Goal: Task Accomplishment & Management: Manage account settings

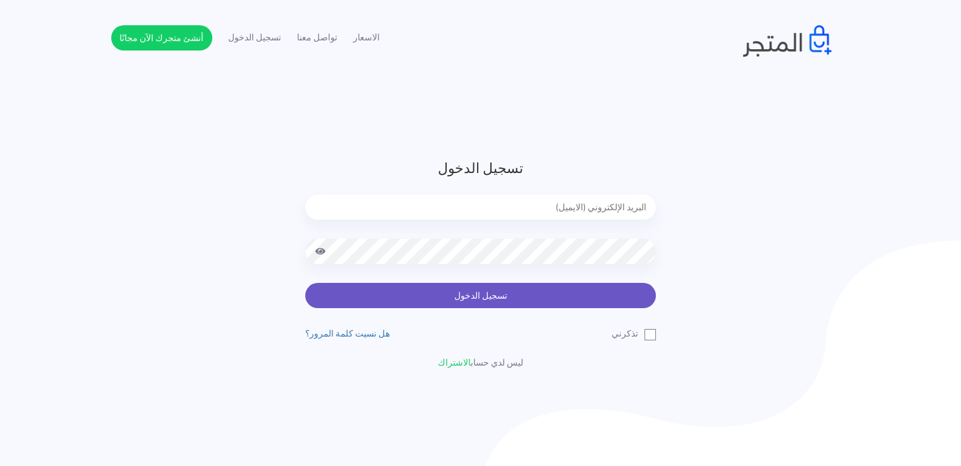
type input "[EMAIL_ADDRESS][DOMAIN_NAME]"
click at [453, 297] on button "تسجيل الدخول" at bounding box center [480, 295] width 351 height 25
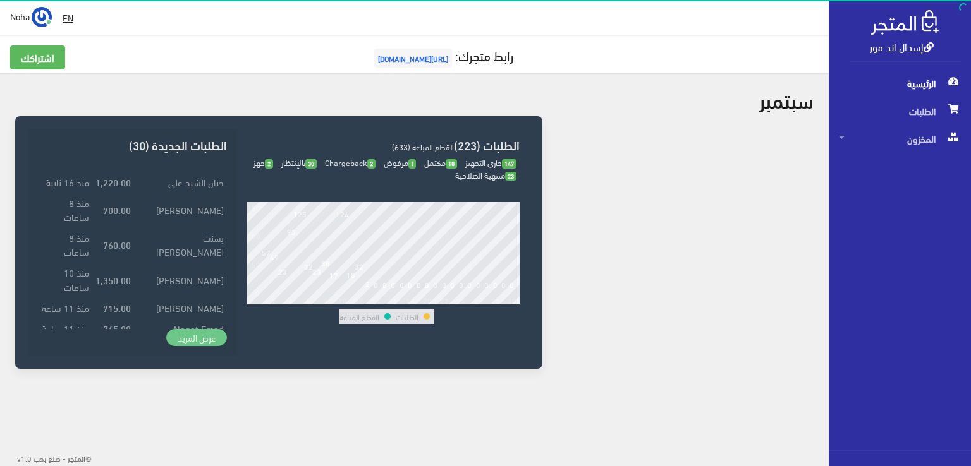
click at [193, 334] on link "عرض المزيد" at bounding box center [196, 338] width 61 height 18
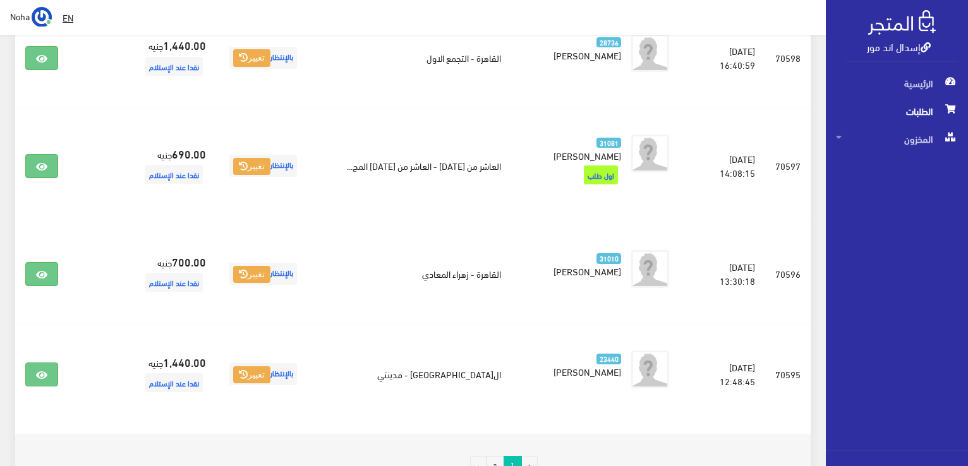
scroll to position [2026, 0]
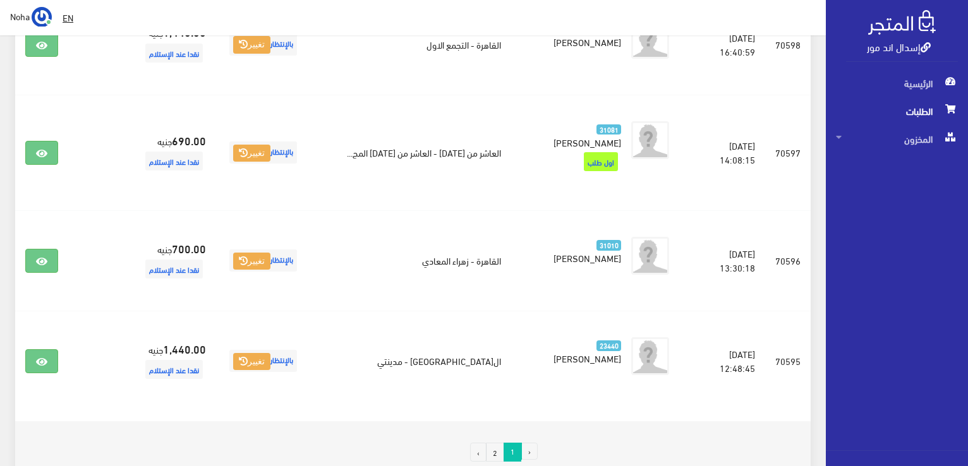
click at [501, 443] on link "2" at bounding box center [495, 452] width 18 height 19
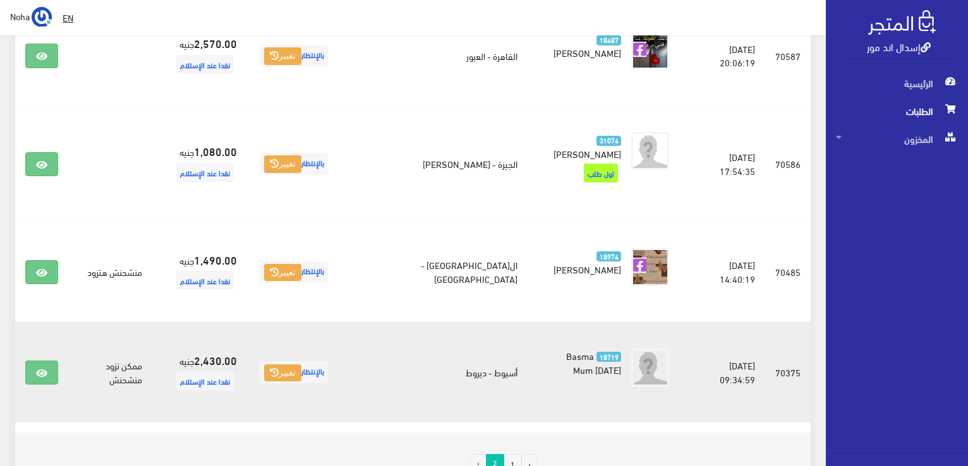
scroll to position [885, 0]
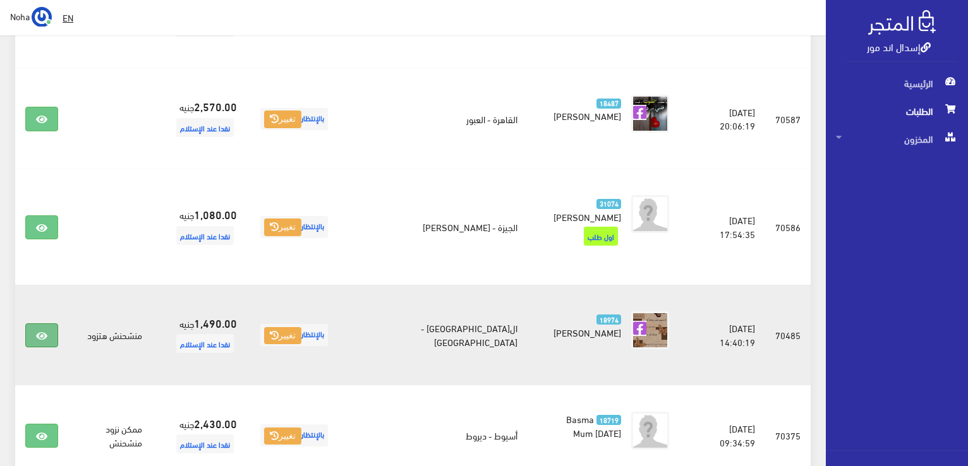
click at [35, 324] on link at bounding box center [41, 336] width 33 height 24
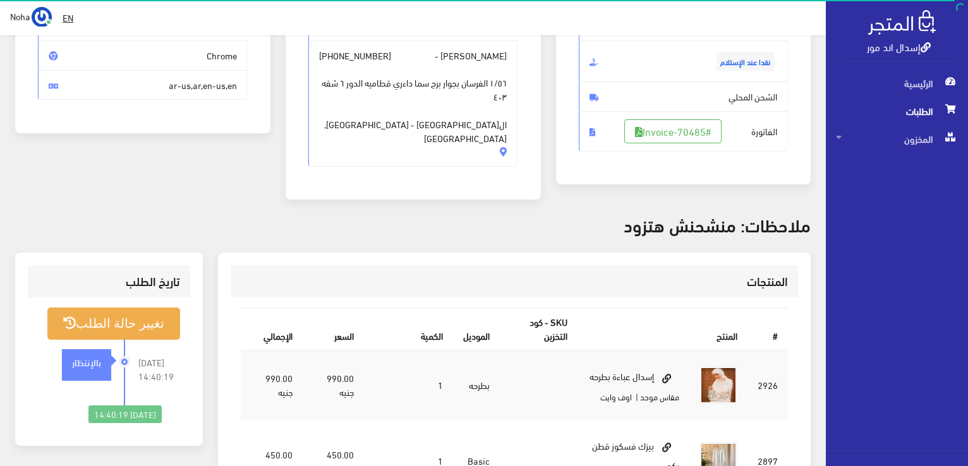
scroll to position [63, 0]
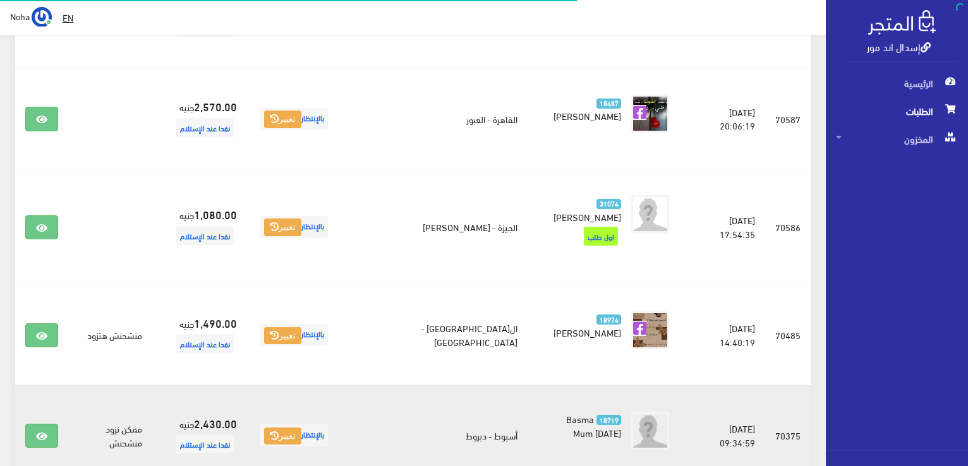
scroll to position [885, 0]
click at [44, 424] on link at bounding box center [41, 436] width 33 height 24
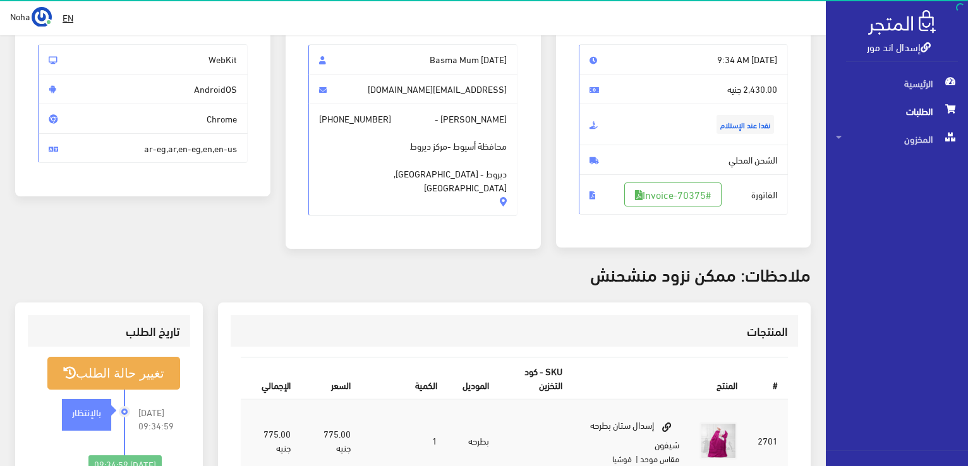
scroll to position [63, 0]
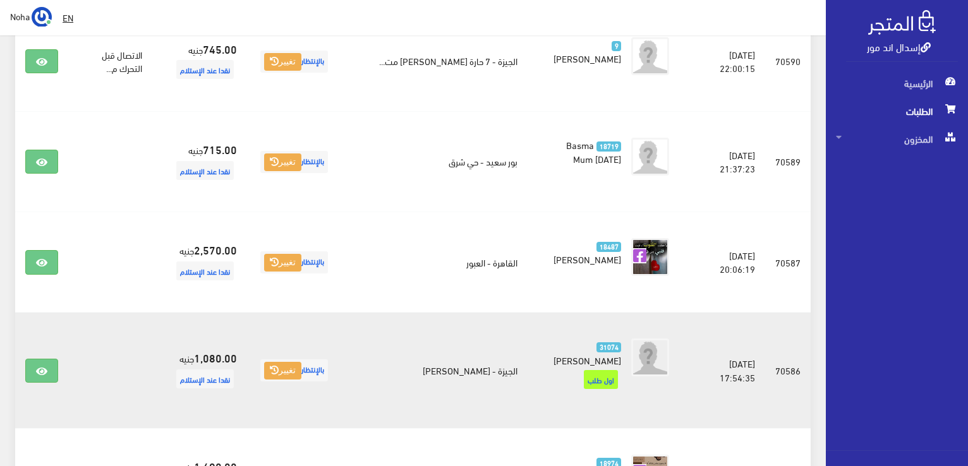
scroll to position [695, 0]
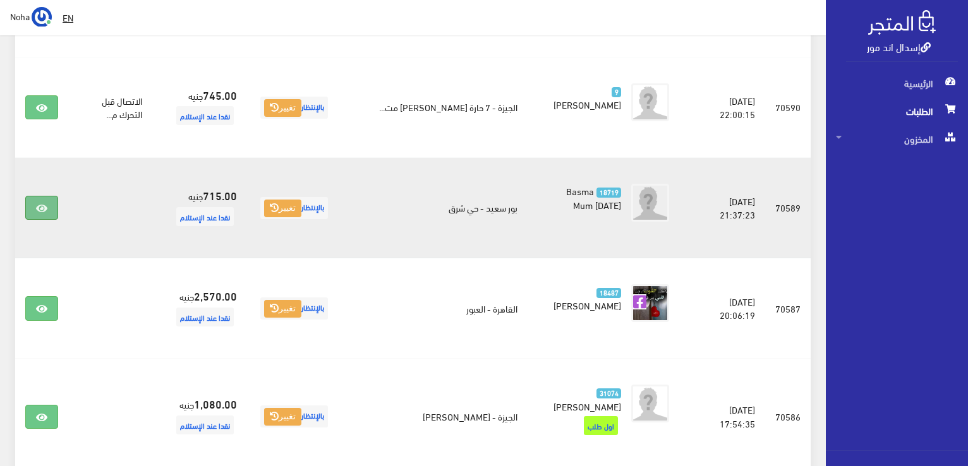
click at [40, 204] on icon at bounding box center [41, 209] width 11 height 10
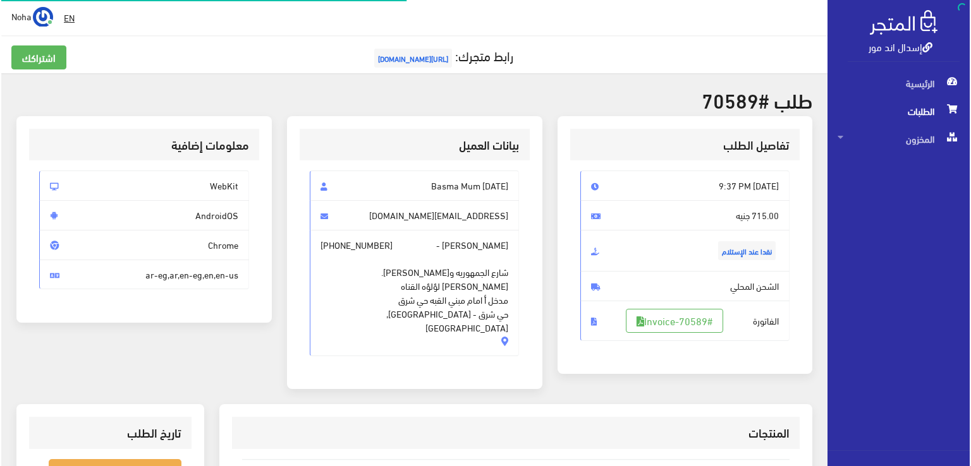
scroll to position [190, 0]
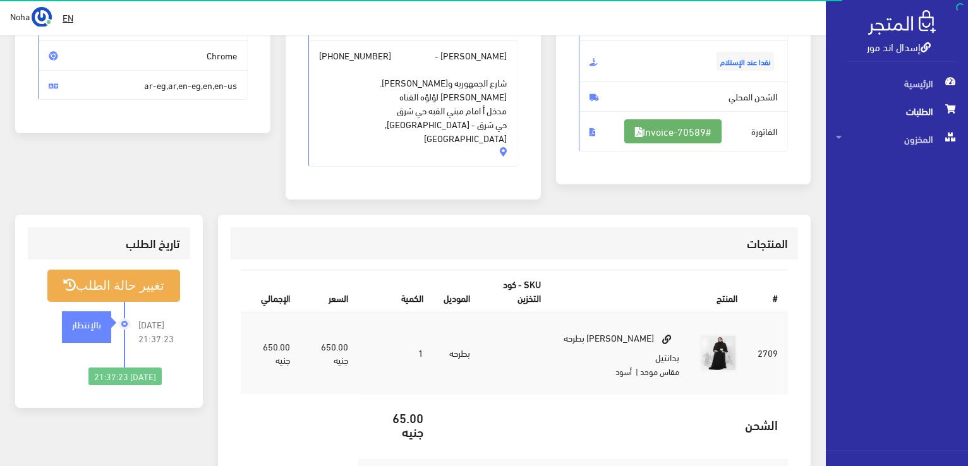
click at [670, 137] on link "#Invoice-70589" at bounding box center [673, 131] width 97 height 24
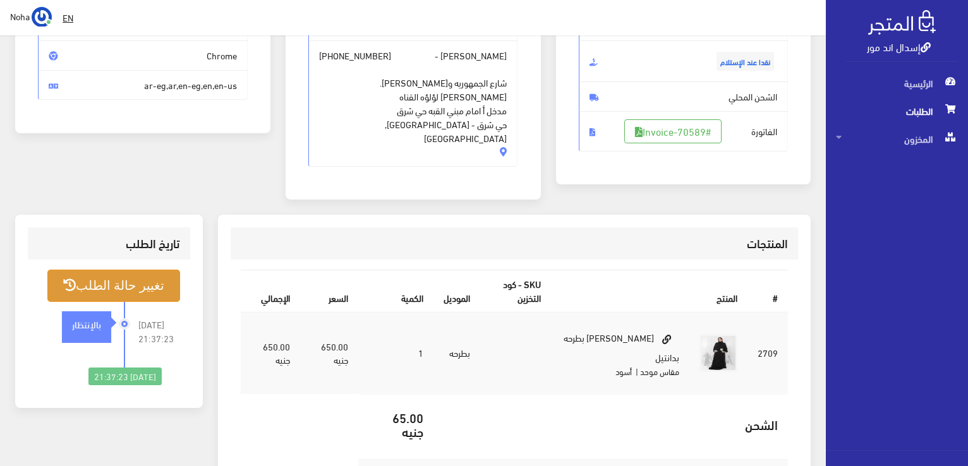
click at [130, 270] on button "تغيير حالة الطلب" at bounding box center [113, 286] width 133 height 32
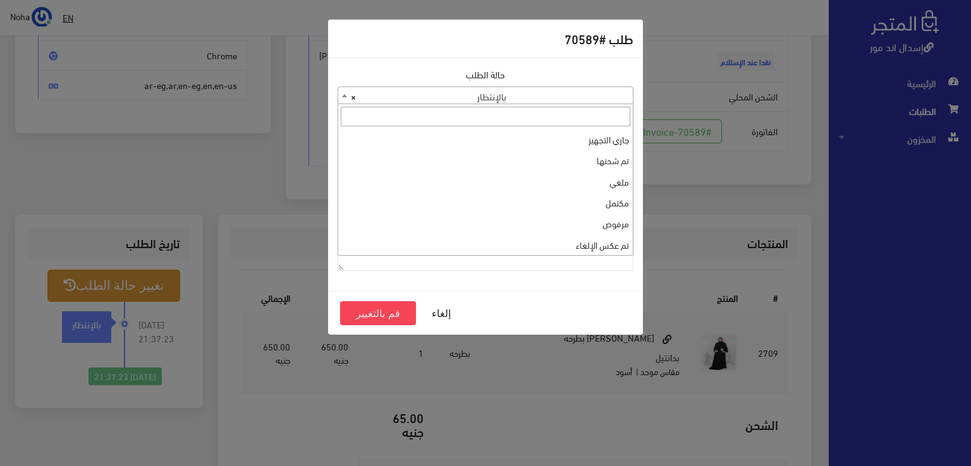
click at [578, 99] on span "× بالإنتظار" at bounding box center [485, 96] width 295 height 18
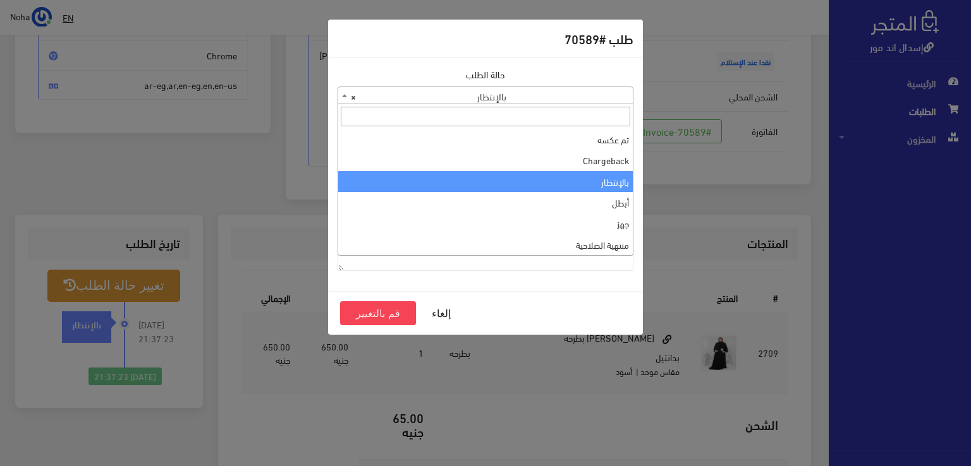
scroll to position [0, 0]
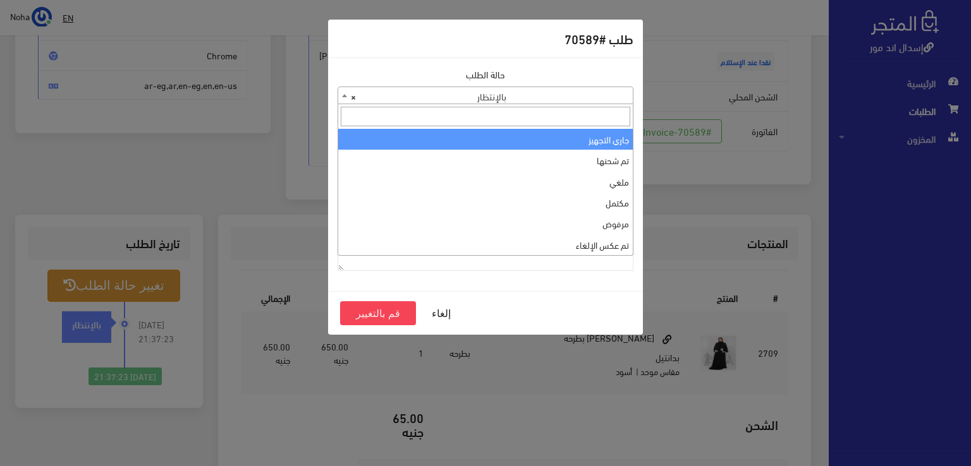
select select "1"
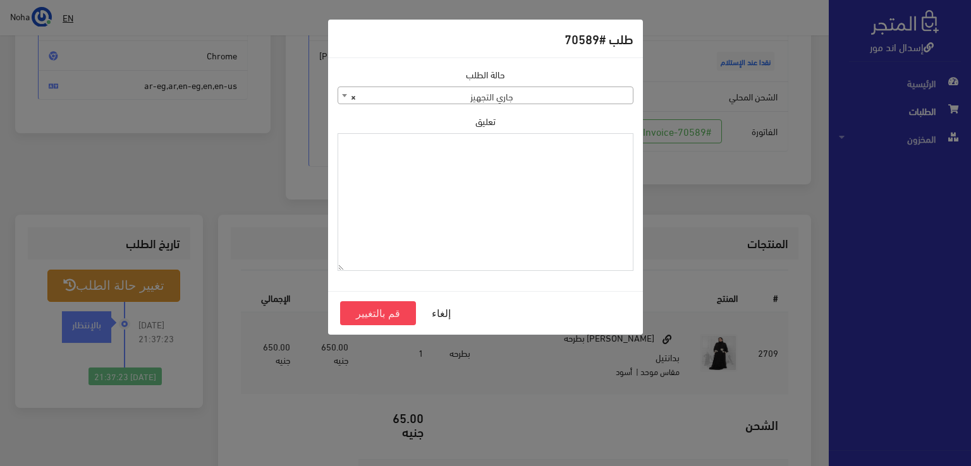
drag, startPoint x: 420, startPoint y: 193, endPoint x: 408, endPoint y: 152, distance: 42.2
click at [408, 152] on textarea "تعليق" at bounding box center [486, 202] width 296 height 138
click at [410, 164] on textarea "تعليق" at bounding box center [486, 202] width 296 height 138
type textarea "13-9-2025"
click at [406, 320] on button "قم بالتغيير" at bounding box center [378, 314] width 76 height 24
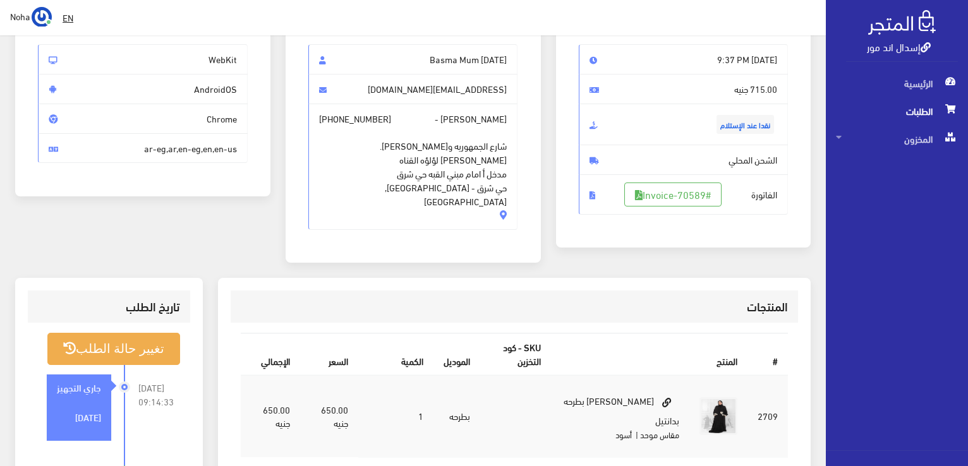
scroll to position [190, 0]
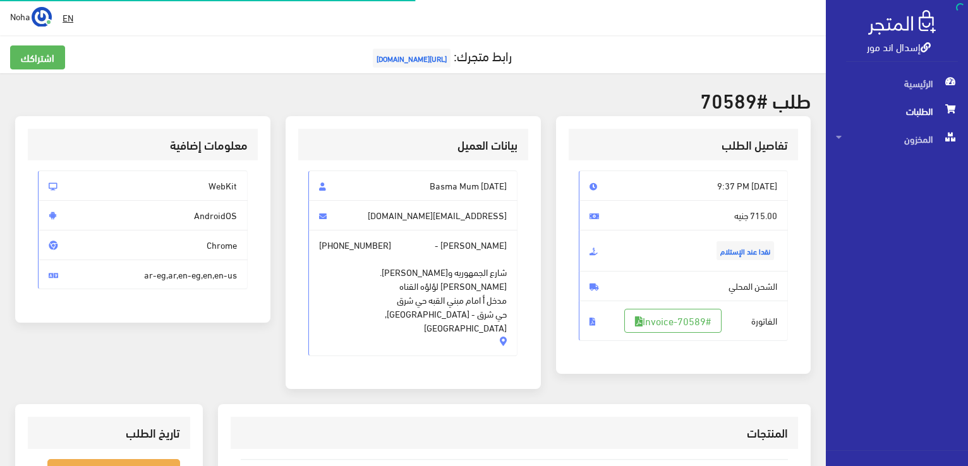
scroll to position [181, 0]
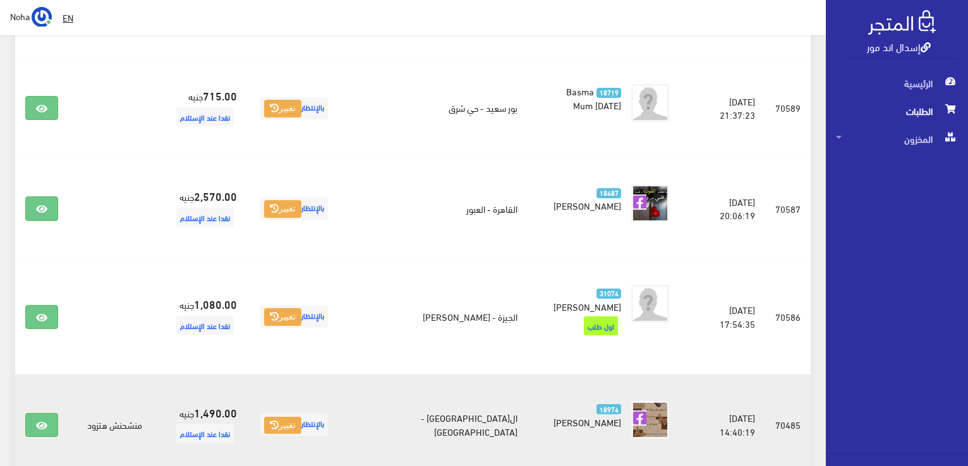
scroll to position [759, 0]
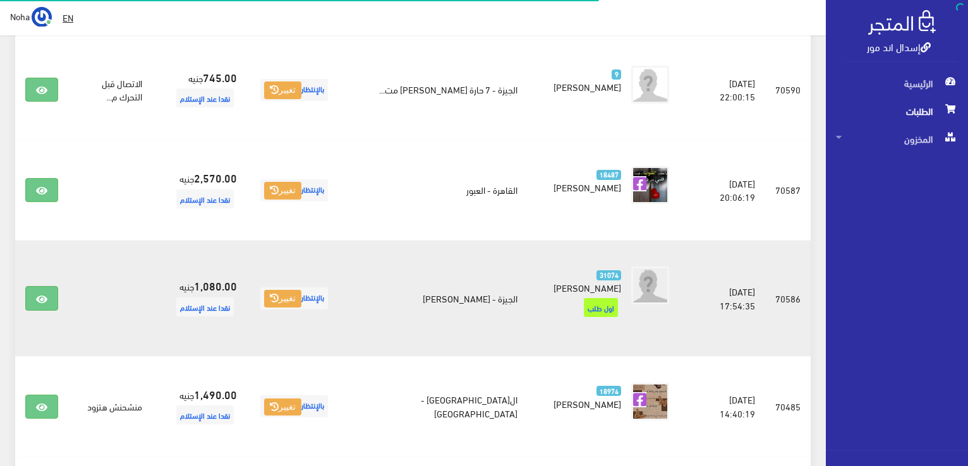
scroll to position [713, 0]
click at [51, 286] on link at bounding box center [41, 298] width 33 height 24
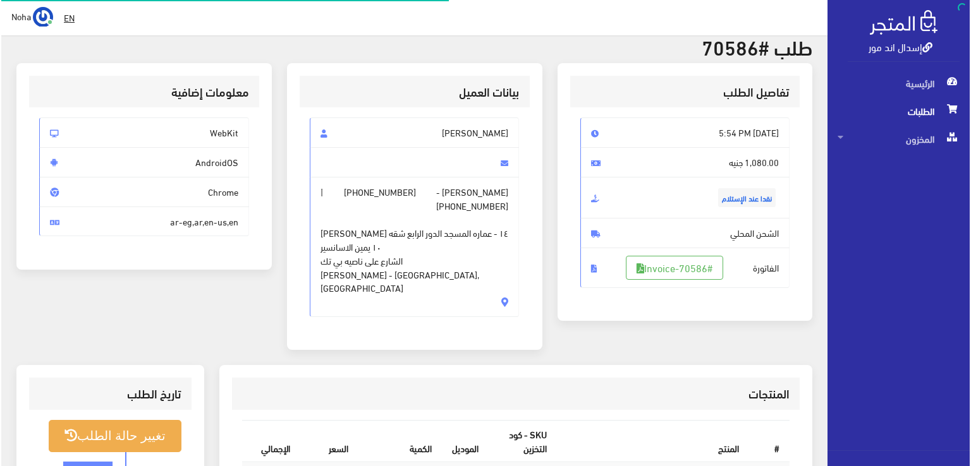
scroll to position [126, 0]
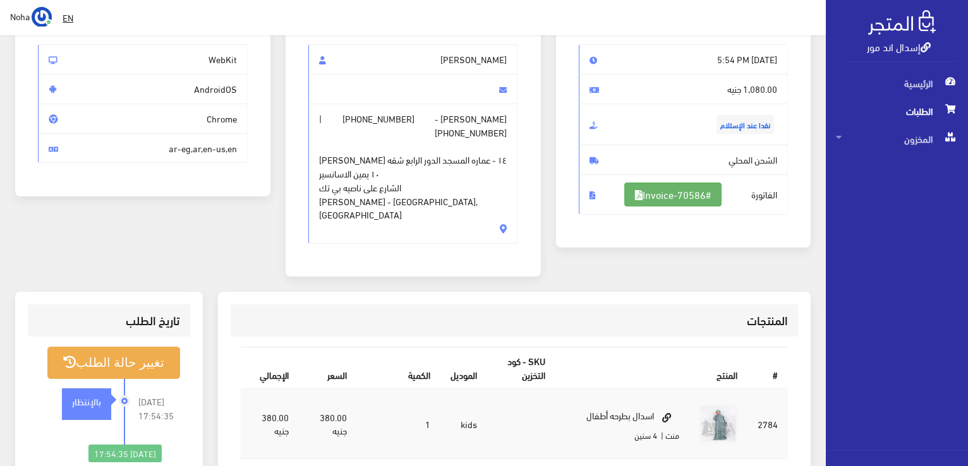
click at [655, 200] on link "#Invoice-70586" at bounding box center [673, 195] width 97 height 24
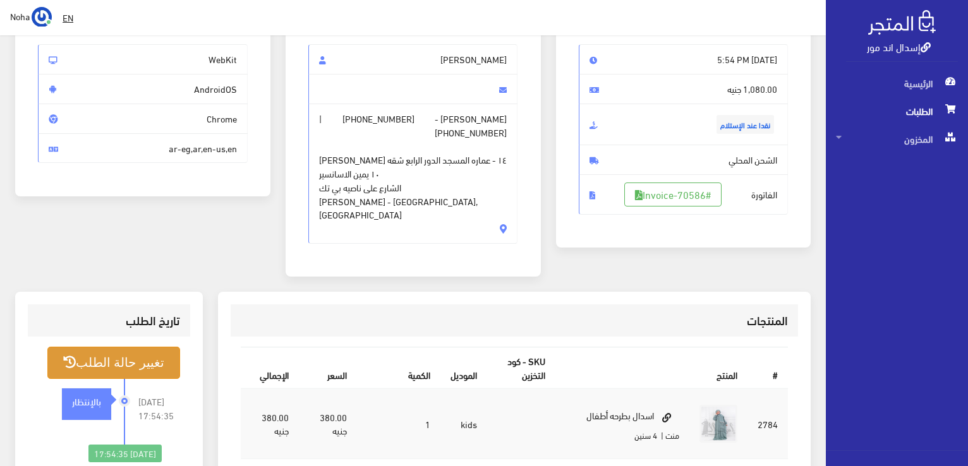
click at [102, 347] on button "تغيير حالة الطلب" at bounding box center [113, 363] width 133 height 32
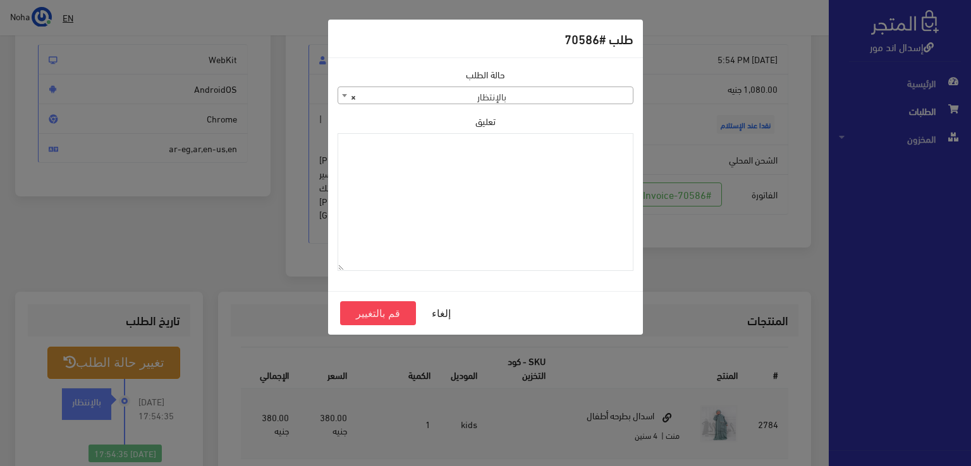
click at [511, 94] on span "× بالإنتظار" at bounding box center [485, 96] width 295 height 18
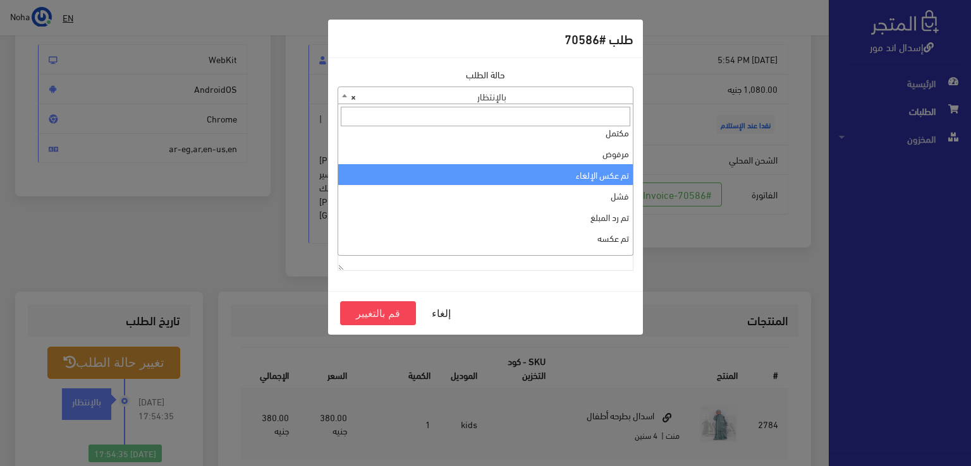
scroll to position [0, 0]
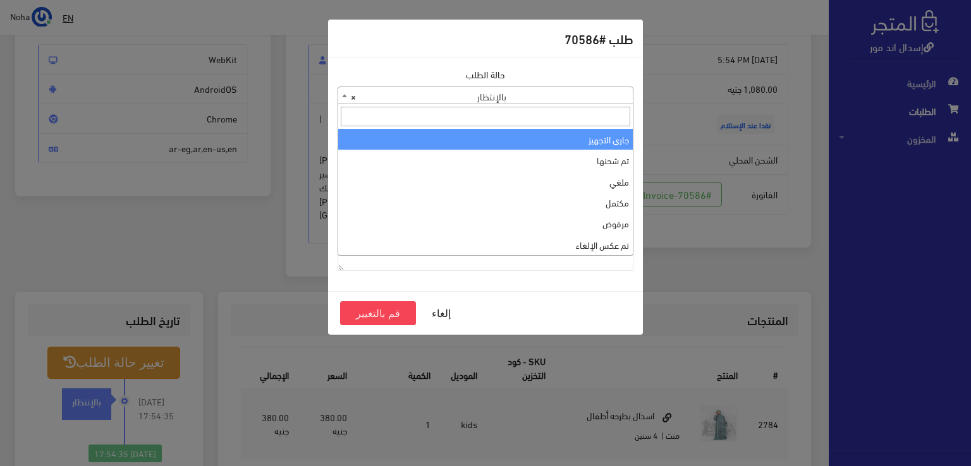
select select "1"
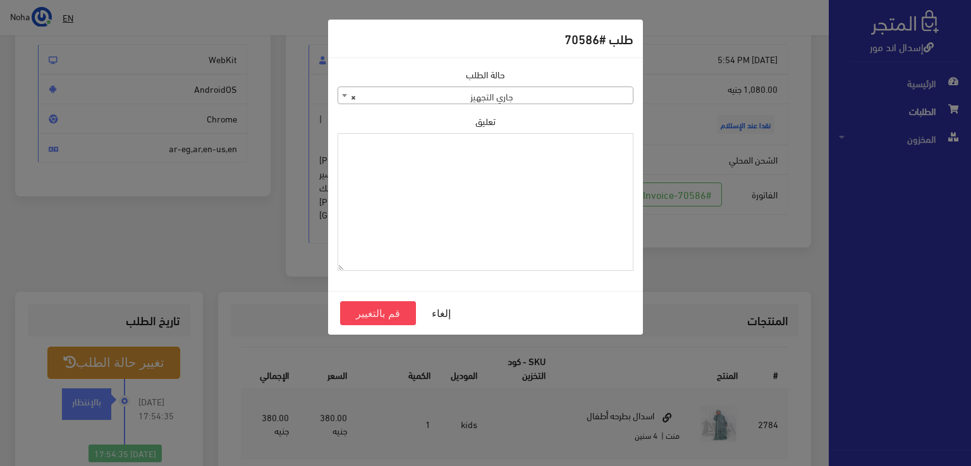
drag, startPoint x: 516, startPoint y: 182, endPoint x: 472, endPoint y: 173, distance: 44.6
click at [472, 173] on textarea "تعليق" at bounding box center [486, 202] width 296 height 138
type textarea "[DATE]"
click at [405, 317] on button "قم بالتغيير" at bounding box center [378, 314] width 76 height 24
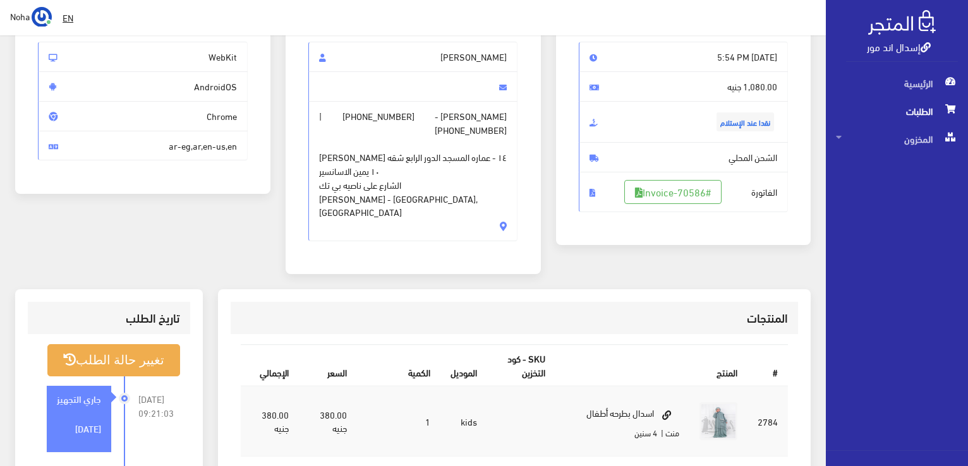
scroll to position [316, 0]
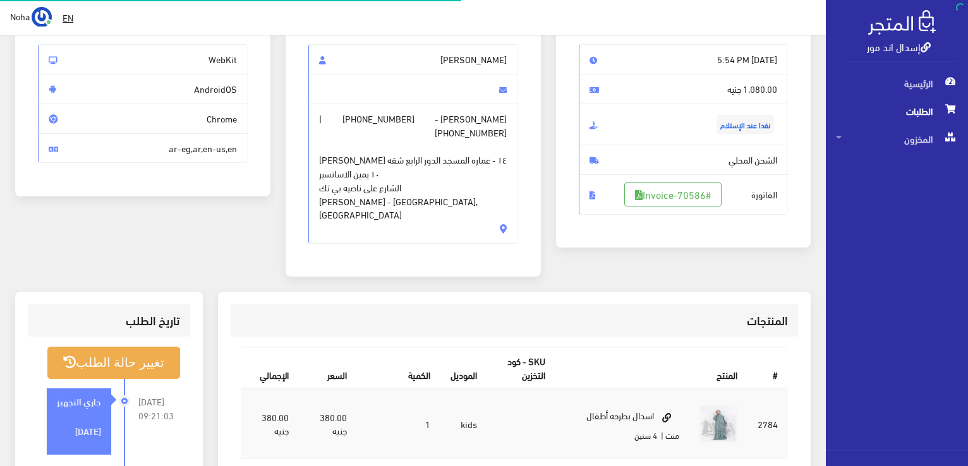
scroll to position [126, 0]
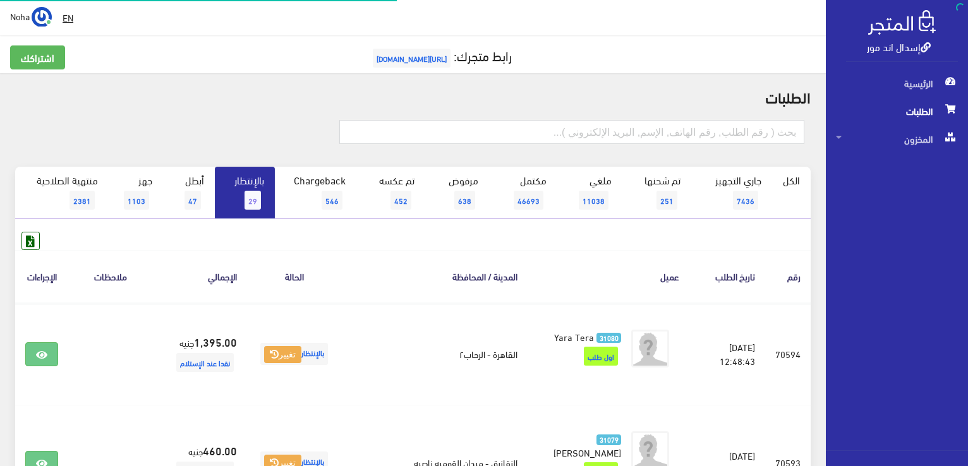
scroll to position [715, 0]
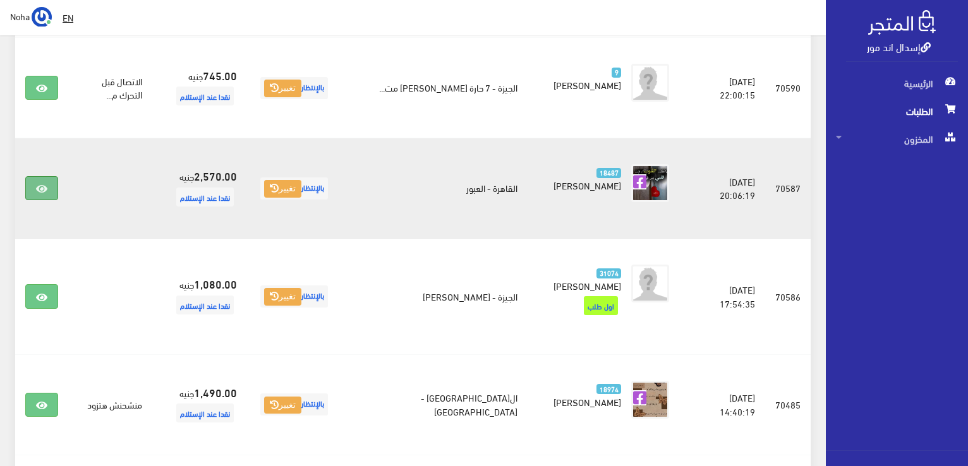
click at [45, 184] on icon at bounding box center [41, 189] width 11 height 10
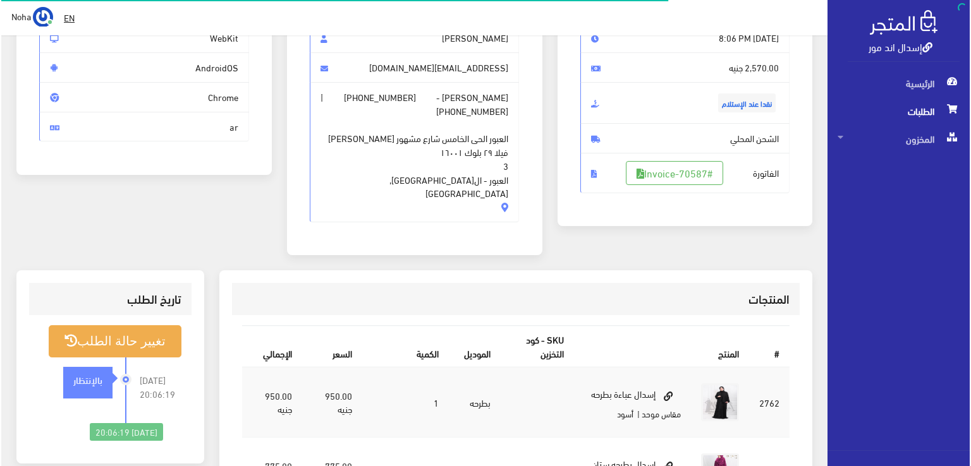
scroll to position [126, 0]
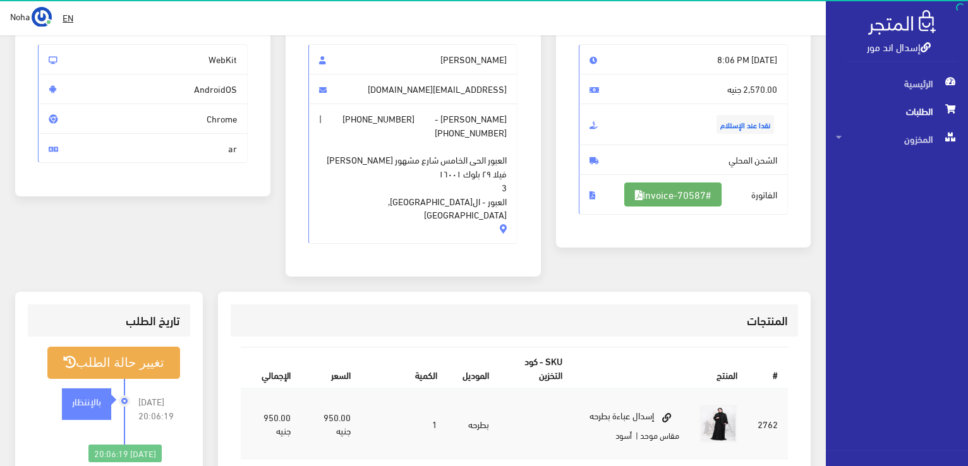
click at [711, 192] on link "#Invoice-70587" at bounding box center [673, 195] width 97 height 24
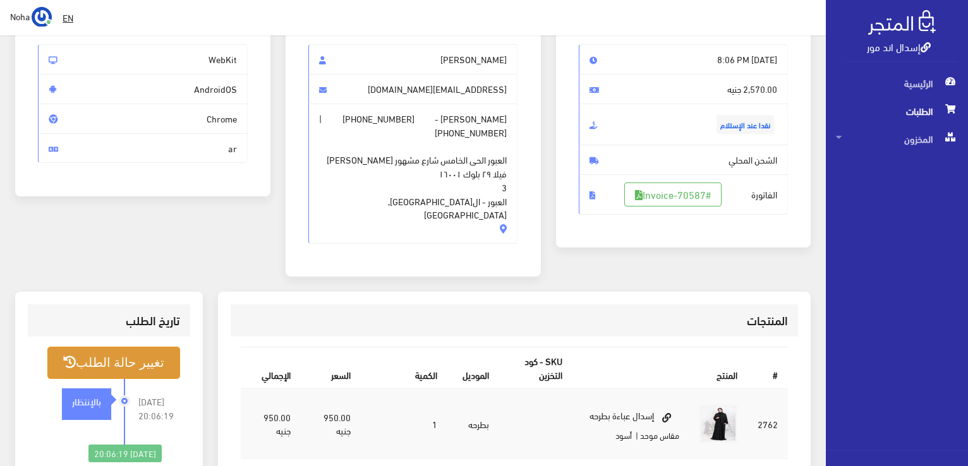
click at [140, 347] on button "تغيير حالة الطلب" at bounding box center [113, 363] width 133 height 32
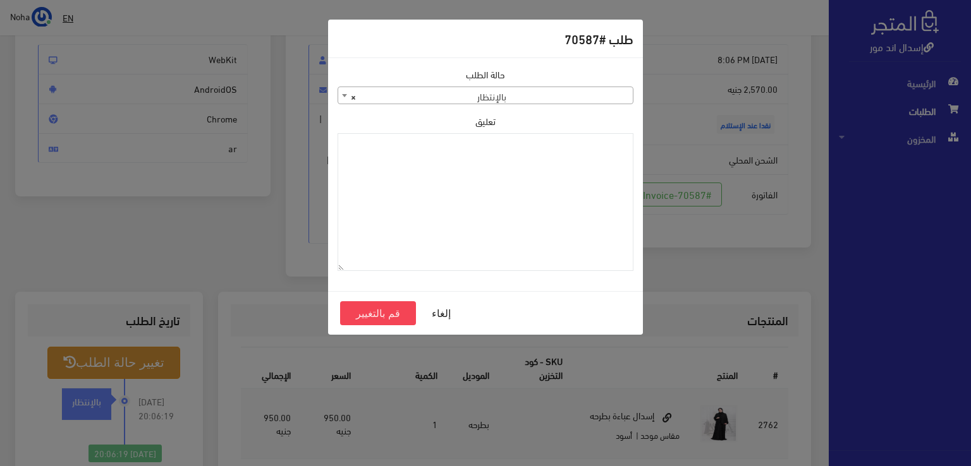
click at [548, 90] on span "× بالإنتظار" at bounding box center [485, 96] width 295 height 18
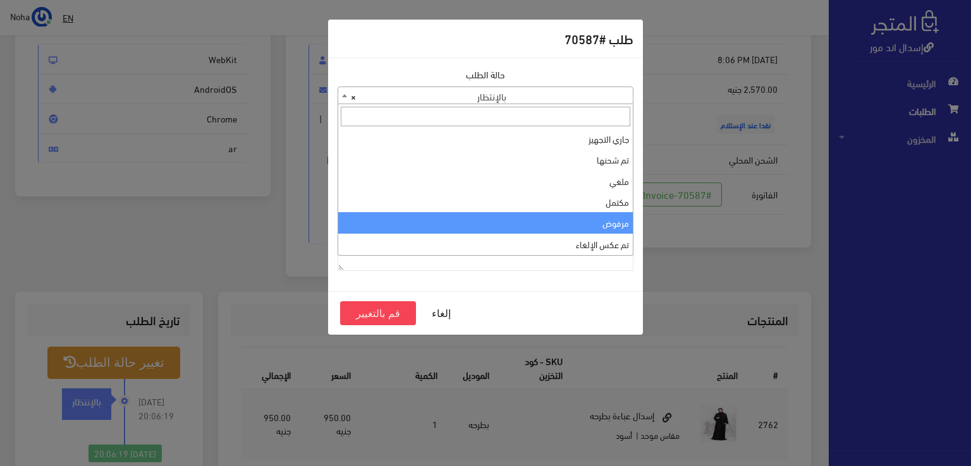
scroll to position [0, 0]
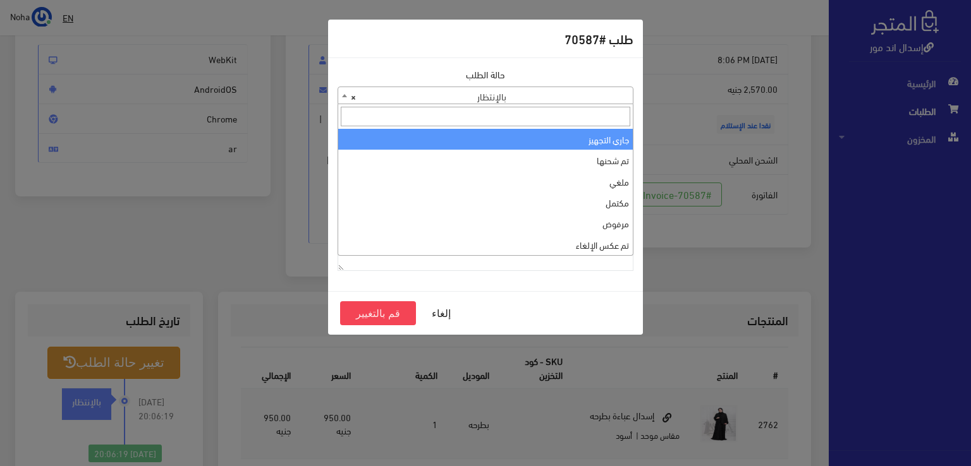
select select "1"
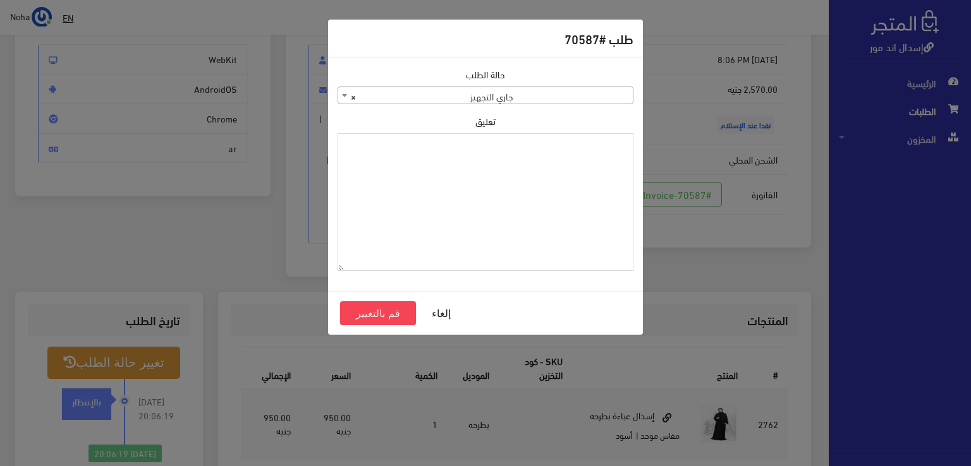
click at [556, 185] on textarea "تعليق" at bounding box center [486, 202] width 296 height 138
type textarea "[DATE]"
click at [389, 310] on button "قم بالتغيير" at bounding box center [378, 314] width 76 height 24
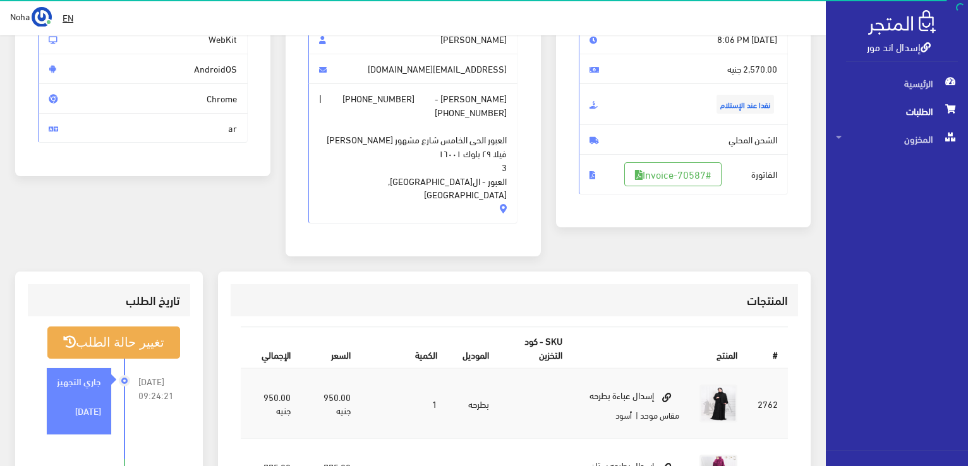
scroll to position [190, 0]
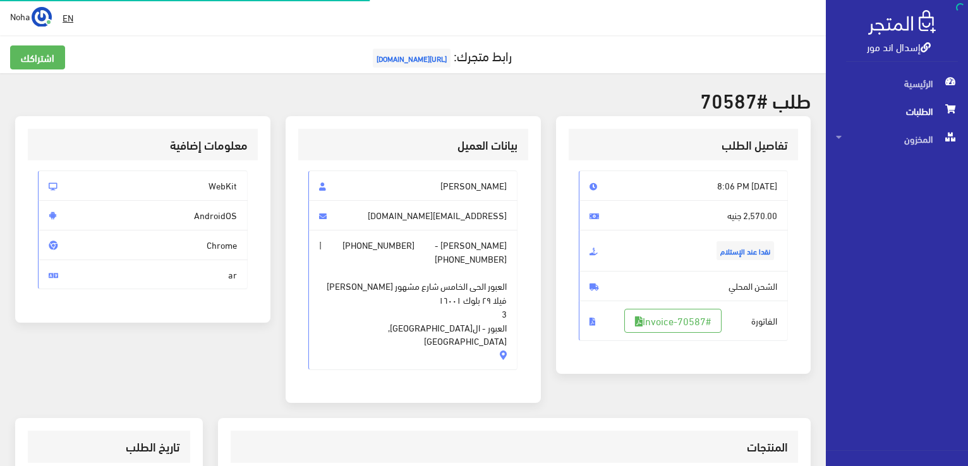
scroll to position [126, 0]
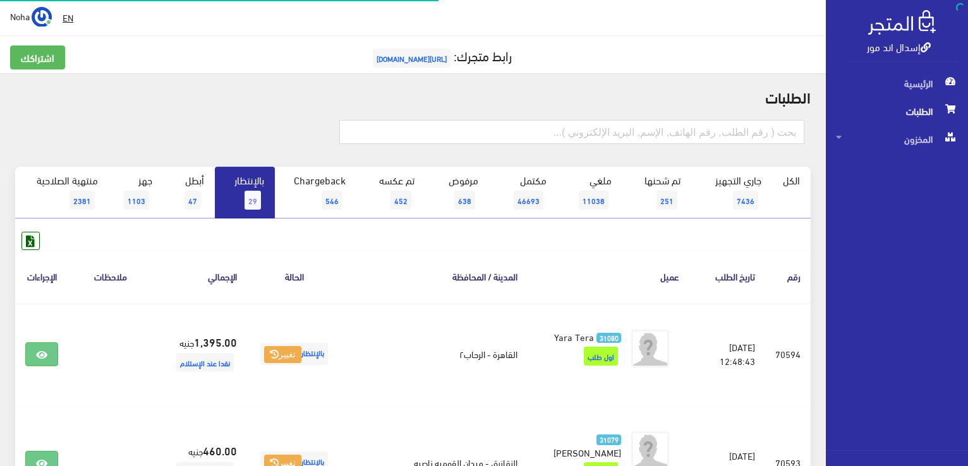
scroll to position [715, 0]
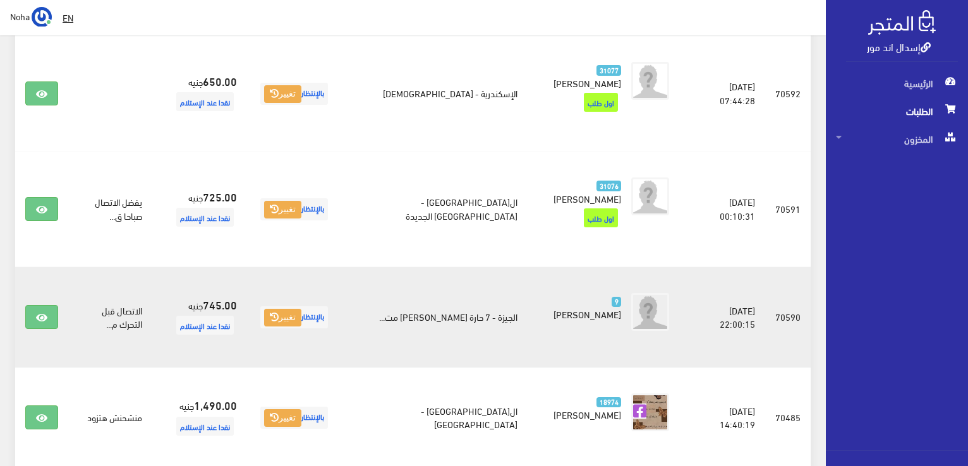
scroll to position [482, 0]
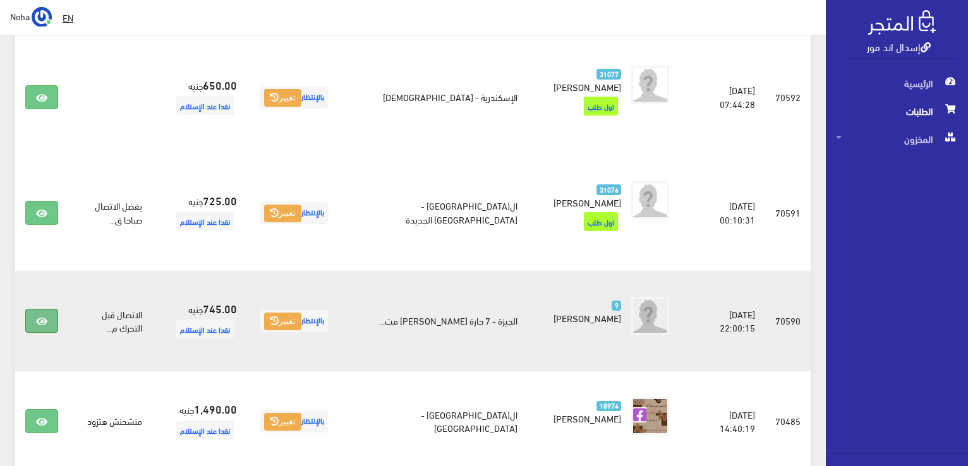
click at [37, 317] on icon at bounding box center [41, 322] width 11 height 10
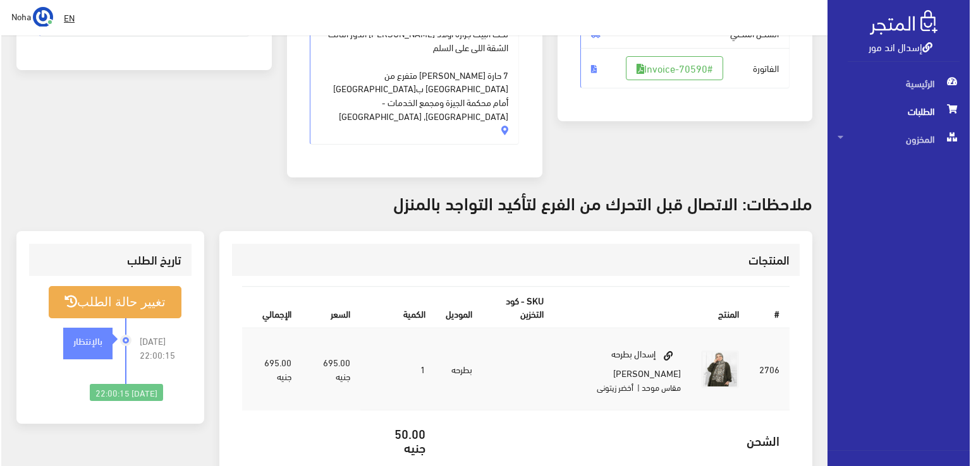
scroll to position [126, 0]
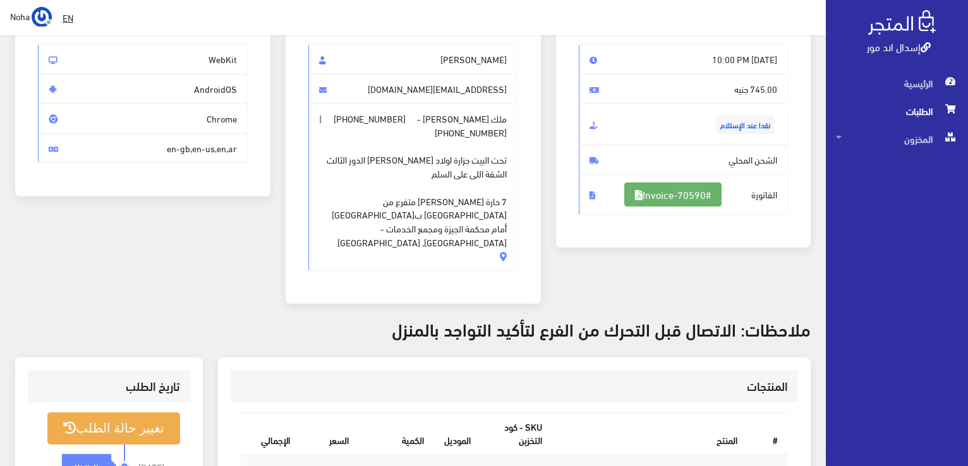
click at [698, 197] on link "#Invoice-70590" at bounding box center [673, 195] width 97 height 24
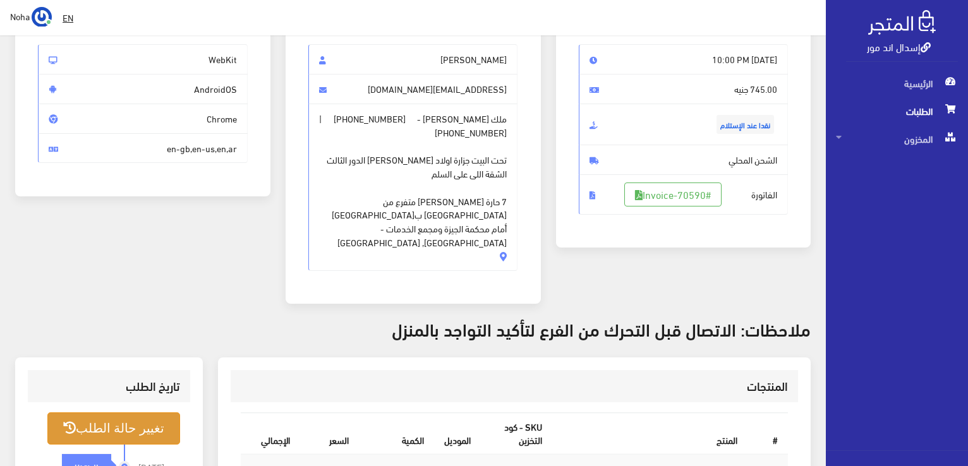
click at [124, 413] on button "تغيير حالة الطلب" at bounding box center [113, 429] width 133 height 32
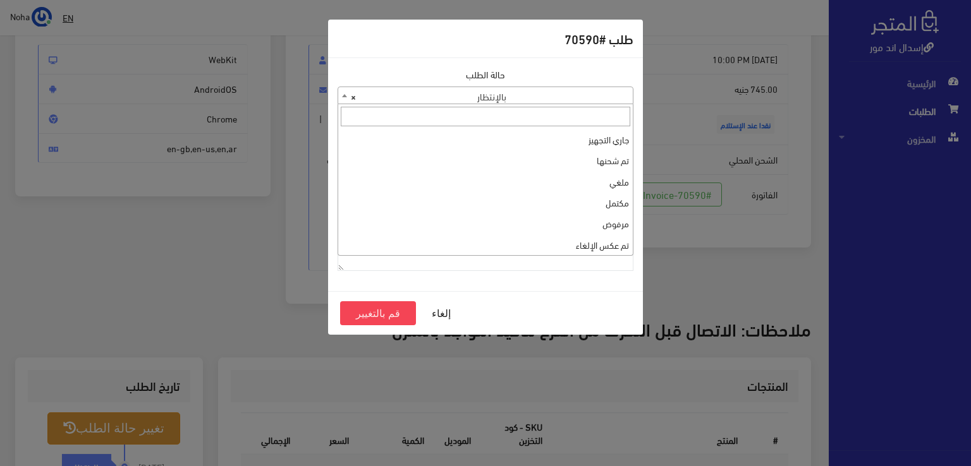
click at [384, 97] on span "× بالإنتظار" at bounding box center [485, 96] width 295 height 18
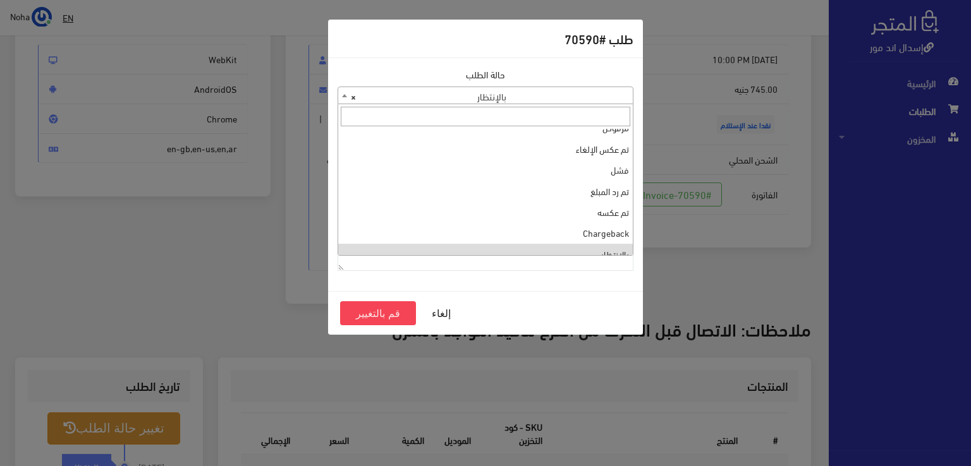
scroll to position [0, 0]
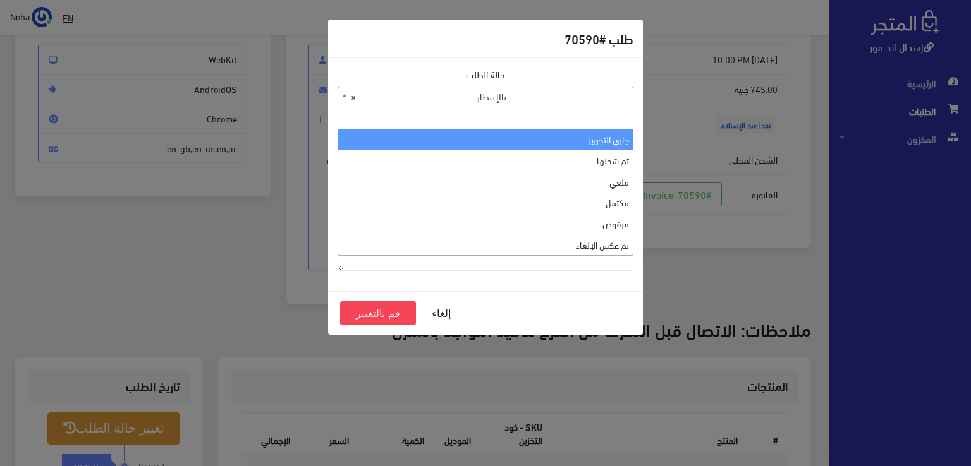
click at [611, 125] on input "search" at bounding box center [485, 117] width 289 height 20
select select "1"
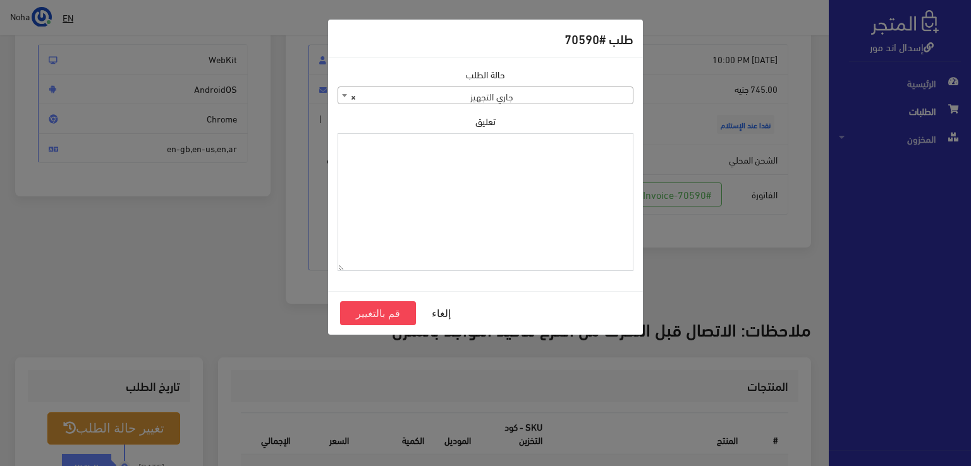
drag, startPoint x: 553, startPoint y: 220, endPoint x: 473, endPoint y: 162, distance: 99.1
click at [473, 162] on textarea "تعليق" at bounding box center [486, 202] width 296 height 138
drag, startPoint x: 621, startPoint y: 146, endPoint x: 650, endPoint y: 142, distance: 28.7
click at [650, 142] on div "طلب #70590 حالة الطلب جاري التجهيز تم شحنها ملغي مكتمل مرفوض تم عكس الإلغاء فشل…" at bounding box center [485, 233] width 971 height 466
type textarea "[DATE]"
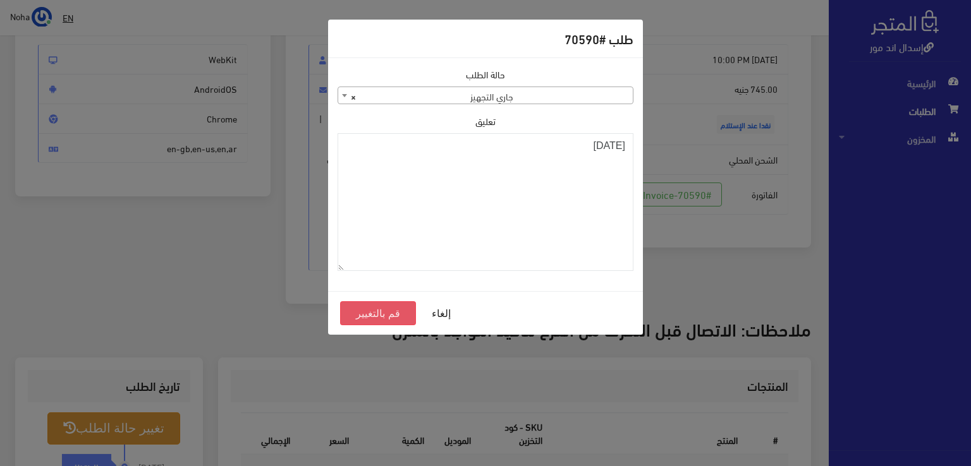
click at [392, 315] on button "قم بالتغيير" at bounding box center [378, 314] width 76 height 24
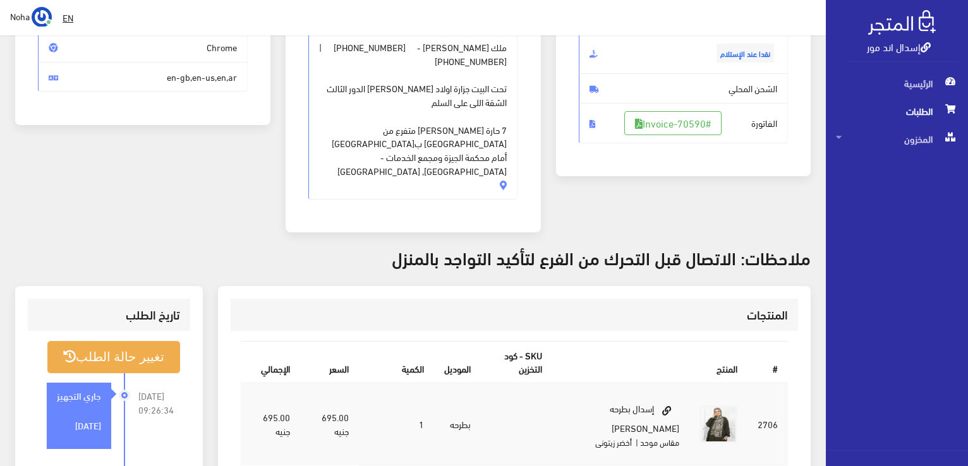
scroll to position [253, 0]
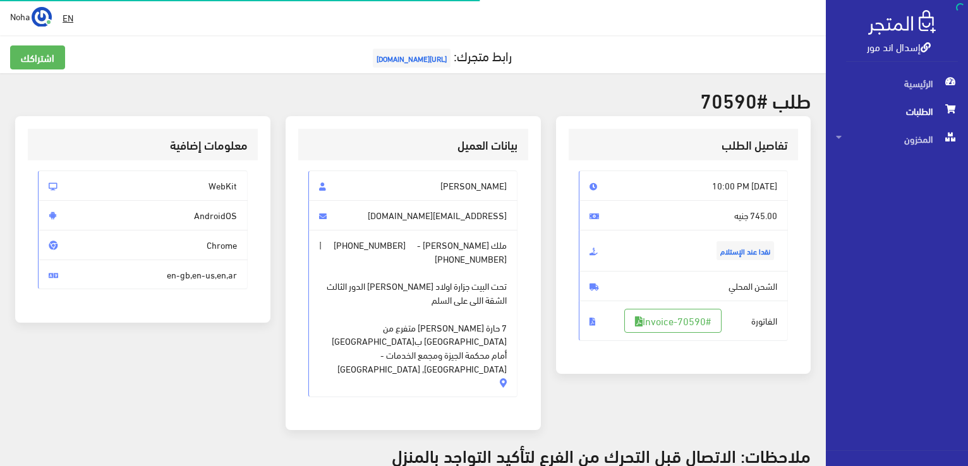
scroll to position [126, 0]
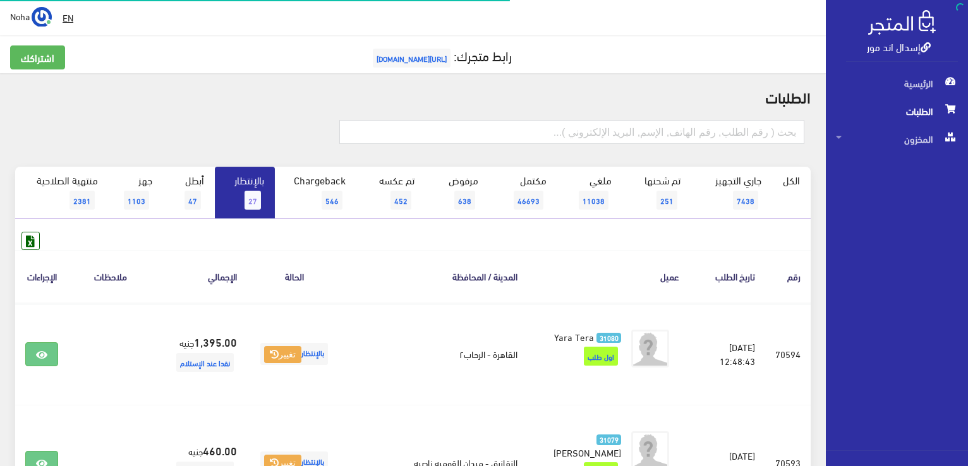
scroll to position [482, 0]
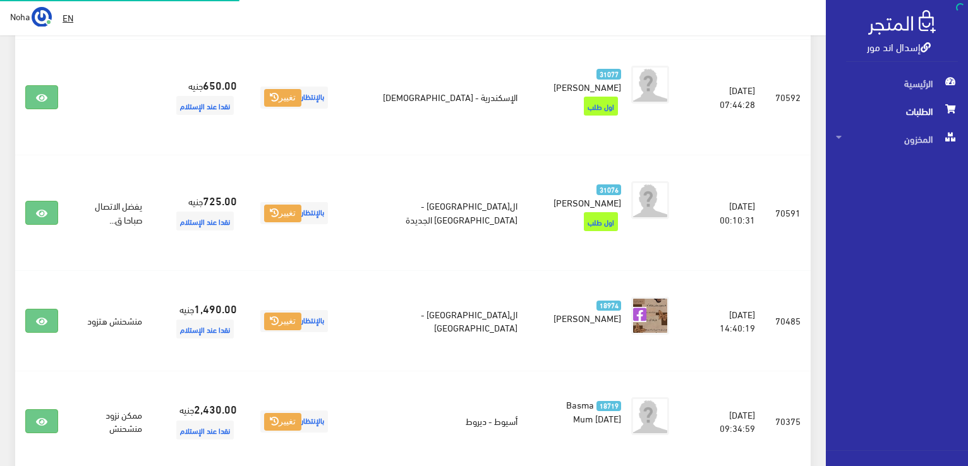
scroll to position [482, 0]
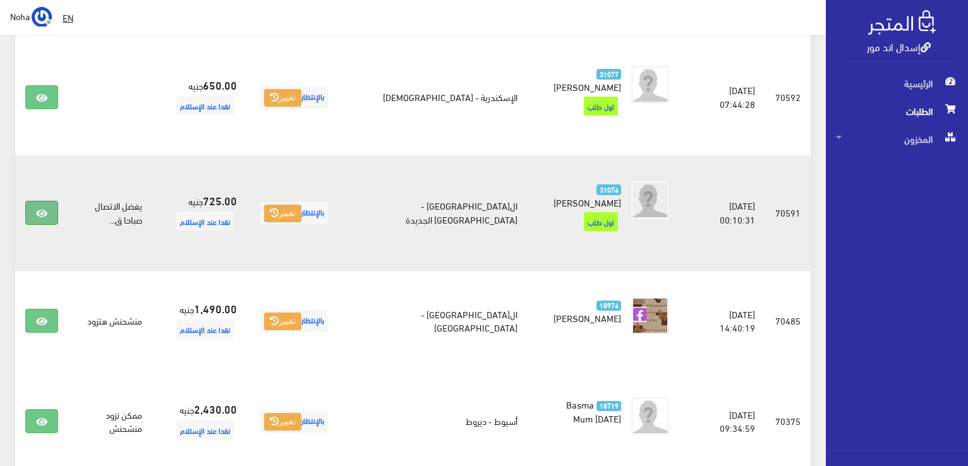
click at [37, 209] on icon at bounding box center [41, 214] width 11 height 10
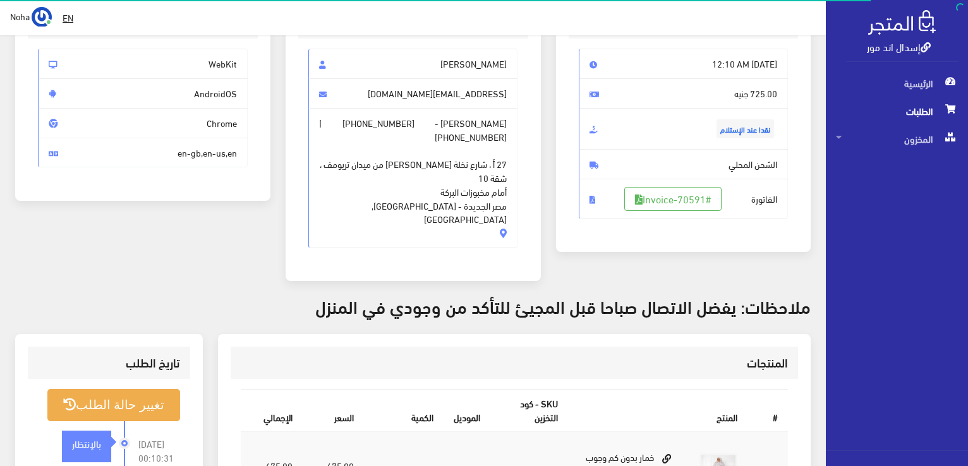
scroll to position [63, 0]
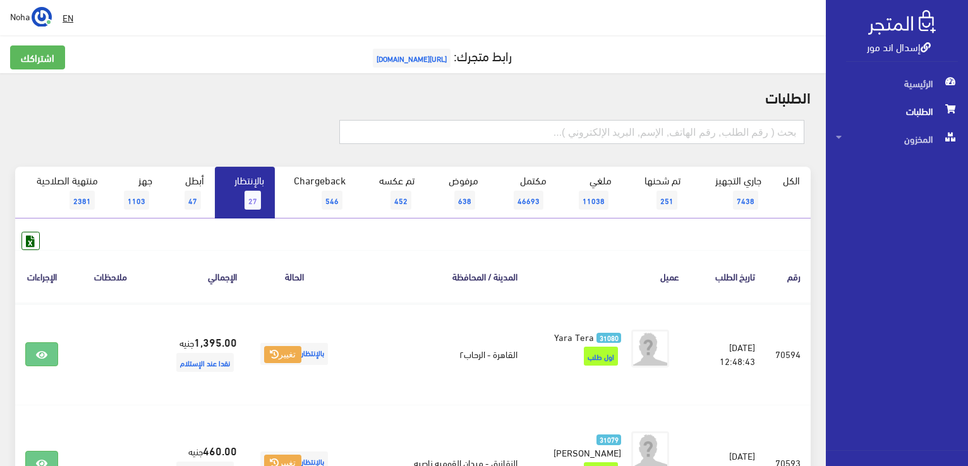
drag, startPoint x: 717, startPoint y: 123, endPoint x: 711, endPoint y: 119, distance: 7.4
click at [717, 123] on input "text" at bounding box center [571, 132] width 465 height 24
type input "70590"
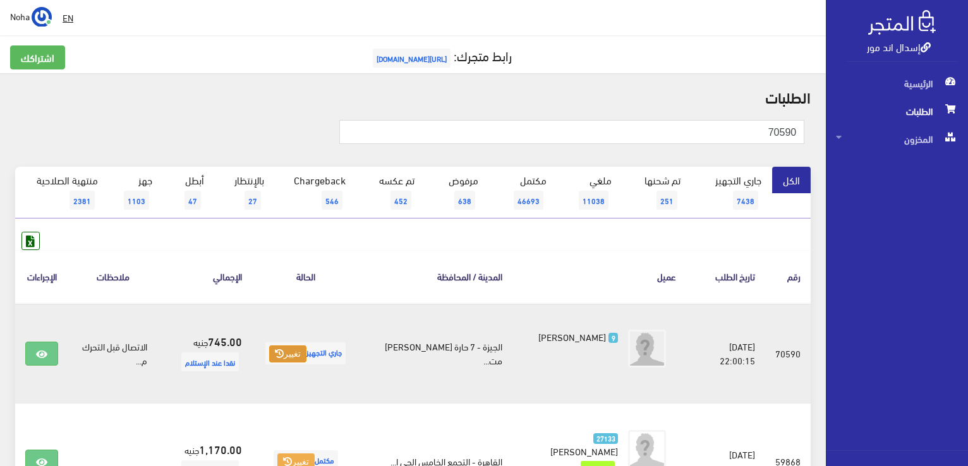
click at [303, 350] on button "تغيير" at bounding box center [287, 355] width 37 height 18
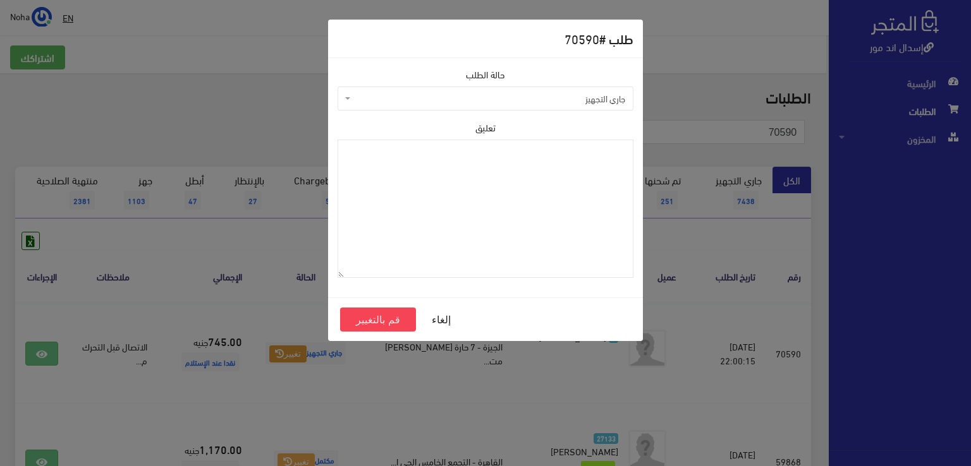
click at [510, 87] on span "جاري التجهيز" at bounding box center [486, 99] width 296 height 24
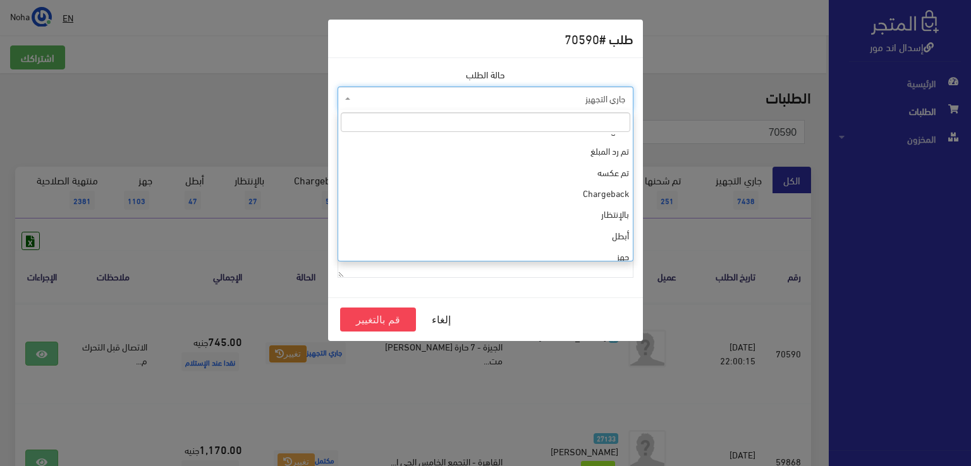
scroll to position [169, 0]
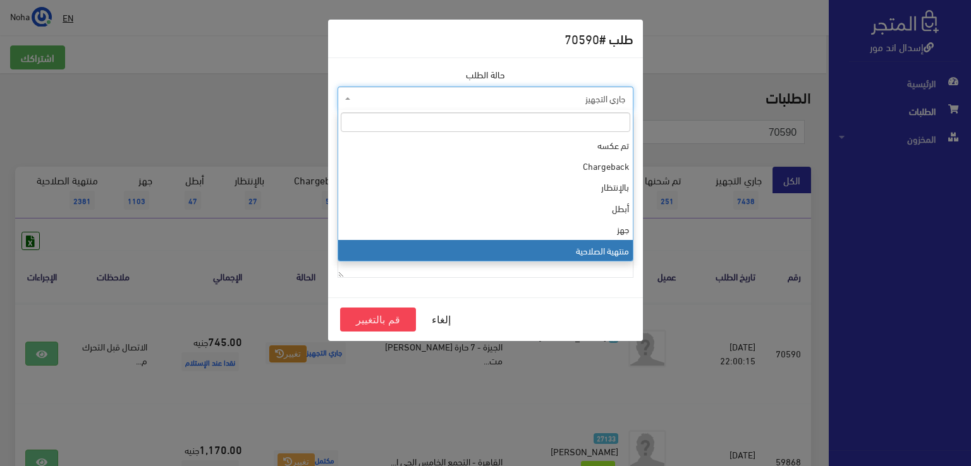
select select "14"
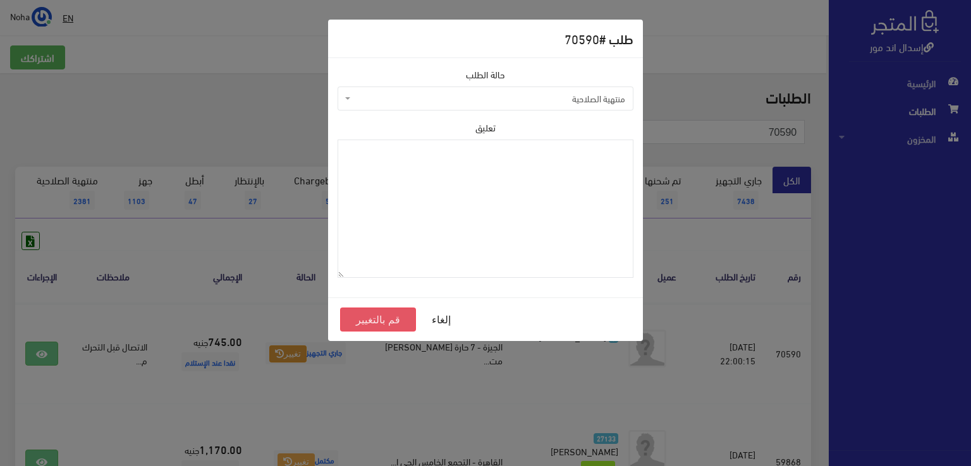
click at [353, 315] on button "قم بالتغيير" at bounding box center [378, 320] width 76 height 24
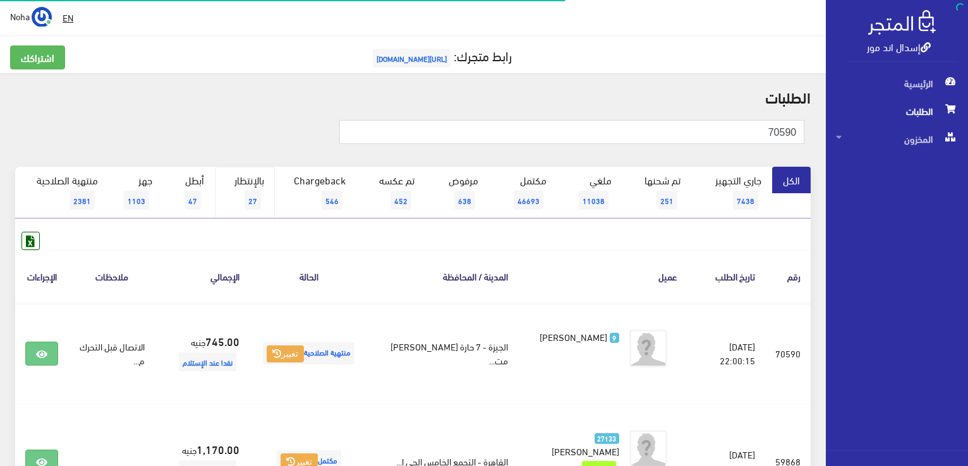
click at [253, 187] on link "بالإنتظار 27" at bounding box center [245, 193] width 60 height 52
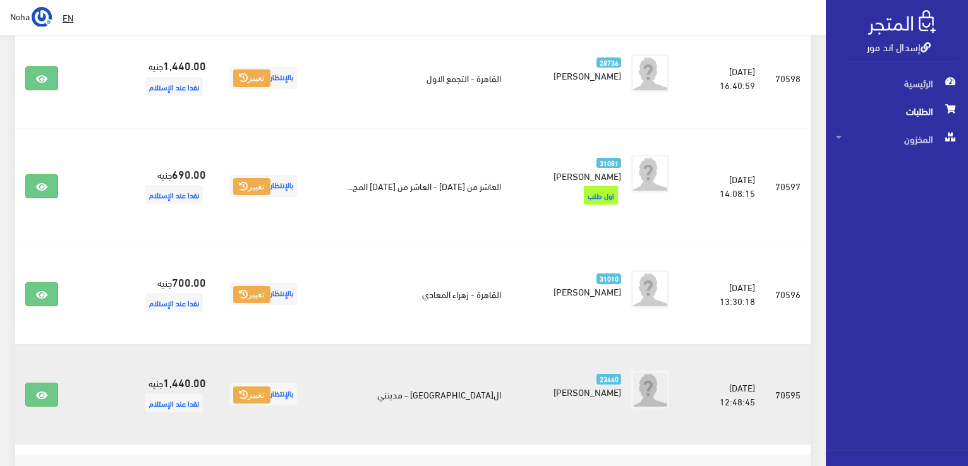
scroll to position [2026, 0]
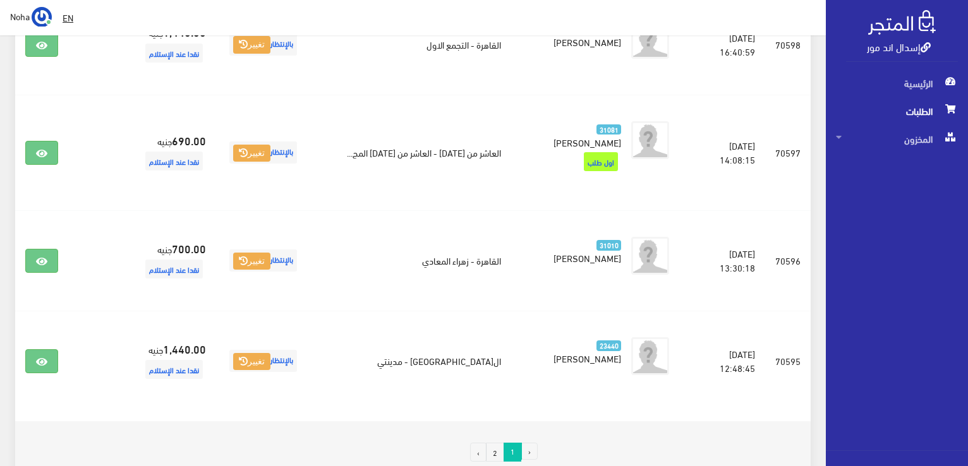
click at [495, 443] on link "2" at bounding box center [495, 452] width 18 height 19
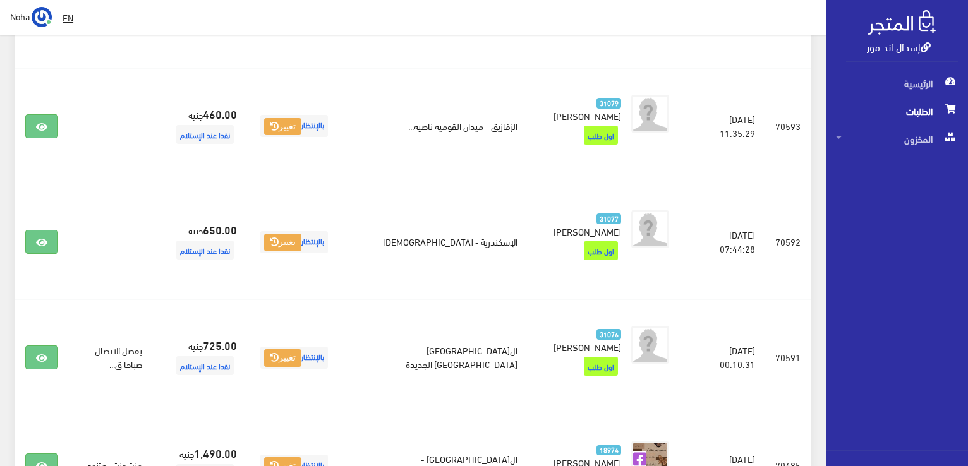
scroll to position [316, 0]
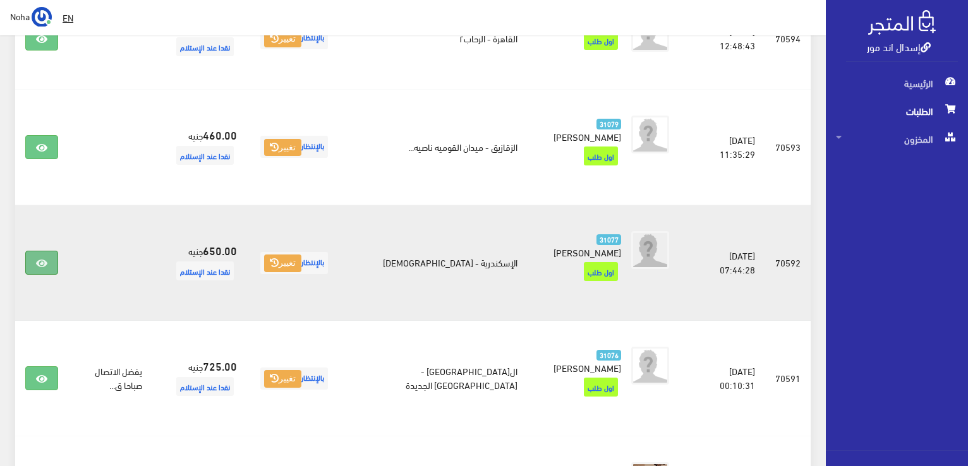
click at [36, 251] on link at bounding box center [41, 263] width 33 height 24
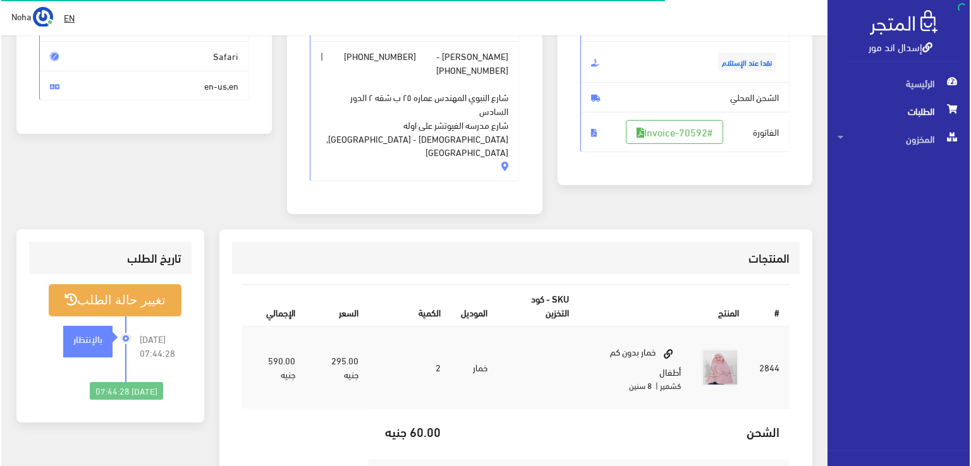
scroll to position [190, 0]
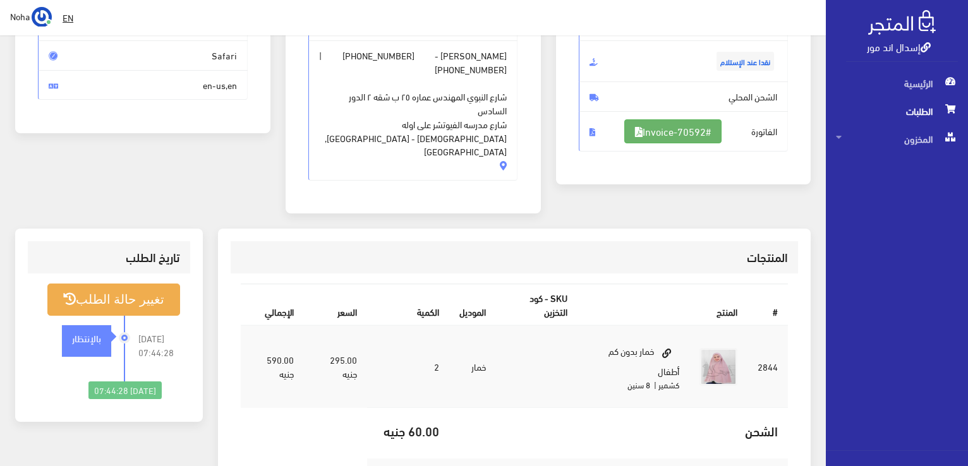
click at [660, 135] on link "#Invoice-70592" at bounding box center [673, 131] width 97 height 24
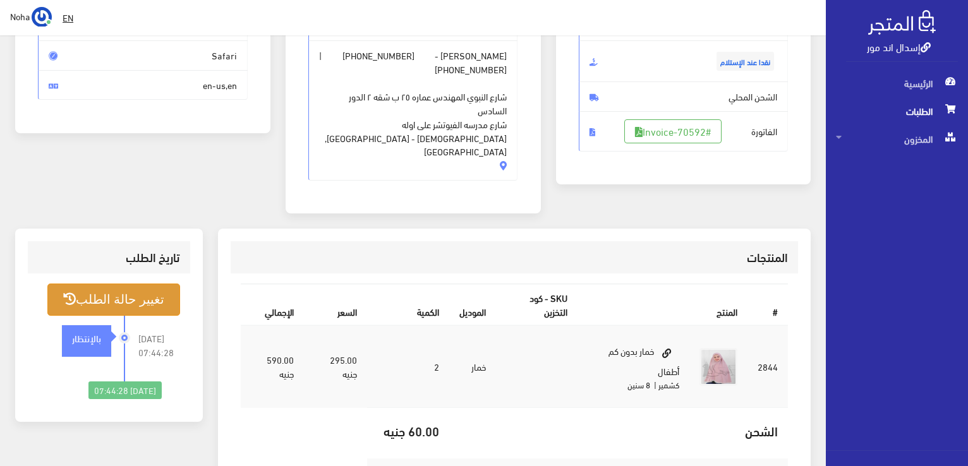
click at [98, 284] on button "تغيير حالة الطلب" at bounding box center [113, 300] width 133 height 32
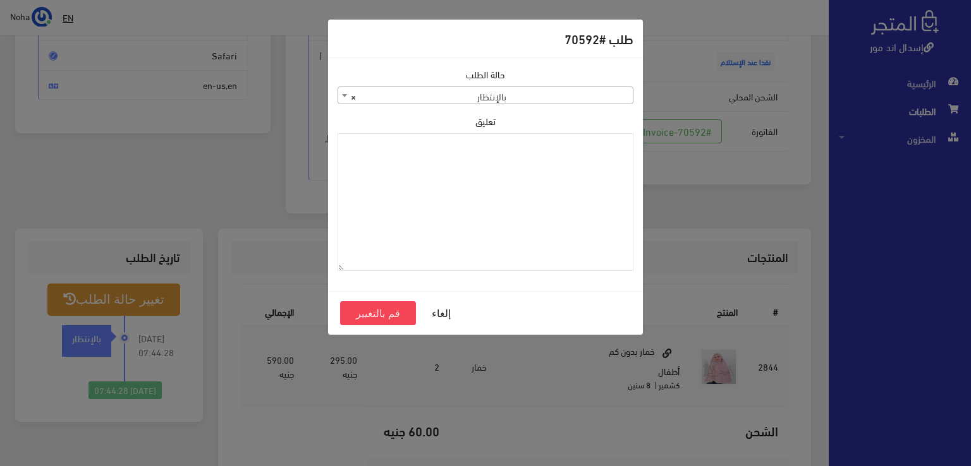
click at [454, 104] on div "حالة الطلب جاري التجهيز تم شحنها ملغي مكتمل مرفوض تم عكس الإلغاء فشل تم رد المب…" at bounding box center [485, 175] width 311 height 214
click at [465, 97] on span "× بالإنتظار" at bounding box center [485, 96] width 295 height 18
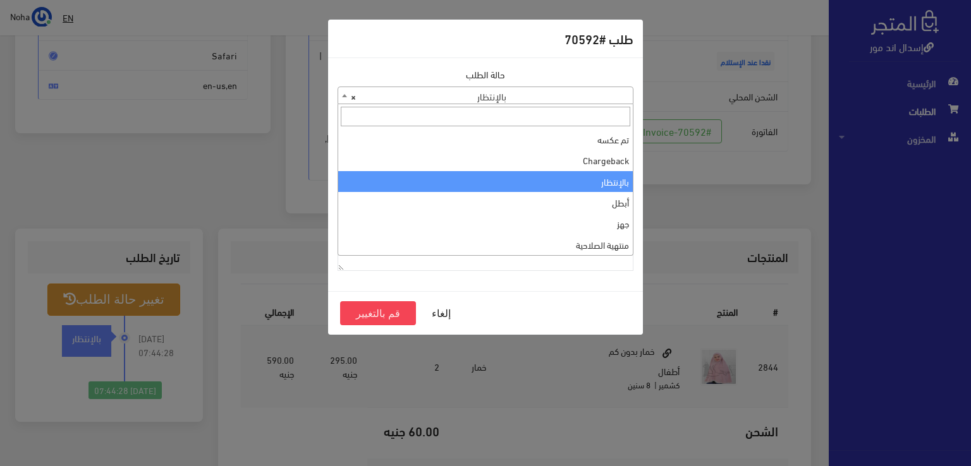
scroll to position [0, 0]
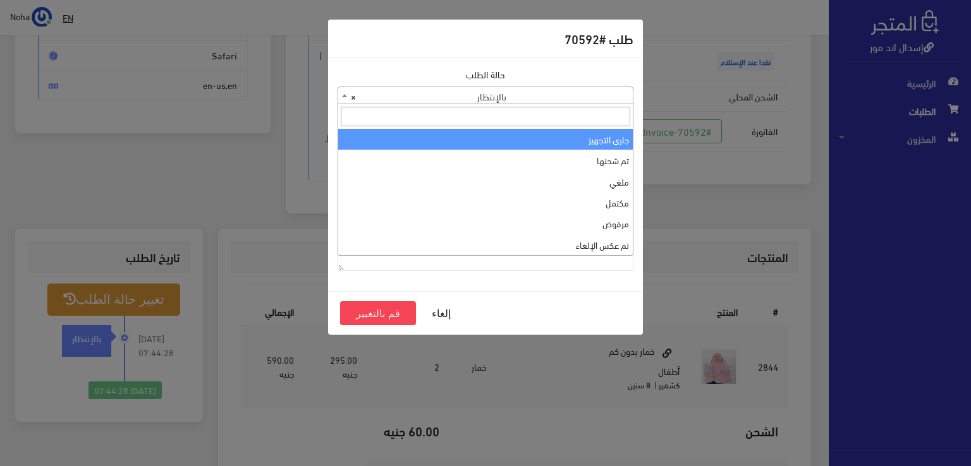
select select "1"
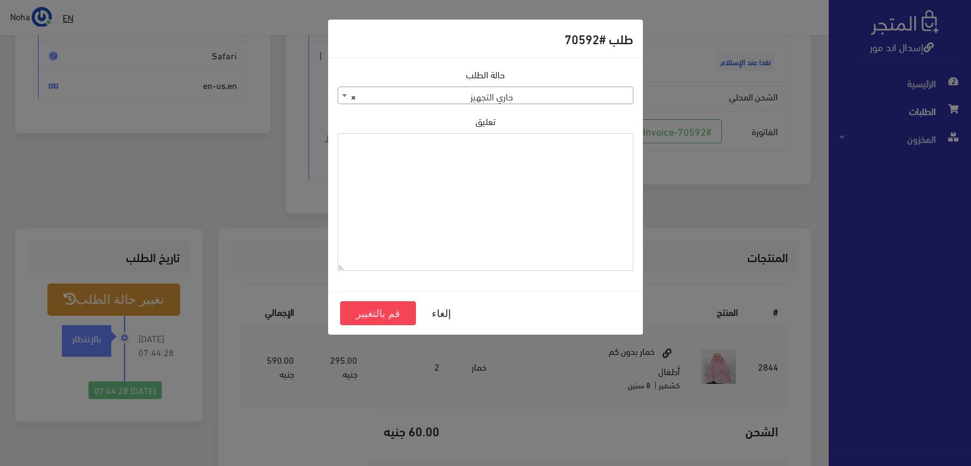
drag, startPoint x: 522, startPoint y: 181, endPoint x: 462, endPoint y: 209, distance: 66.4
click at [462, 209] on textarea "تعليق" at bounding box center [486, 202] width 296 height 138
click at [614, 145] on textarea "13-9-2025" at bounding box center [486, 202] width 296 height 138
drag, startPoint x: 614, startPoint y: 145, endPoint x: 580, endPoint y: 145, distance: 34.1
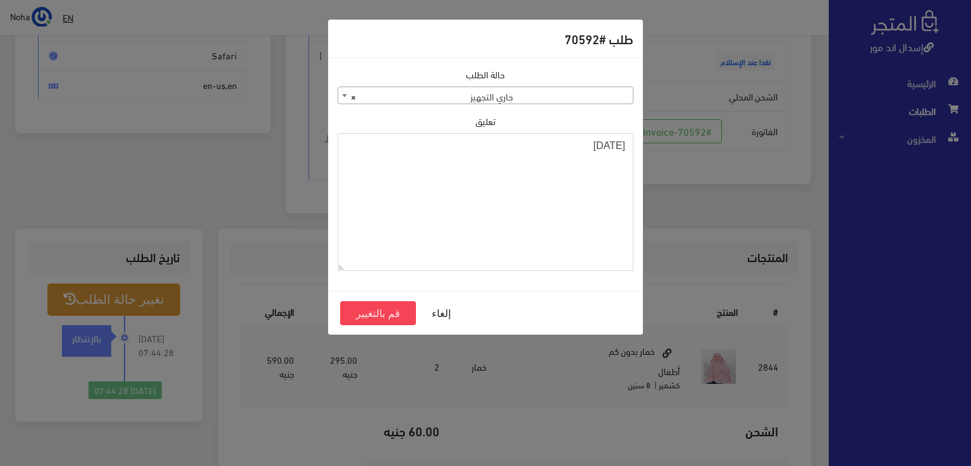
click at [580, 145] on textarea "[DATE]" at bounding box center [486, 202] width 296 height 138
type textarea "[DATE]"
click at [392, 317] on button "قم بالتغيير" at bounding box center [378, 314] width 76 height 24
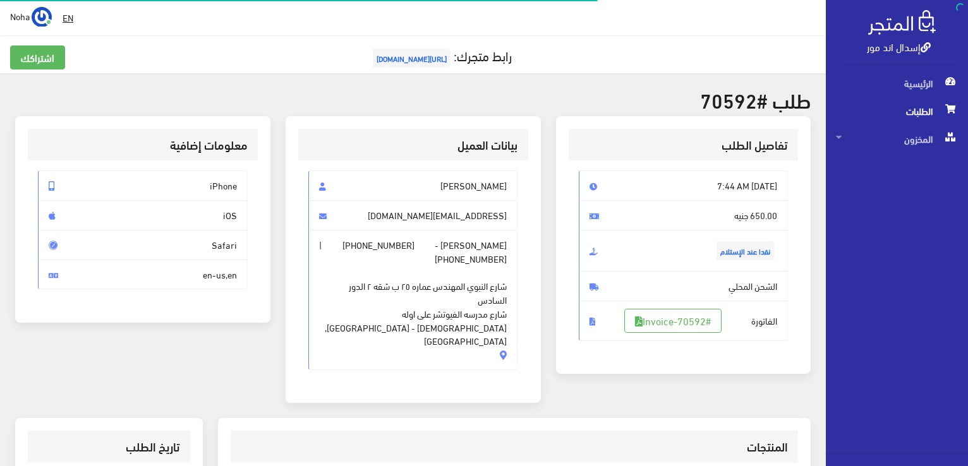
scroll to position [253, 0]
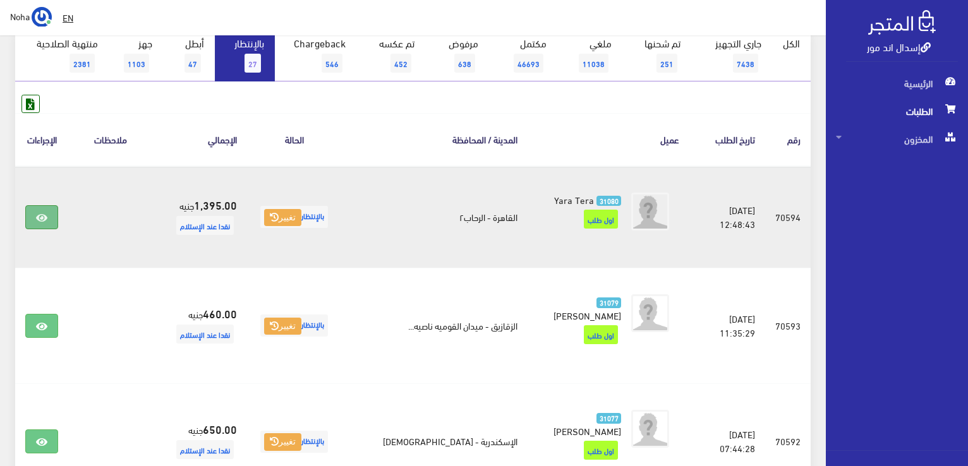
scroll to position [126, 0]
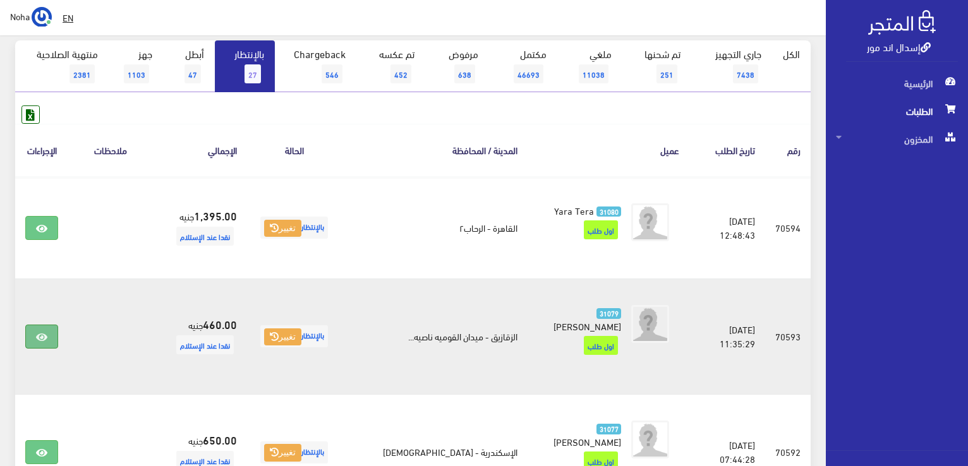
click at [37, 332] on icon at bounding box center [41, 337] width 11 height 10
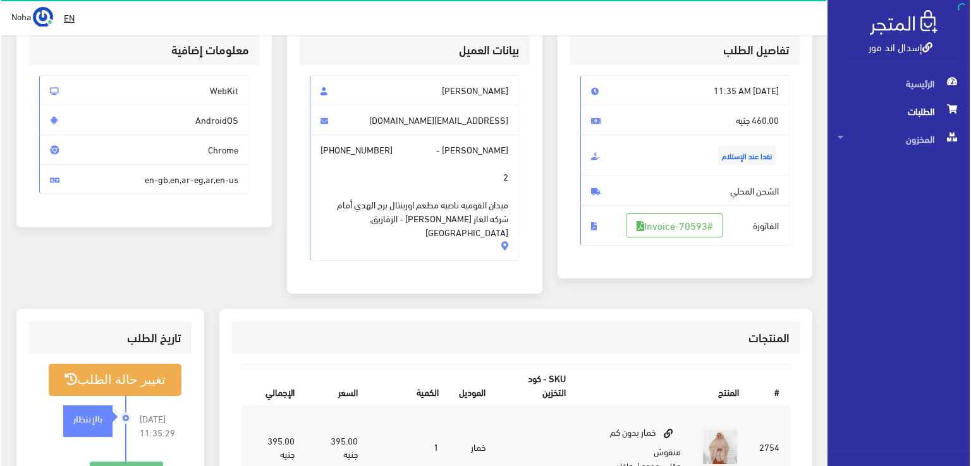
scroll to position [126, 0]
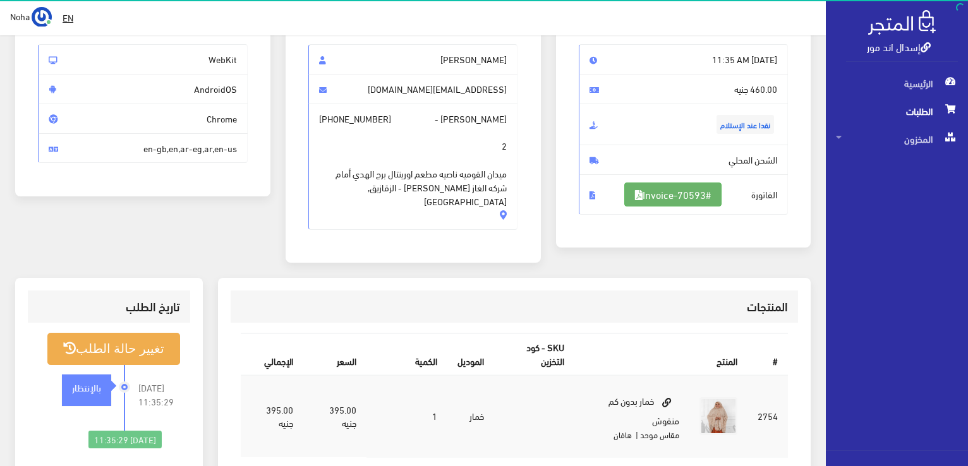
click at [681, 195] on link "#Invoice-70593" at bounding box center [673, 195] width 97 height 24
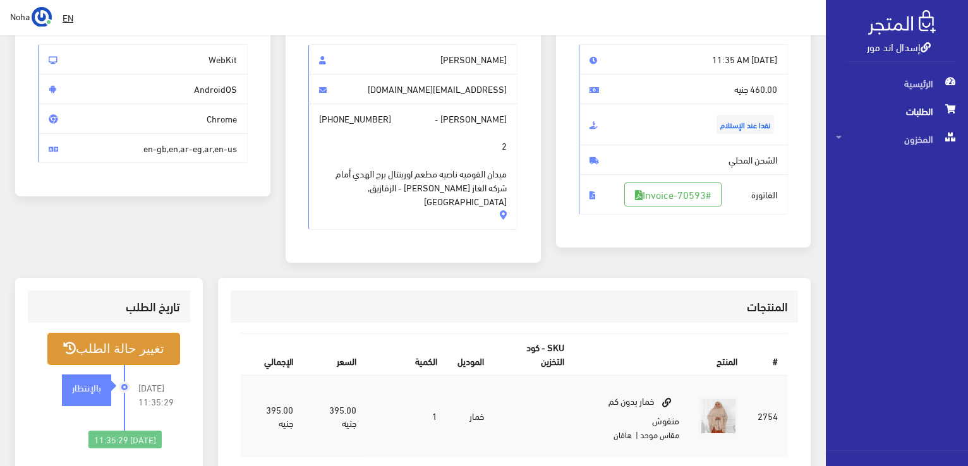
click at [94, 335] on button "تغيير حالة الطلب" at bounding box center [113, 349] width 133 height 32
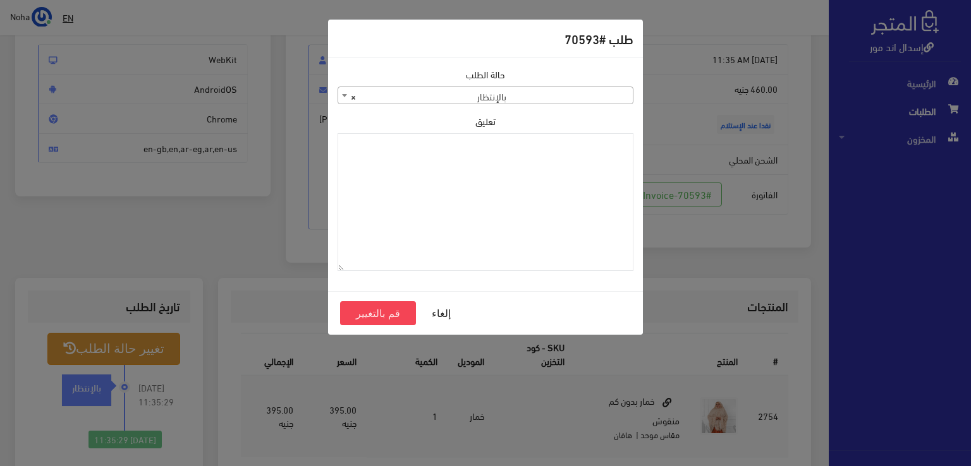
click at [603, 100] on span "× بالإنتظار" at bounding box center [485, 96] width 295 height 18
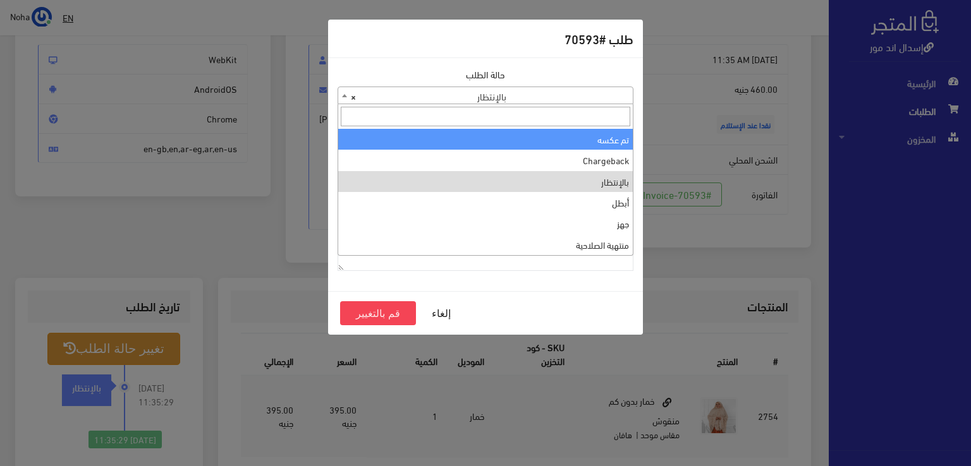
scroll to position [0, 0]
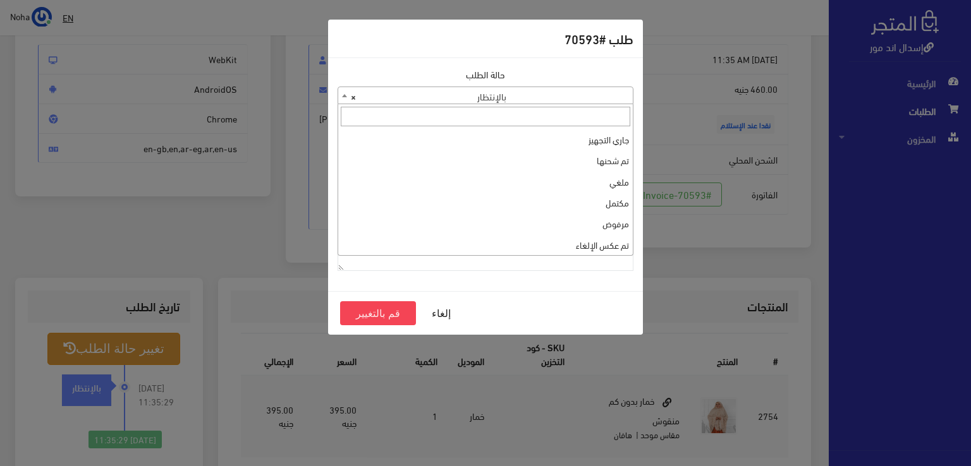
select select "1"
paste textarea "13-9-2025"
type textarea "13-9-2025"
click at [356, 322] on button "قم بالتغيير" at bounding box center [378, 314] width 76 height 24
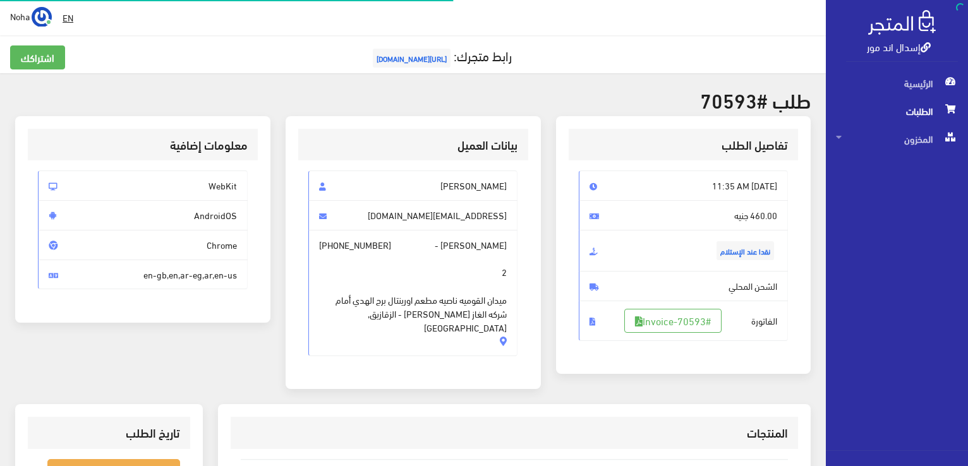
scroll to position [126, 0]
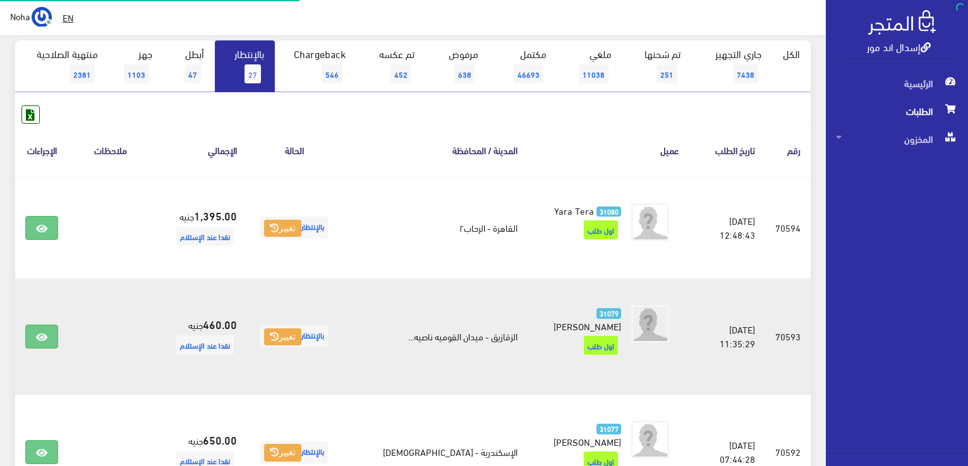
scroll to position [126, 0]
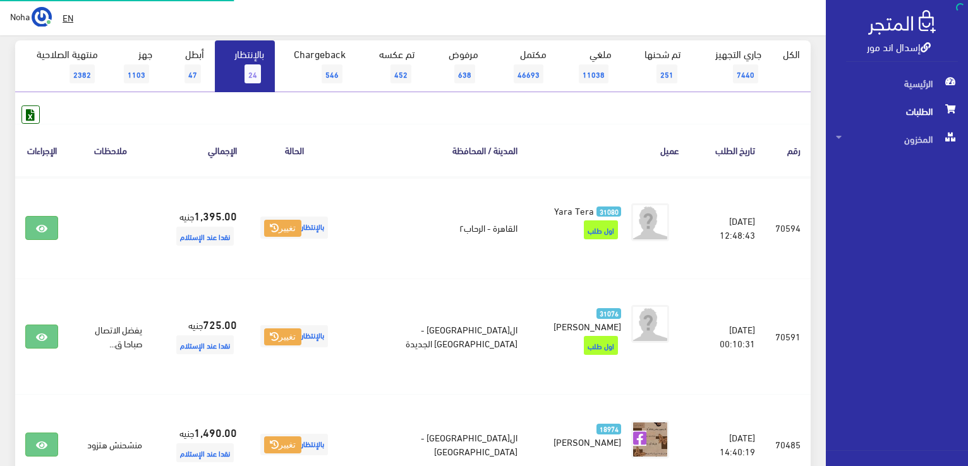
scroll to position [126, 0]
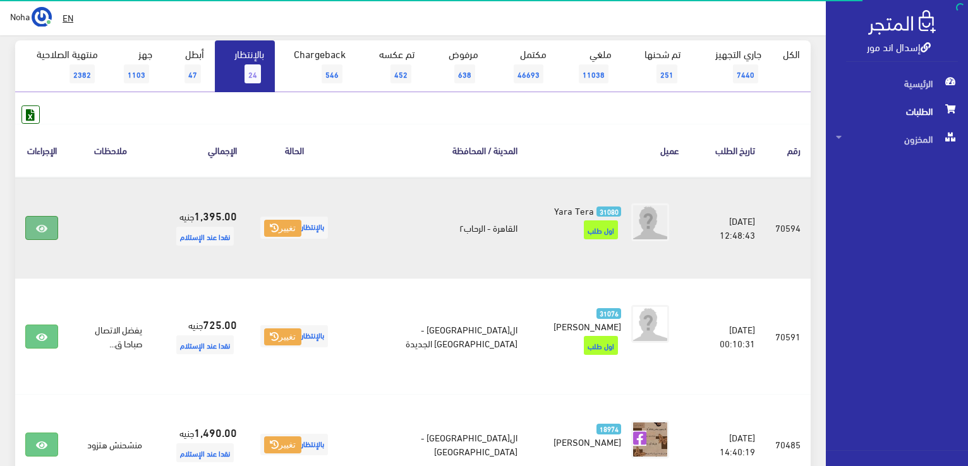
click at [47, 222] on link at bounding box center [41, 228] width 33 height 24
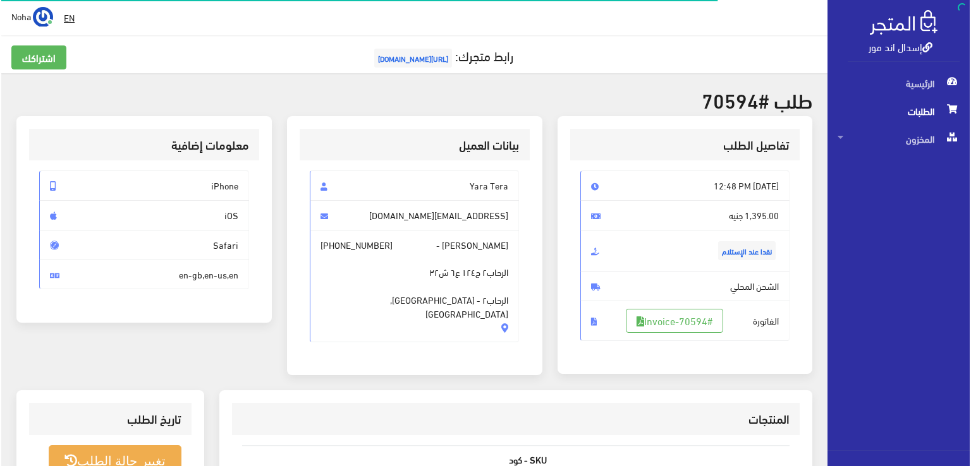
scroll to position [63, 0]
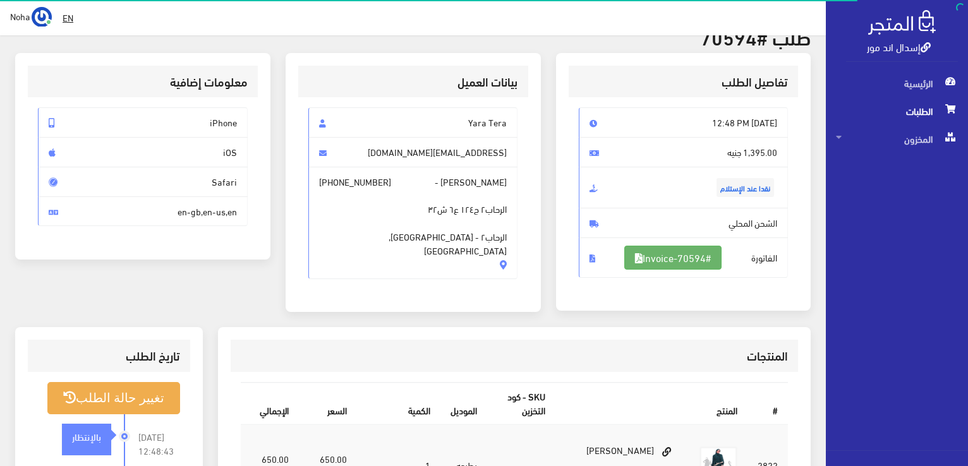
click at [679, 255] on link "#Invoice-70594" at bounding box center [673, 258] width 97 height 24
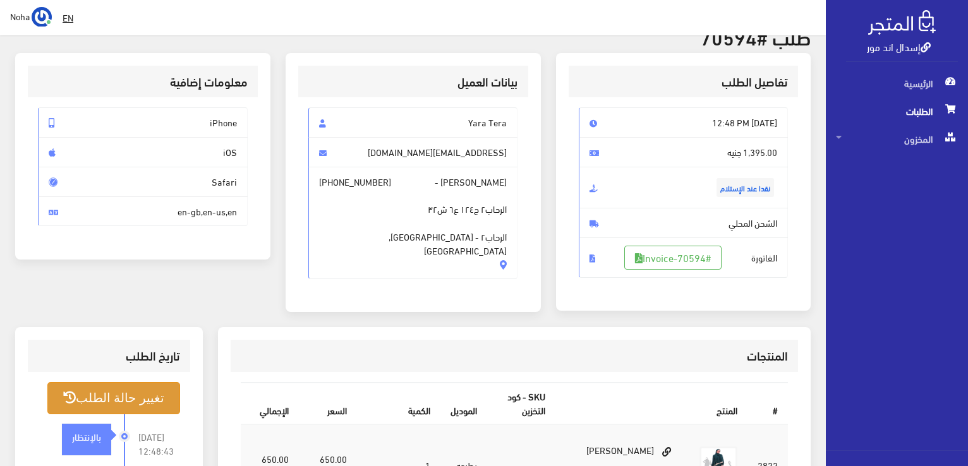
click at [119, 411] on button "تغيير حالة الطلب" at bounding box center [113, 398] width 133 height 32
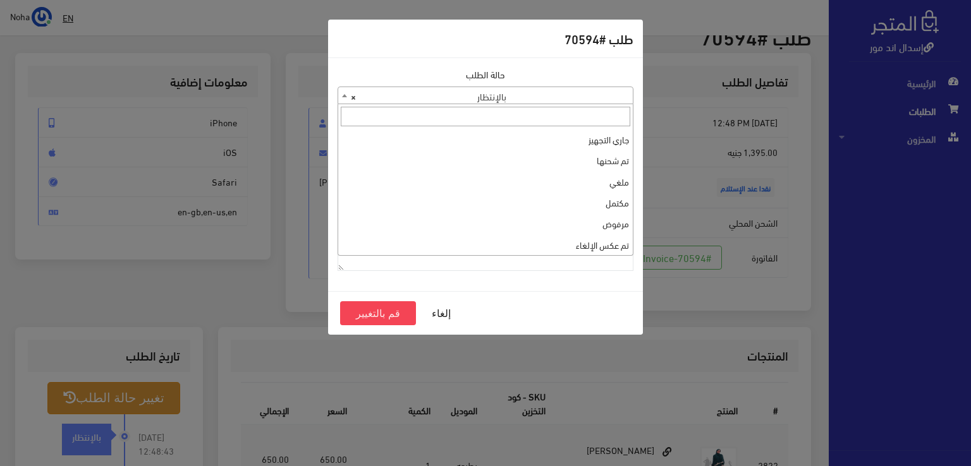
click at [478, 92] on span "× بالإنتظار" at bounding box center [485, 96] width 295 height 18
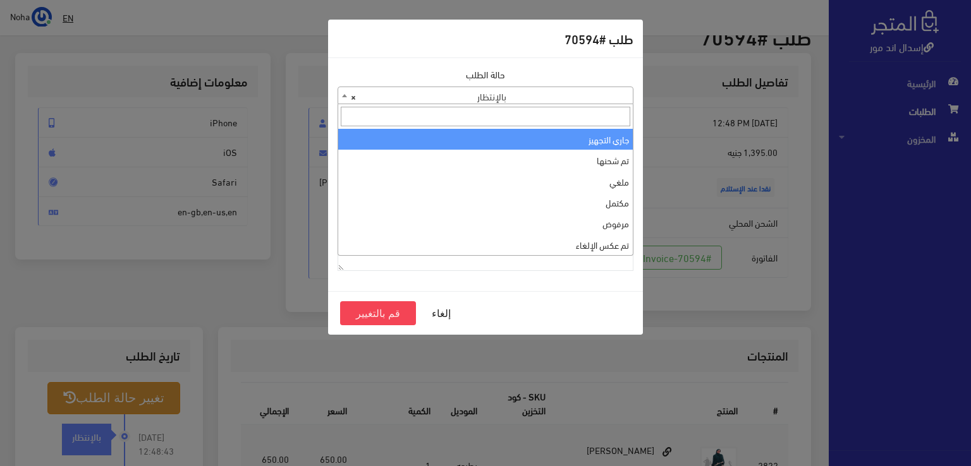
select select "1"
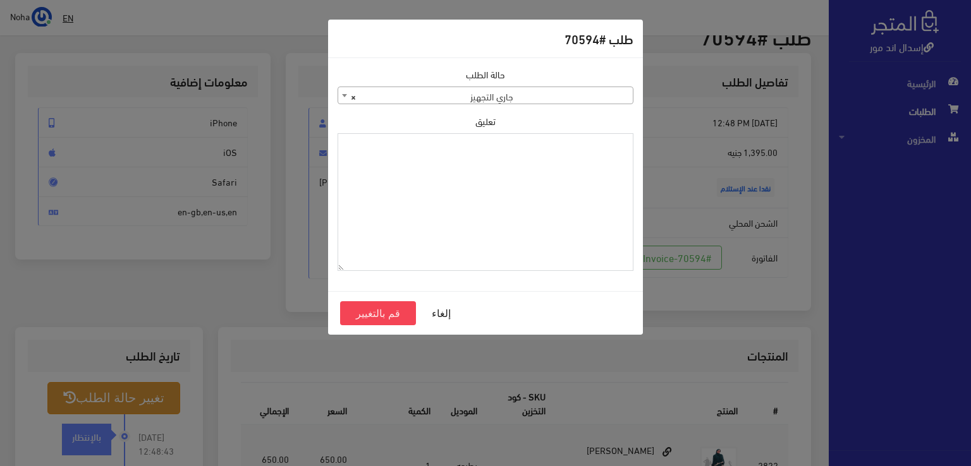
paste textarea "13-9-2025"
type textarea "13-9-2025"
click at [349, 312] on button "قم بالتغيير" at bounding box center [378, 314] width 76 height 24
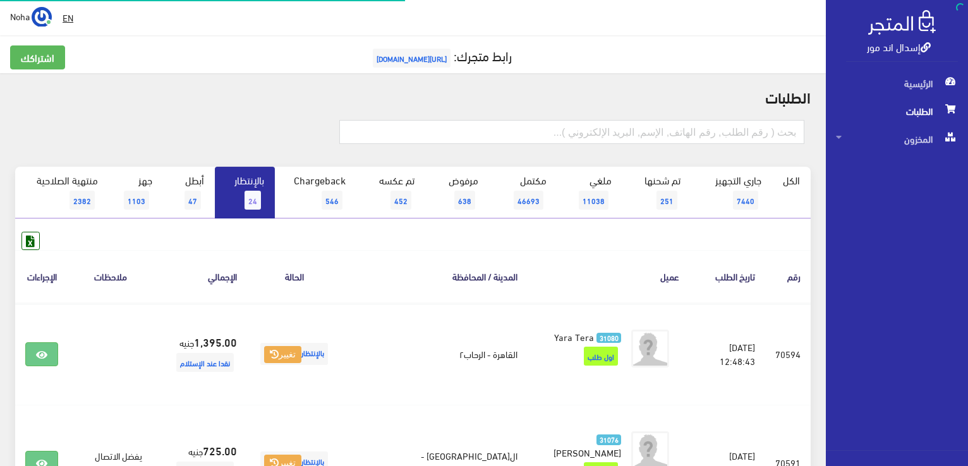
scroll to position [126, 0]
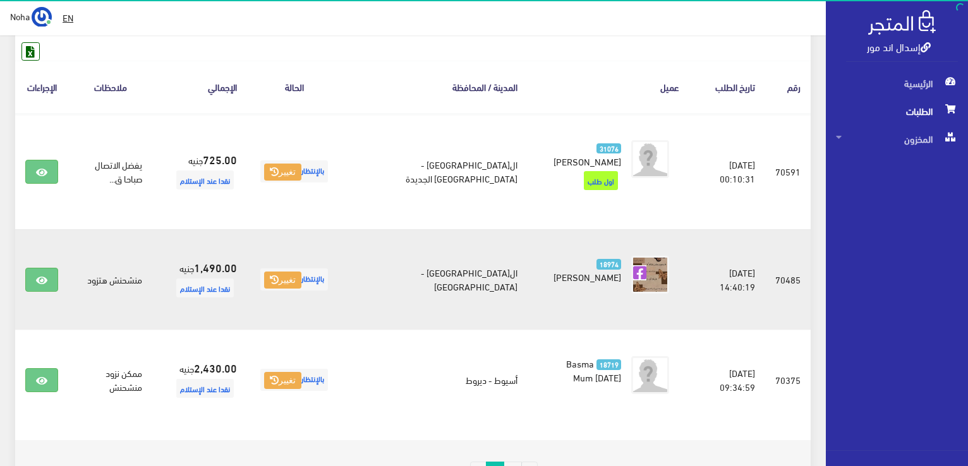
scroll to position [126, 0]
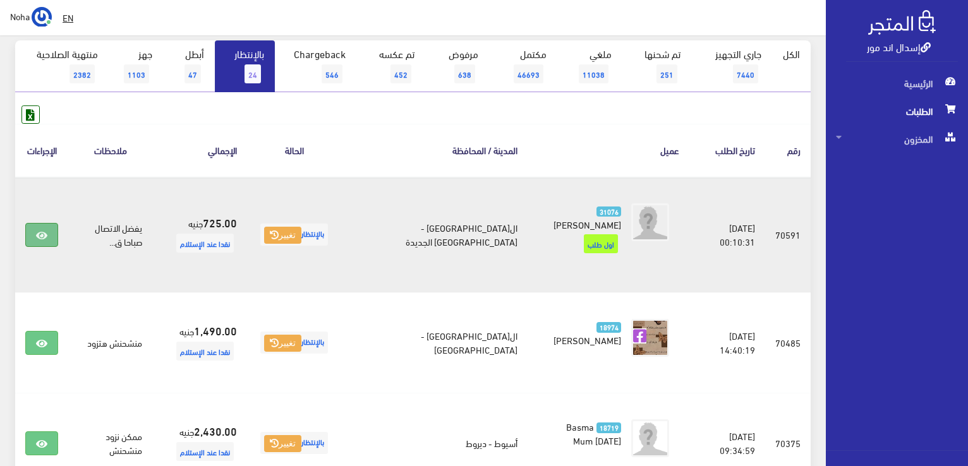
click at [38, 231] on icon at bounding box center [41, 236] width 11 height 10
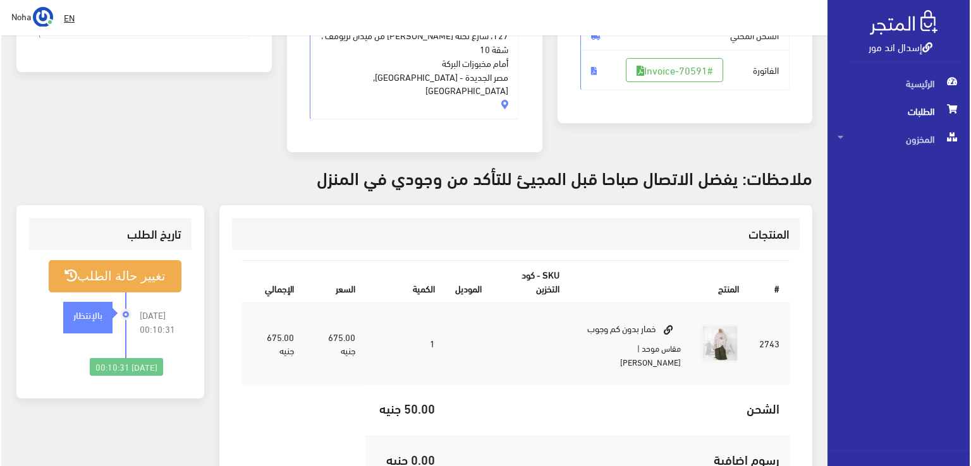
scroll to position [253, 0]
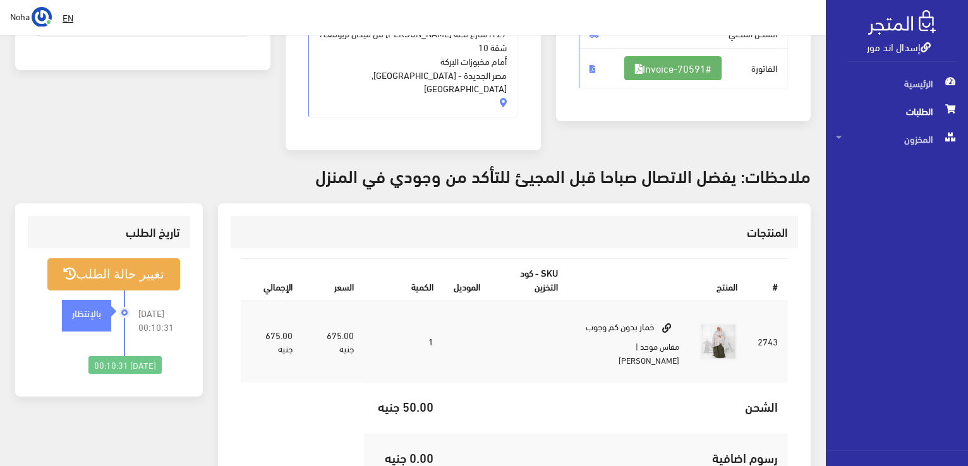
click at [680, 70] on link "#Invoice-70591" at bounding box center [673, 68] width 97 height 24
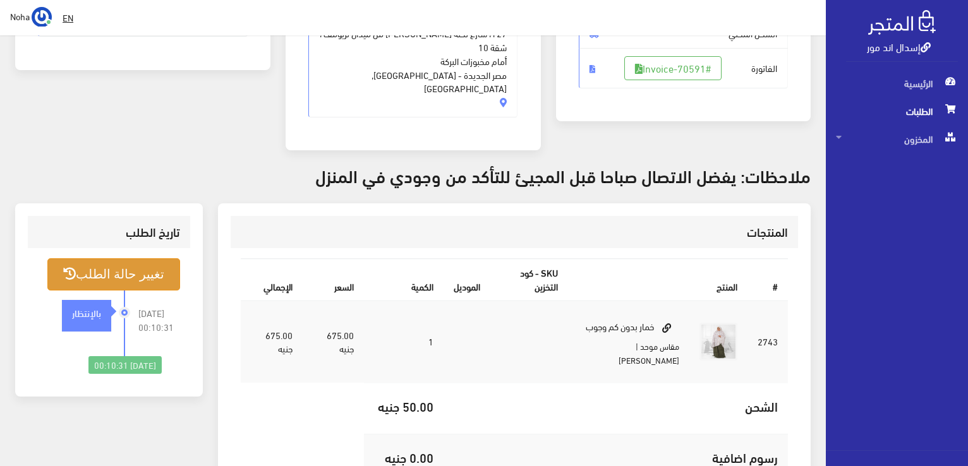
click at [162, 259] on button "تغيير حالة الطلب" at bounding box center [113, 275] width 133 height 32
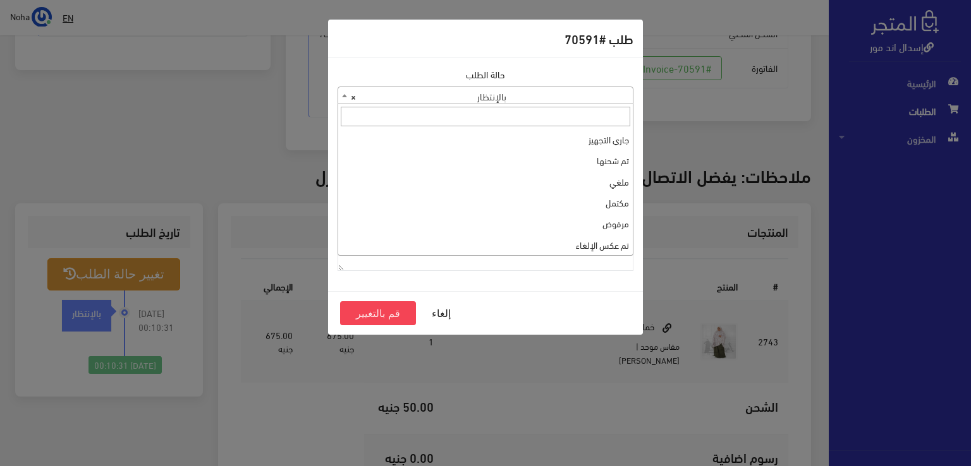
click at [493, 90] on span "× بالإنتظار" at bounding box center [485, 96] width 295 height 18
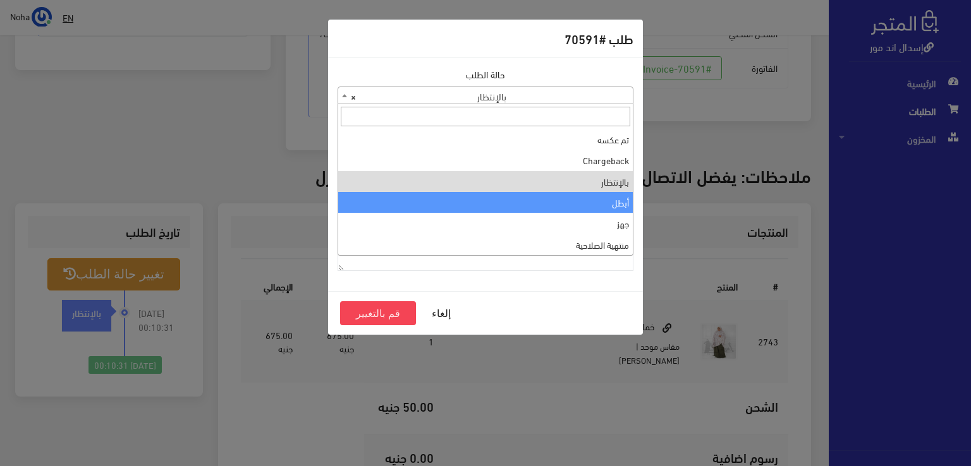
scroll to position [0, 0]
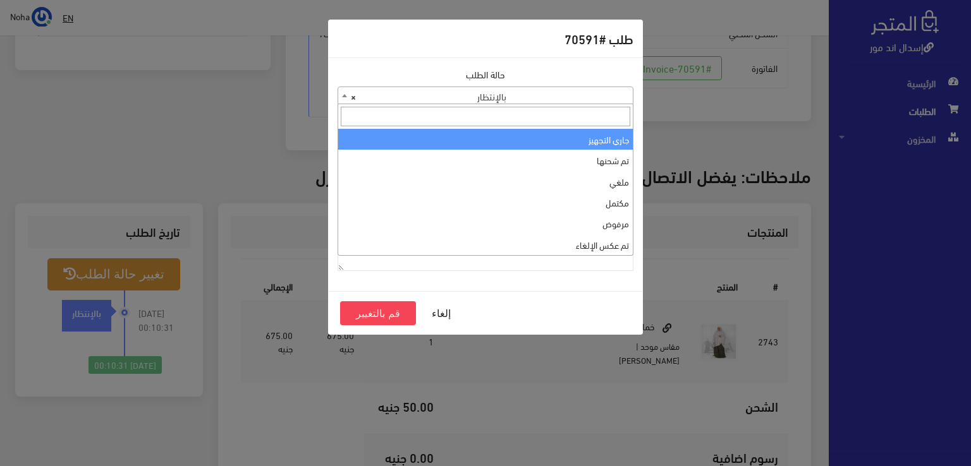
select select "1"
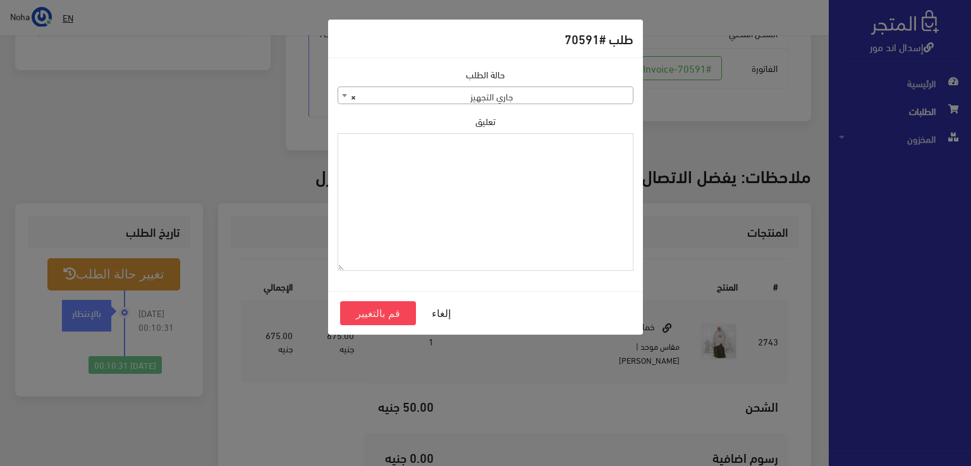
paste textarea "[DATE]"
type textarea "[DATE]"
click at [370, 307] on button "قم بالتغيير" at bounding box center [378, 314] width 76 height 24
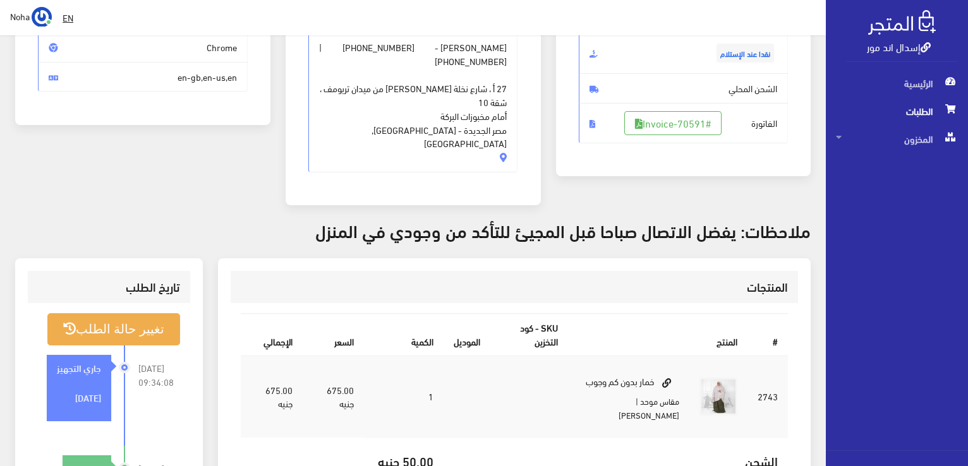
scroll to position [126, 0]
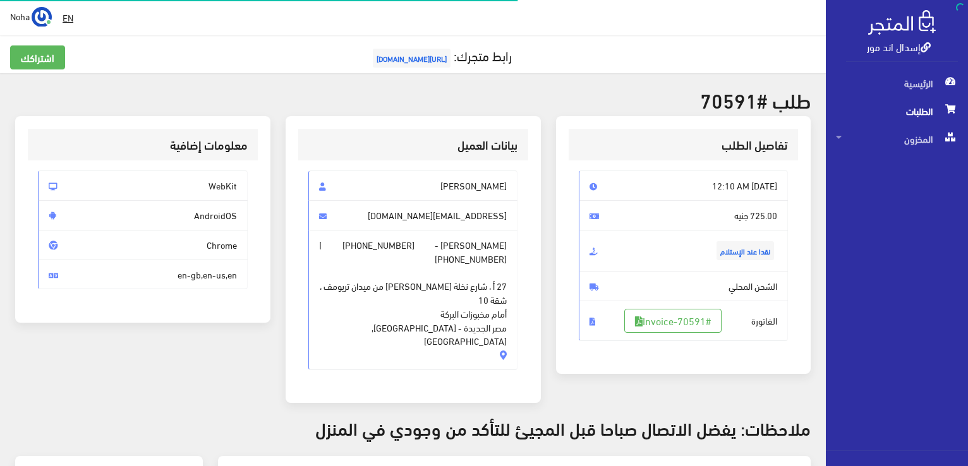
scroll to position [248, 0]
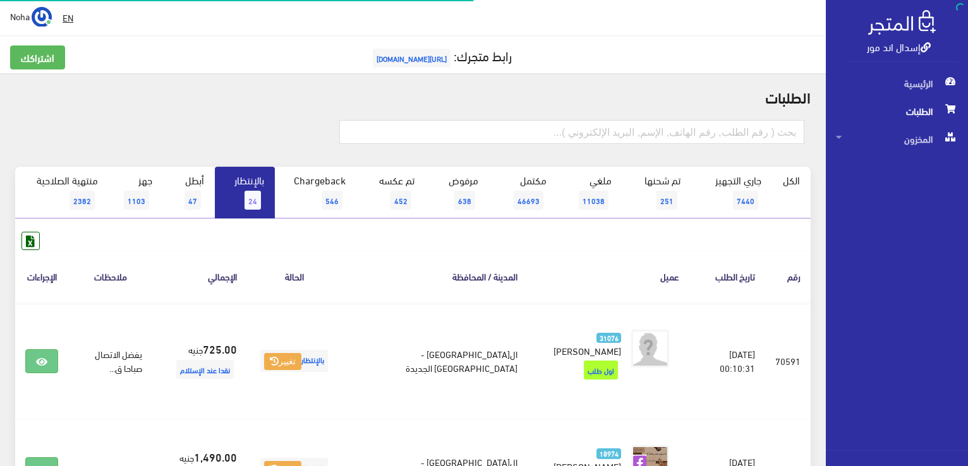
scroll to position [126, 0]
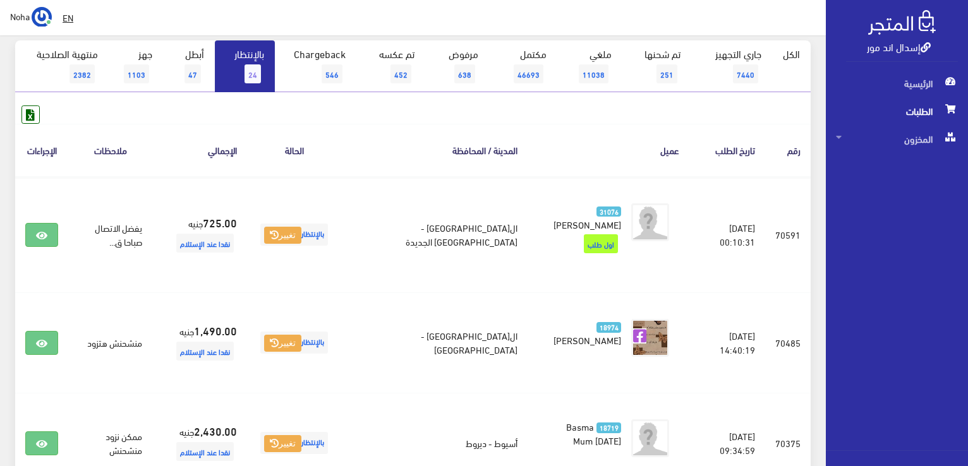
click at [241, 63] on link "بالإنتظار 24" at bounding box center [245, 66] width 60 height 52
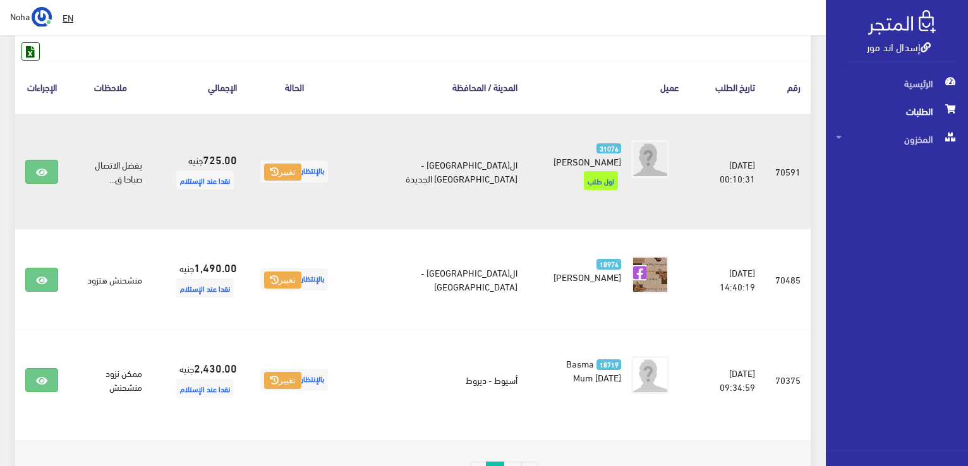
scroll to position [180, 0]
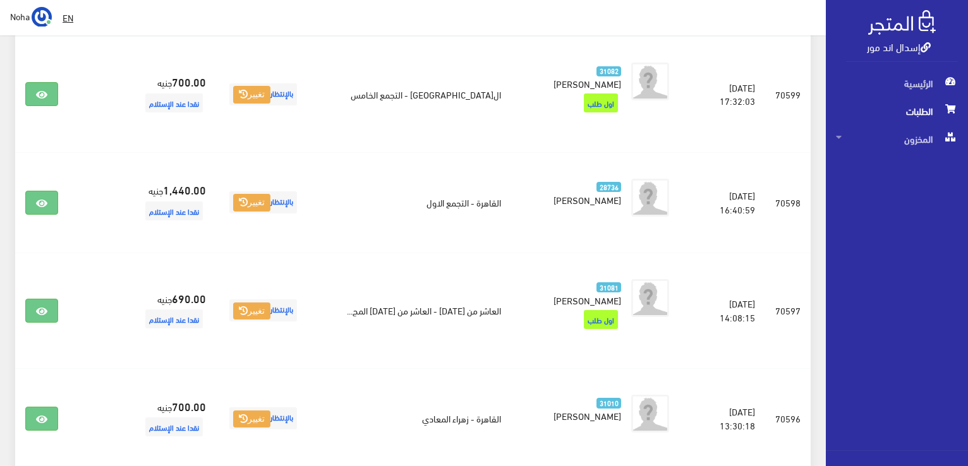
scroll to position [2026, 0]
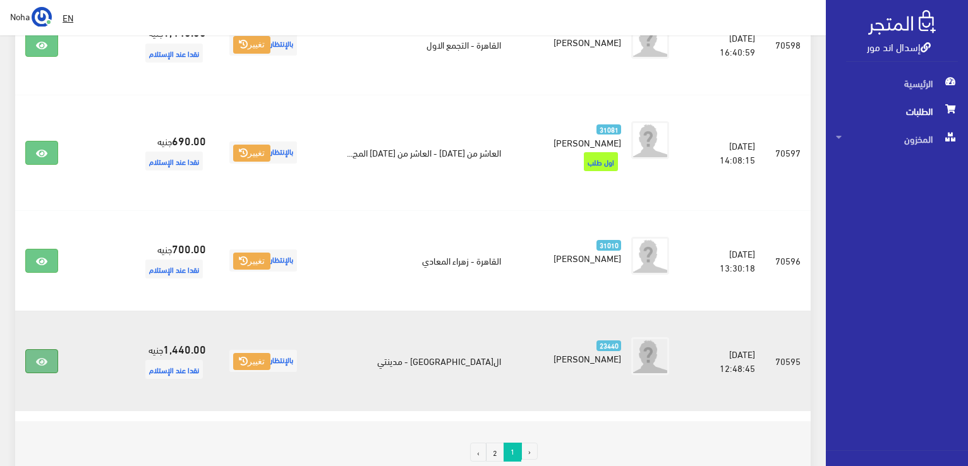
click at [49, 350] on link at bounding box center [41, 362] width 33 height 24
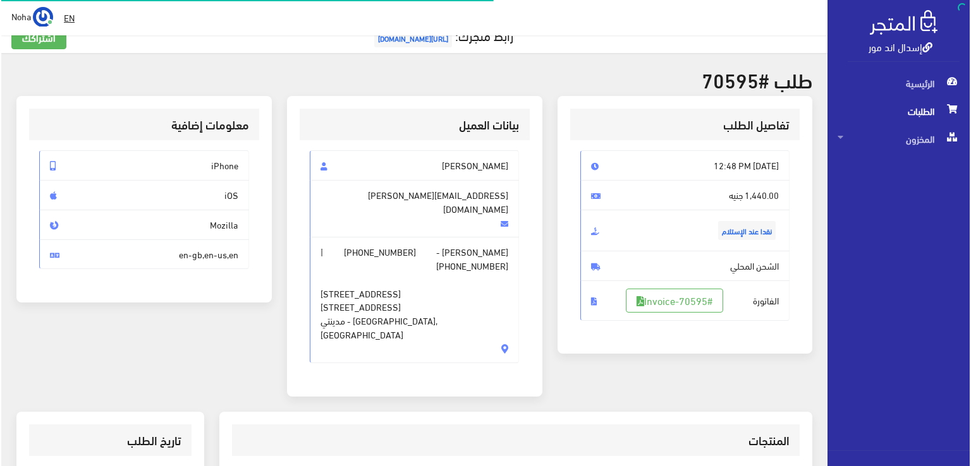
scroll to position [126, 0]
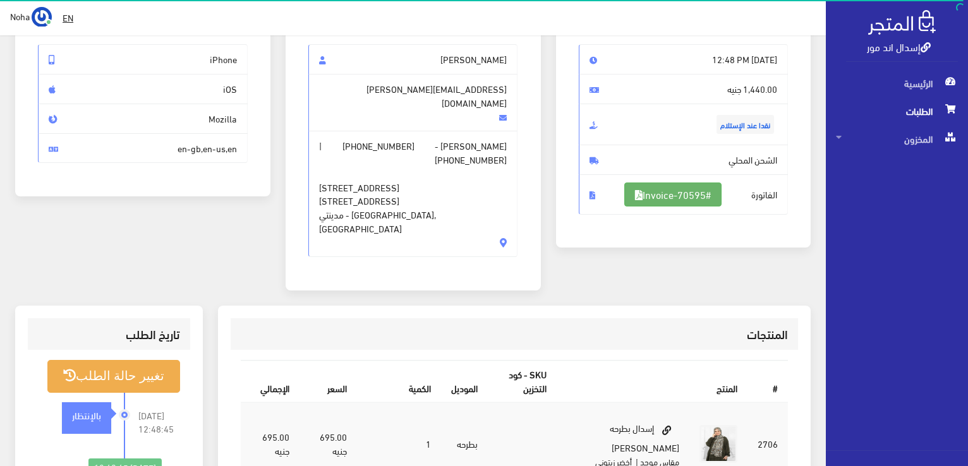
click at [691, 193] on link "#Invoice-70595" at bounding box center [673, 195] width 97 height 24
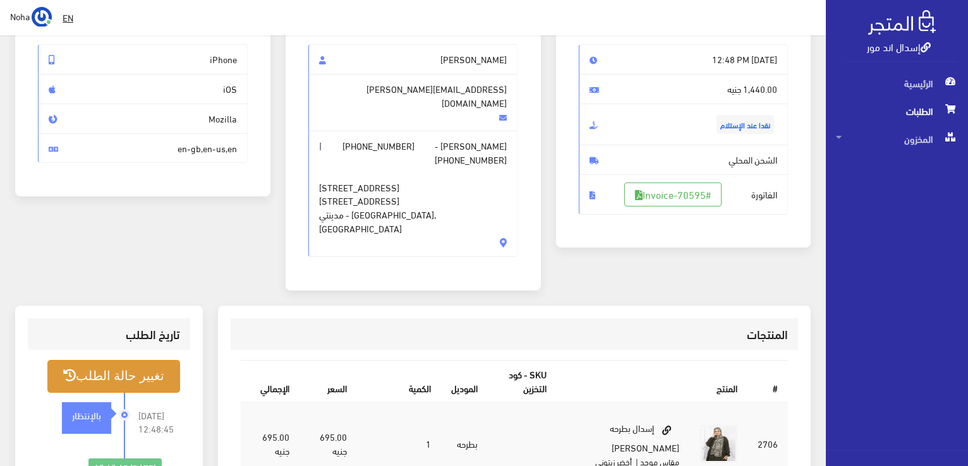
click at [152, 360] on button "تغيير حالة الطلب" at bounding box center [113, 376] width 133 height 32
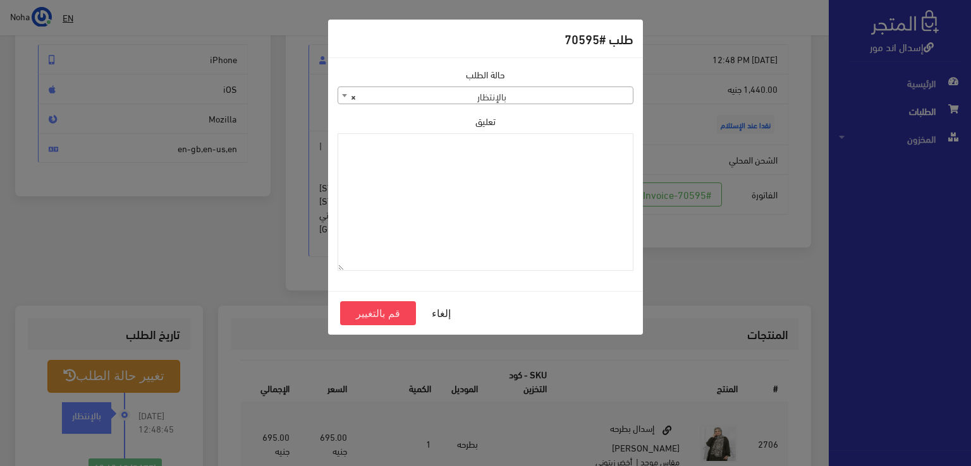
click at [518, 87] on span "× بالإنتظار" at bounding box center [486, 96] width 296 height 18
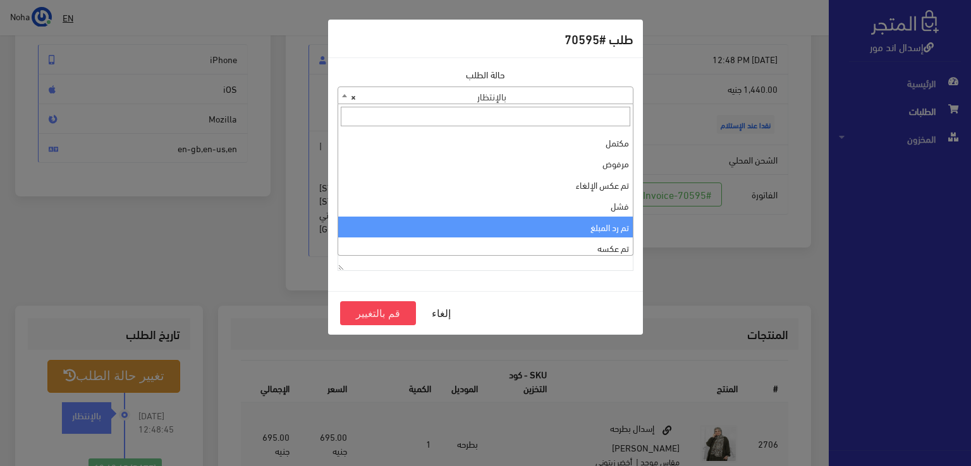
scroll to position [0, 0]
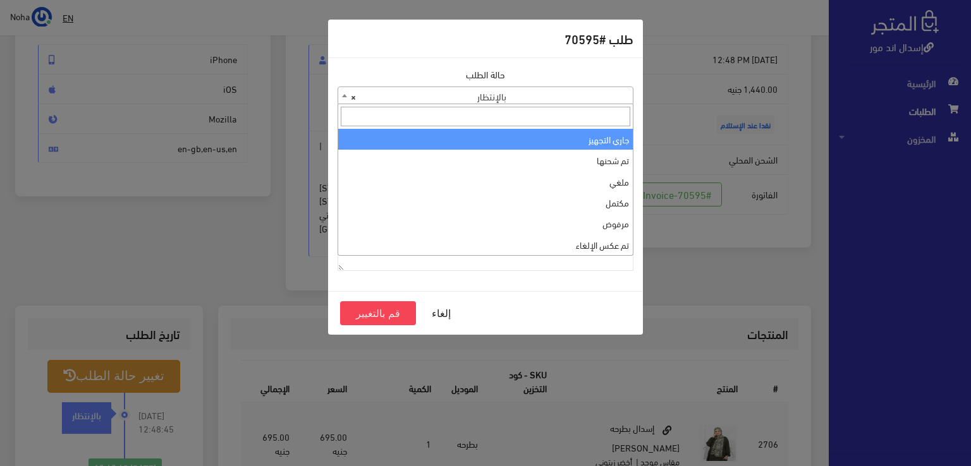
select select "1"
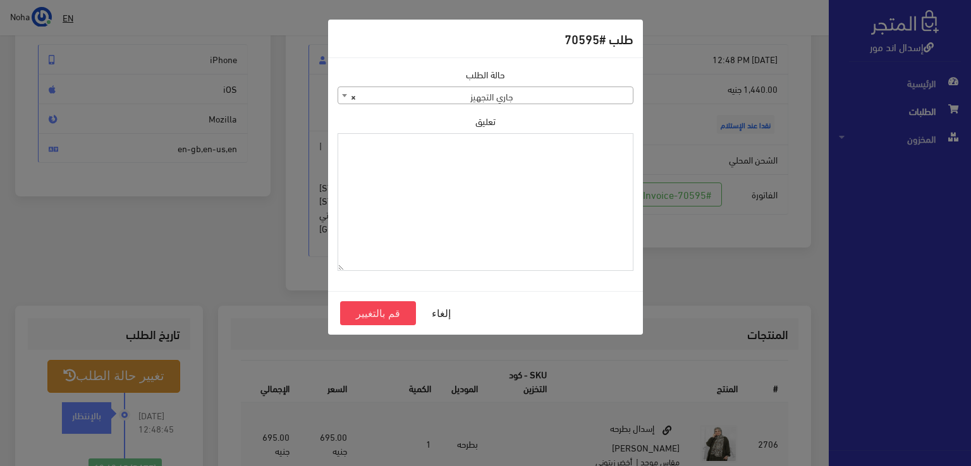
paste textarea "13-9-2025"
type textarea "13-9-2025"
click at [382, 314] on button "قم بالتغيير" at bounding box center [378, 314] width 76 height 24
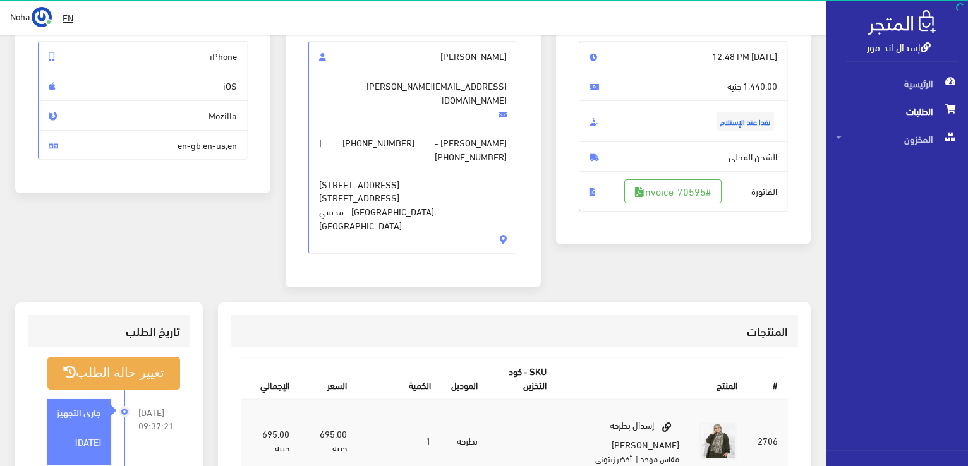
scroll to position [190, 0]
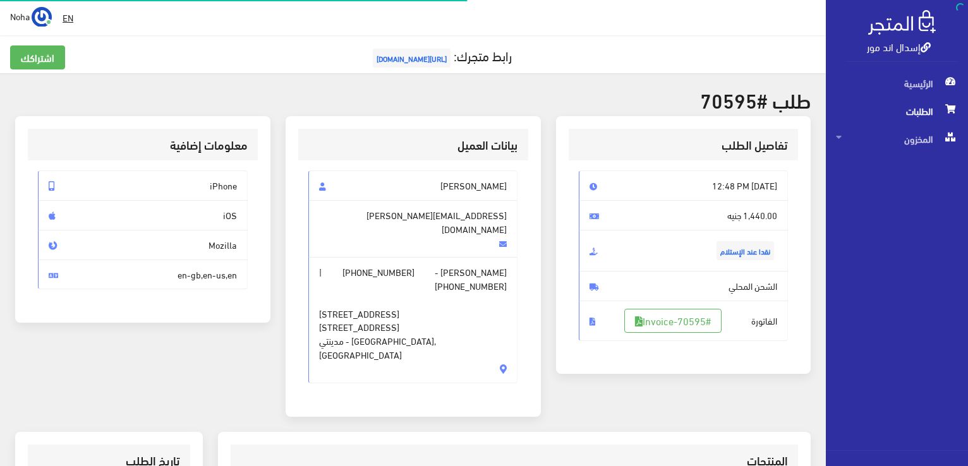
scroll to position [126, 0]
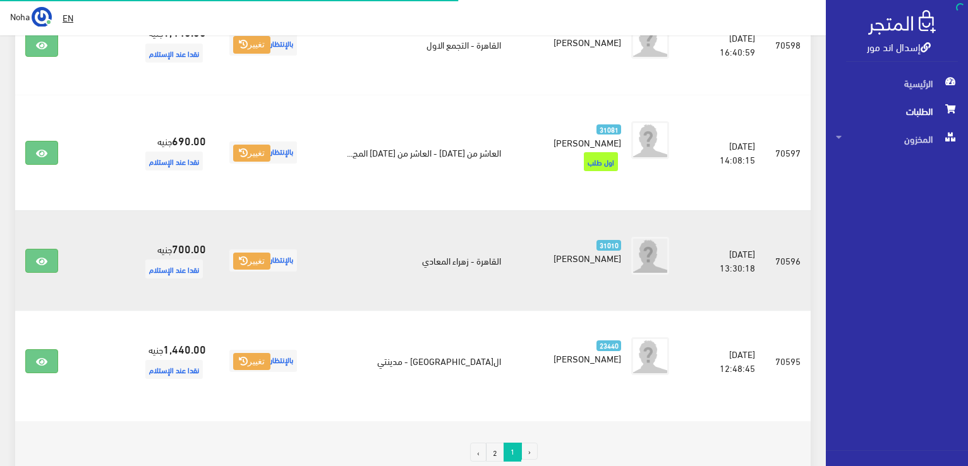
scroll to position [2026, 0]
click at [49, 249] on link at bounding box center [41, 261] width 33 height 24
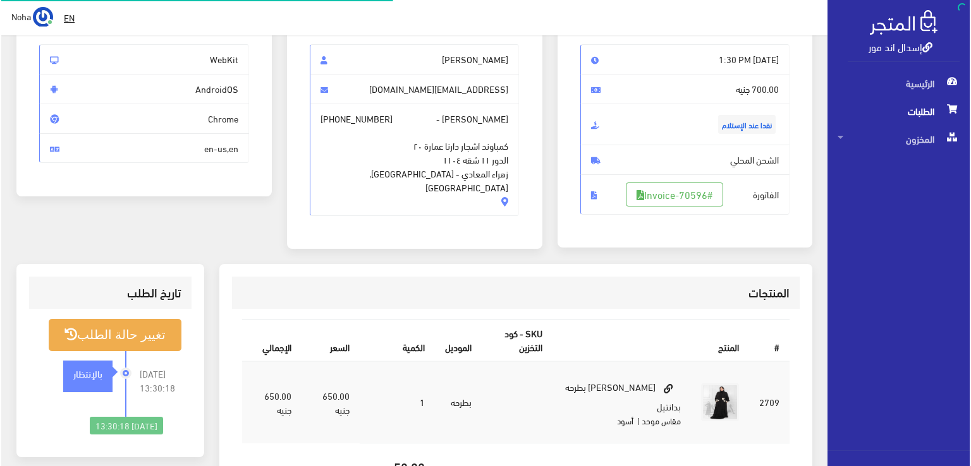
scroll to position [126, 0]
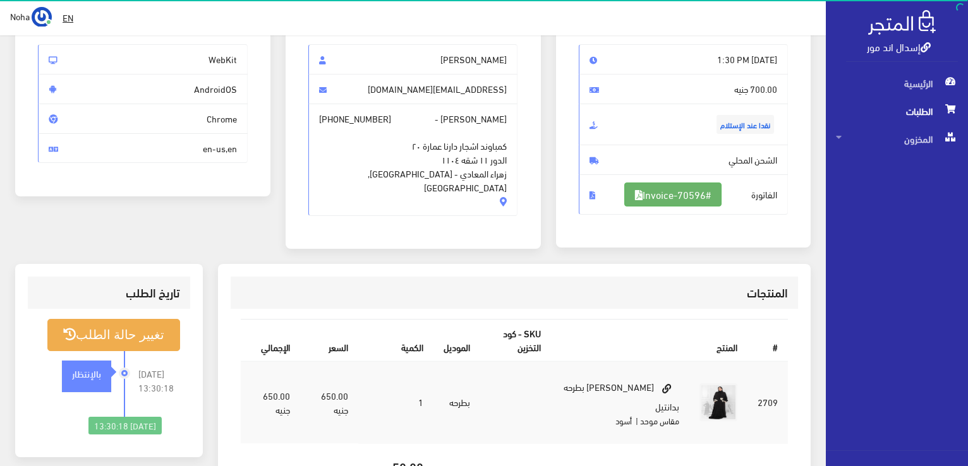
click at [693, 187] on link "#Invoice-70596" at bounding box center [673, 195] width 97 height 24
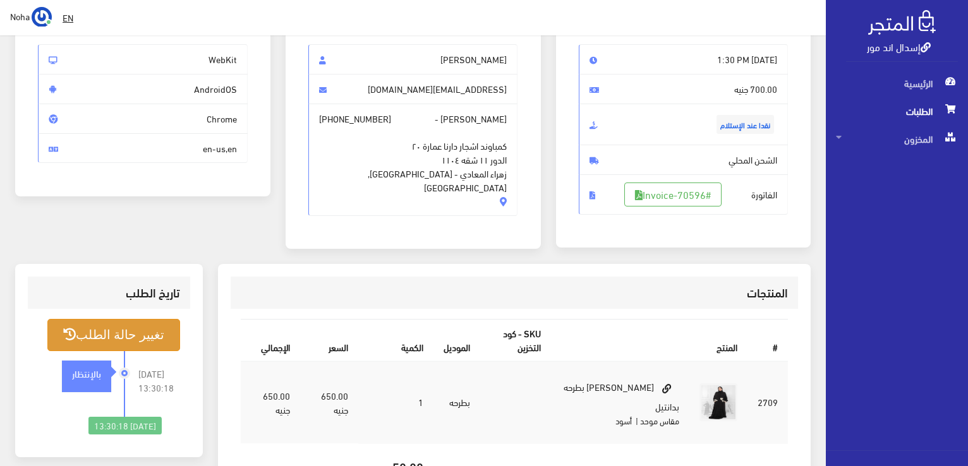
click at [164, 339] on button "تغيير حالة الطلب" at bounding box center [113, 335] width 133 height 32
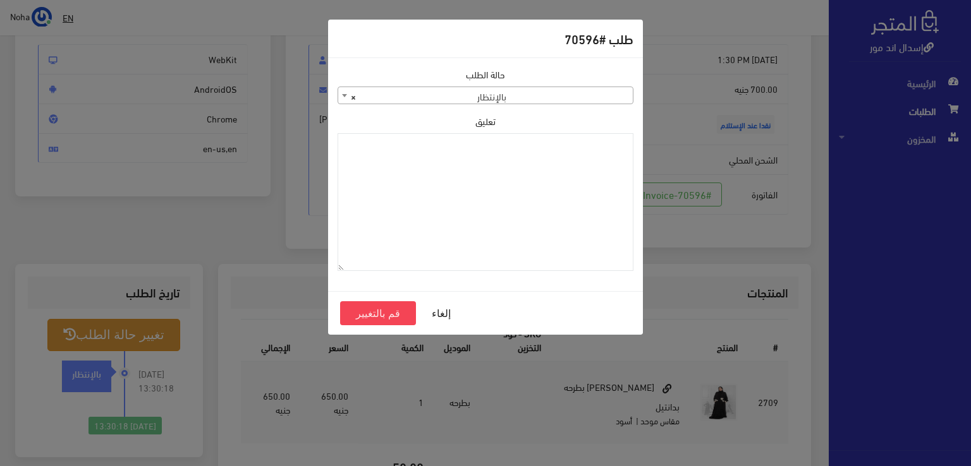
click at [579, 92] on span "× بالإنتظار" at bounding box center [485, 96] width 295 height 18
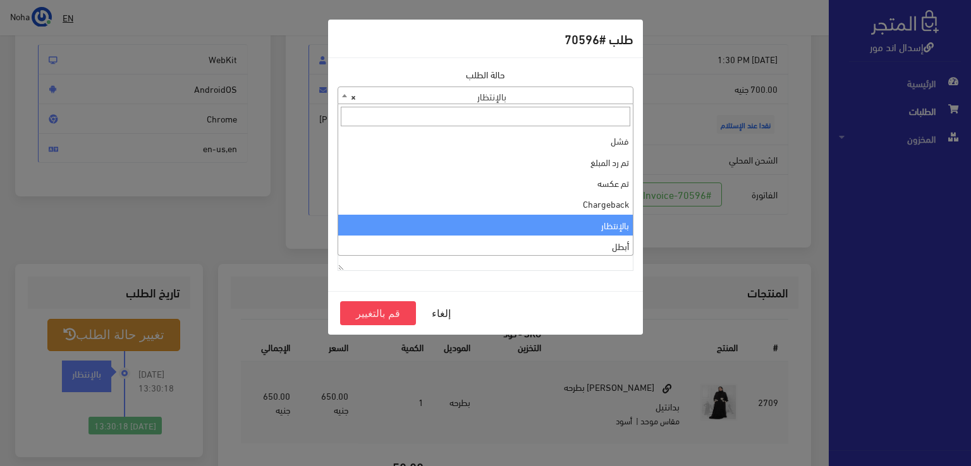
scroll to position [0, 0]
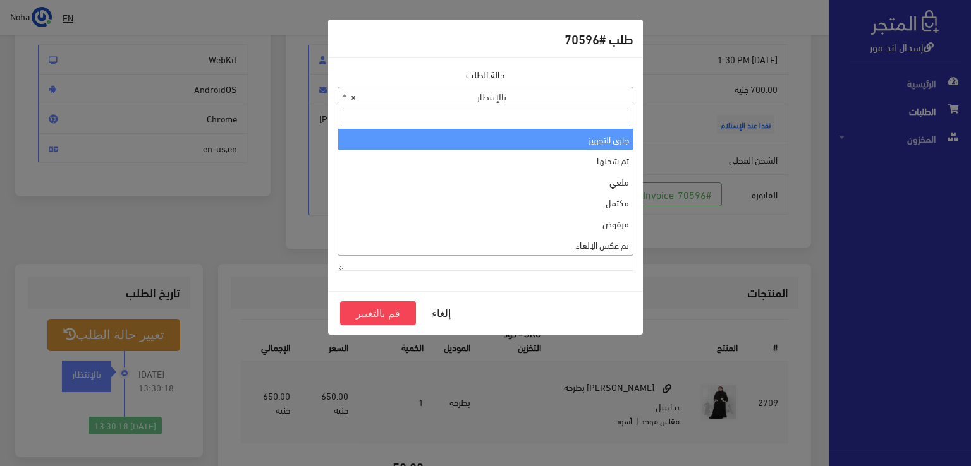
select select "1"
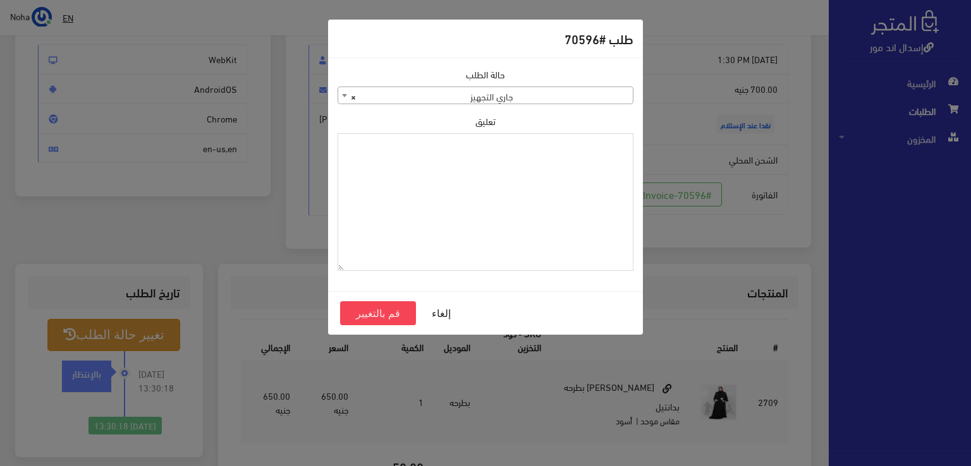
paste textarea "[DATE]"
type textarea "[DATE]"
click at [389, 309] on button "قم بالتغيير" at bounding box center [378, 314] width 76 height 24
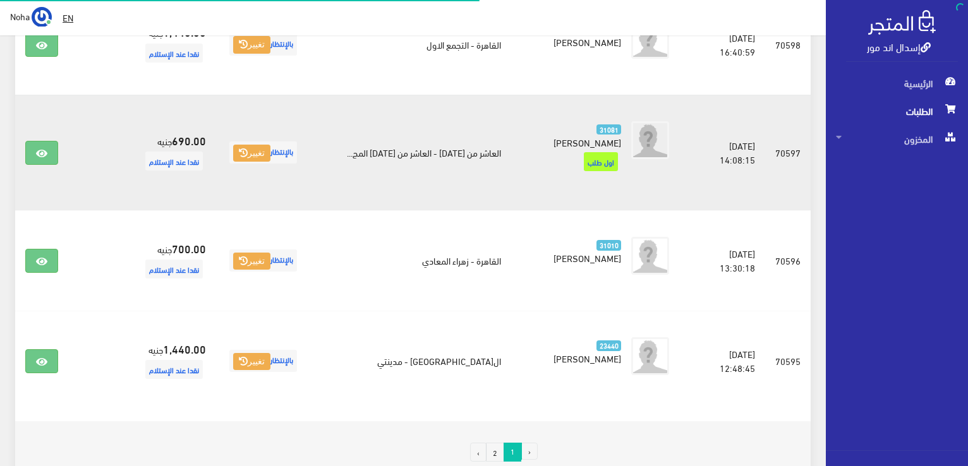
scroll to position [2026, 0]
click at [33, 141] on link at bounding box center [41, 153] width 33 height 24
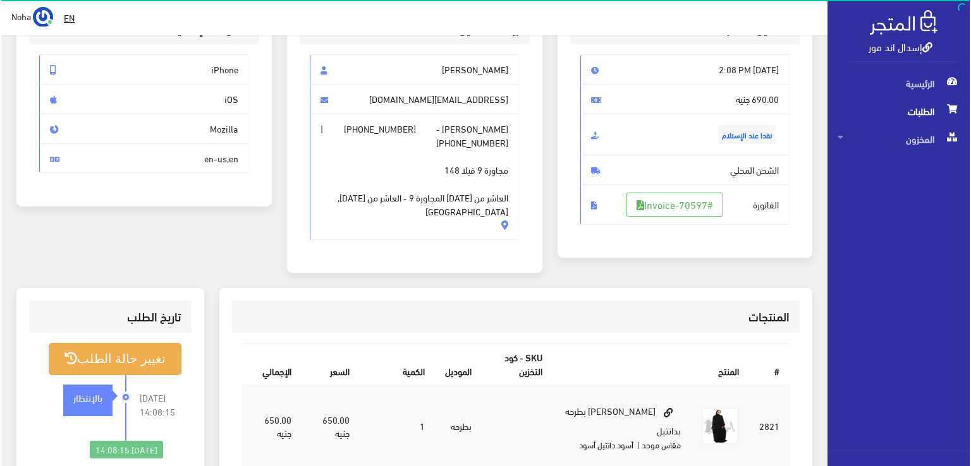
scroll to position [190, 0]
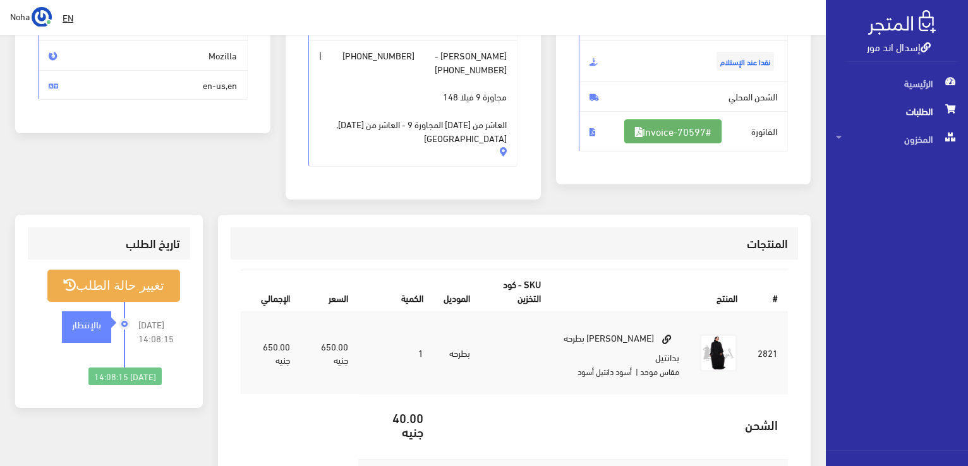
click at [690, 128] on link "#Invoice-70597" at bounding box center [673, 131] width 97 height 24
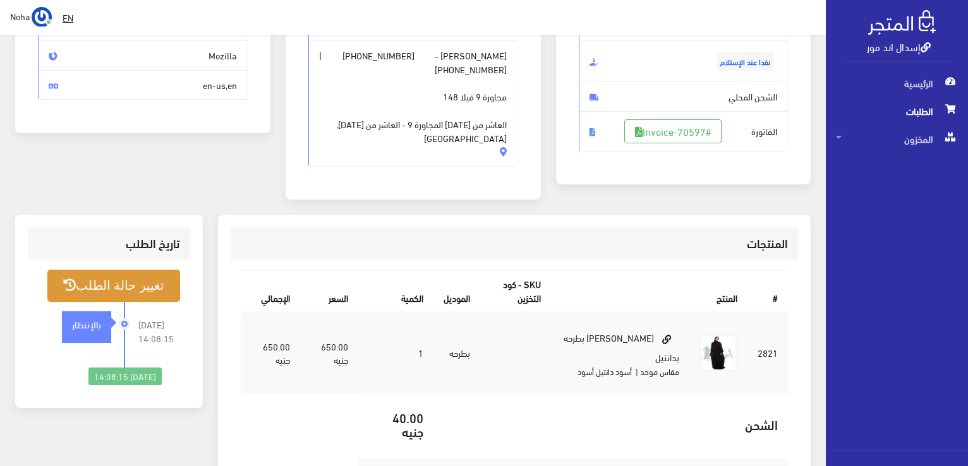
click at [111, 277] on button "تغيير حالة الطلب" at bounding box center [113, 286] width 133 height 32
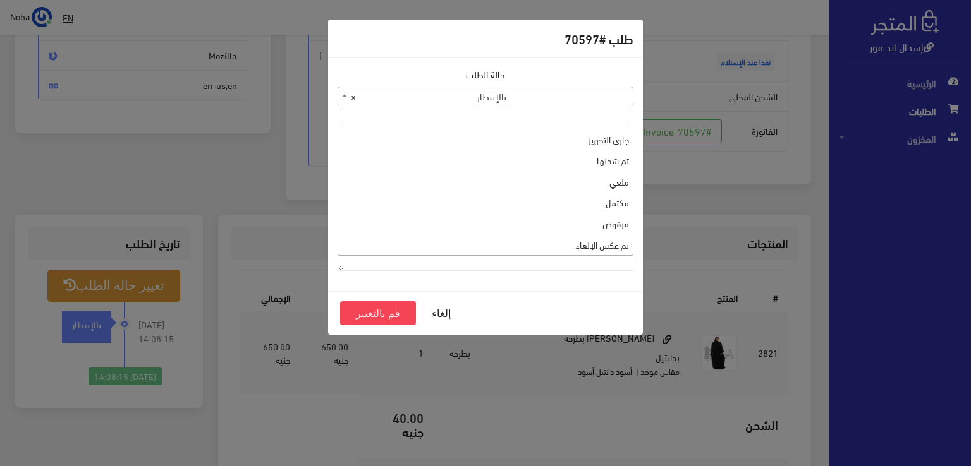
click at [555, 97] on span "× بالإنتظار" at bounding box center [485, 96] width 295 height 18
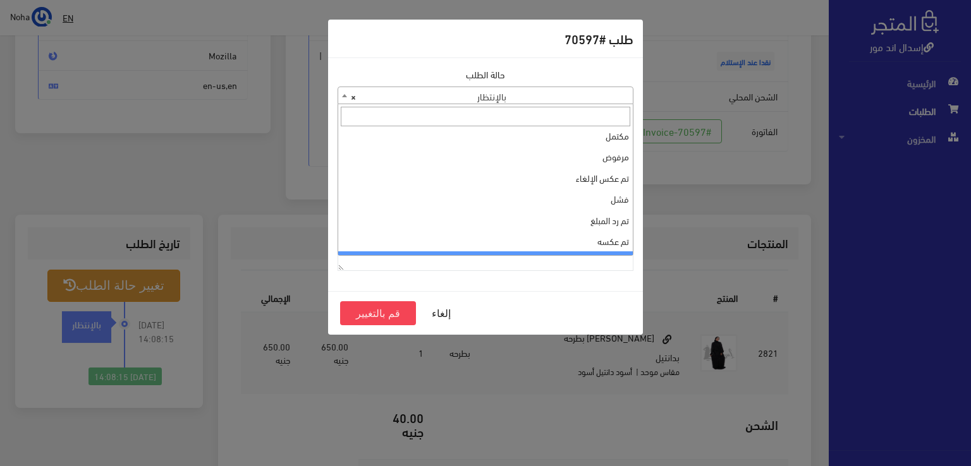
scroll to position [0, 0]
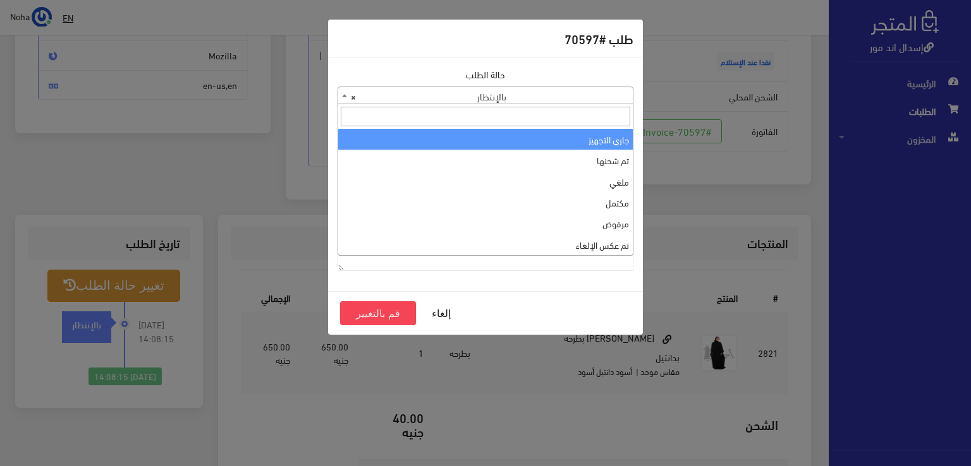
select select "1"
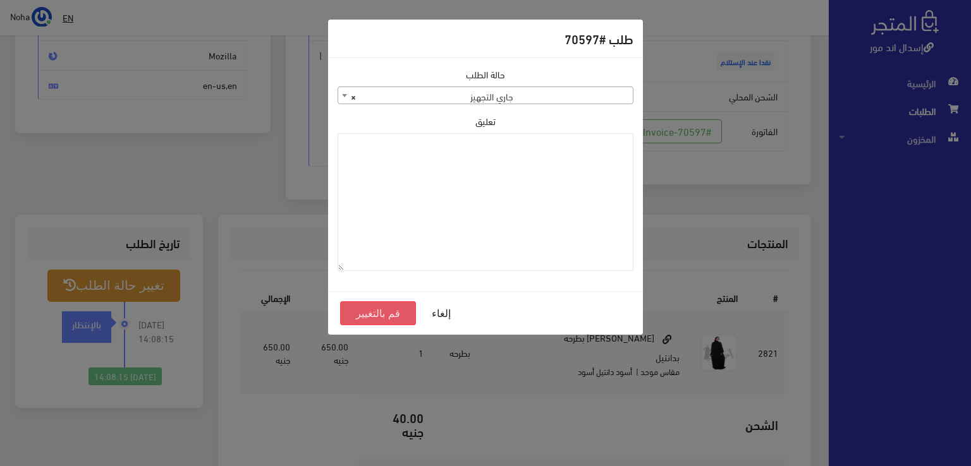
click at [382, 314] on button "قم بالتغيير" at bounding box center [378, 314] width 76 height 24
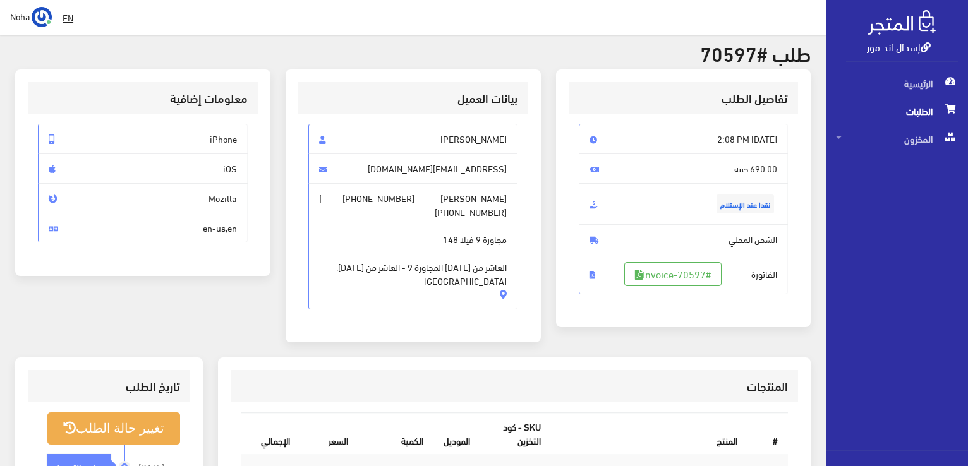
scroll to position [190, 0]
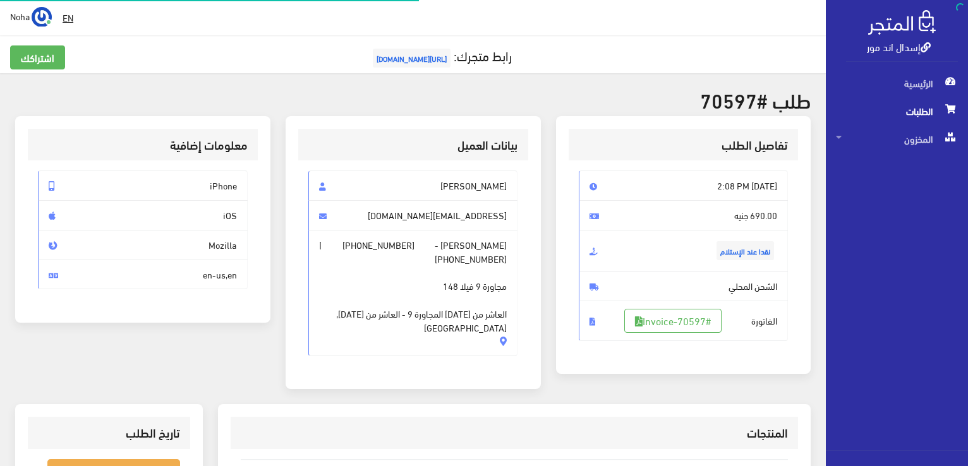
scroll to position [181, 0]
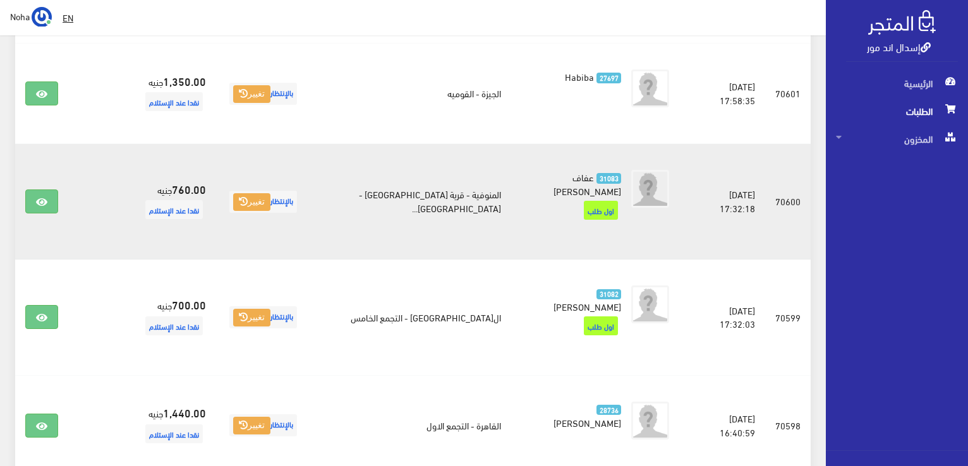
scroll to position [1457, 0]
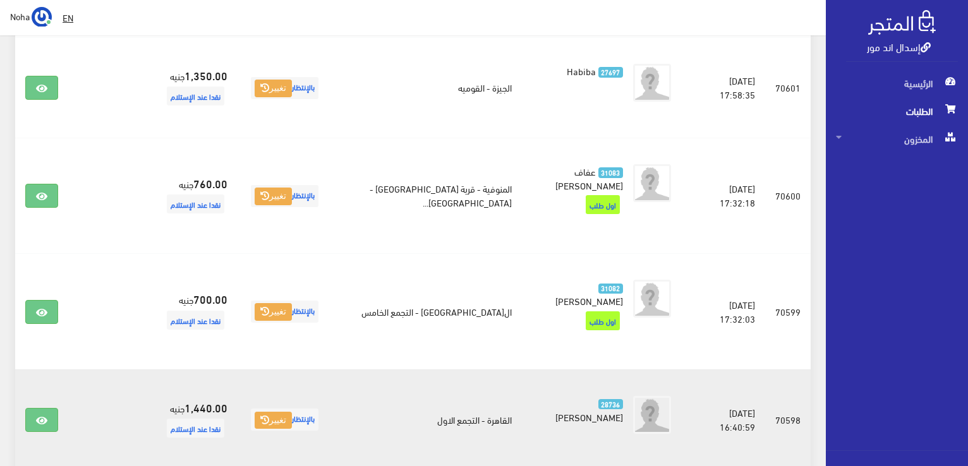
scroll to position [1694, 0]
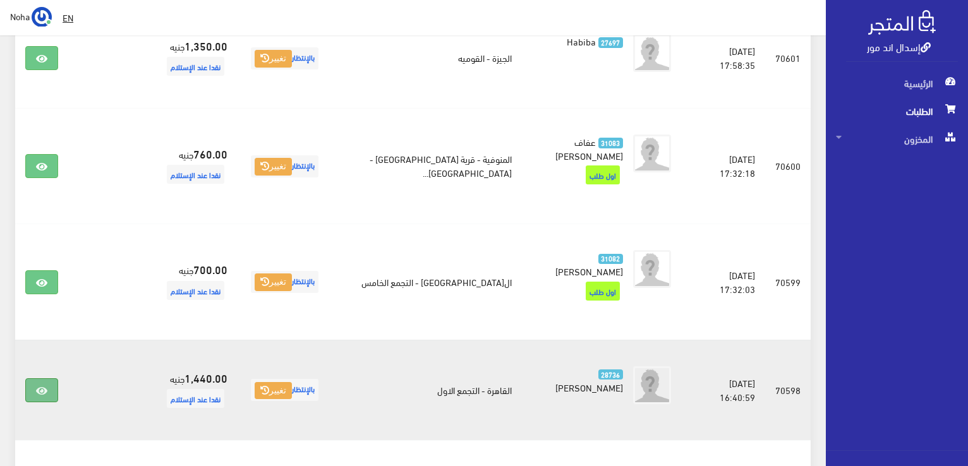
click at [37, 379] on link at bounding box center [41, 391] width 33 height 24
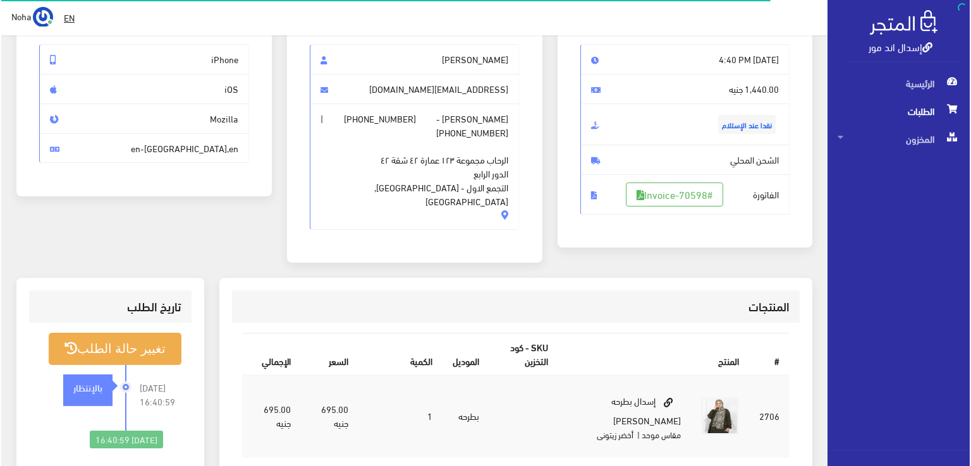
scroll to position [190, 0]
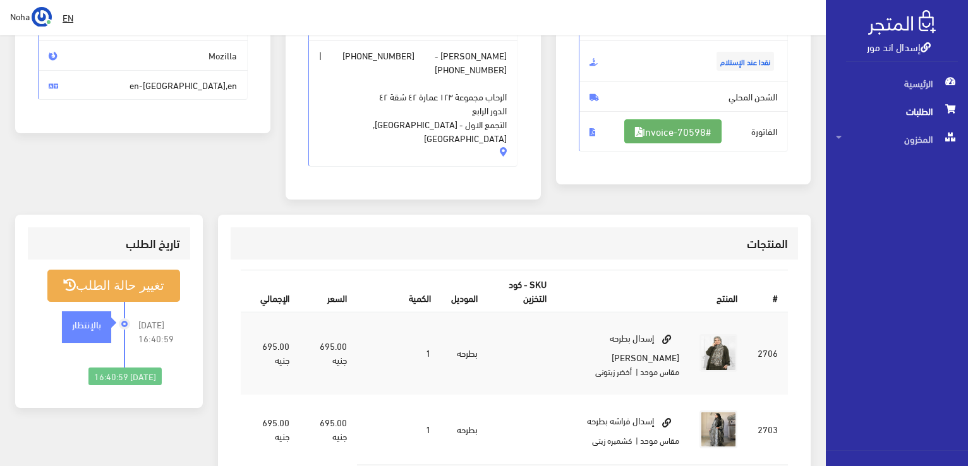
click at [717, 132] on link "#Invoice-70598" at bounding box center [673, 131] width 97 height 24
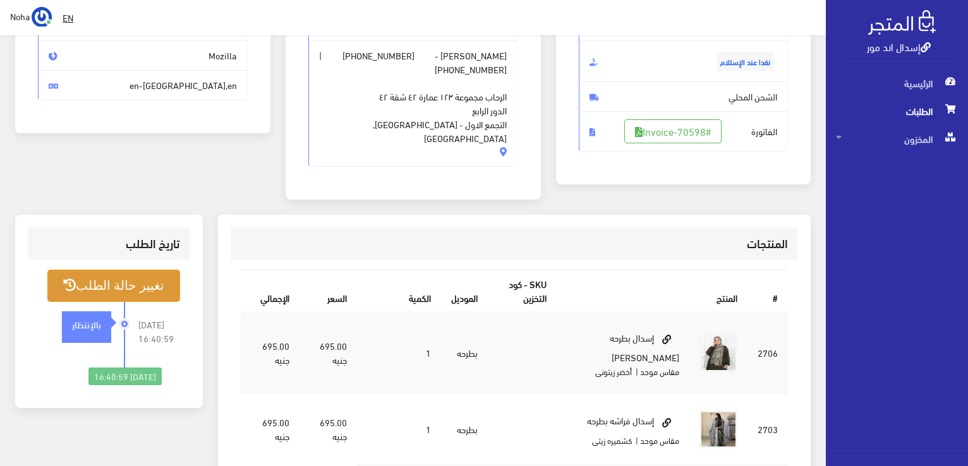
click at [133, 276] on button "تغيير حالة الطلب" at bounding box center [113, 286] width 133 height 32
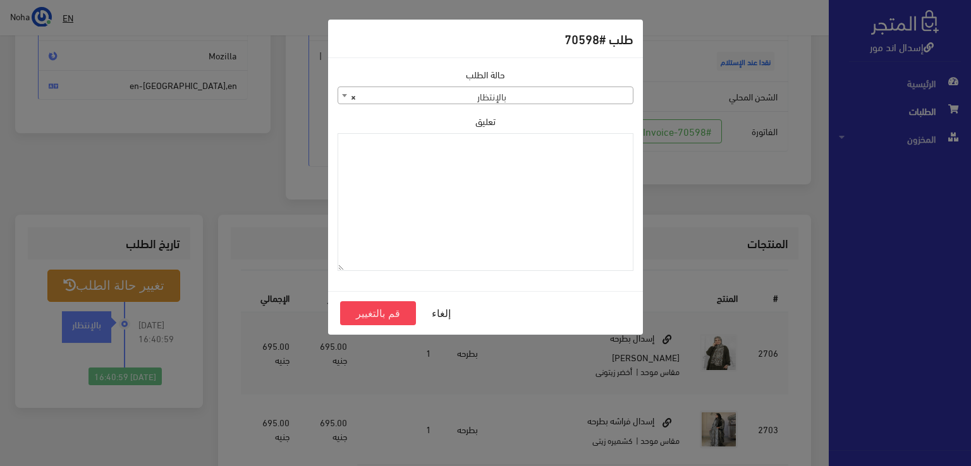
click at [539, 97] on span "× بالإنتظار" at bounding box center [485, 96] width 295 height 18
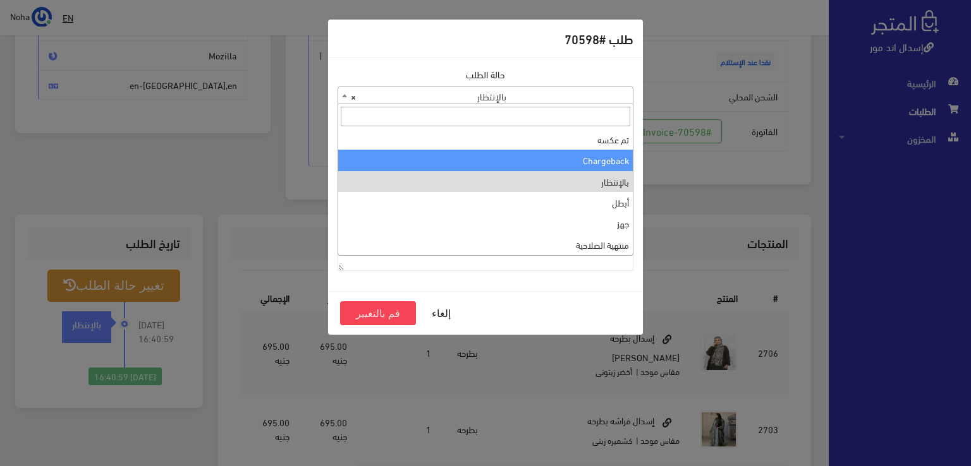
scroll to position [0, 0]
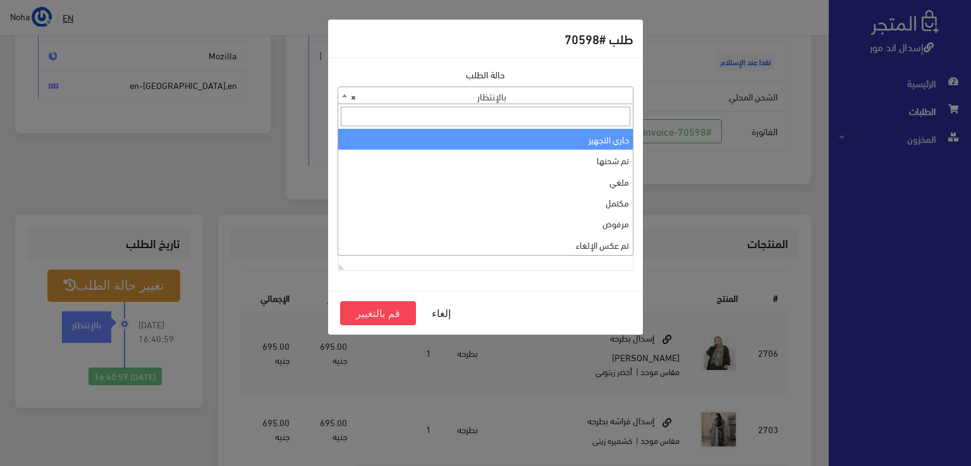
select select "1"
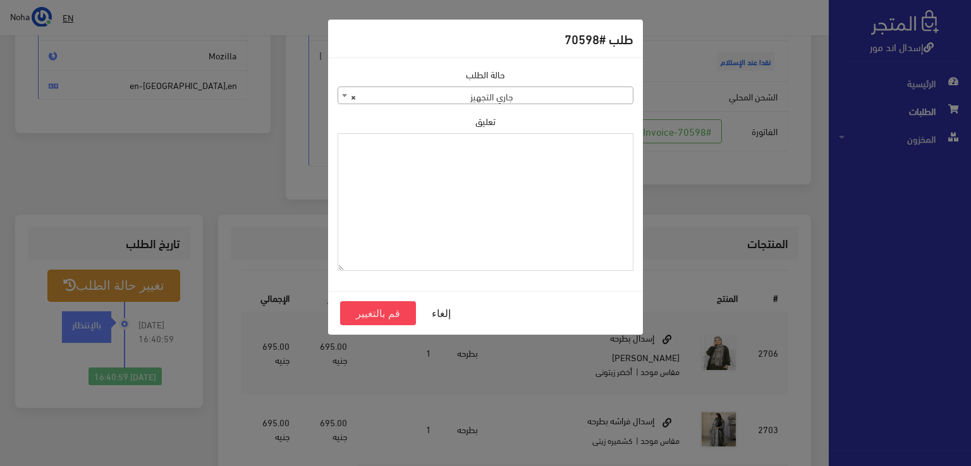
paste textarea "[DATE]"
type textarea "[DATE]"
click at [363, 308] on button "قم بالتغيير" at bounding box center [378, 314] width 76 height 24
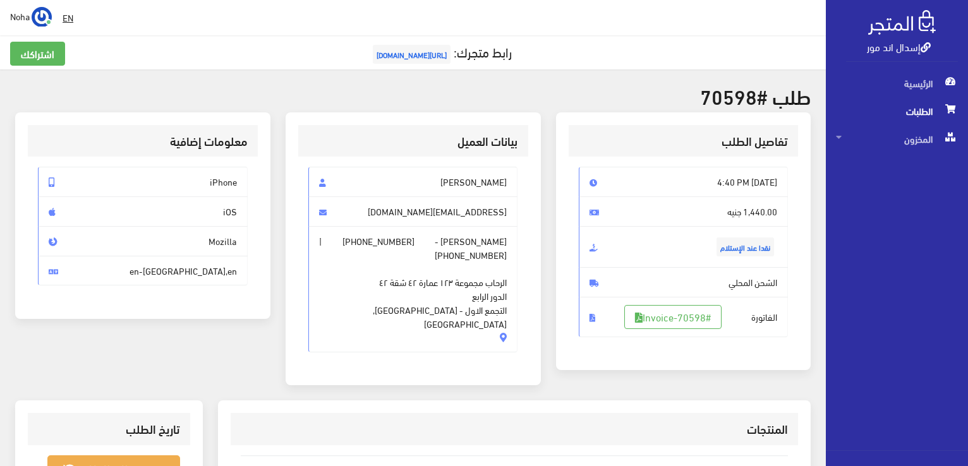
scroll to position [126, 0]
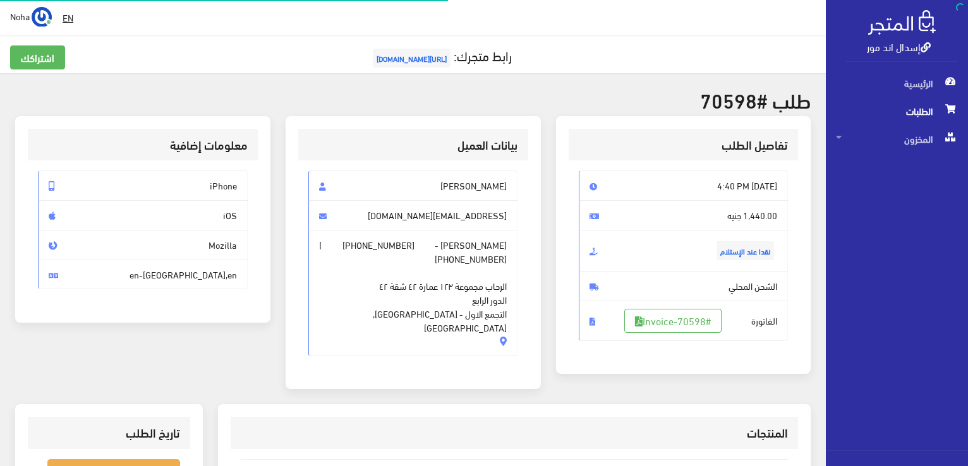
scroll to position [181, 0]
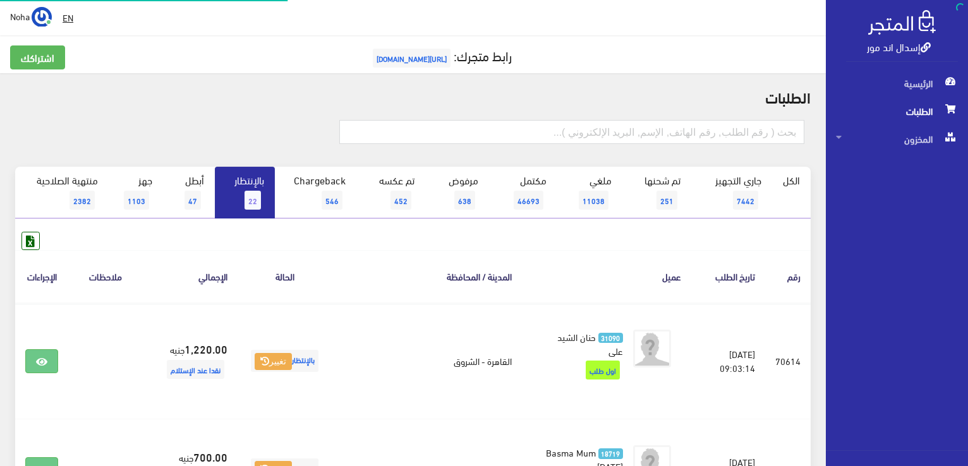
scroll to position [1694, 0]
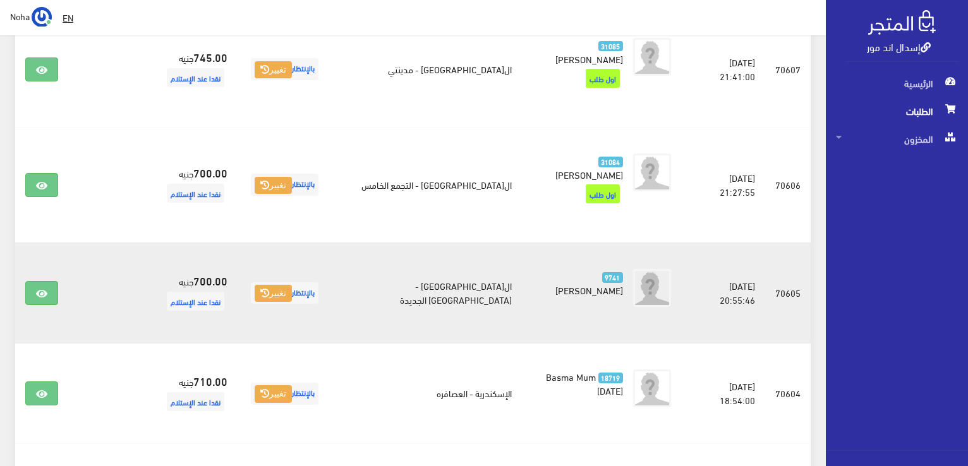
scroll to position [1088, 0]
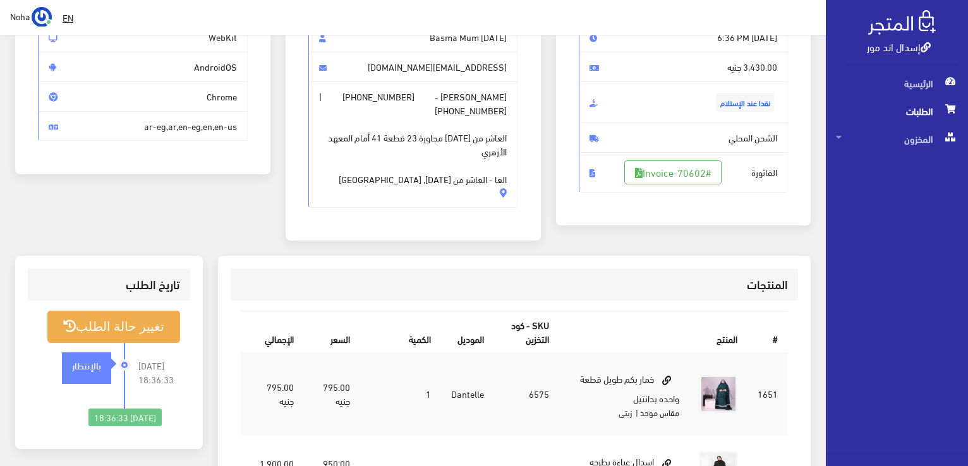
scroll to position [126, 0]
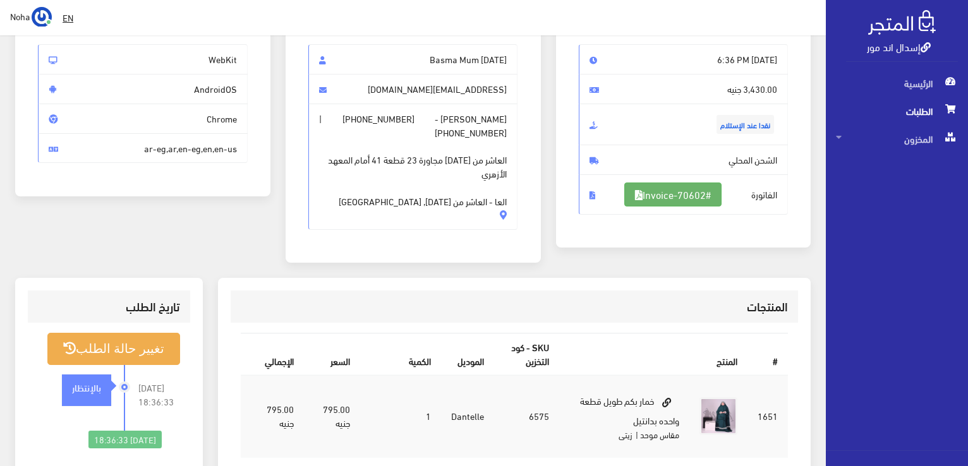
click at [690, 198] on link "#Invoice-70602" at bounding box center [673, 195] width 97 height 24
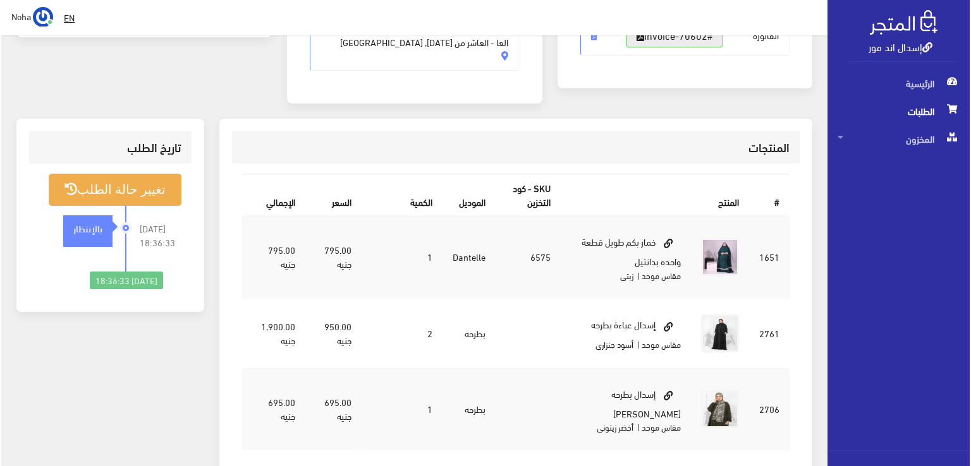
scroll to position [316, 0]
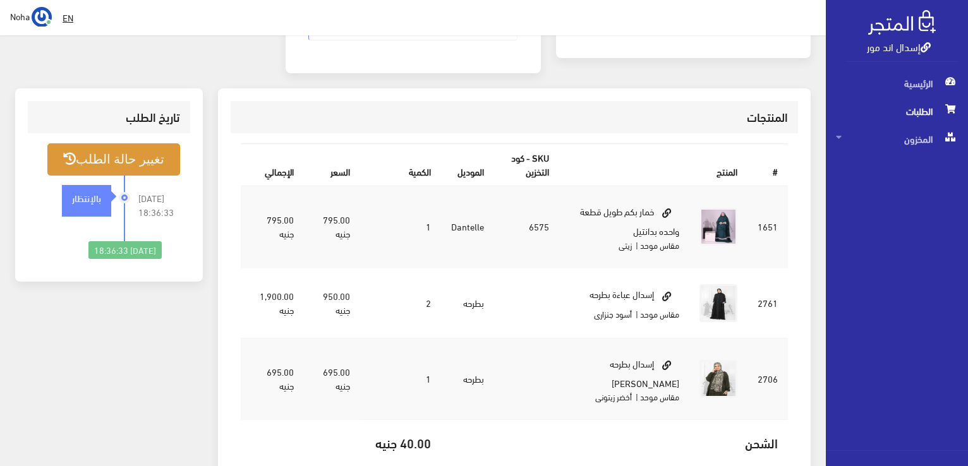
click at [83, 143] on button "تغيير حالة الطلب" at bounding box center [113, 159] width 133 height 32
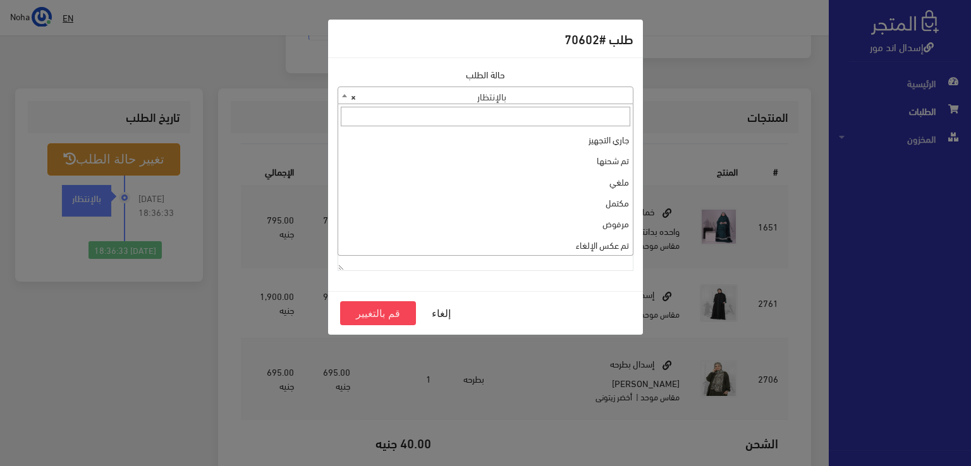
click at [560, 95] on span "× بالإنتظار" at bounding box center [485, 96] width 295 height 18
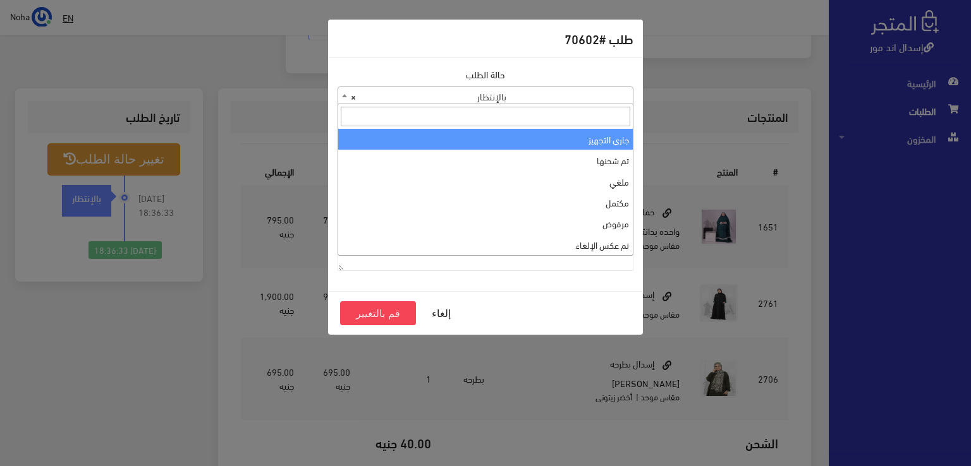
select select "1"
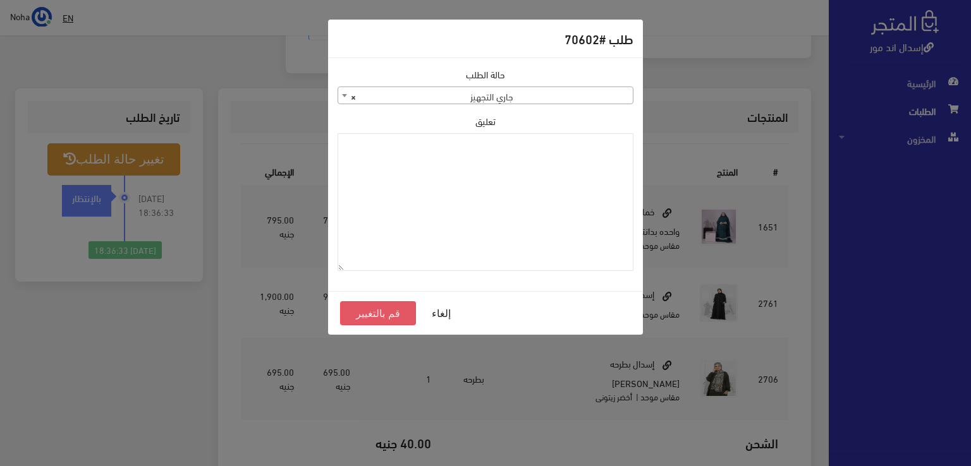
click at [382, 310] on button "قم بالتغيير" at bounding box center [378, 314] width 76 height 24
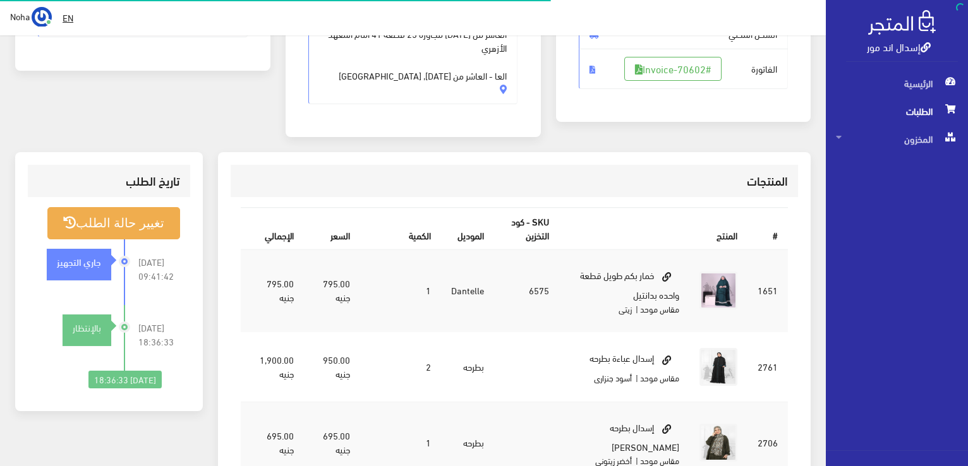
scroll to position [253, 0]
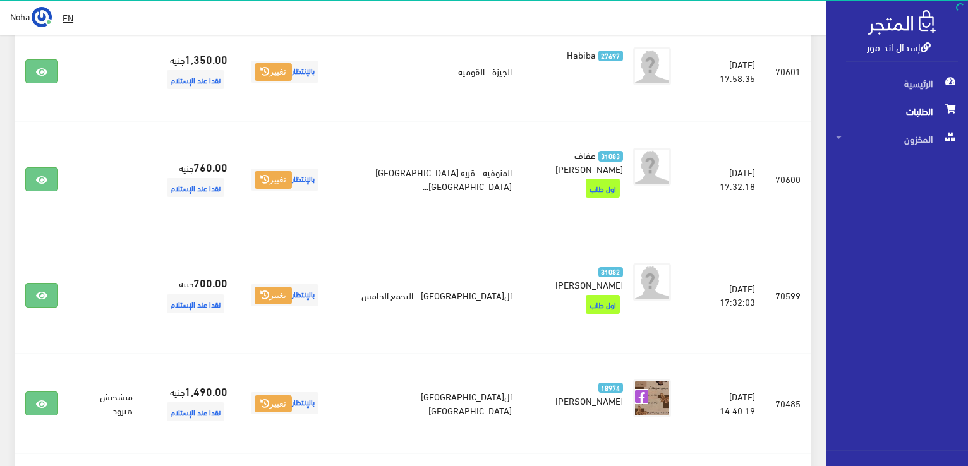
scroll to position [1454, 0]
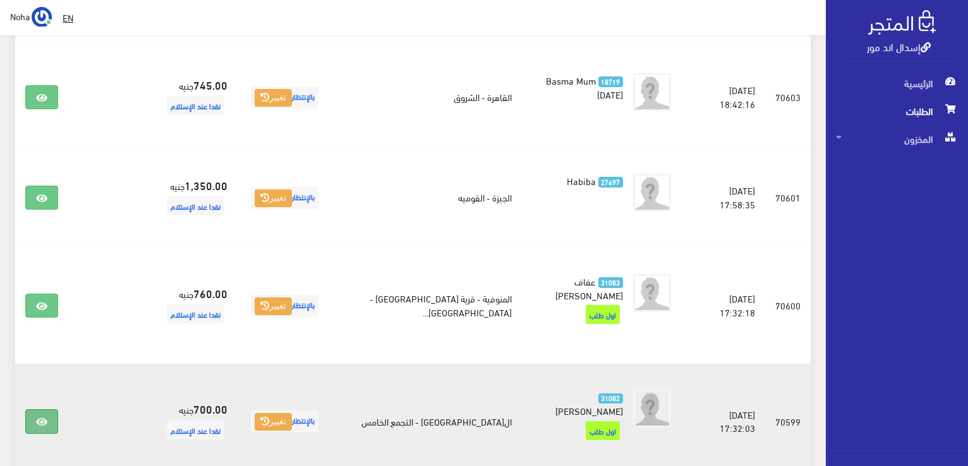
click at [47, 410] on link at bounding box center [41, 422] width 33 height 24
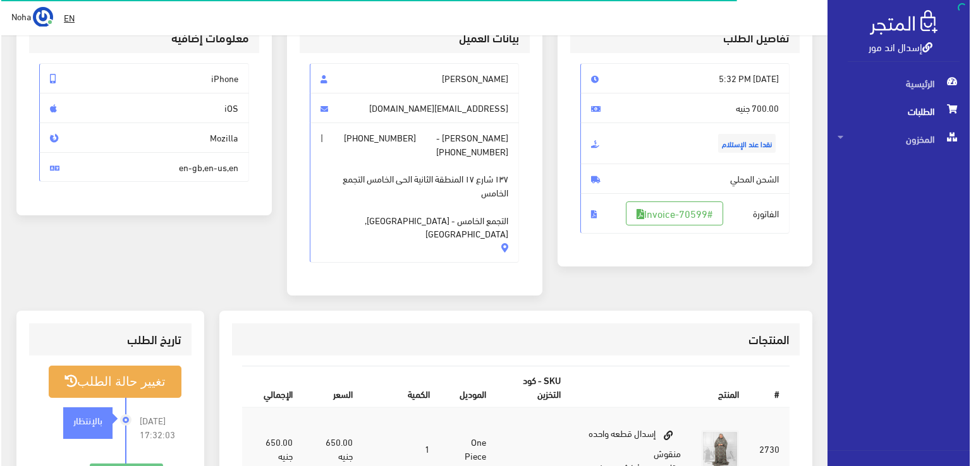
scroll to position [126, 0]
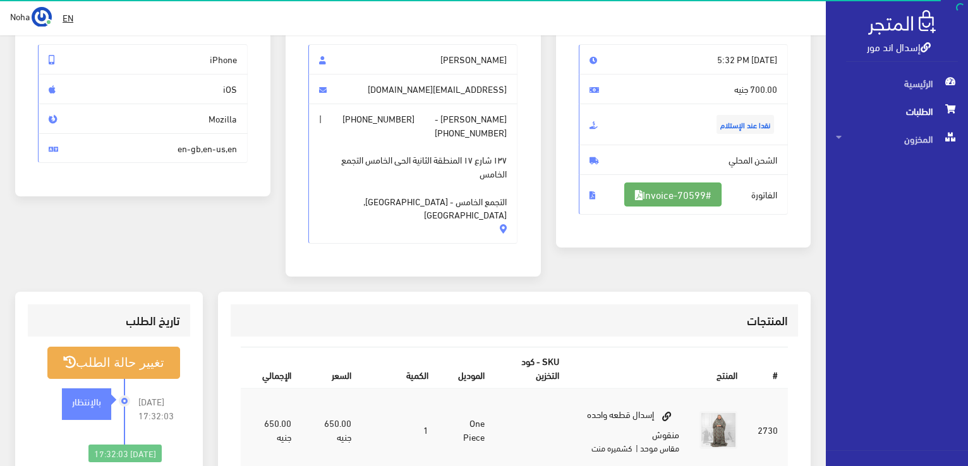
click at [722, 183] on link "#Invoice-70599" at bounding box center [673, 195] width 97 height 24
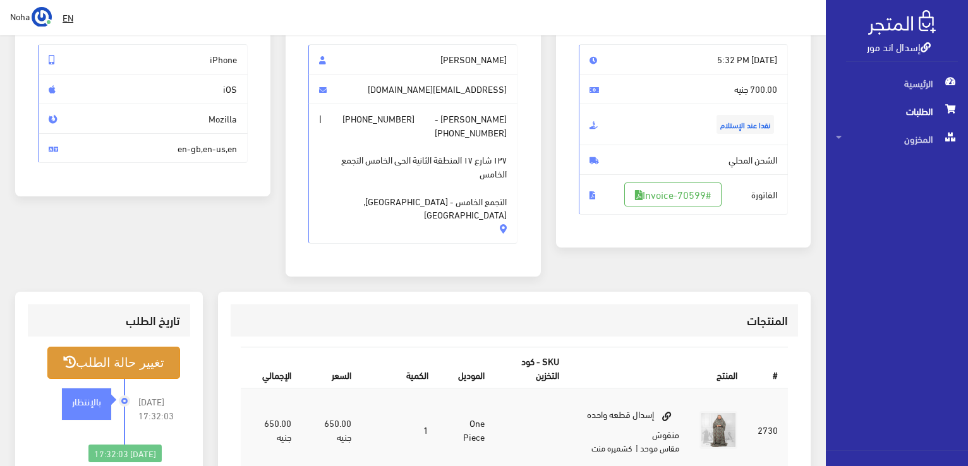
click at [123, 347] on button "تغيير حالة الطلب" at bounding box center [113, 363] width 133 height 32
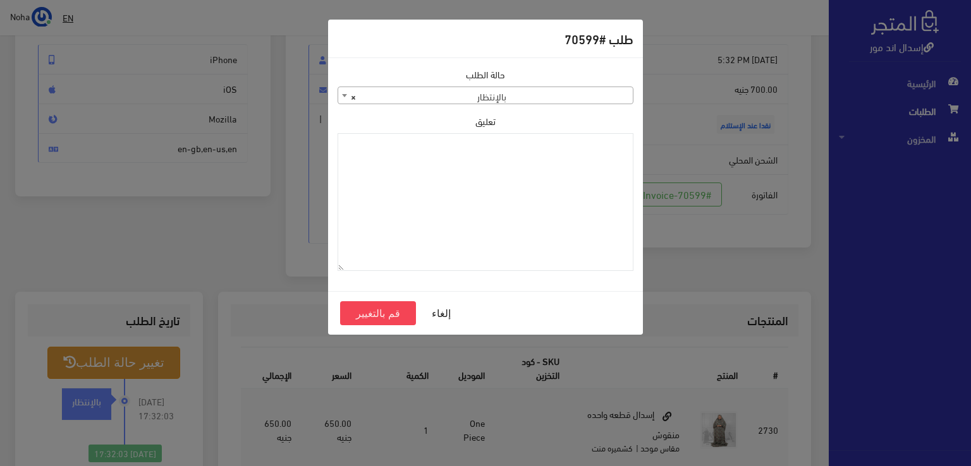
click at [565, 95] on span "× بالإنتظار" at bounding box center [485, 96] width 295 height 18
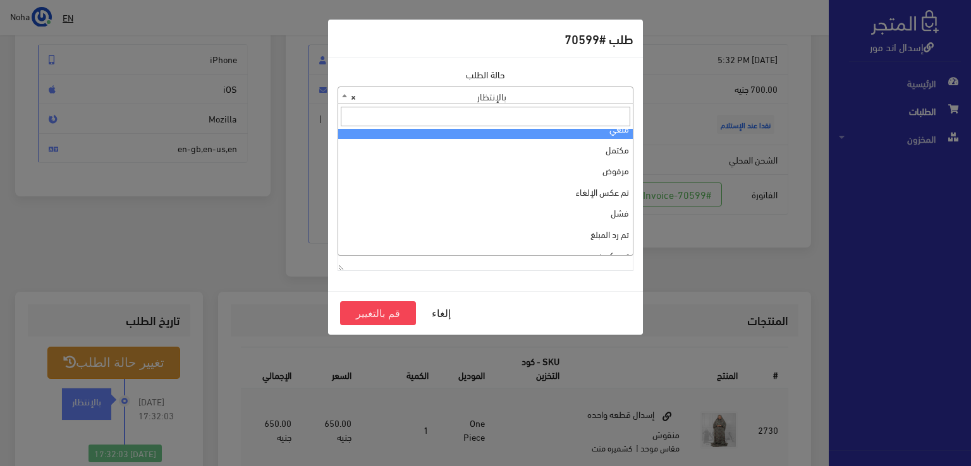
scroll to position [0, 0]
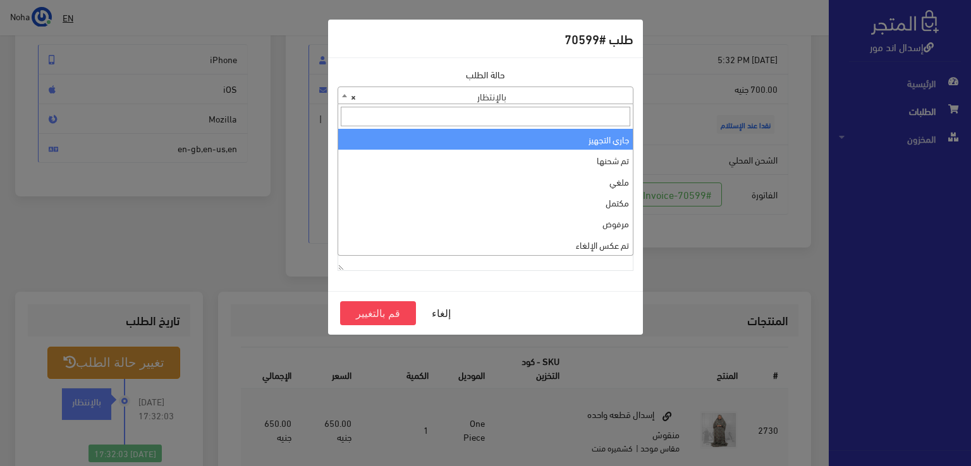
select select "1"
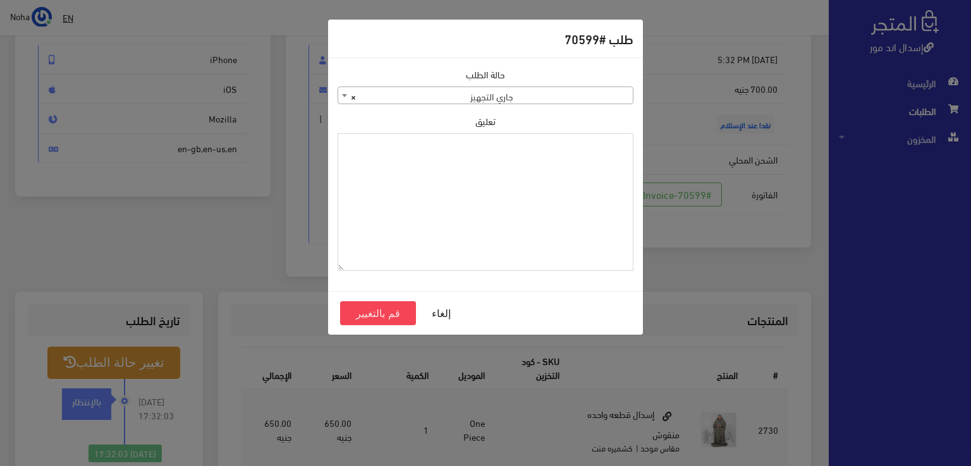
paste textarea "[DATE]"
type textarea "[DATE]"
click at [391, 316] on button "قم بالتغيير" at bounding box center [378, 314] width 76 height 24
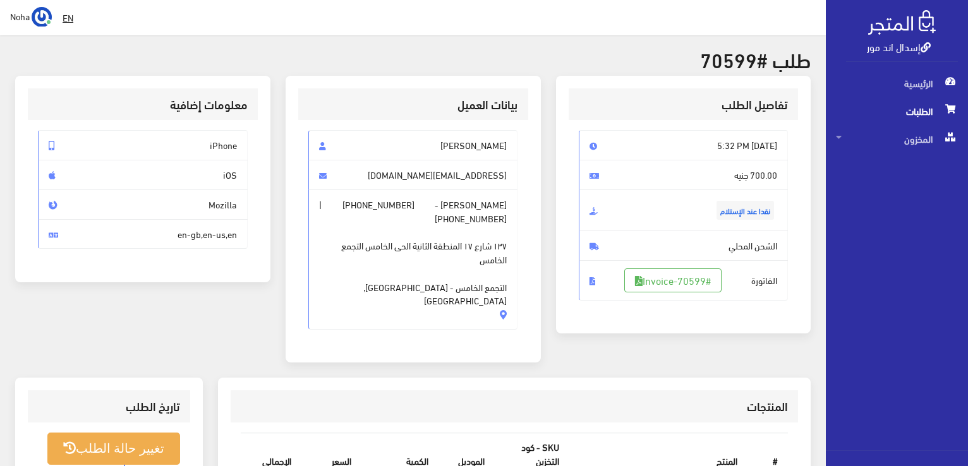
scroll to position [126, 0]
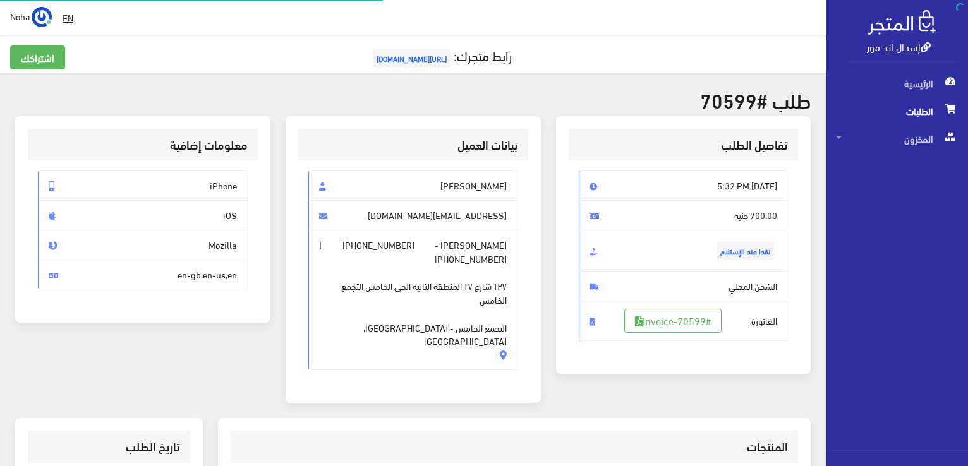
scroll to position [126, 0]
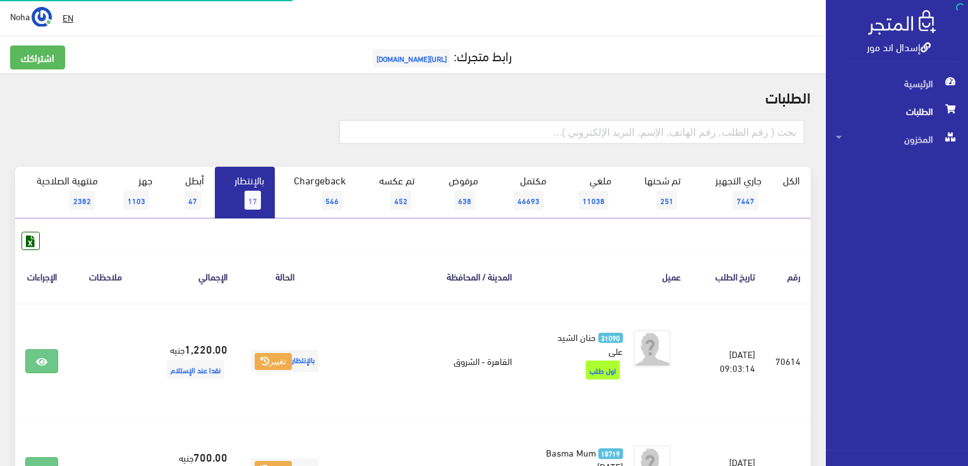
scroll to position [1454, 0]
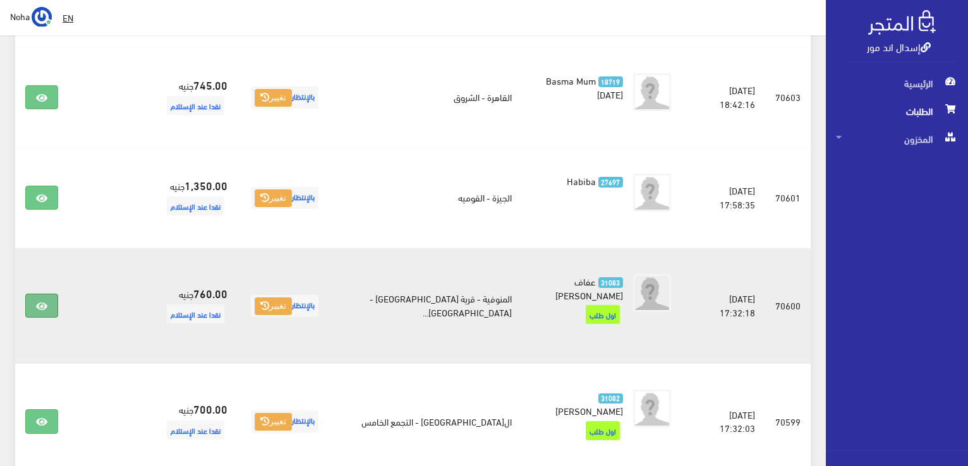
click at [44, 302] on icon at bounding box center [41, 307] width 11 height 10
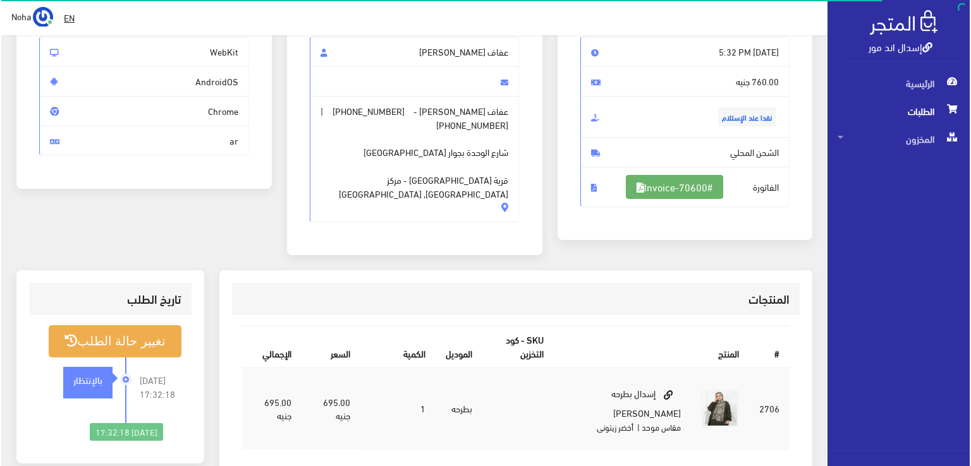
scroll to position [126, 0]
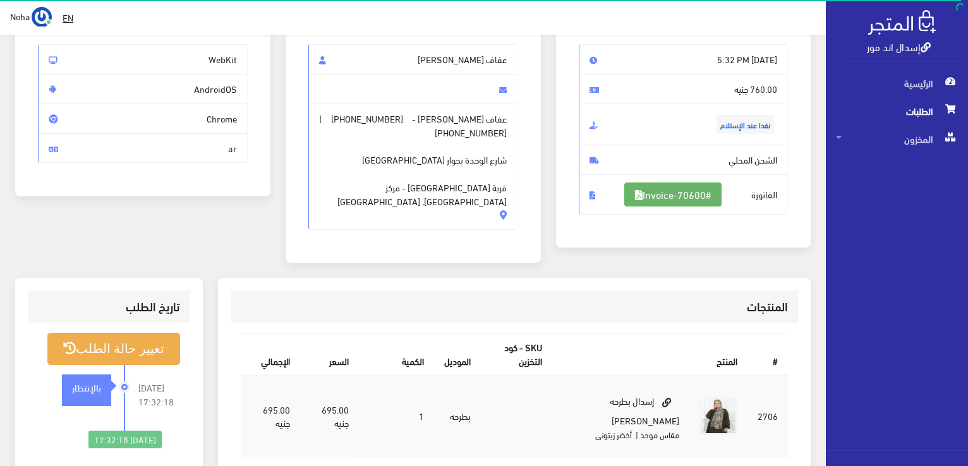
click at [666, 195] on link "#Invoice-70600" at bounding box center [673, 195] width 97 height 24
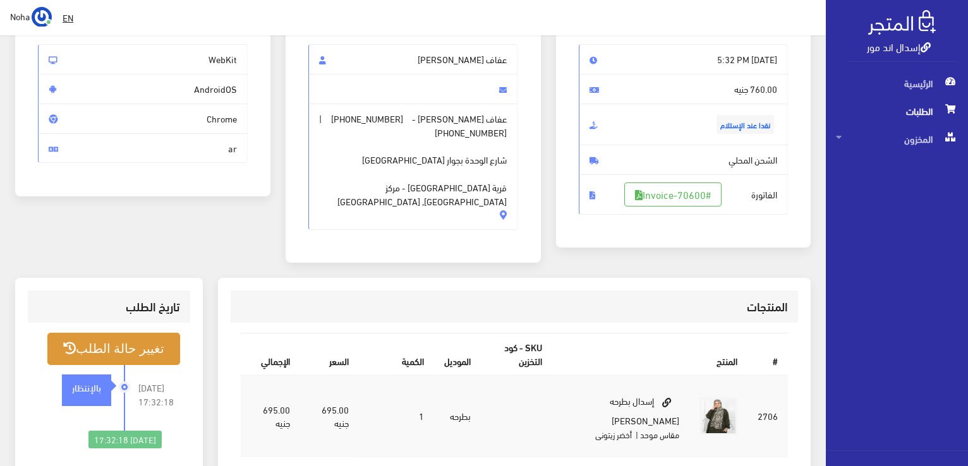
click at [150, 343] on button "تغيير حالة الطلب" at bounding box center [113, 349] width 133 height 32
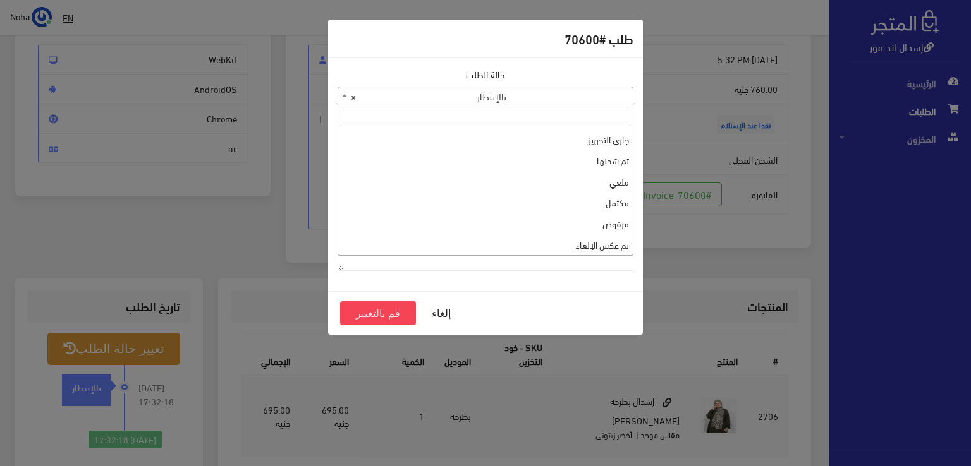
click at [513, 95] on span "× بالإنتظار" at bounding box center [485, 96] width 295 height 18
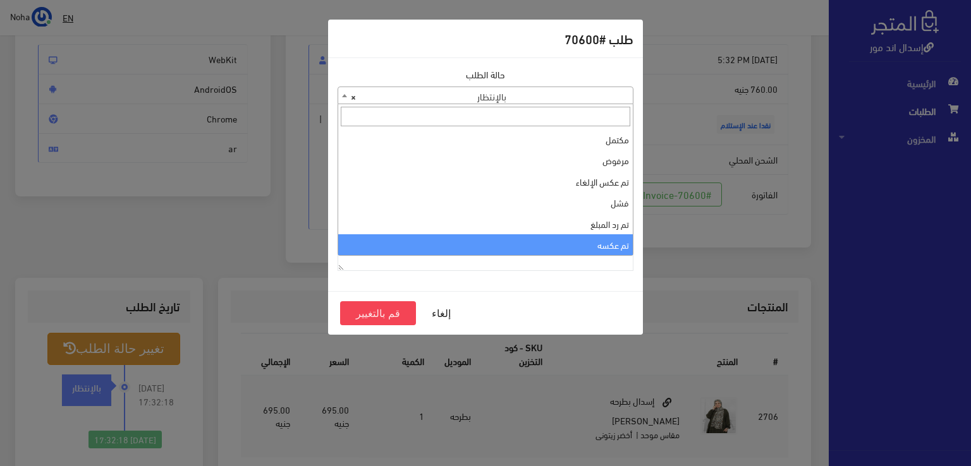
scroll to position [0, 0]
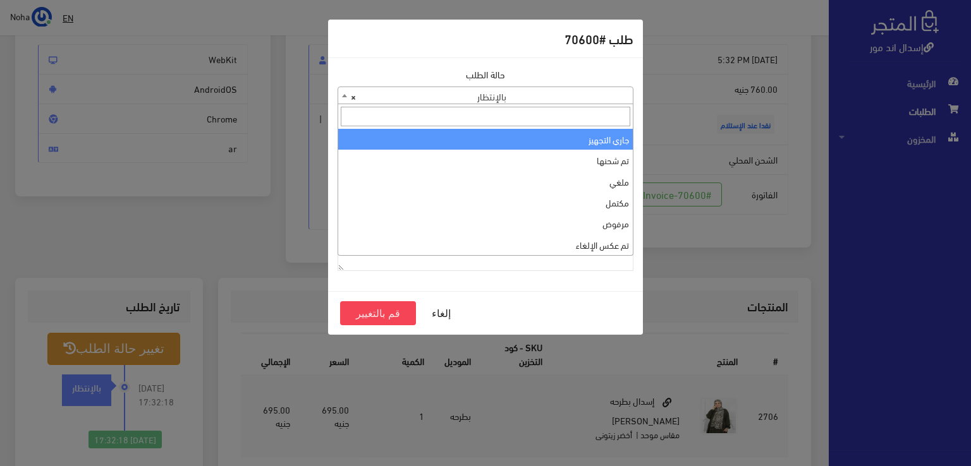
select select "1"
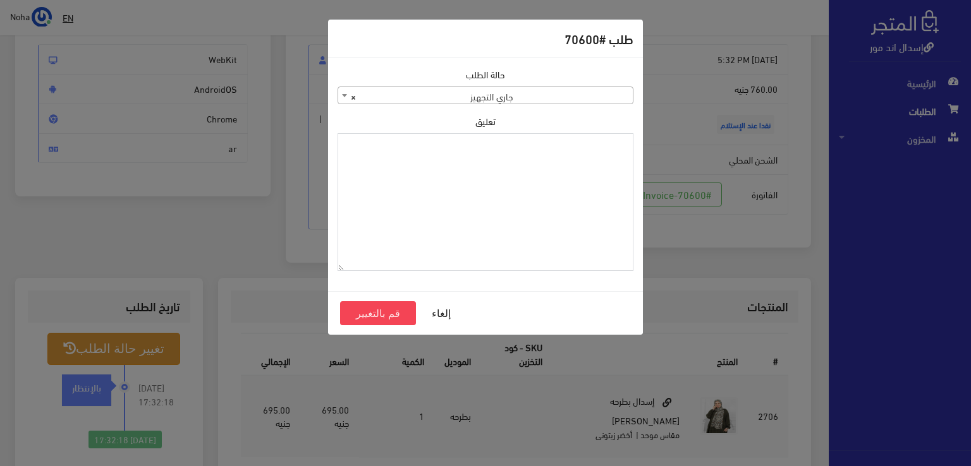
paste textarea "[DATE]"
type textarea "[DATE]"
click at [356, 309] on button "قم بالتغيير" at bounding box center [378, 314] width 76 height 24
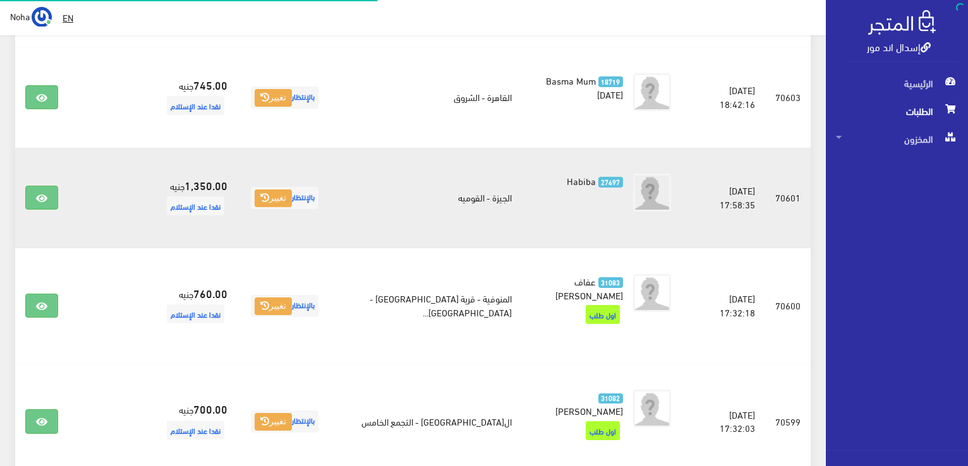
scroll to position [1454, 0]
click at [34, 186] on link at bounding box center [41, 198] width 33 height 24
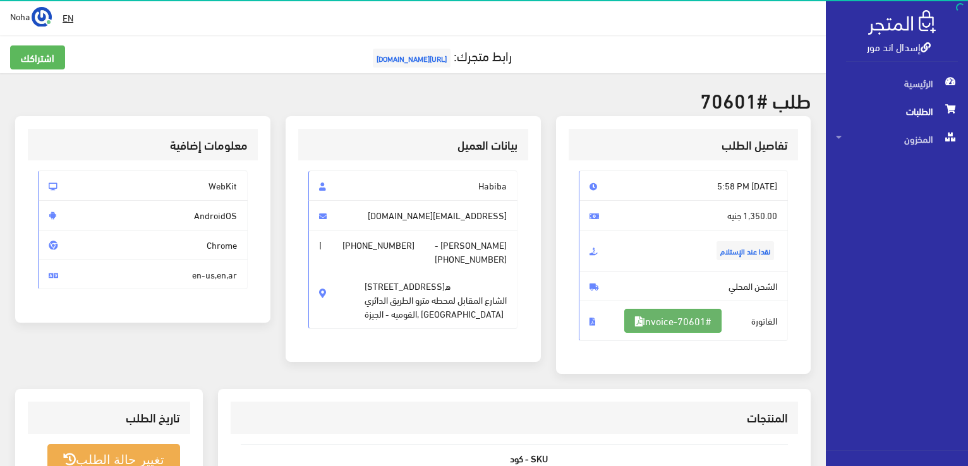
click at [700, 317] on link "#Invoice-70601" at bounding box center [673, 321] width 97 height 24
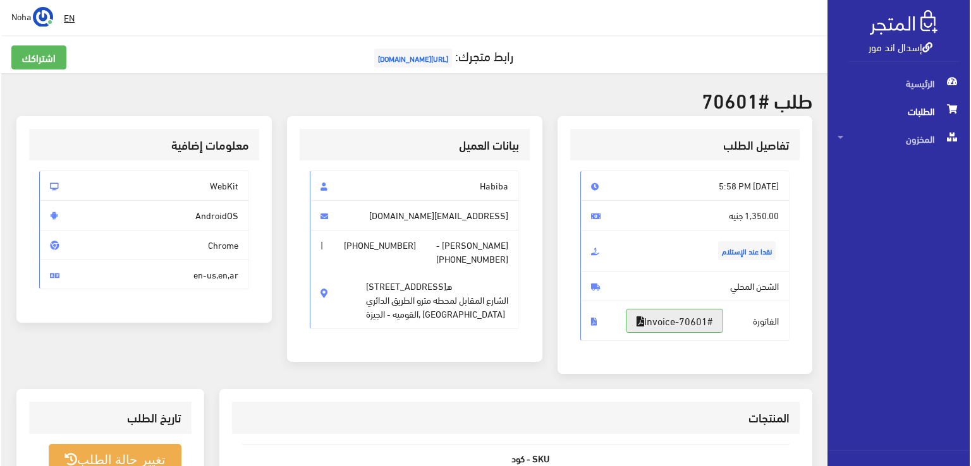
scroll to position [63, 0]
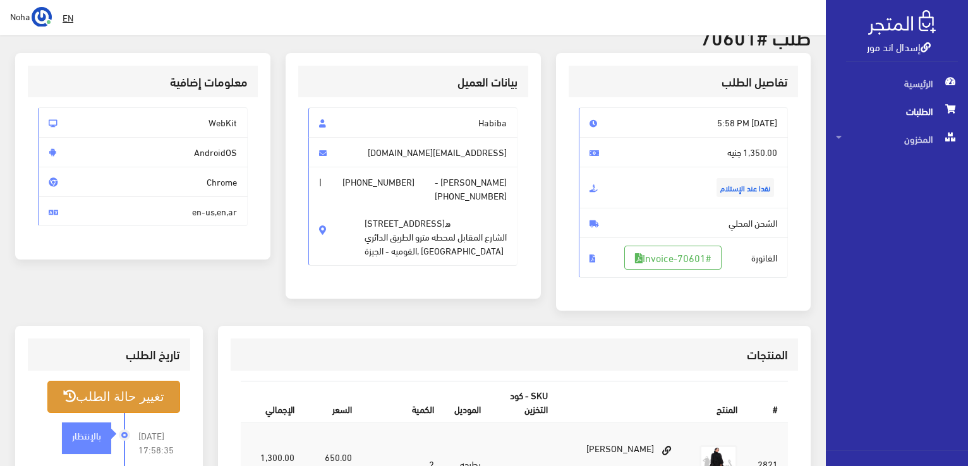
click at [144, 384] on button "تغيير حالة الطلب" at bounding box center [113, 397] width 133 height 32
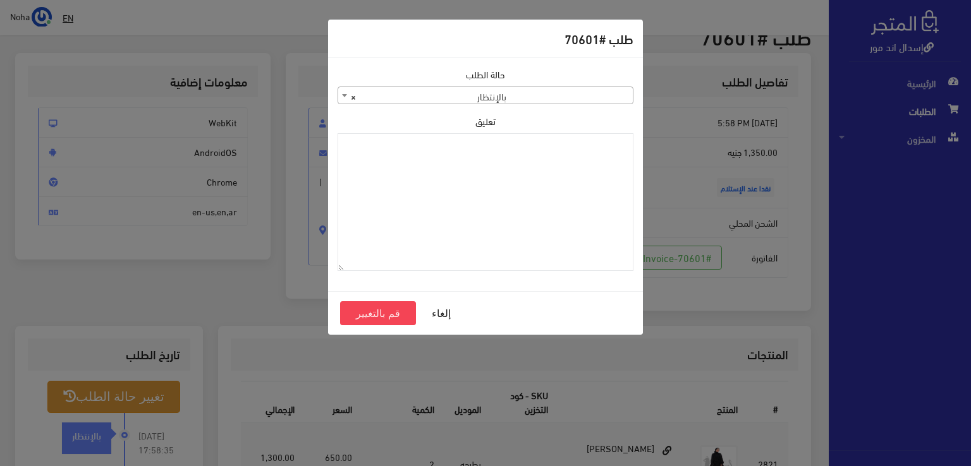
click at [494, 99] on span "× بالإنتظار" at bounding box center [485, 96] width 295 height 18
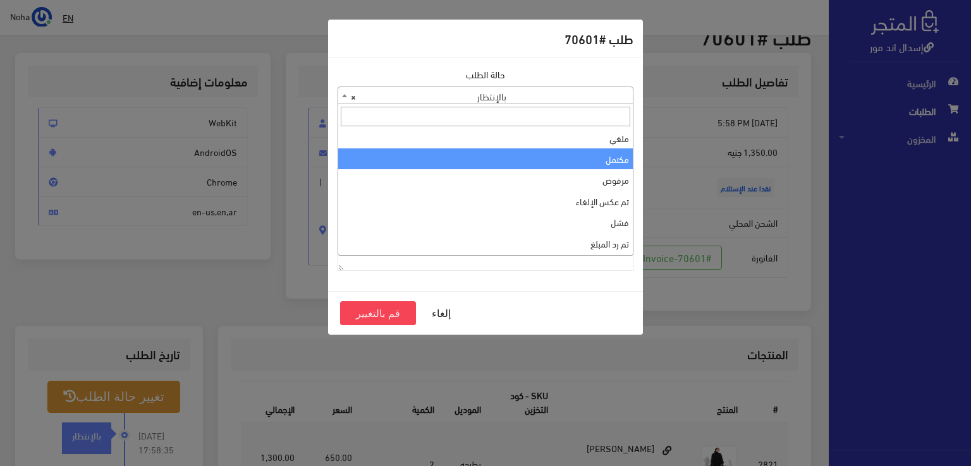
scroll to position [0, 0]
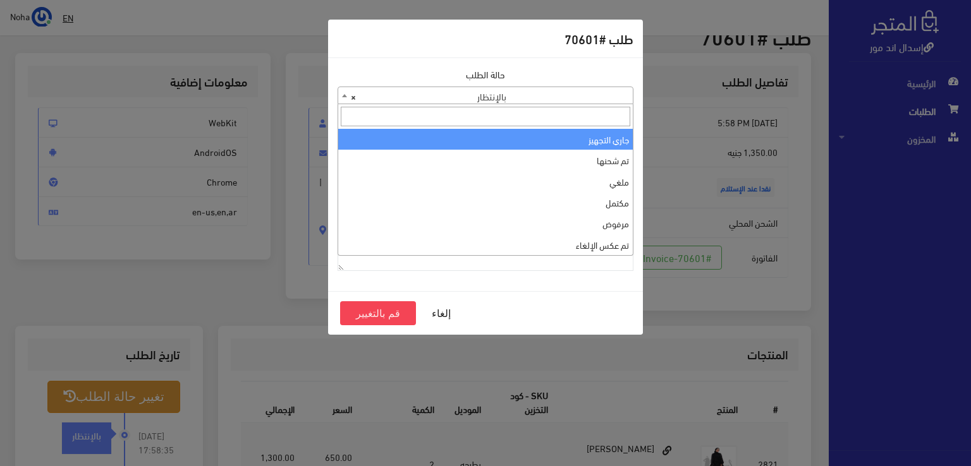
select select "1"
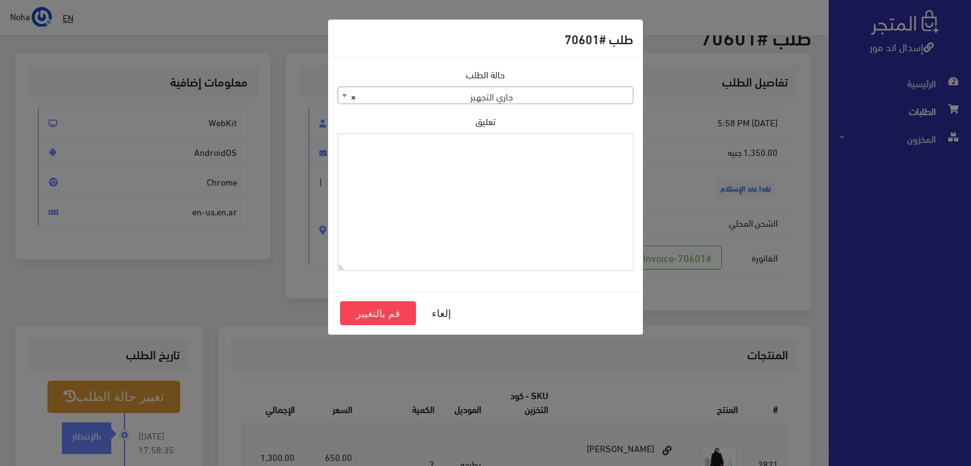
paste textarea "[DATE]"
type textarea "[DATE]"
click at [384, 317] on button "قم بالتغيير" at bounding box center [378, 314] width 76 height 24
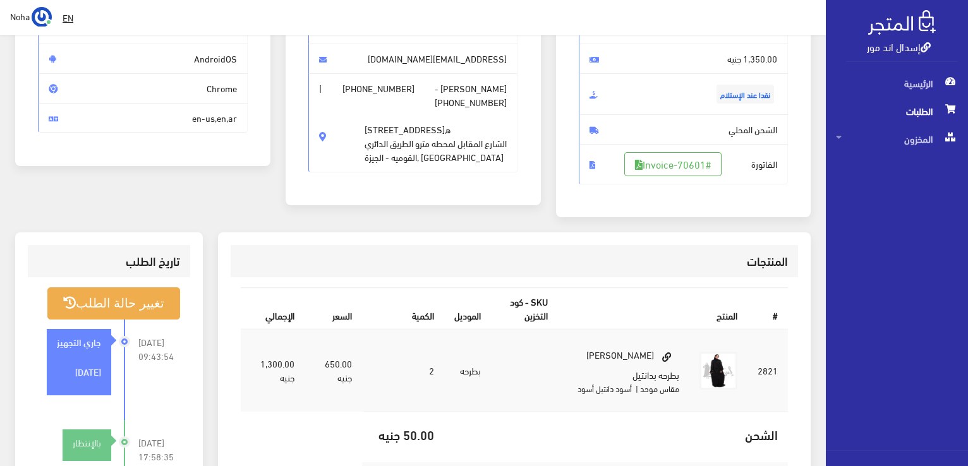
scroll to position [190, 0]
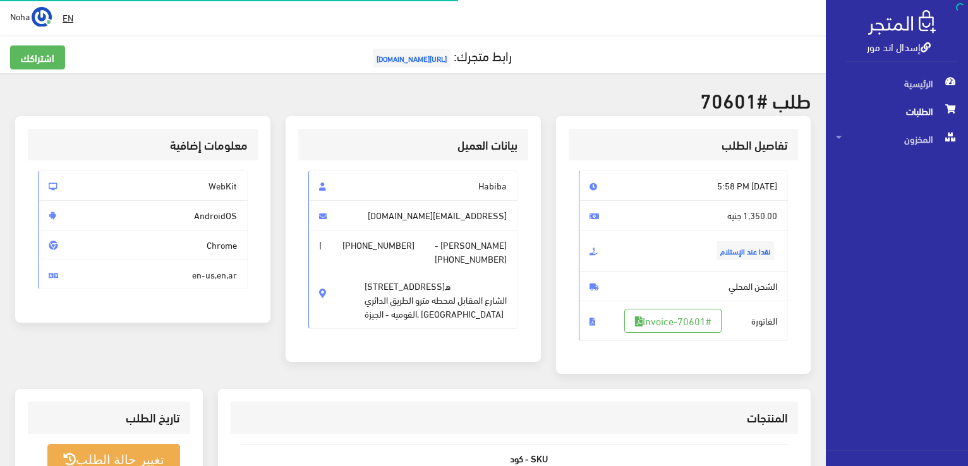
scroll to position [58, 0]
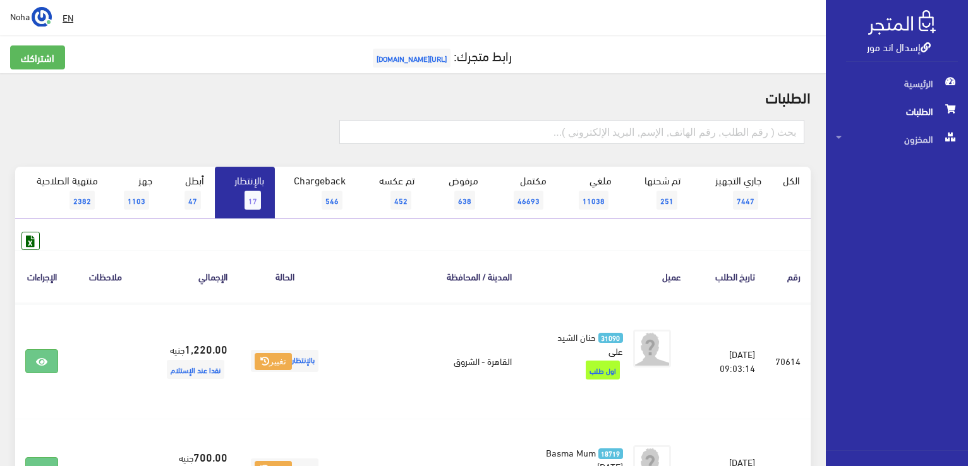
click at [254, 180] on link "بالإنتظار 17" at bounding box center [245, 193] width 60 height 52
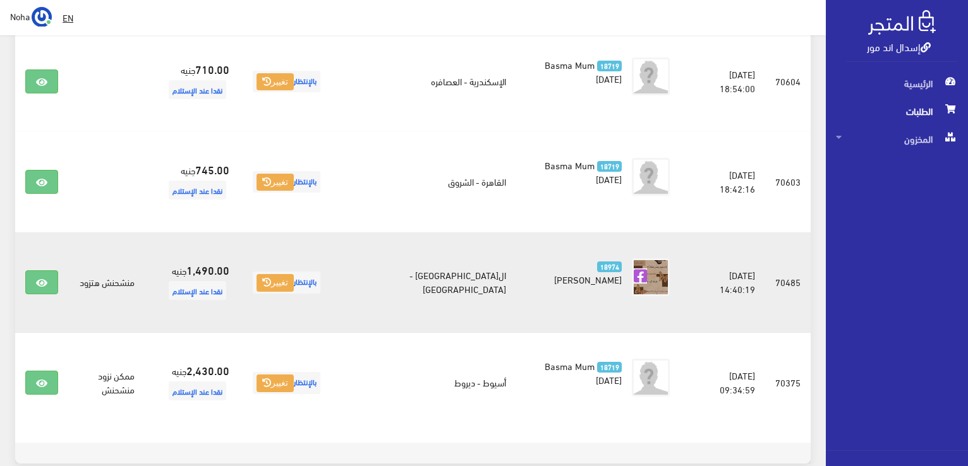
scroll to position [1239, 0]
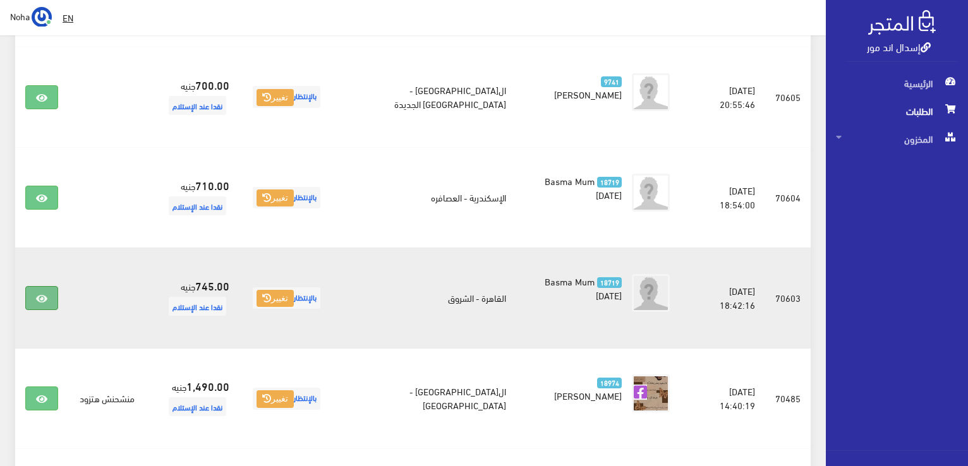
click at [29, 286] on link at bounding box center [41, 298] width 33 height 24
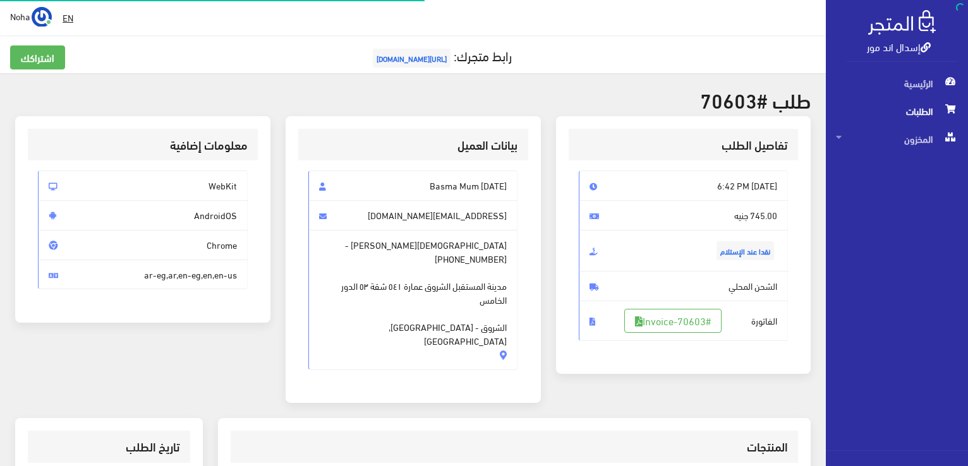
scroll to position [126, 0]
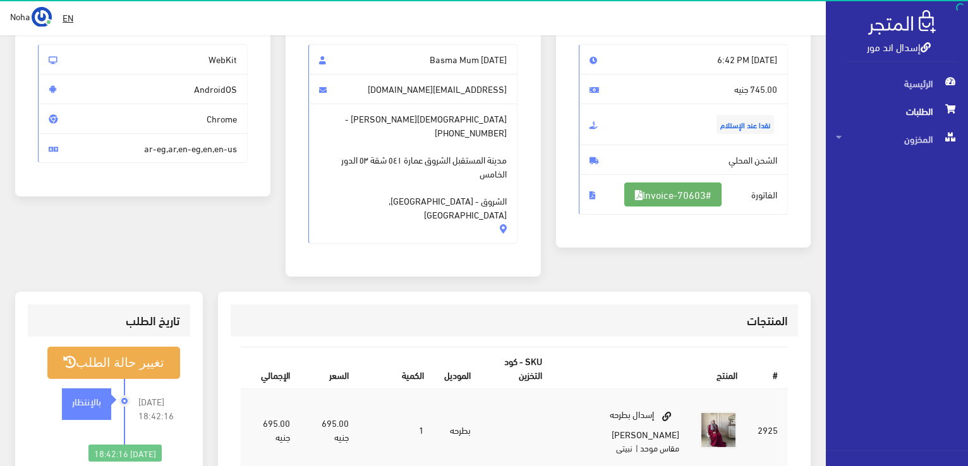
click at [686, 190] on link "#Invoice-70603" at bounding box center [673, 195] width 97 height 24
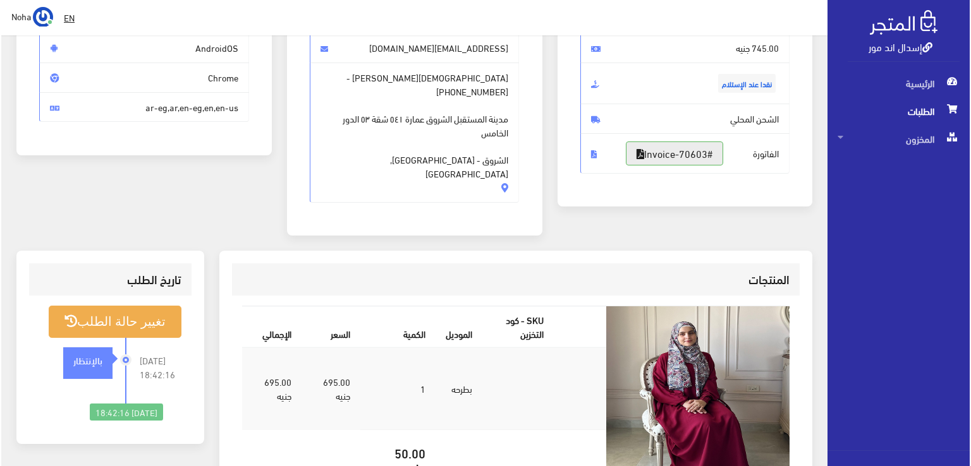
scroll to position [190, 0]
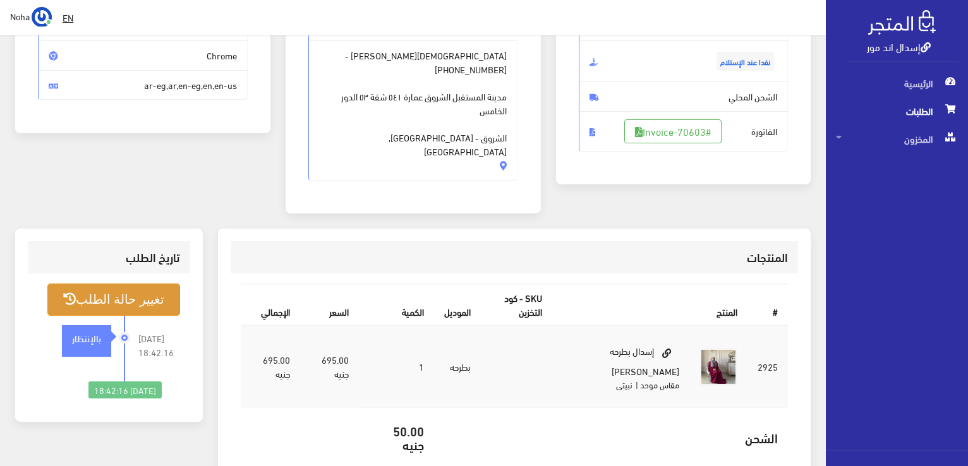
click at [87, 284] on button "تغيير حالة الطلب" at bounding box center [113, 300] width 133 height 32
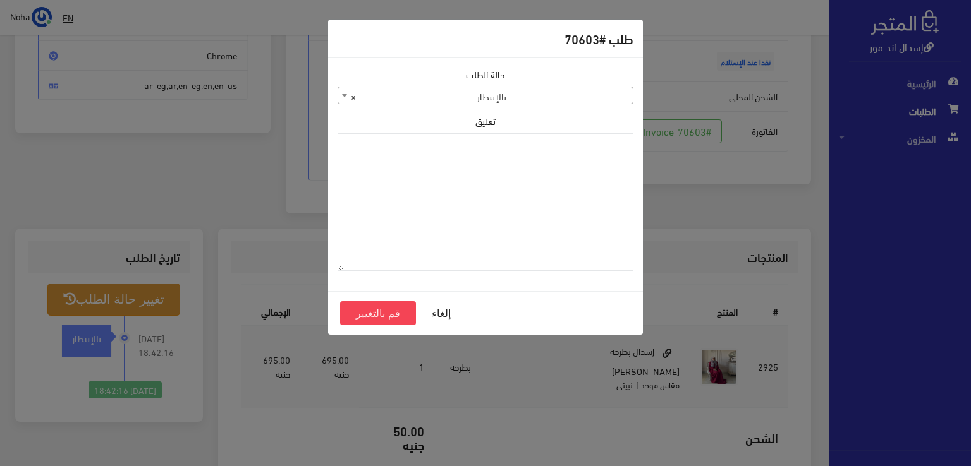
click at [535, 97] on span "× بالإنتظار" at bounding box center [485, 96] width 295 height 18
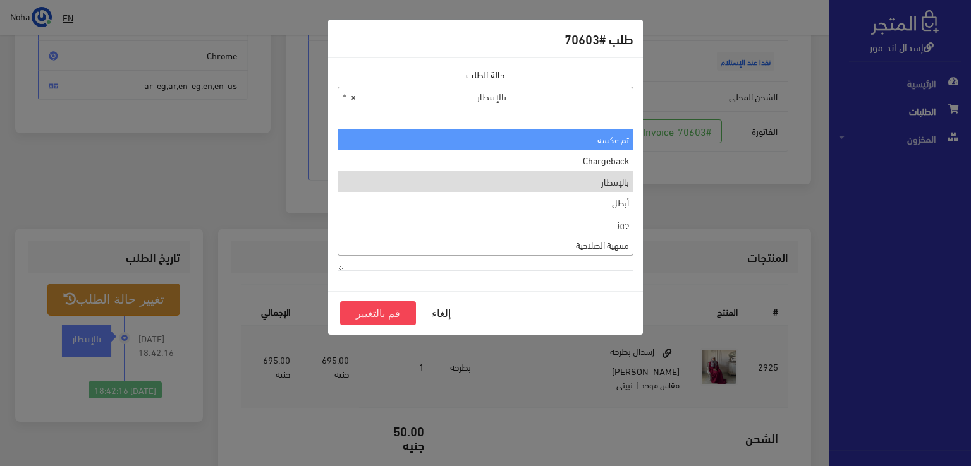
scroll to position [0, 0]
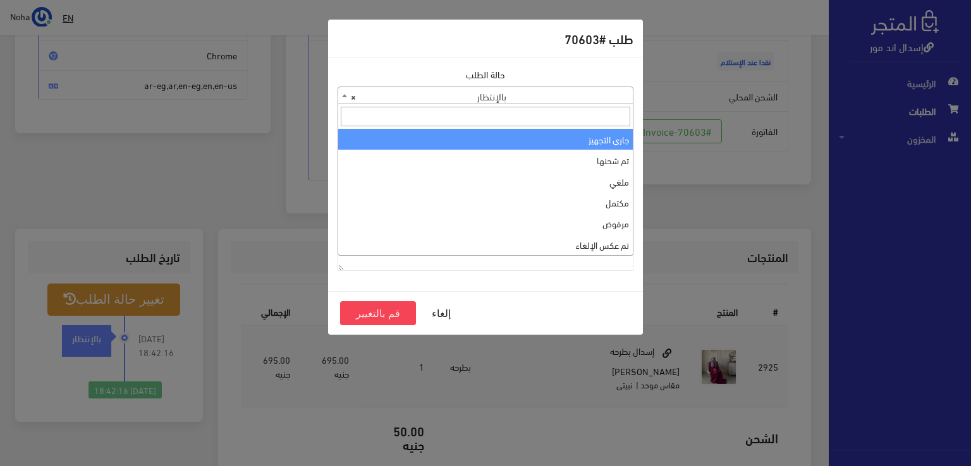
select select "1"
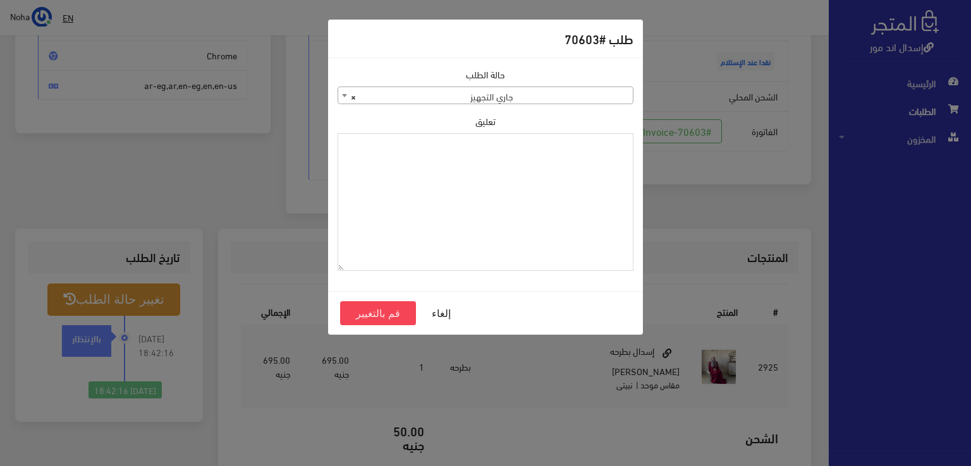
paste textarea "[DATE]"
type textarea "13-9-2025"
click at [398, 312] on button "قم بالتغيير" at bounding box center [378, 314] width 76 height 24
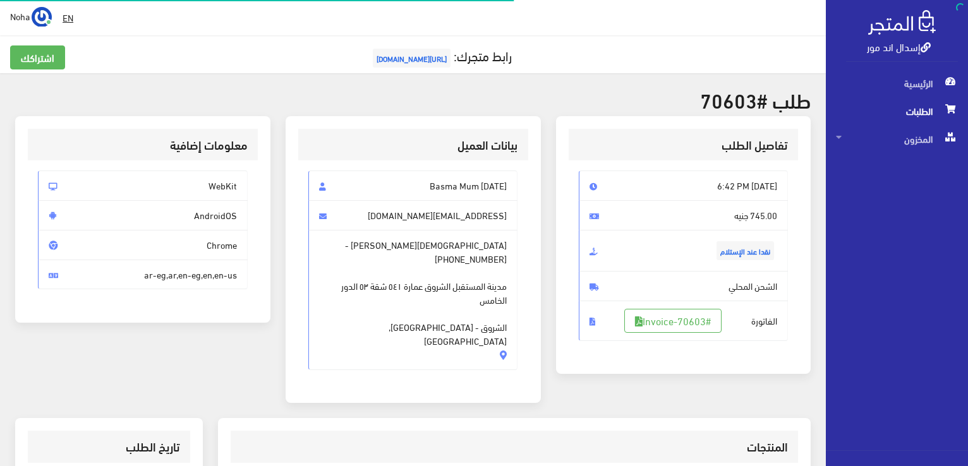
scroll to position [181, 0]
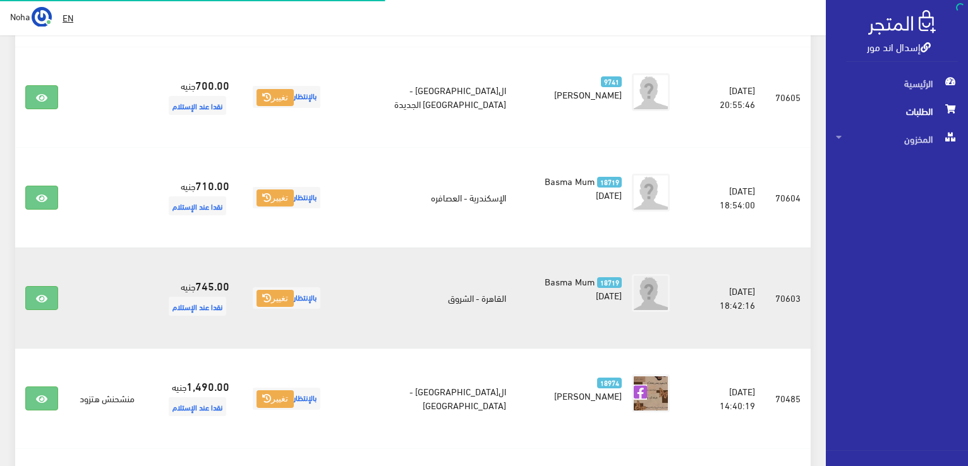
scroll to position [1239, 0]
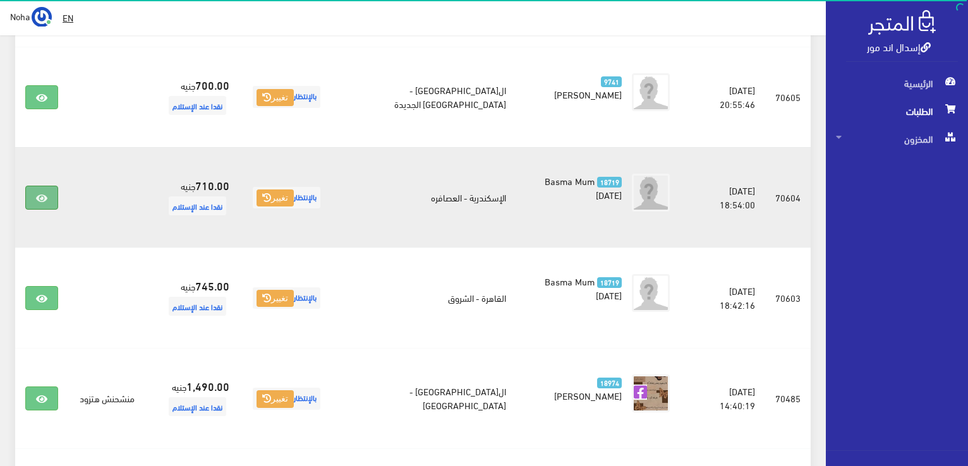
click at [46, 193] on icon at bounding box center [41, 198] width 11 height 10
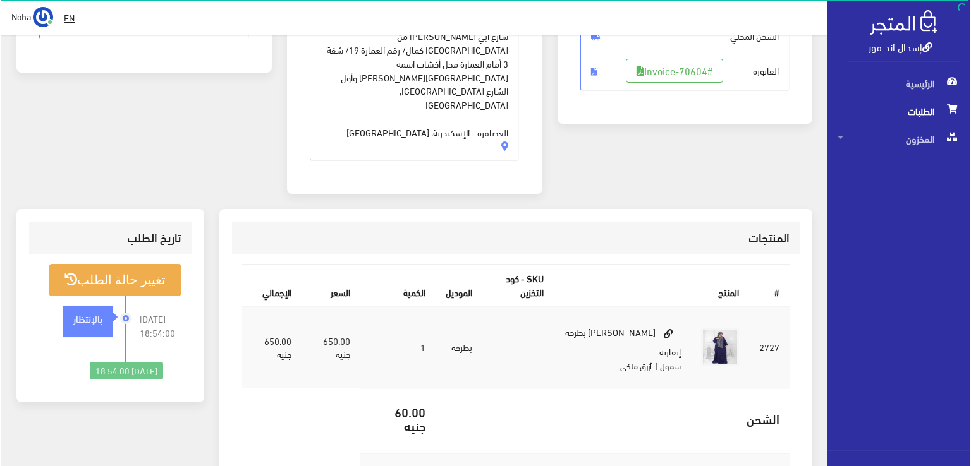
scroll to position [253, 0]
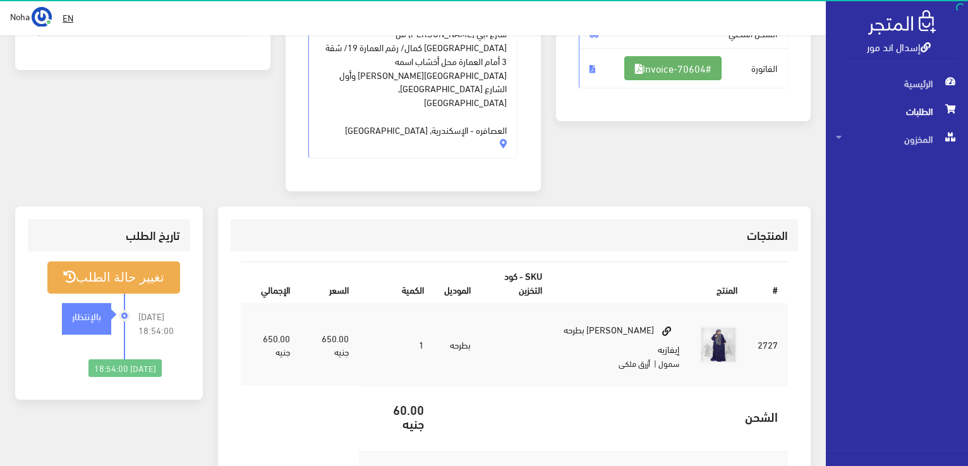
click at [700, 68] on link "#Invoice-70604" at bounding box center [673, 68] width 97 height 24
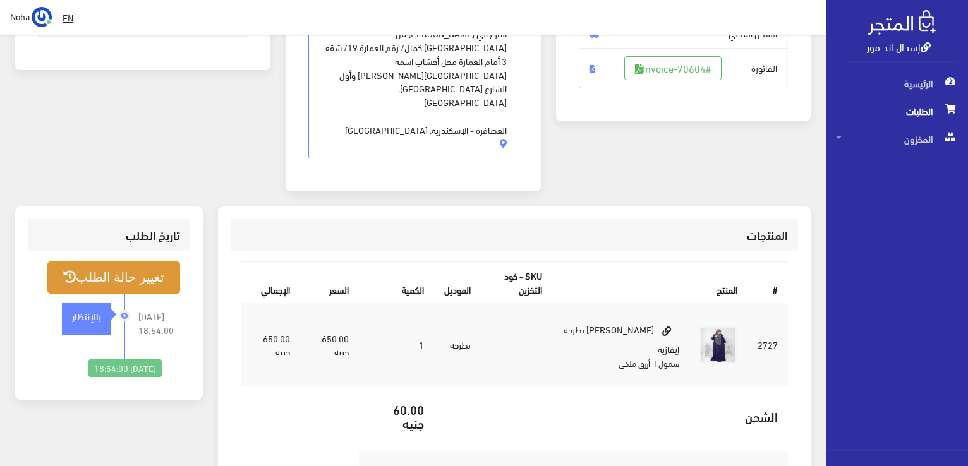
click at [97, 262] on button "تغيير حالة الطلب" at bounding box center [113, 278] width 133 height 32
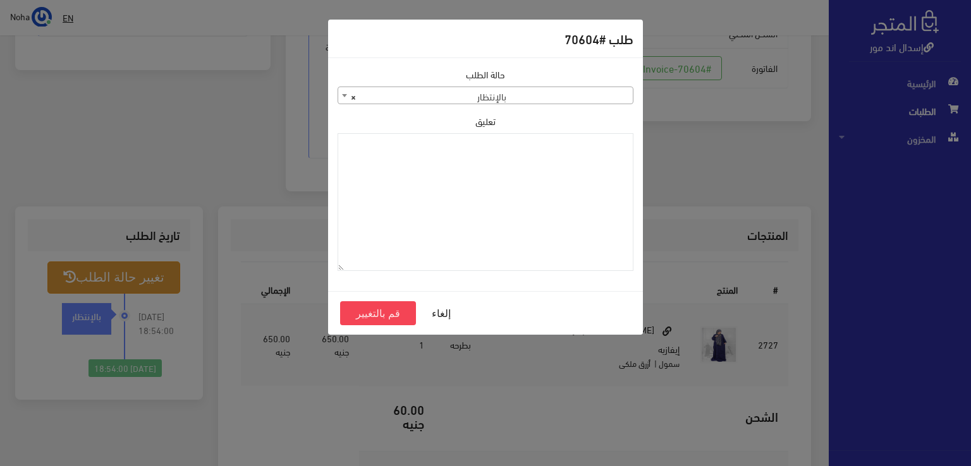
click at [571, 98] on span "× بالإنتظار" at bounding box center [485, 96] width 295 height 18
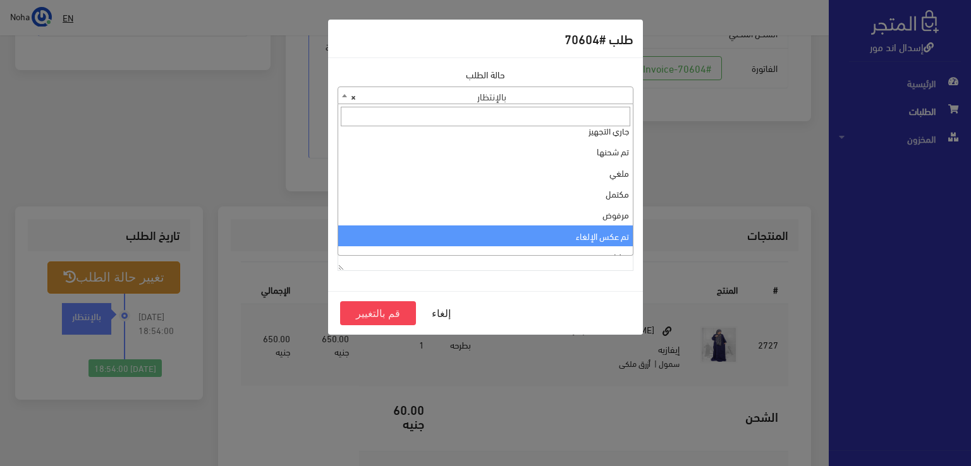
scroll to position [0, 0]
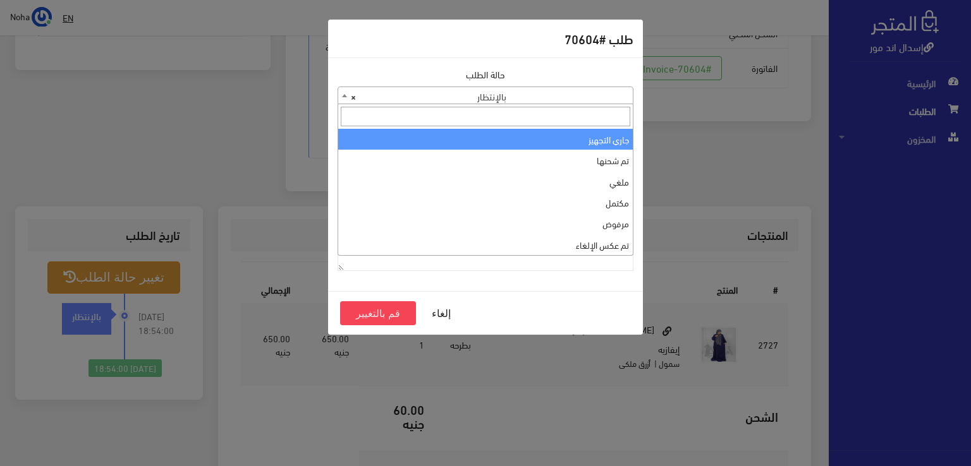
select select "1"
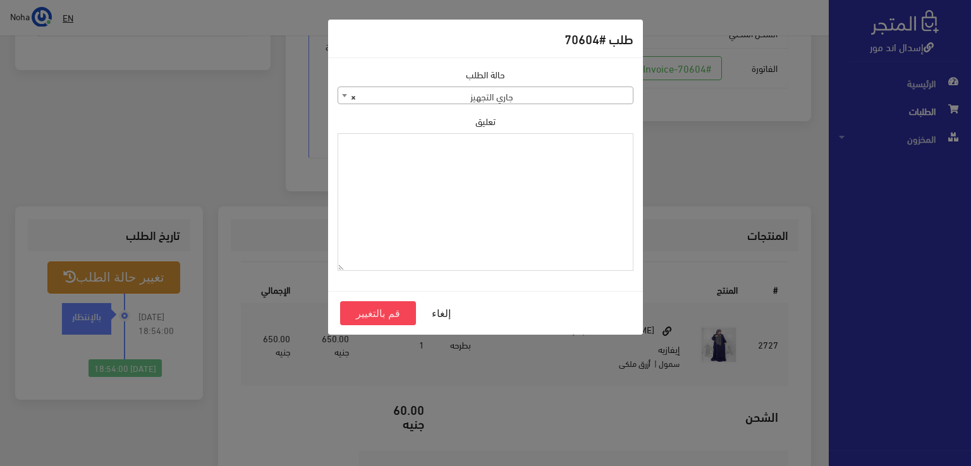
paste textarea "13-9-2025"
type textarea "13-9-2025"
click at [353, 320] on button "قم بالتغيير" at bounding box center [378, 314] width 76 height 24
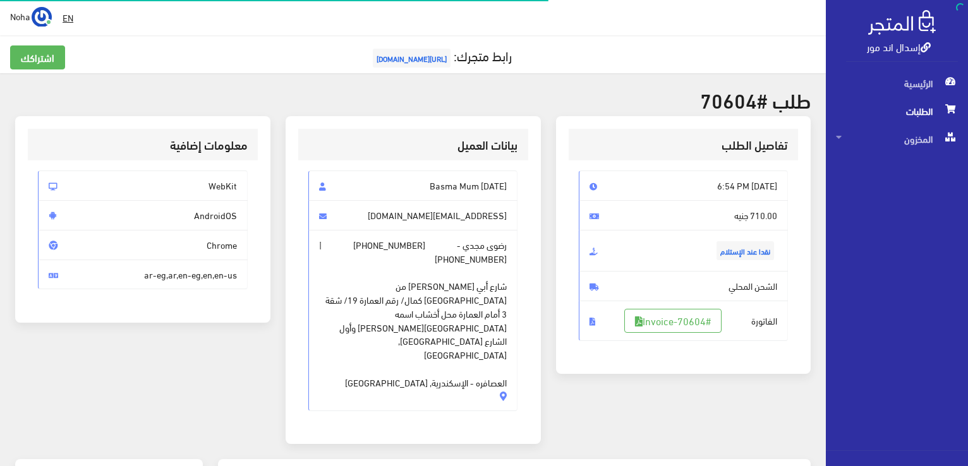
scroll to position [248, 0]
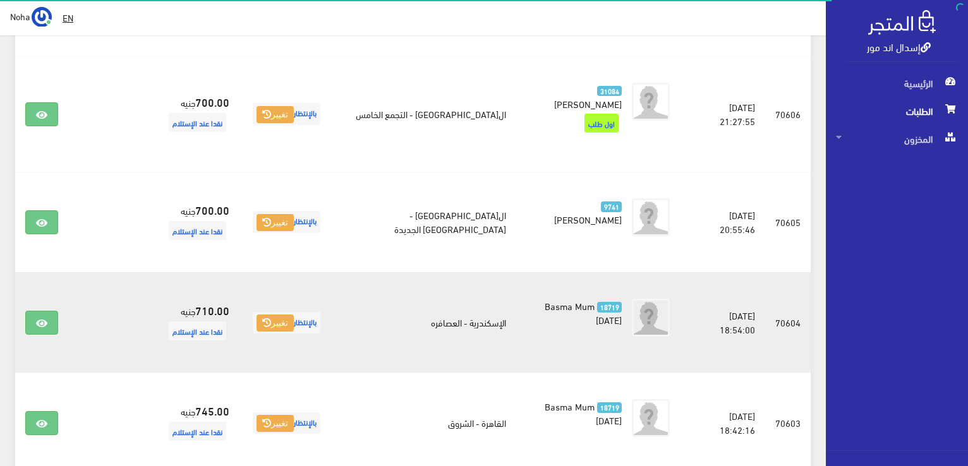
scroll to position [1112, 0]
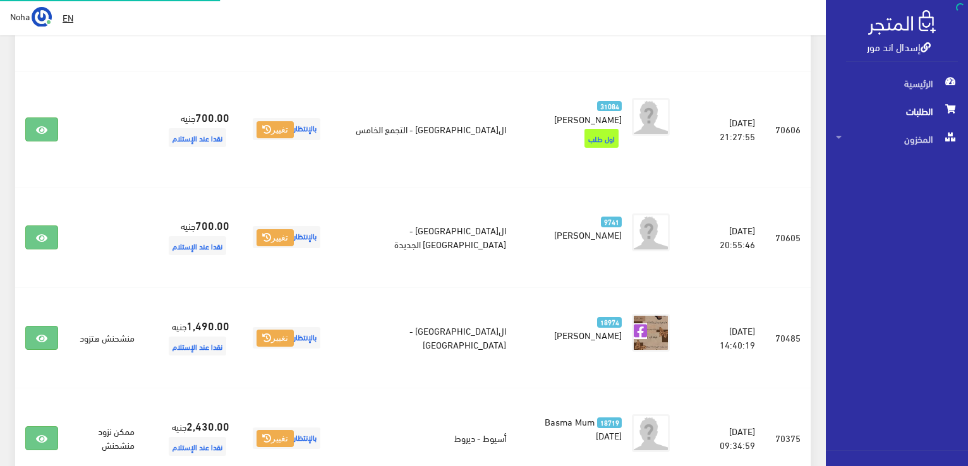
scroll to position [1099, 0]
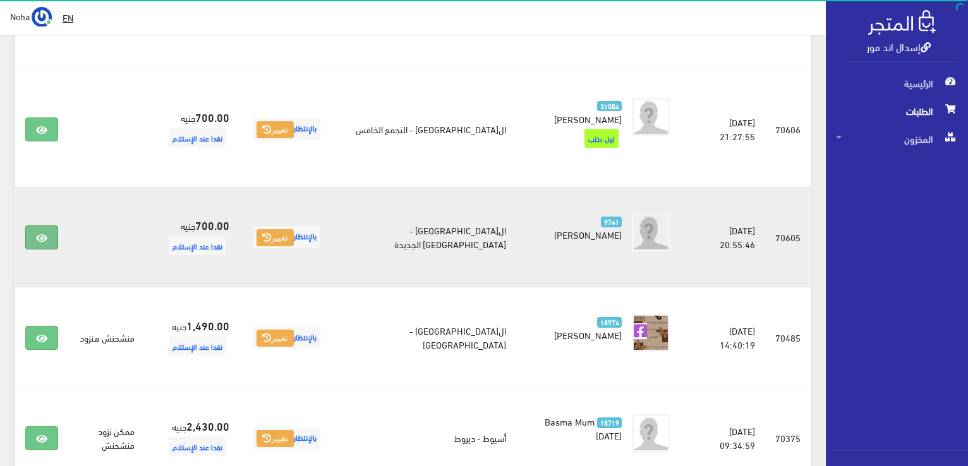
click at [30, 226] on link at bounding box center [41, 238] width 33 height 24
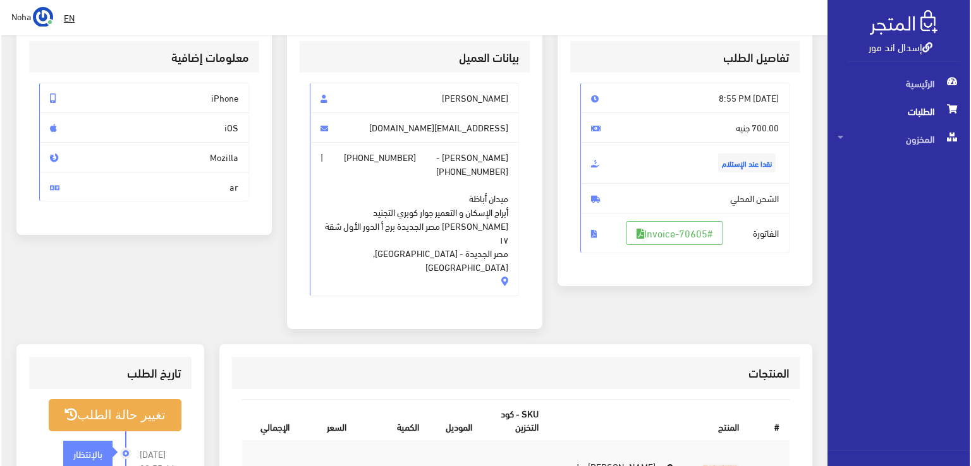
scroll to position [190, 0]
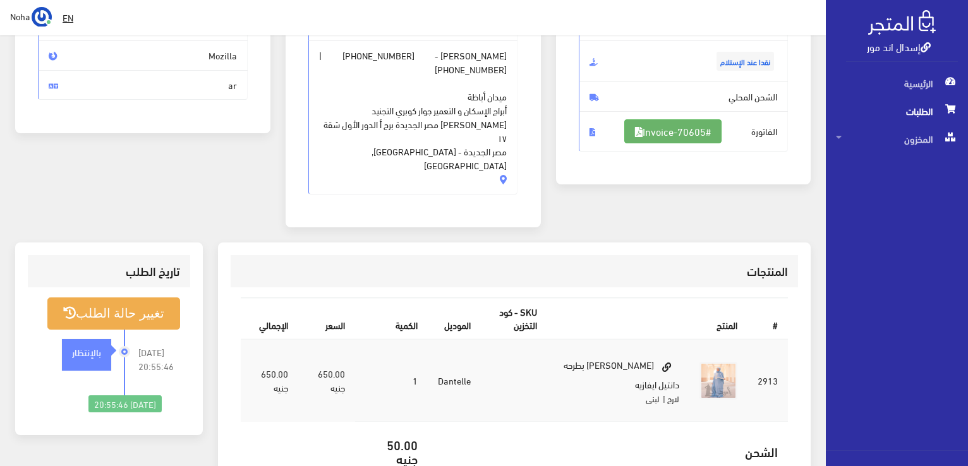
click at [700, 123] on link "#Invoice-70605" at bounding box center [673, 131] width 97 height 24
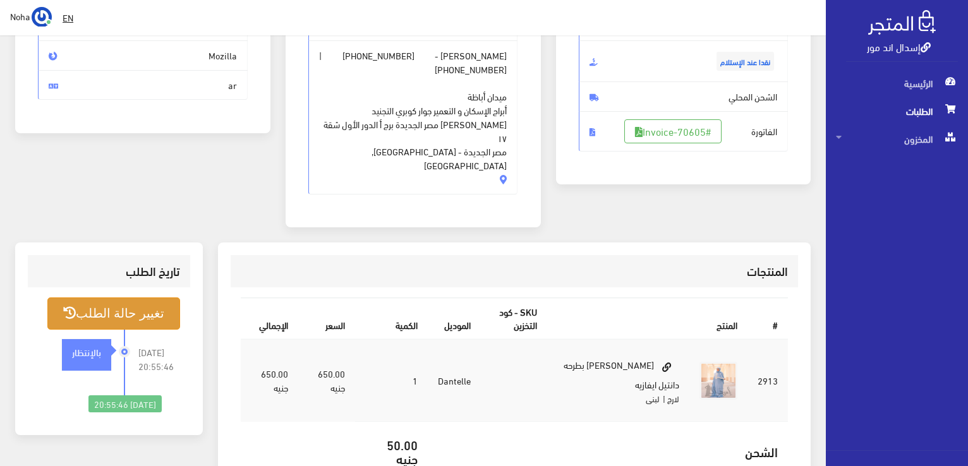
click at [139, 298] on button "تغيير حالة الطلب" at bounding box center [113, 314] width 133 height 32
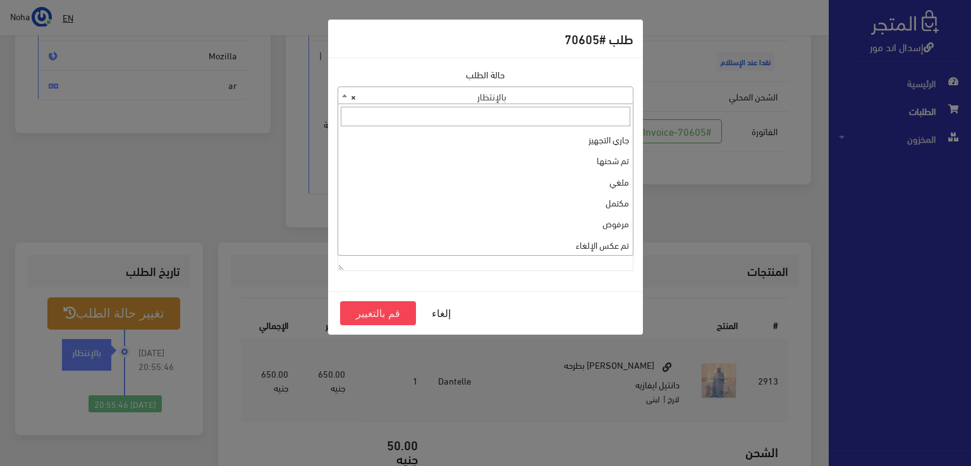
click at [596, 90] on span "× بالإنتظار" at bounding box center [485, 96] width 295 height 18
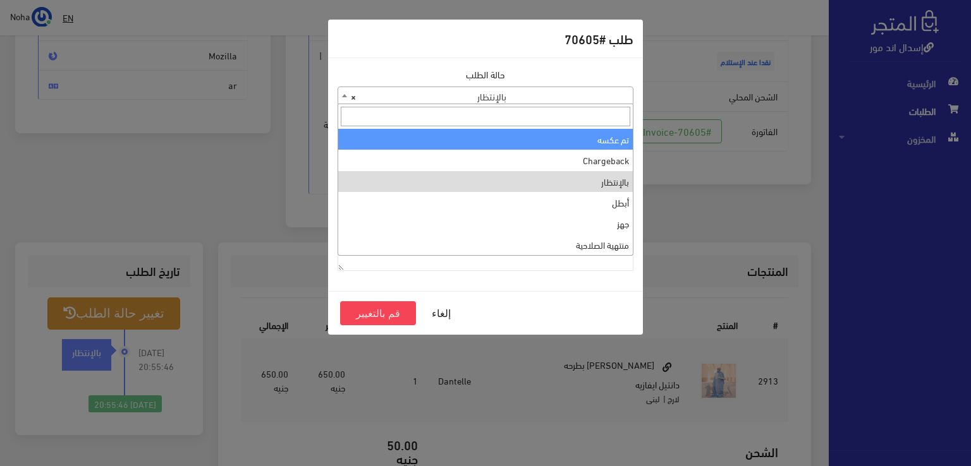
scroll to position [0, 0]
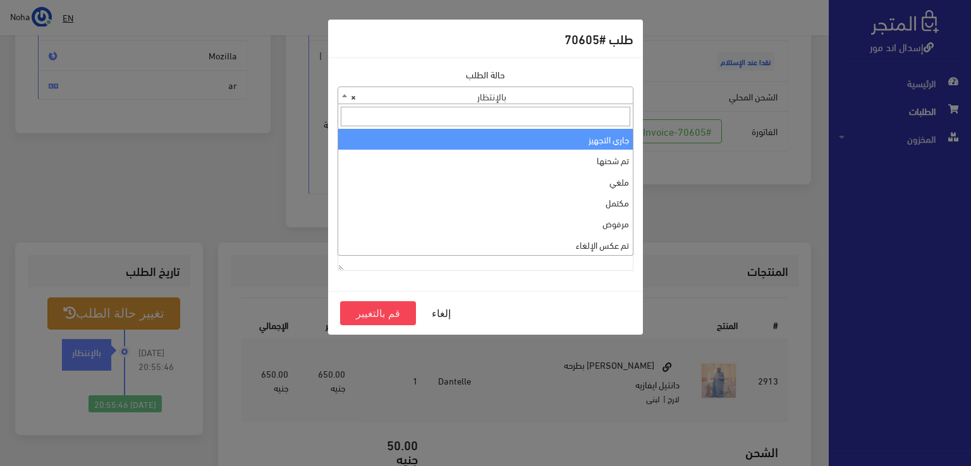
select select "1"
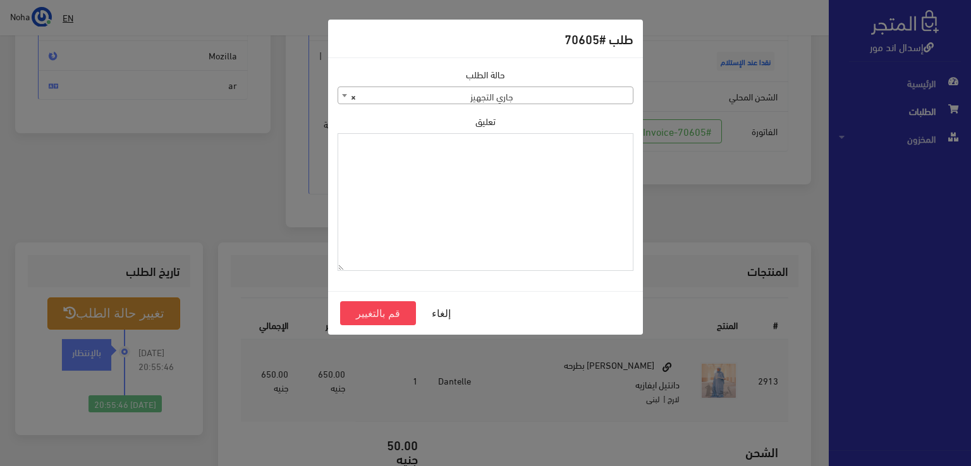
paste textarea "[DATE]"
type textarea "[DATE]"
click at [397, 314] on button "قم بالتغيير" at bounding box center [378, 314] width 76 height 24
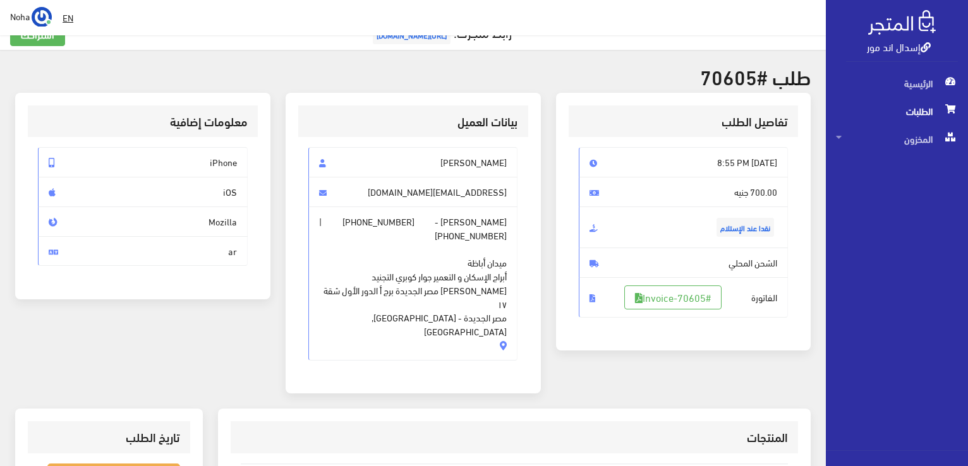
scroll to position [190, 0]
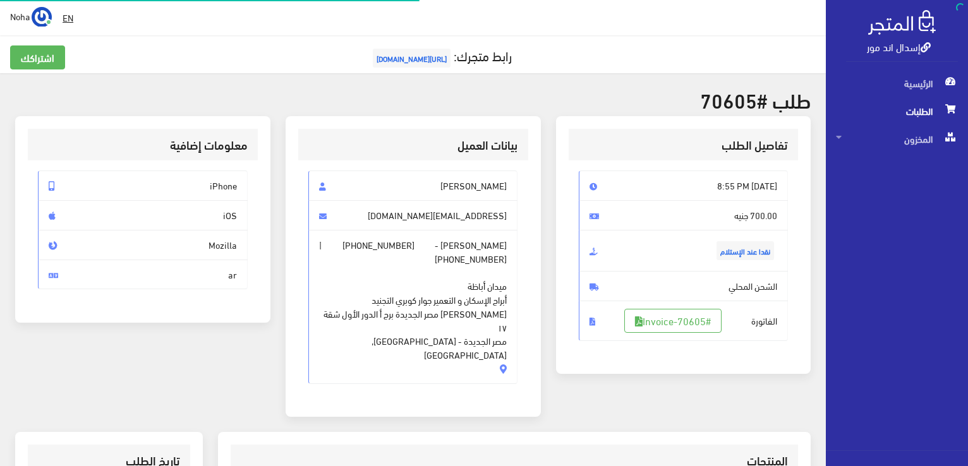
scroll to position [181, 0]
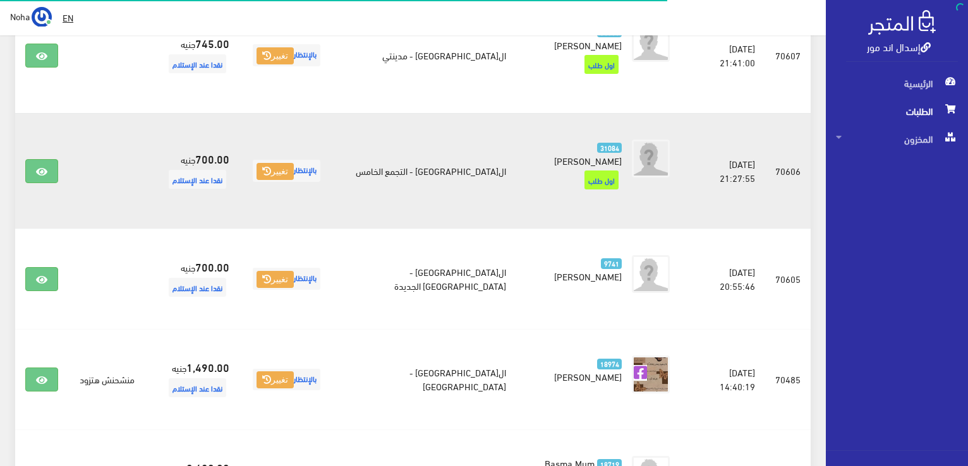
scroll to position [1035, 0]
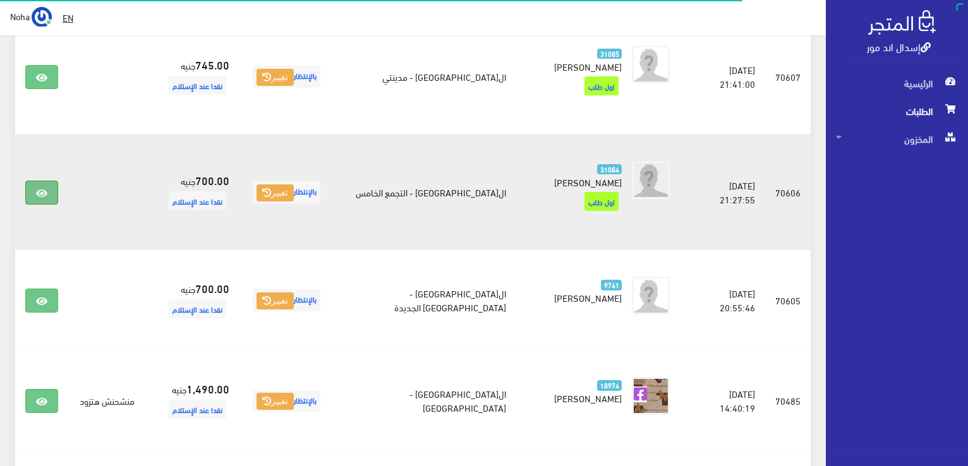
click at [34, 181] on link at bounding box center [41, 193] width 33 height 24
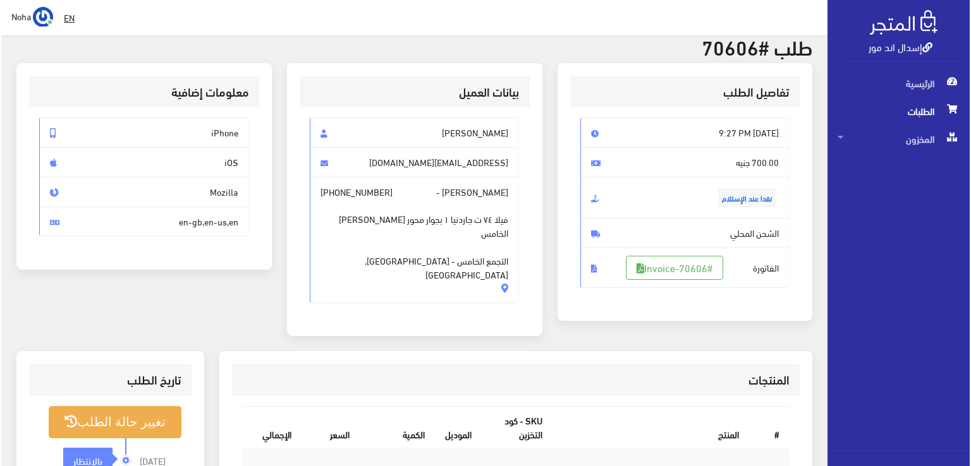
scroll to position [126, 0]
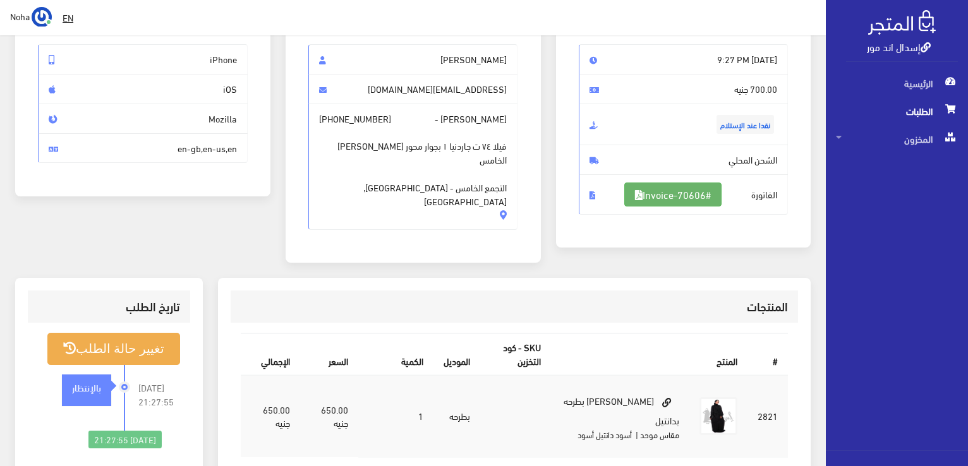
click at [700, 198] on link "#Invoice-70606" at bounding box center [673, 195] width 97 height 24
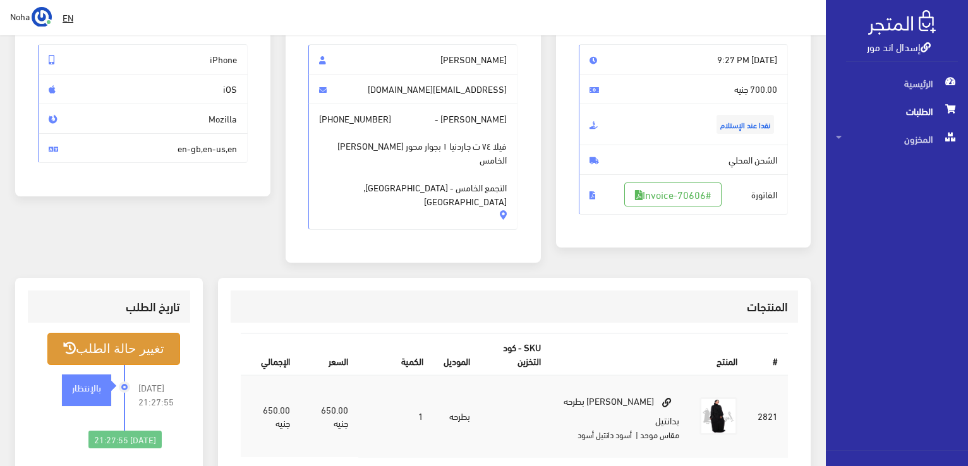
click at [111, 344] on button "تغيير حالة الطلب" at bounding box center [113, 349] width 133 height 32
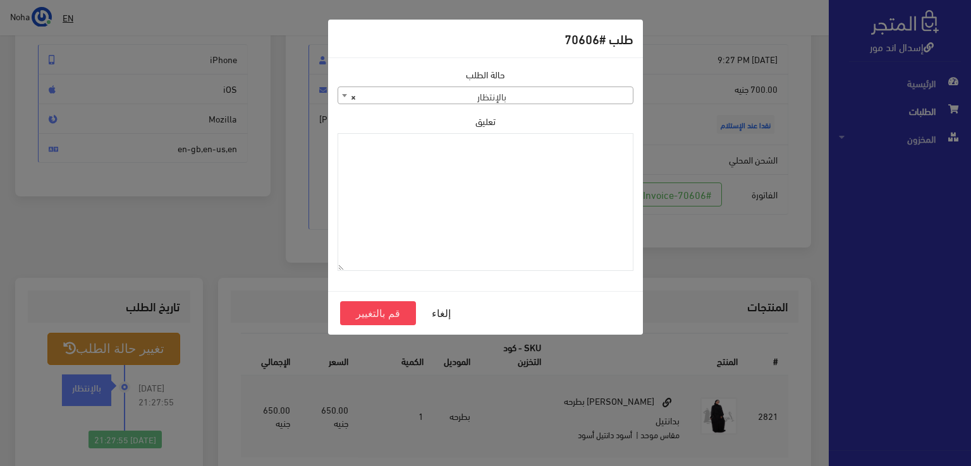
click at [585, 98] on span "× بالإنتظار" at bounding box center [485, 96] width 295 height 18
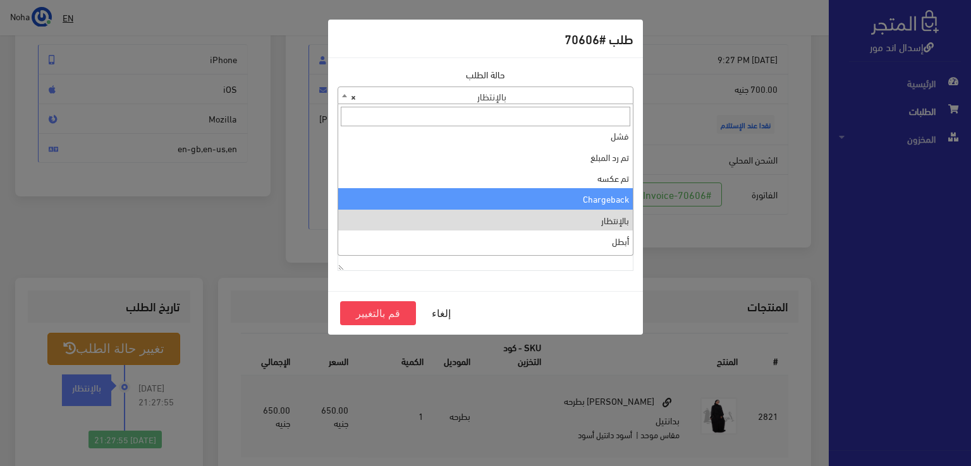
scroll to position [0, 0]
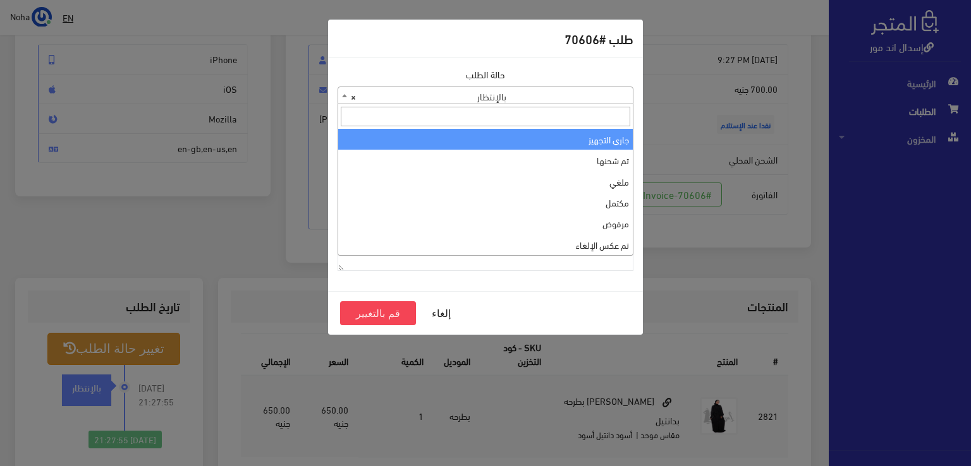
select select "1"
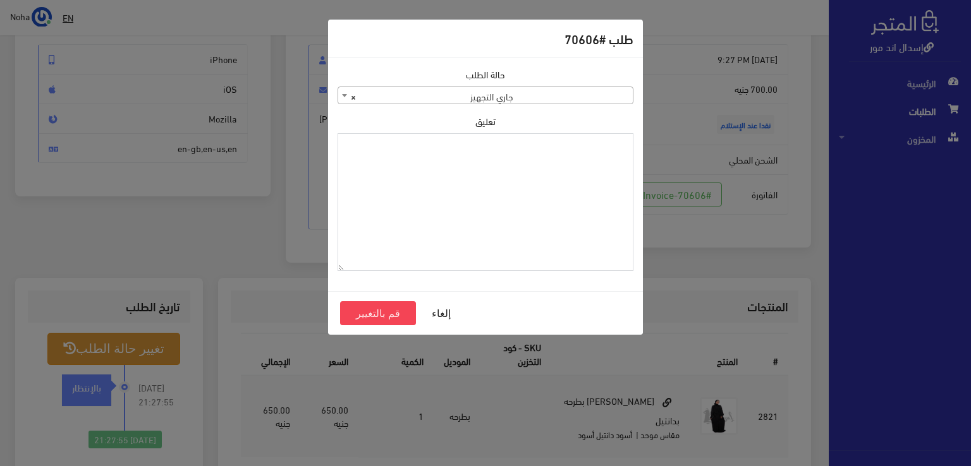
paste textarea "[DATE]"
type textarea "[DATE]"
click at [377, 318] on button "قم بالتغيير" at bounding box center [378, 314] width 76 height 24
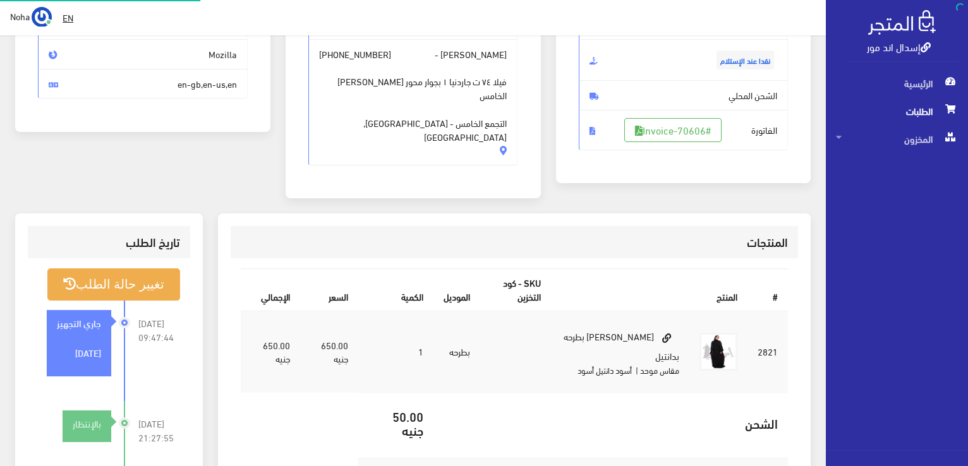
scroll to position [253, 0]
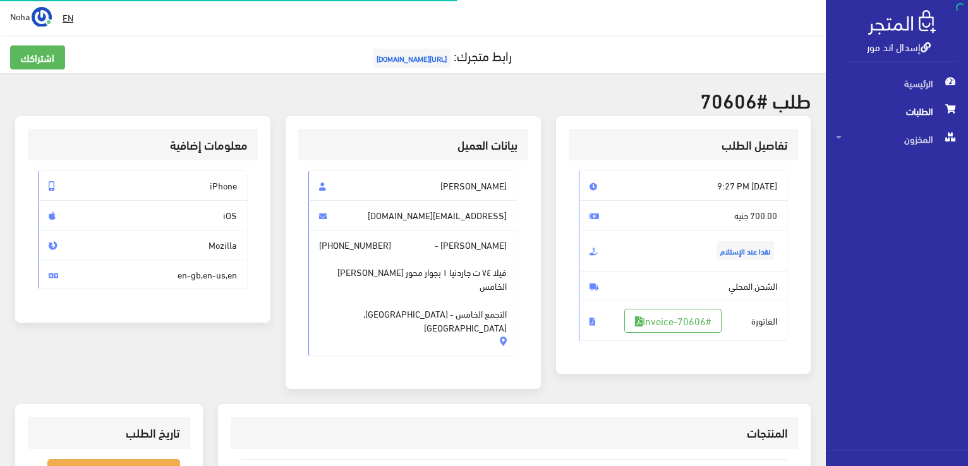
scroll to position [126, 0]
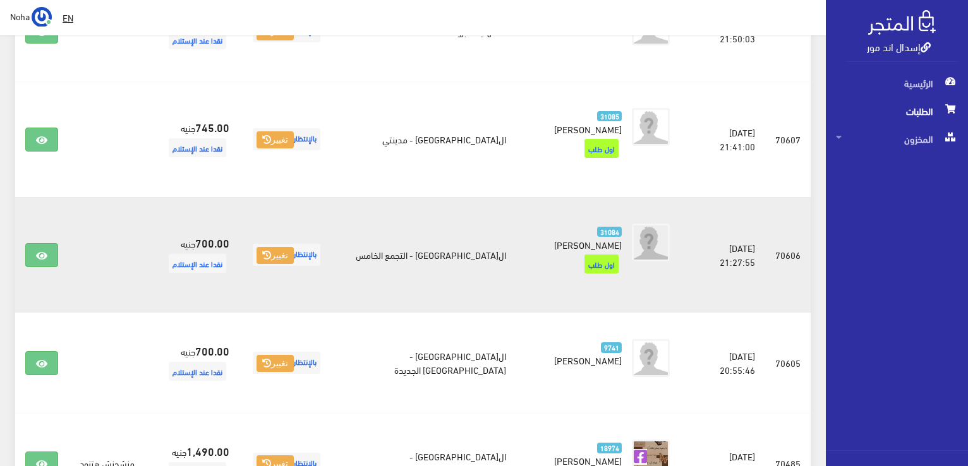
scroll to position [909, 0]
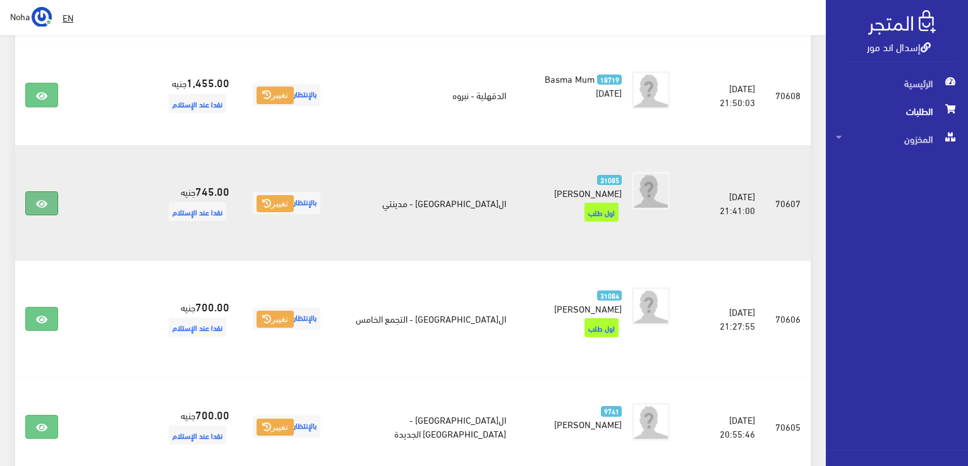
click at [53, 192] on link at bounding box center [41, 204] width 33 height 24
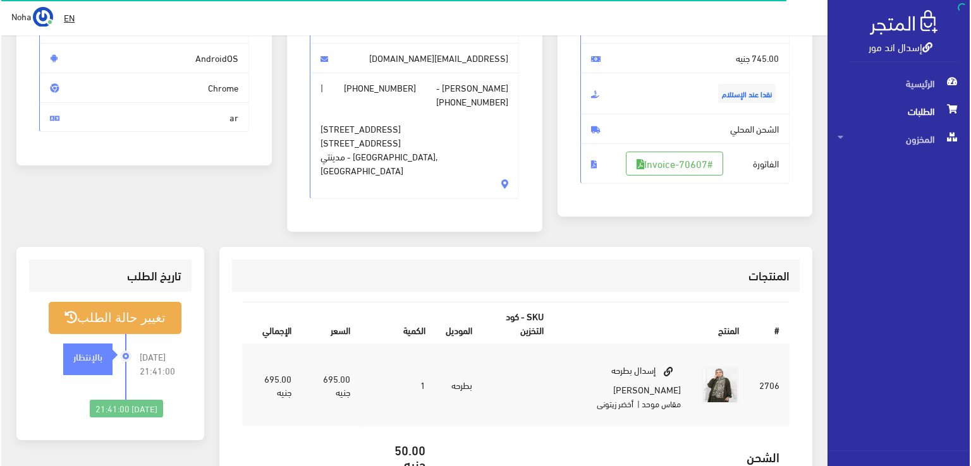
scroll to position [253, 0]
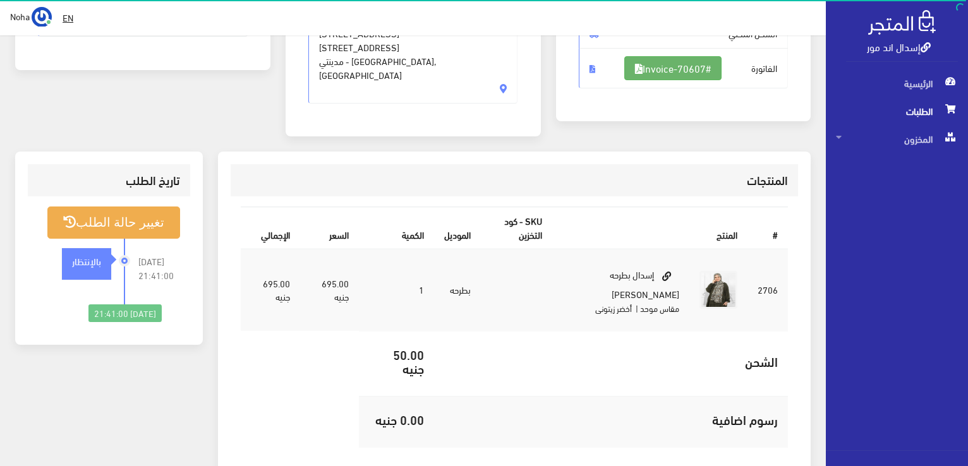
click at [719, 70] on link "#Invoice-70607" at bounding box center [673, 68] width 97 height 24
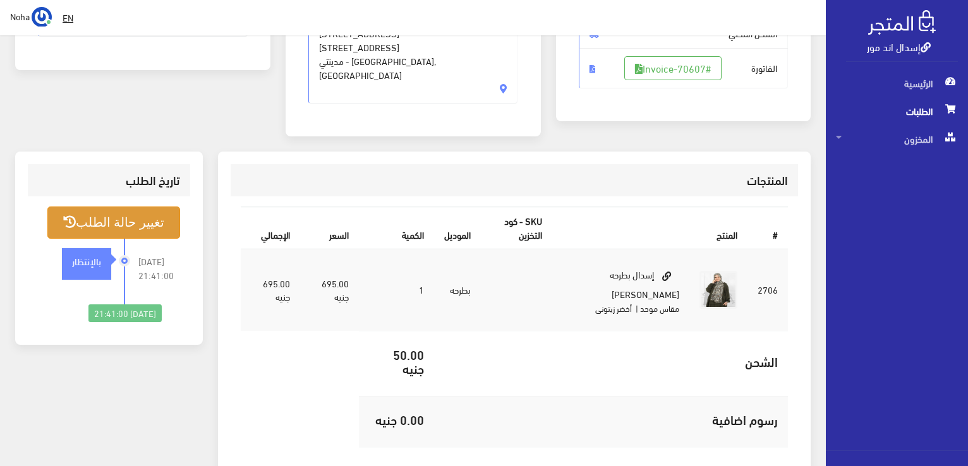
click at [149, 209] on button "تغيير حالة الطلب" at bounding box center [113, 223] width 133 height 32
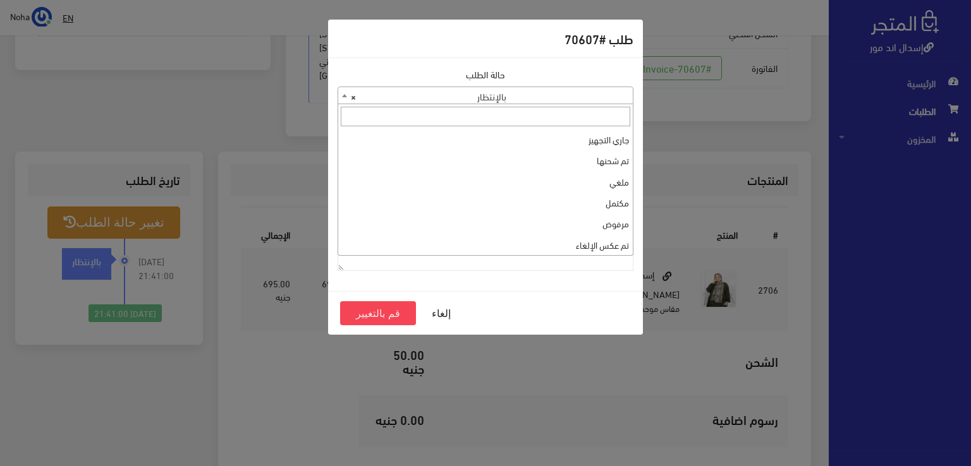
click at [528, 89] on span "× بالإنتظار" at bounding box center [485, 96] width 295 height 18
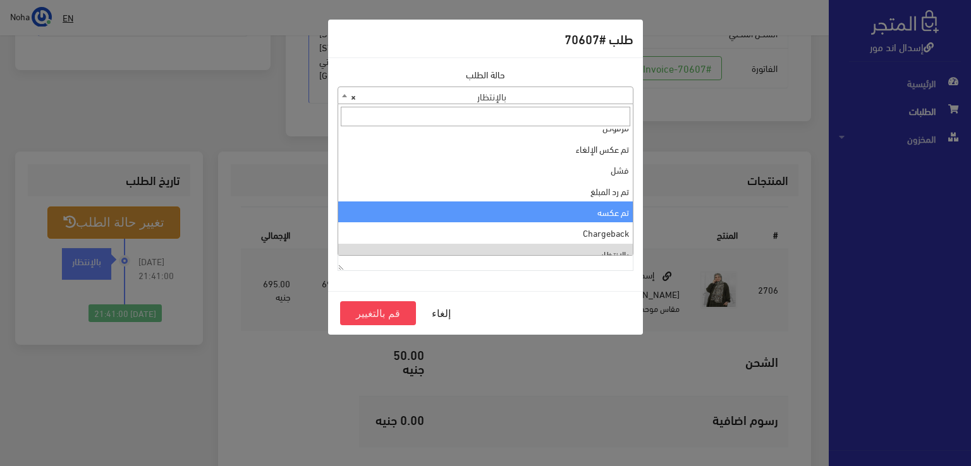
scroll to position [0, 0]
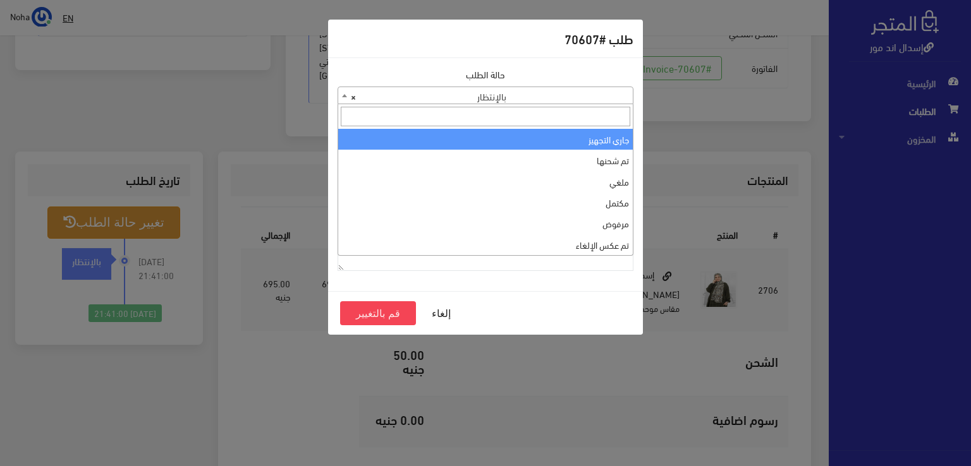
select select "1"
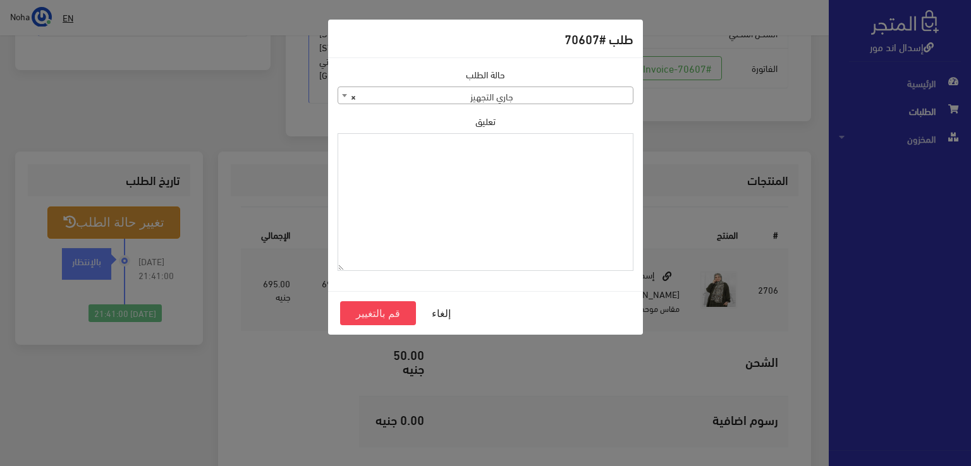
paste textarea "[DATE]"
type textarea "[DATE]"
click at [375, 314] on button "قم بالتغيير" at bounding box center [378, 314] width 76 height 24
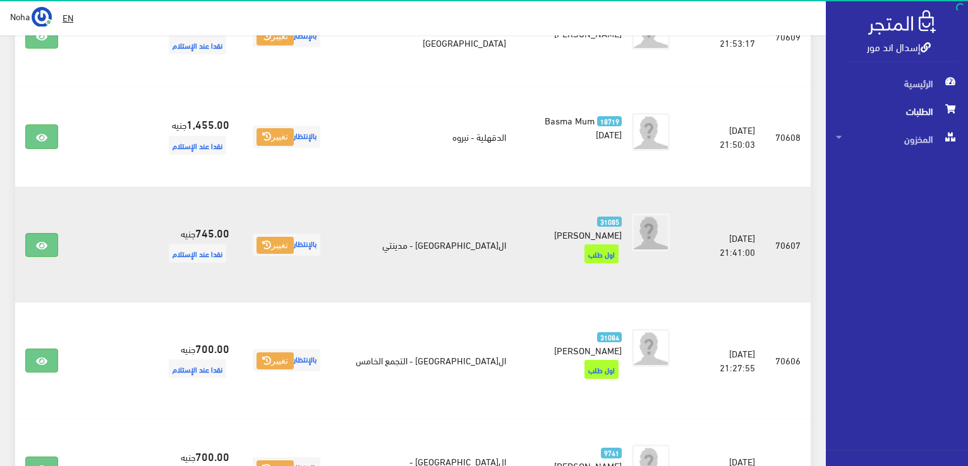
scroll to position [846, 0]
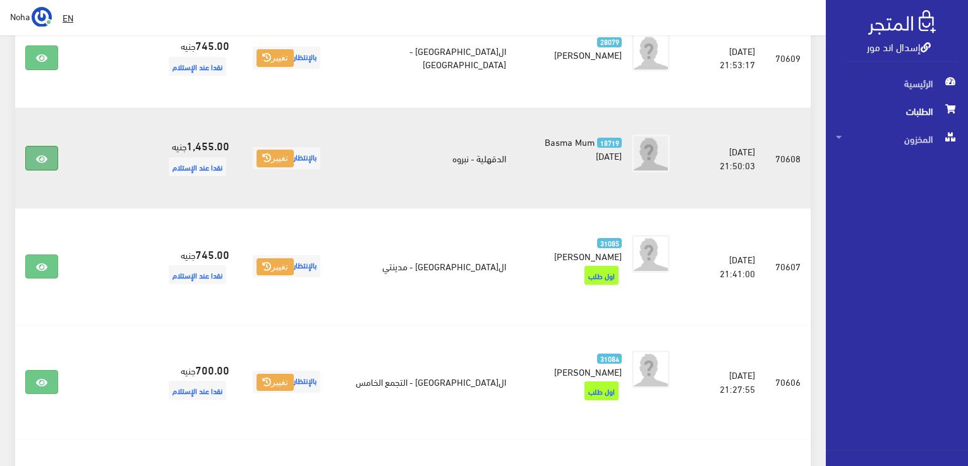
click at [49, 146] on link at bounding box center [41, 158] width 33 height 24
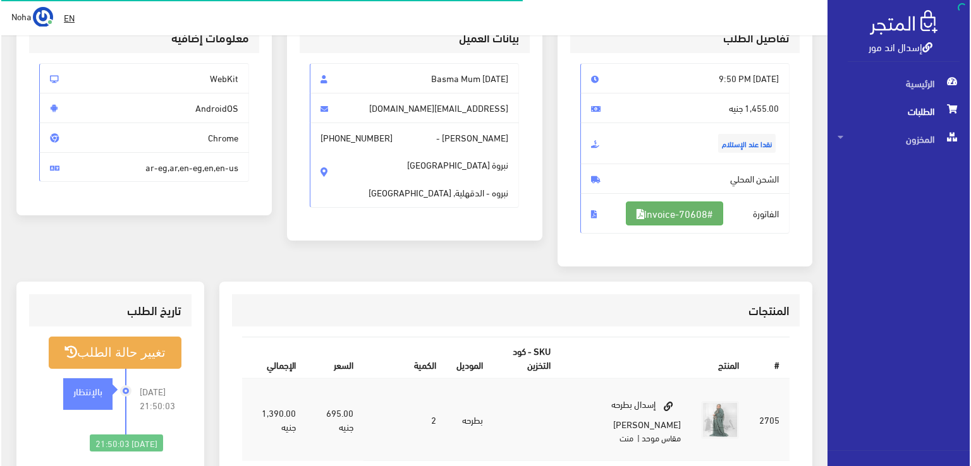
scroll to position [126, 0]
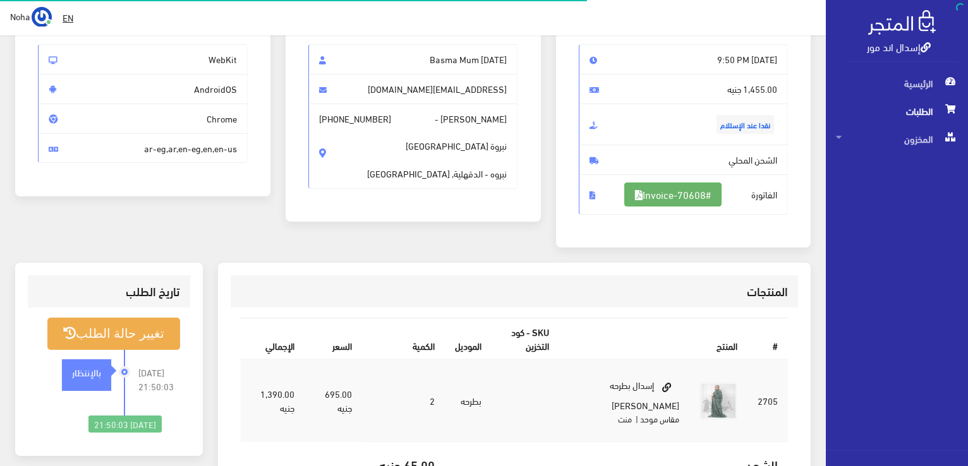
click at [659, 197] on link "#Invoice-70608" at bounding box center [673, 195] width 97 height 24
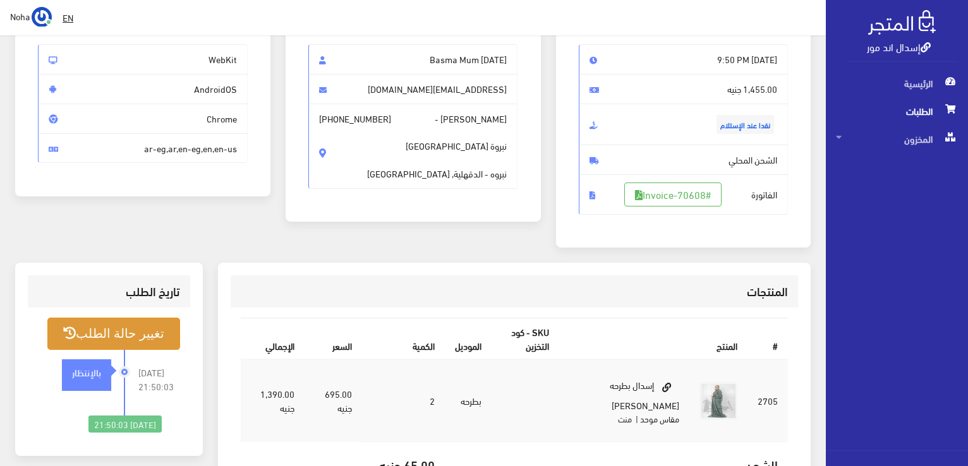
click at [146, 337] on button "تغيير حالة الطلب" at bounding box center [113, 334] width 133 height 32
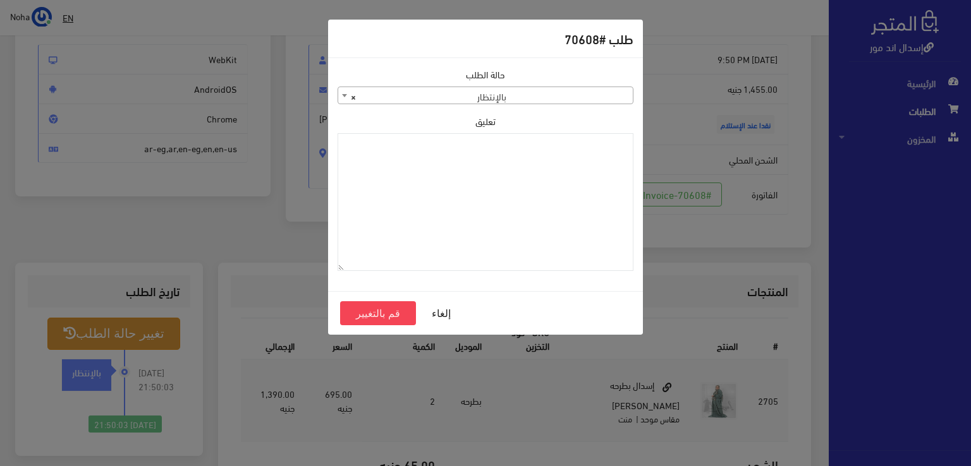
click at [486, 109] on div "حالة الطلب جاري التجهيز تم شحنها ملغي مكتمل مرفوض تم عكس الإلغاء فشل تم رد المب…" at bounding box center [485, 175] width 311 height 214
click at [489, 99] on span "× بالإنتظار" at bounding box center [485, 96] width 295 height 18
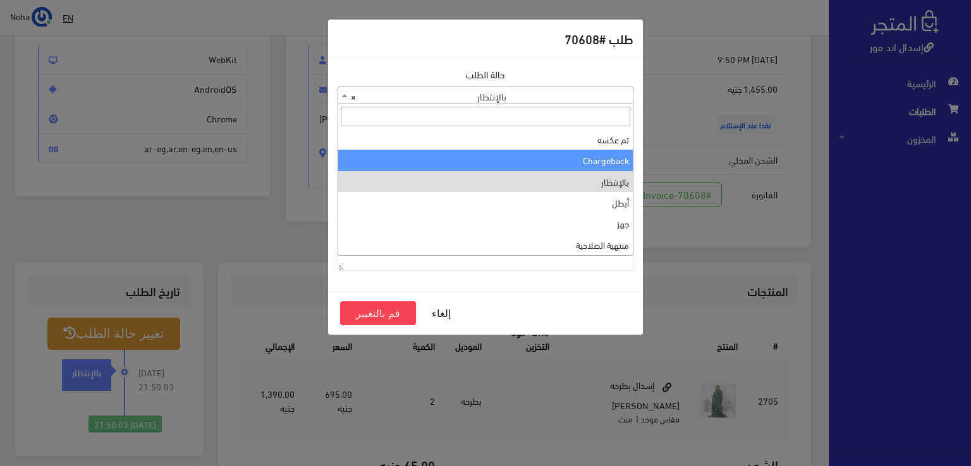
scroll to position [0, 0]
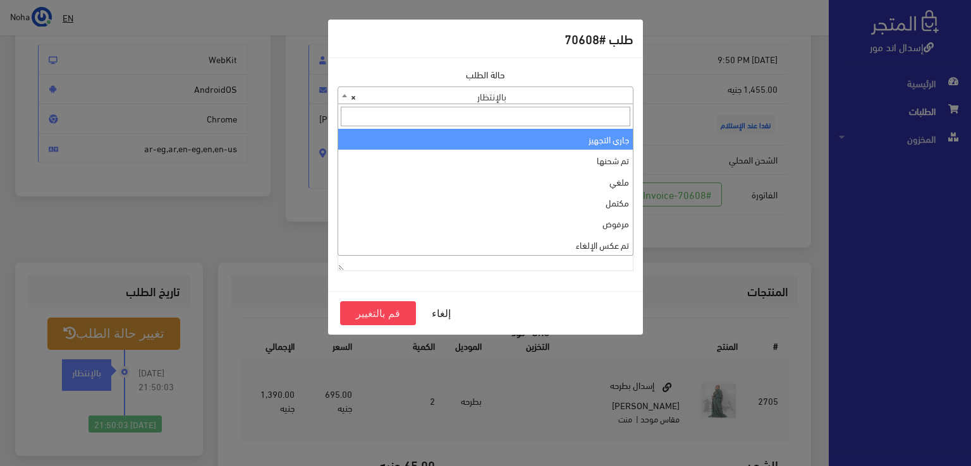
select select "1"
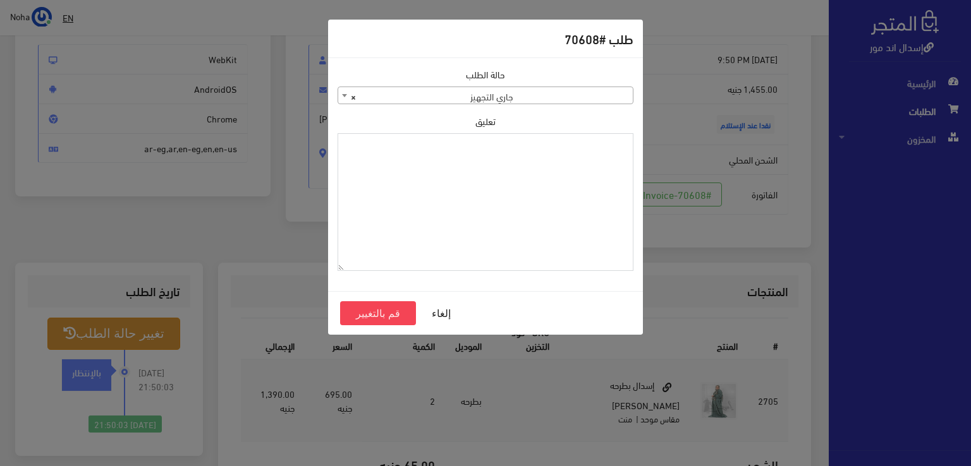
paste textarea "[DATE]"
type textarea "[DATE]"
click at [410, 307] on button "قم بالتغيير" at bounding box center [378, 314] width 76 height 24
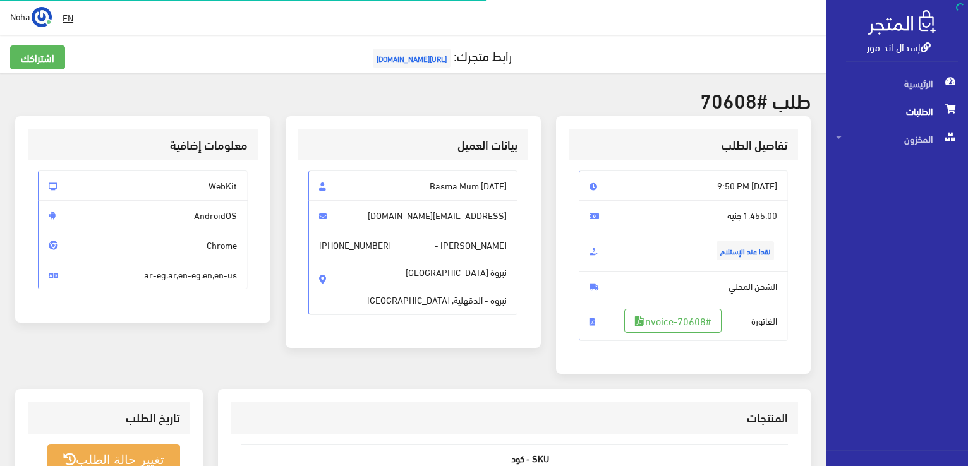
scroll to position [126, 0]
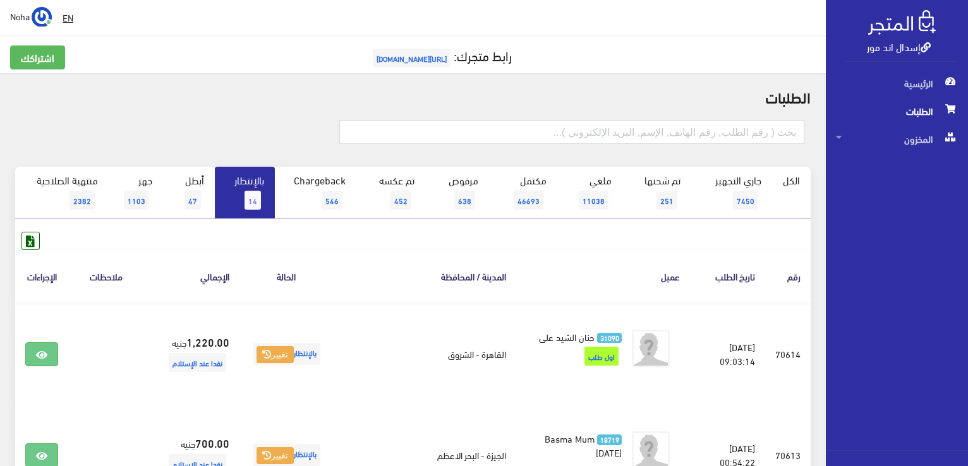
click at [257, 205] on span "14" at bounding box center [253, 200] width 16 height 19
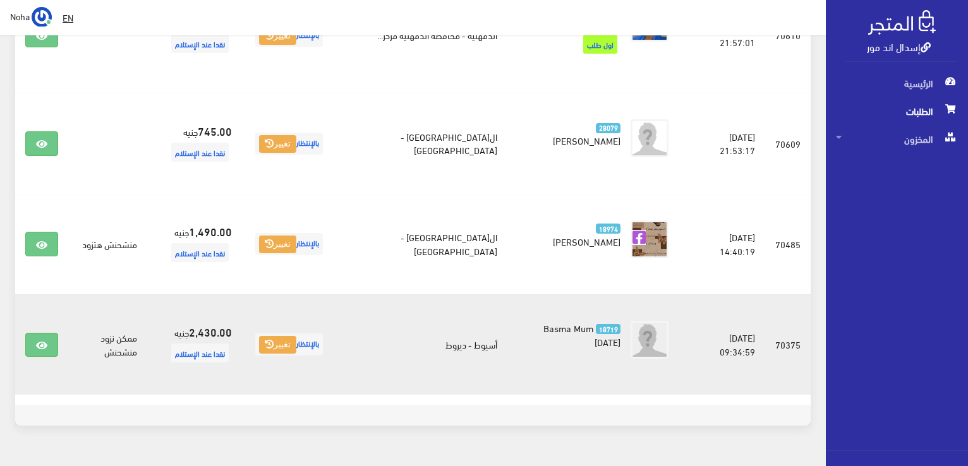
scroll to position [570, 0]
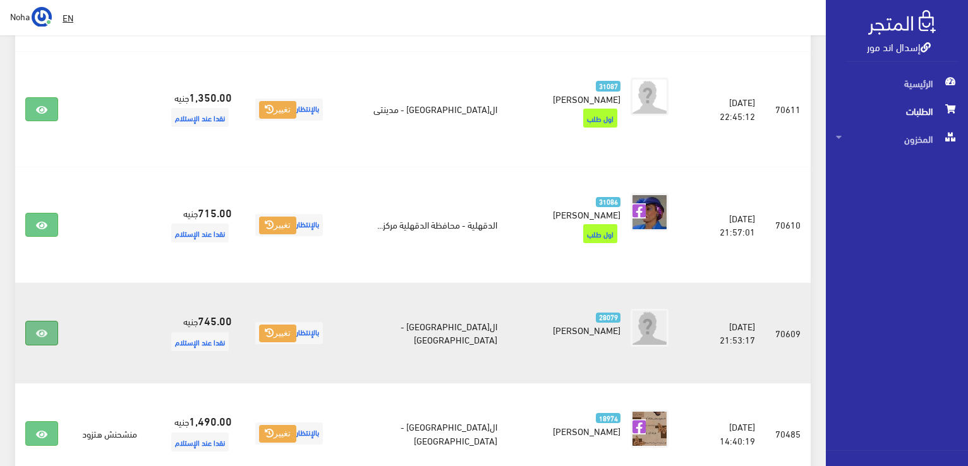
click at [33, 321] on link at bounding box center [41, 333] width 33 height 24
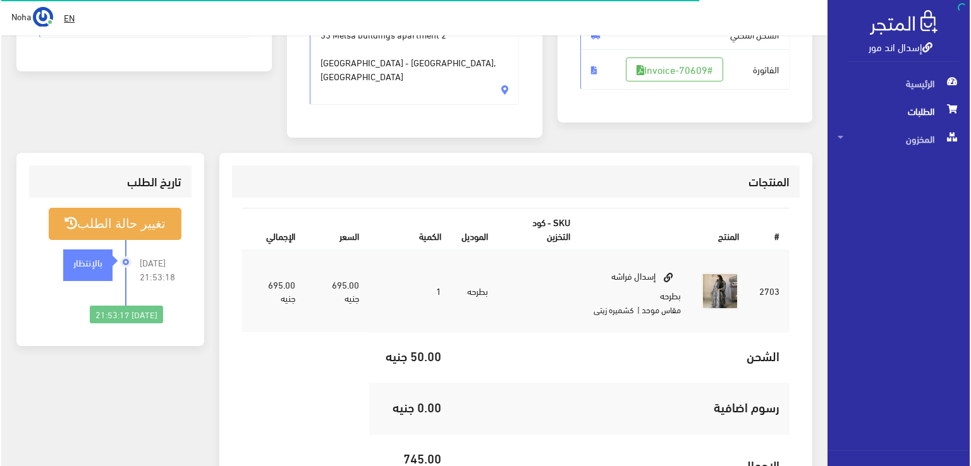
scroll to position [253, 0]
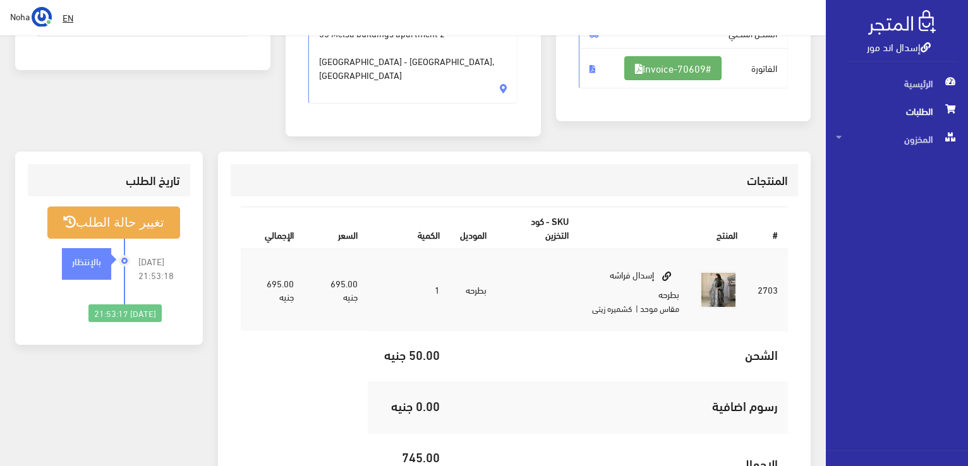
click at [704, 66] on link "#Invoice-70609" at bounding box center [673, 68] width 97 height 24
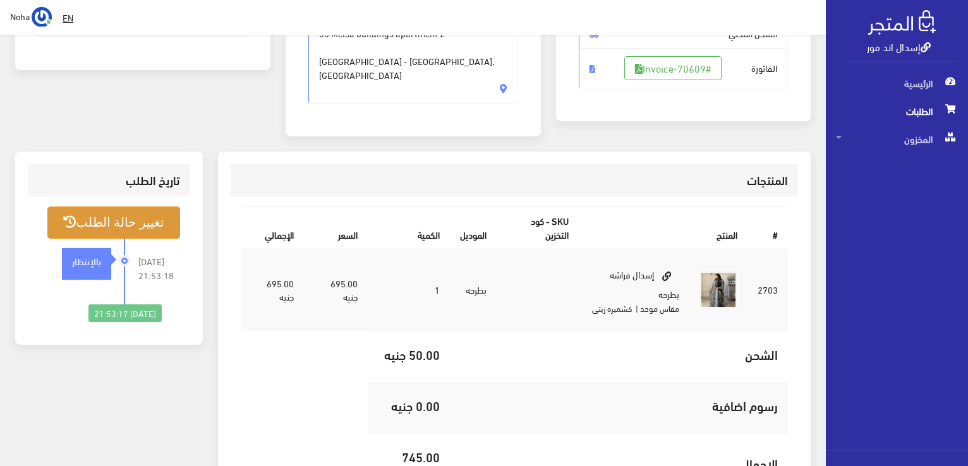
click at [118, 217] on button "تغيير حالة الطلب" at bounding box center [113, 223] width 133 height 32
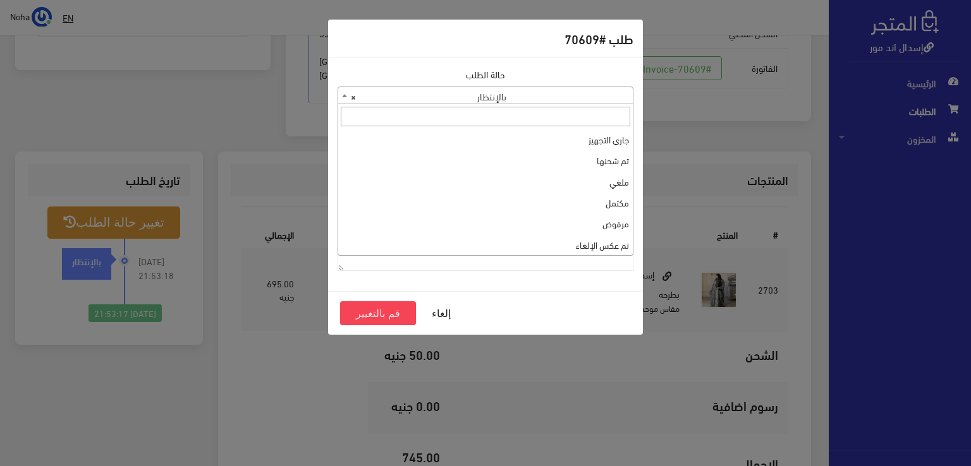
click at [420, 93] on span "× بالإنتظار" at bounding box center [485, 96] width 295 height 18
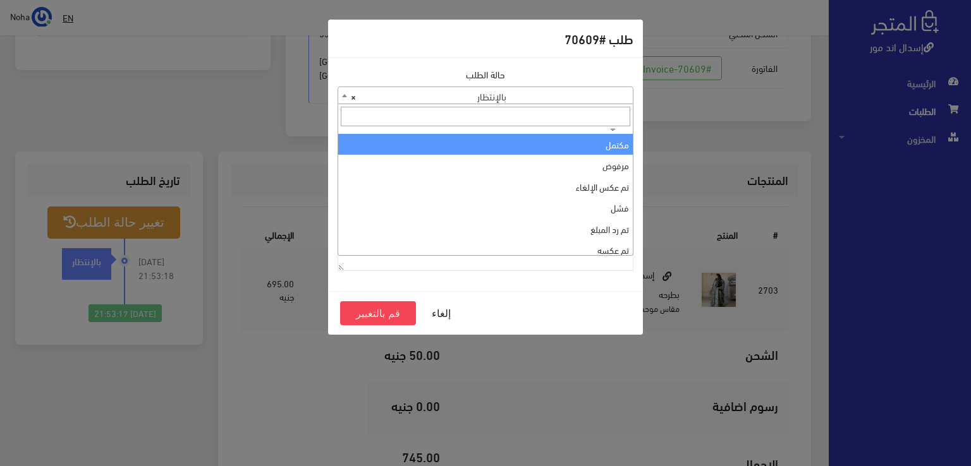
scroll to position [0, 0]
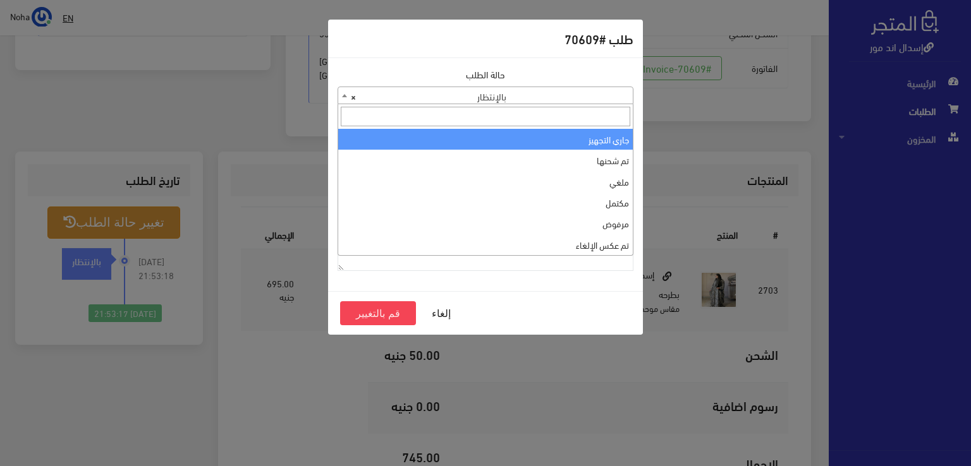
select select "1"
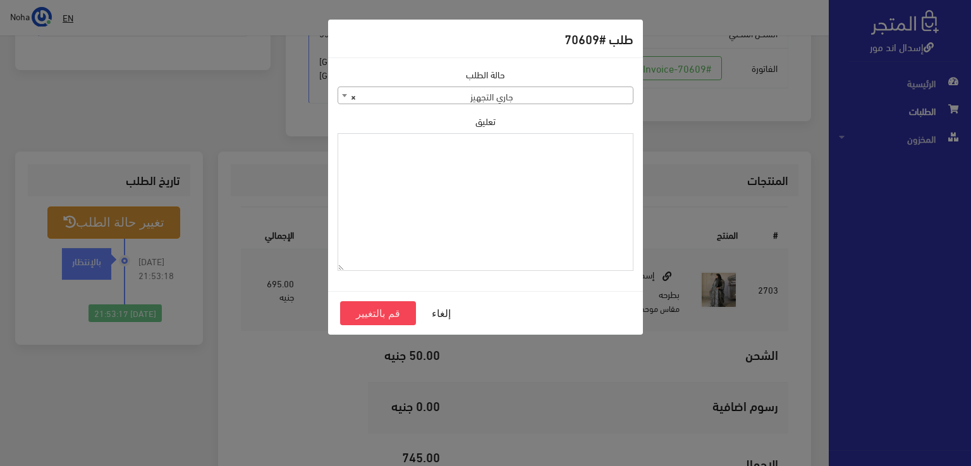
paste textarea "[DATE]"
type textarea "[DATE]"
click at [379, 317] on button "قم بالتغيير" at bounding box center [378, 314] width 76 height 24
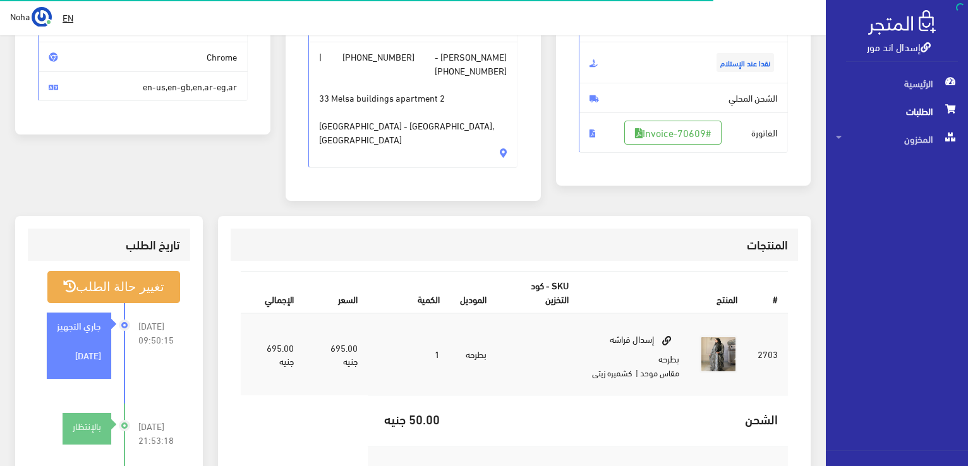
scroll to position [190, 0]
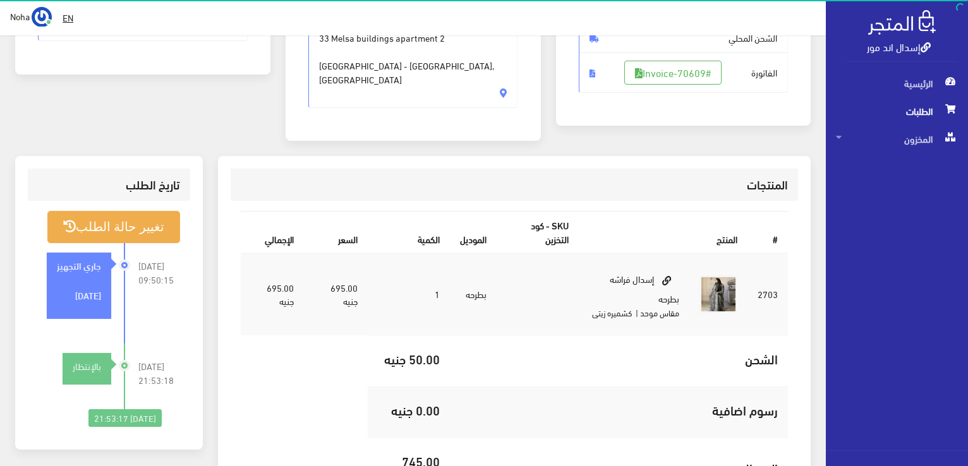
scroll to position [59, 0]
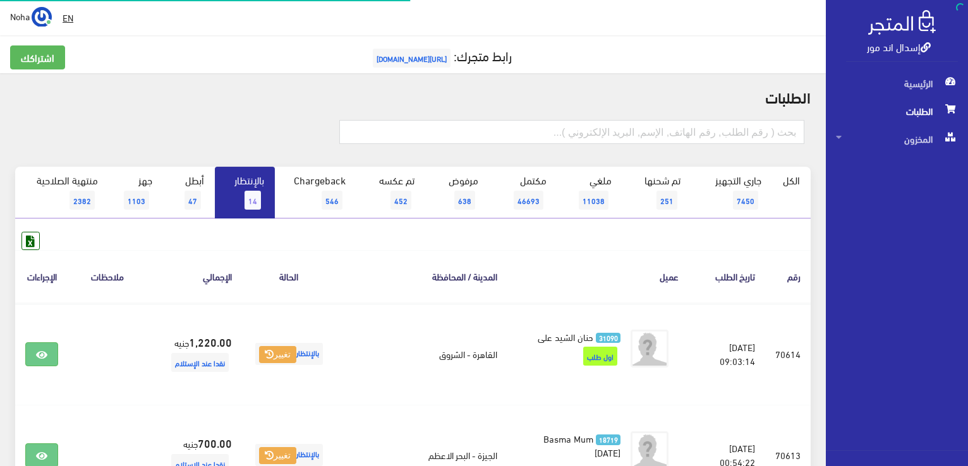
scroll to position [570, 0]
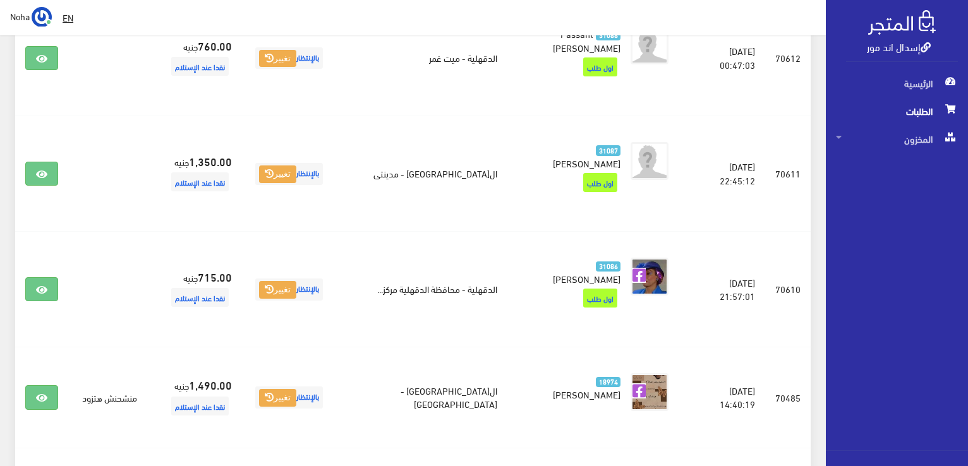
scroll to position [316, 0]
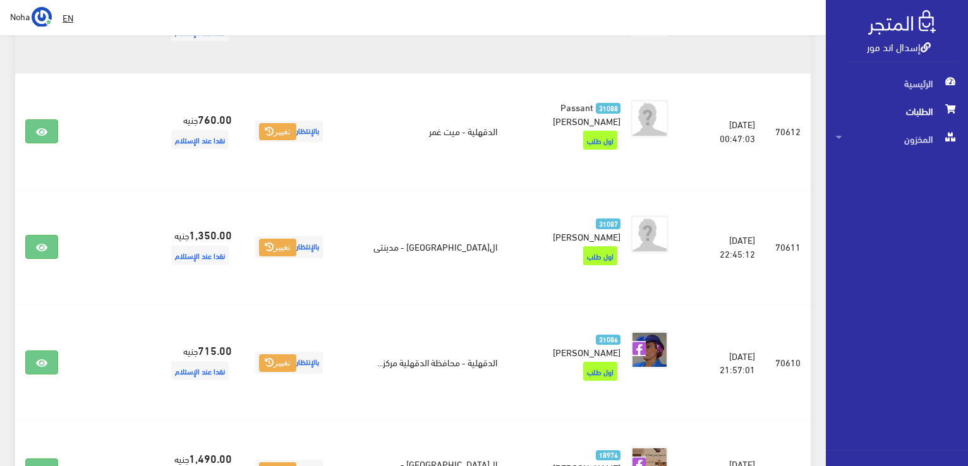
scroll to position [506, 0]
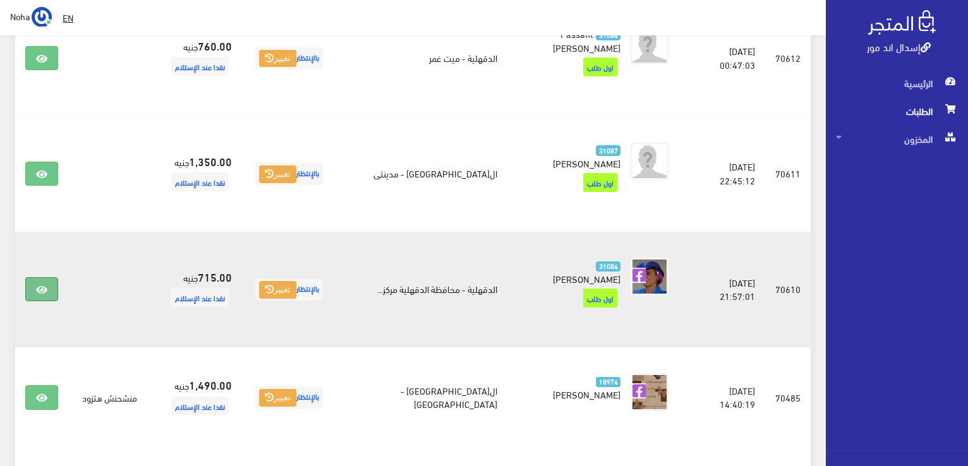
click at [40, 285] on icon at bounding box center [41, 290] width 11 height 10
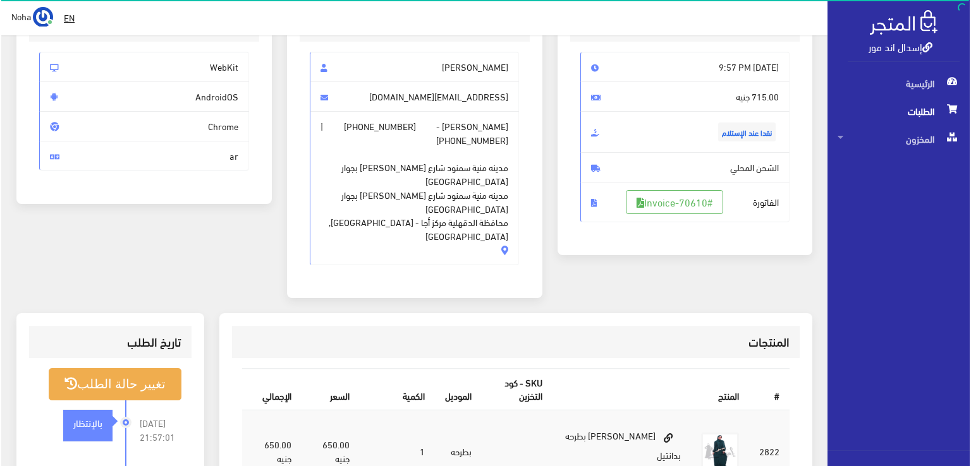
scroll to position [126, 0]
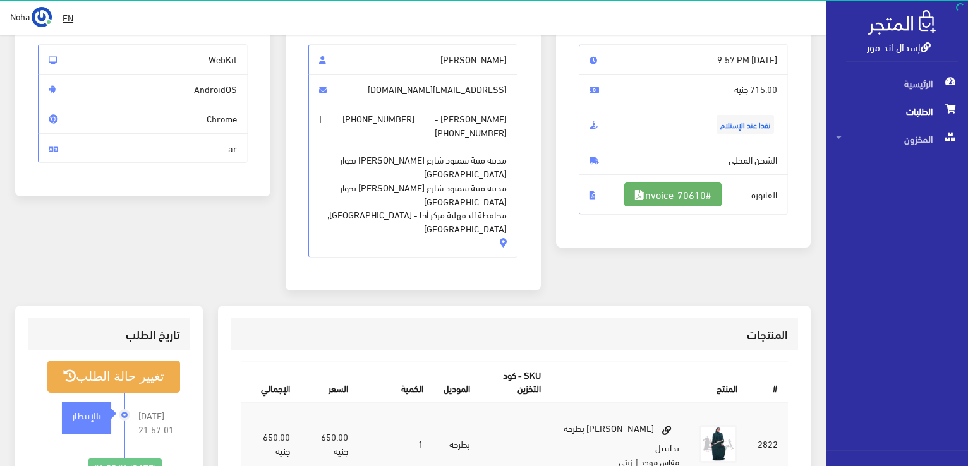
click at [694, 198] on link "#Invoice-70610" at bounding box center [673, 195] width 97 height 24
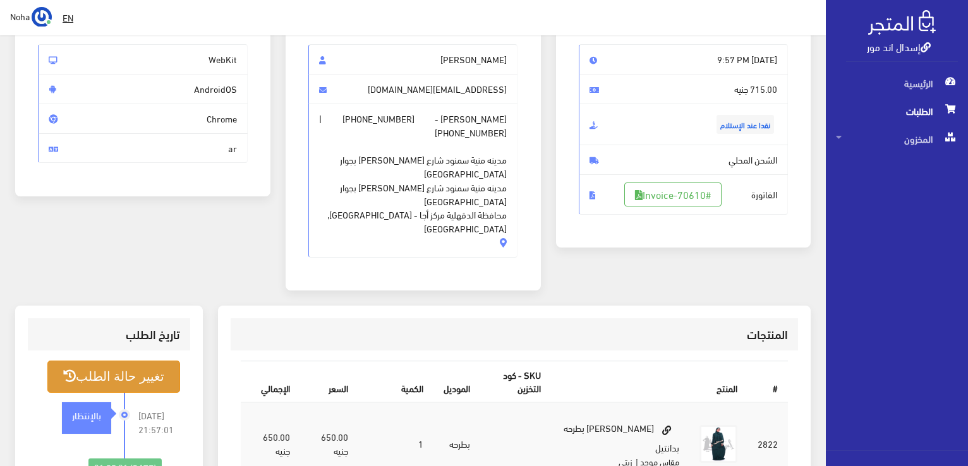
click at [149, 369] on button "تغيير حالة الطلب" at bounding box center [113, 377] width 133 height 32
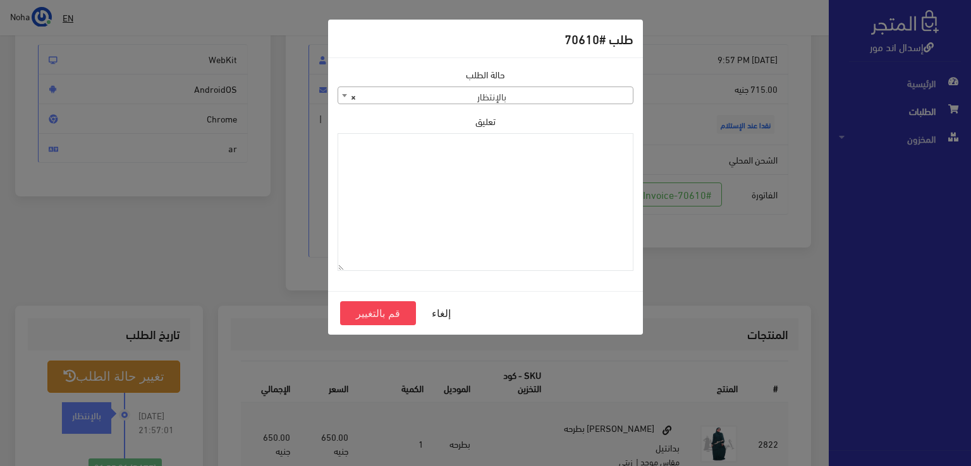
click at [523, 97] on span "× بالإنتظار" at bounding box center [485, 96] width 295 height 18
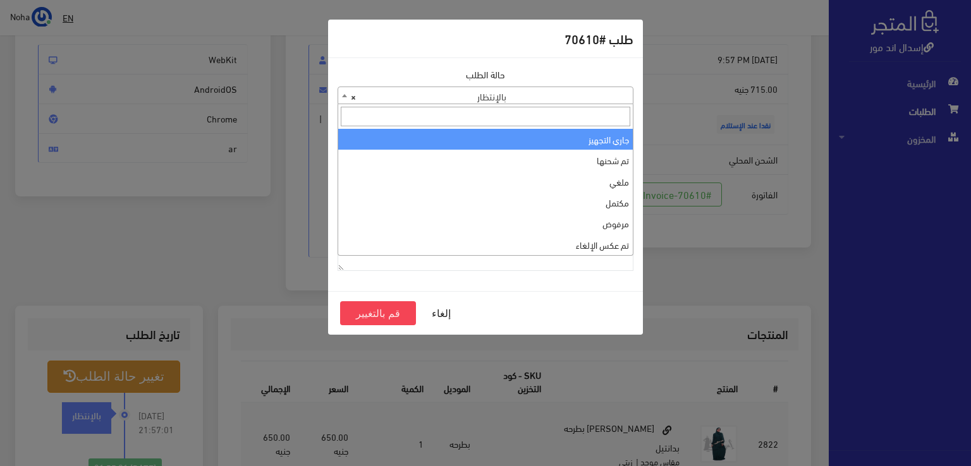
select select "1"
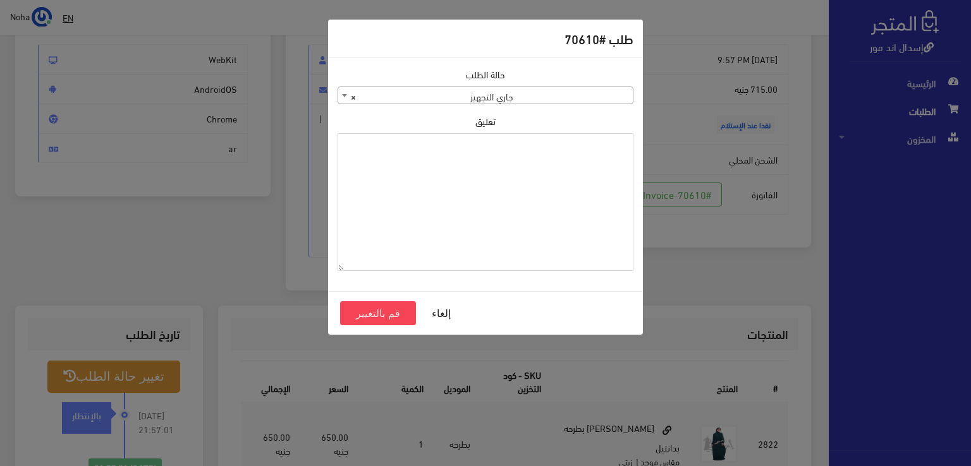
paste textarea "[DATE]"
type textarea "[DATE]"
click at [369, 314] on button "قم بالتغيير" at bounding box center [378, 314] width 76 height 24
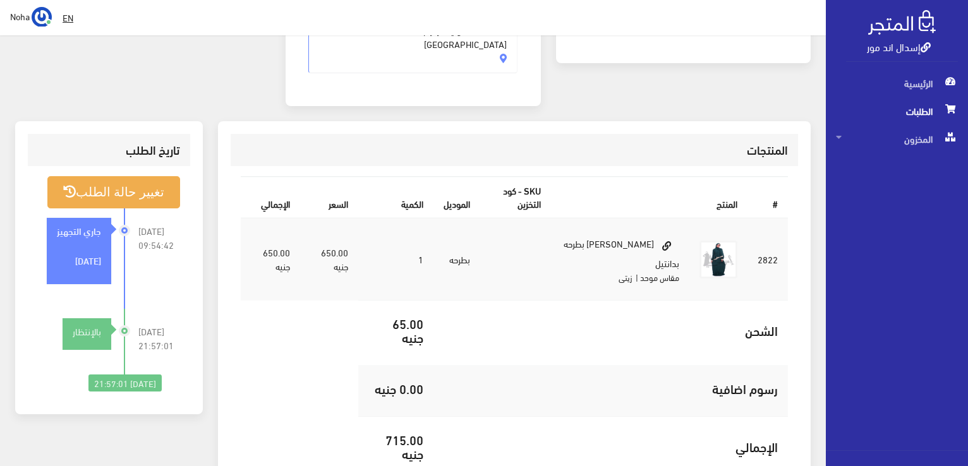
scroll to position [316, 0]
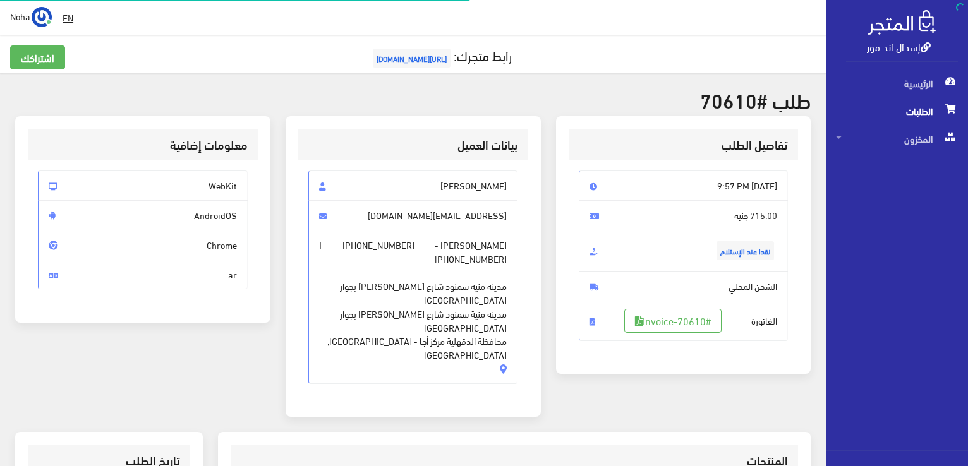
scroll to position [126, 0]
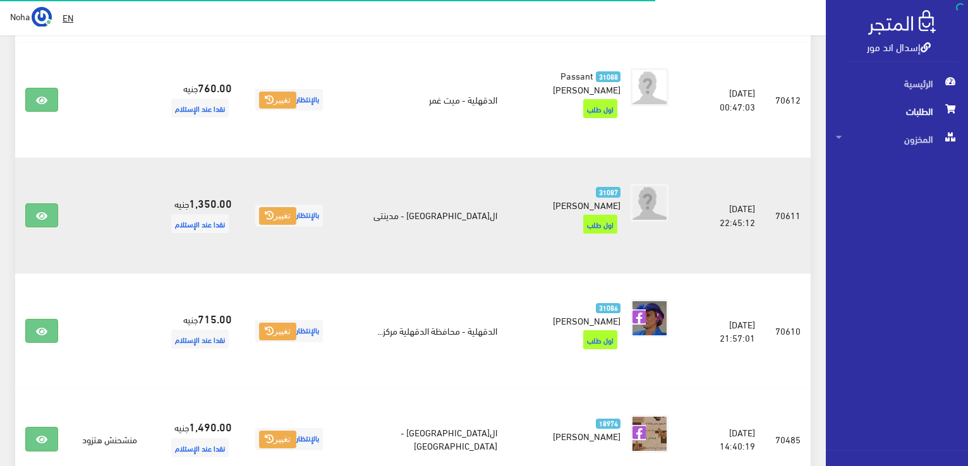
scroll to position [442, 0]
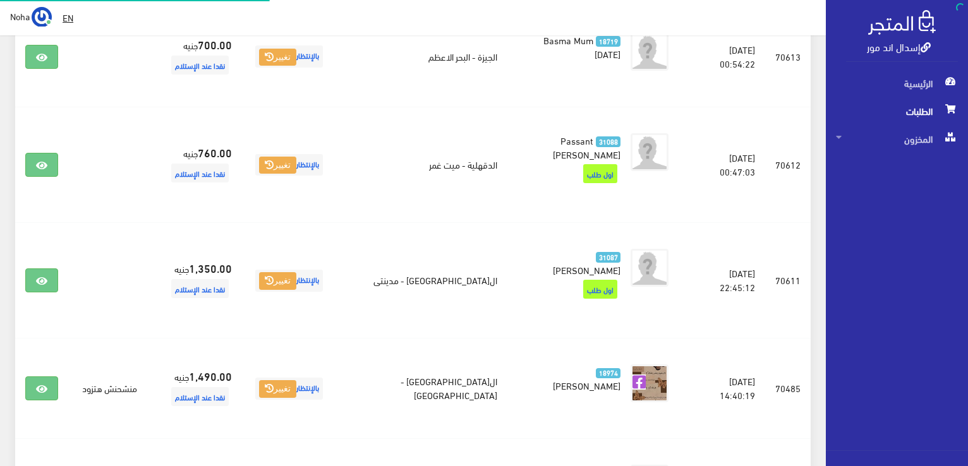
scroll to position [399, 0]
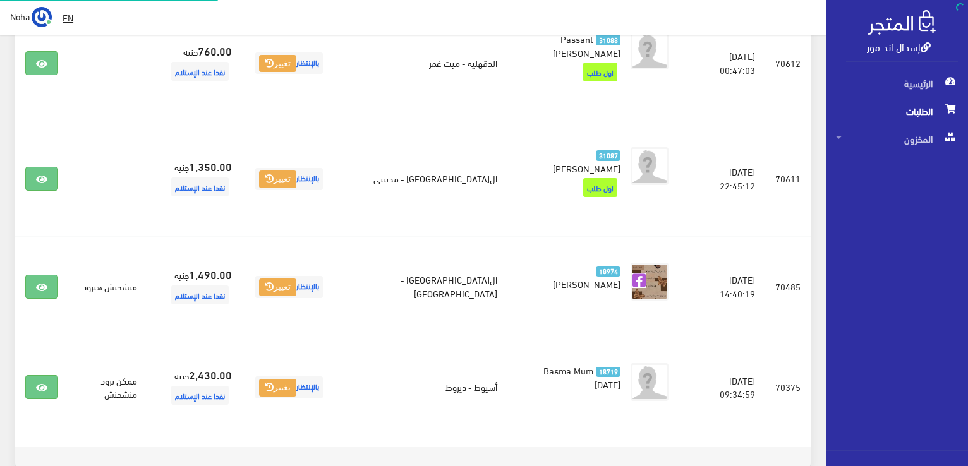
scroll to position [501, 0]
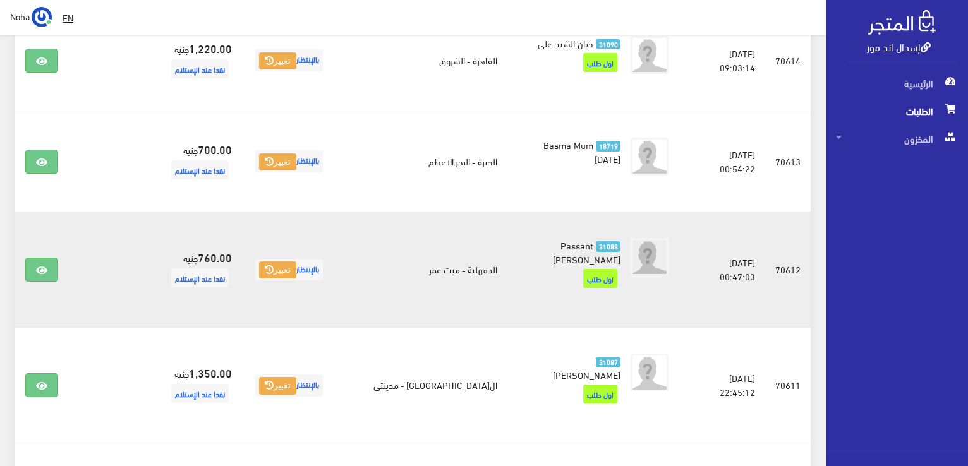
scroll to position [316, 0]
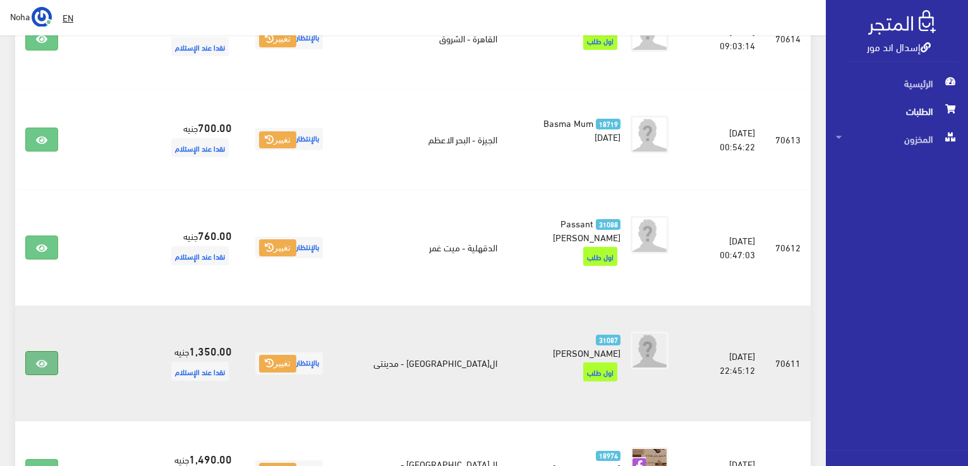
click at [49, 351] on link at bounding box center [41, 363] width 33 height 24
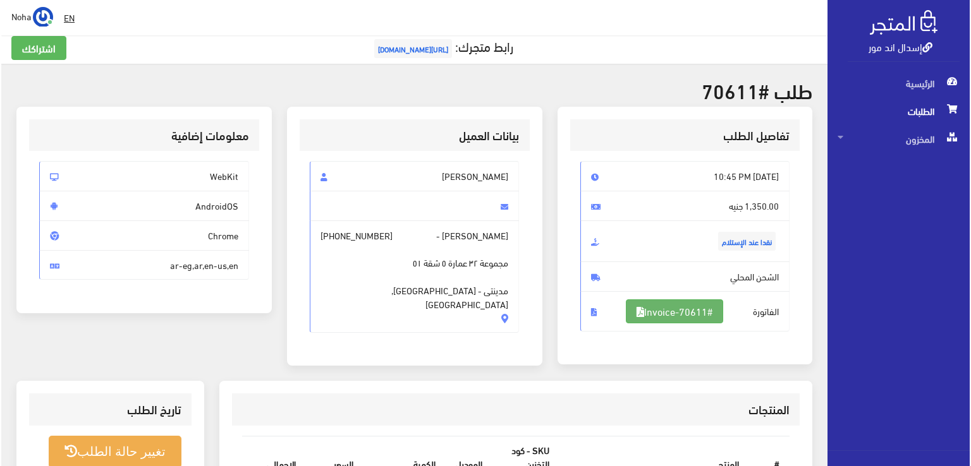
scroll to position [126, 0]
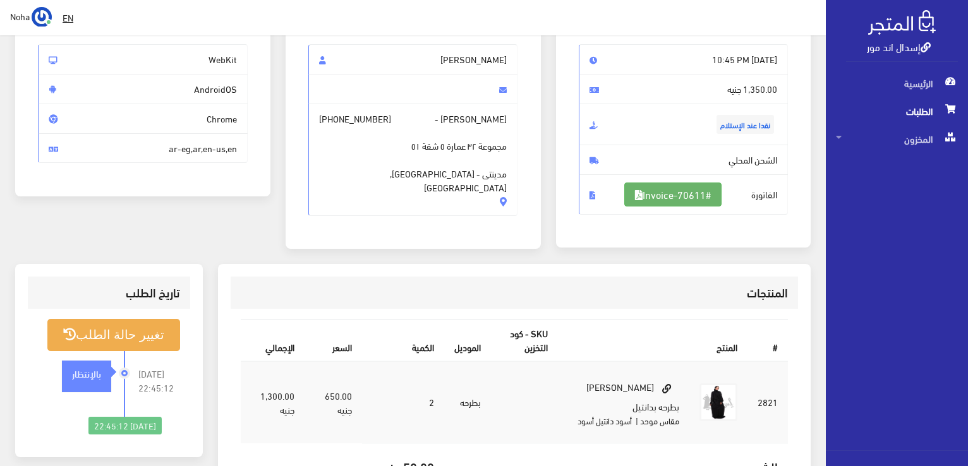
click at [685, 197] on link "#Invoice-70611" at bounding box center [673, 195] width 97 height 24
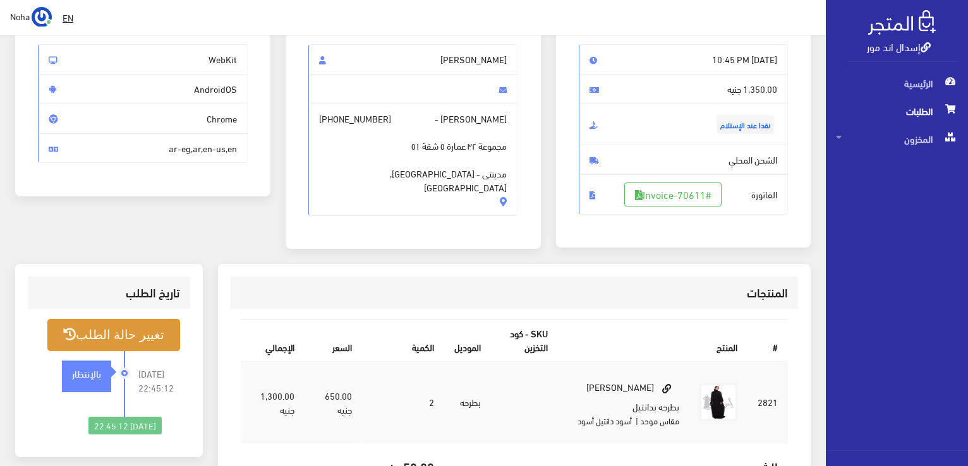
click at [121, 322] on button "تغيير حالة الطلب" at bounding box center [113, 335] width 133 height 32
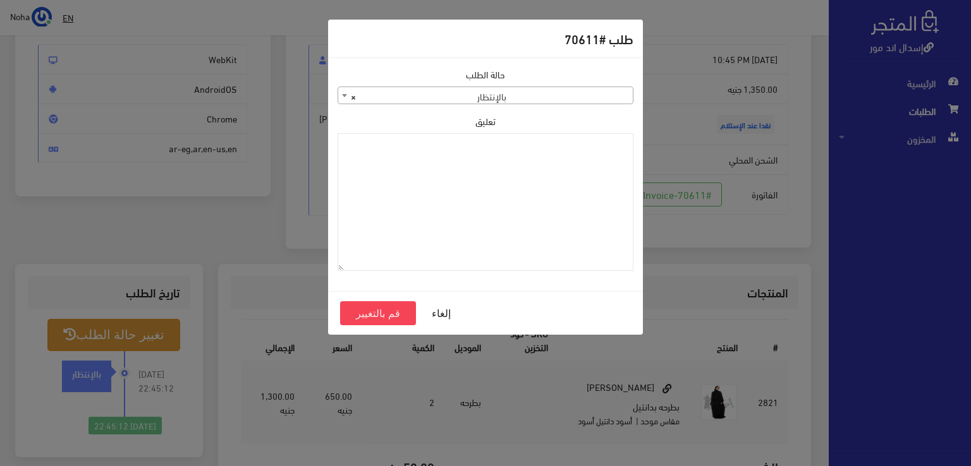
click at [609, 94] on span "× بالإنتظار" at bounding box center [485, 96] width 295 height 18
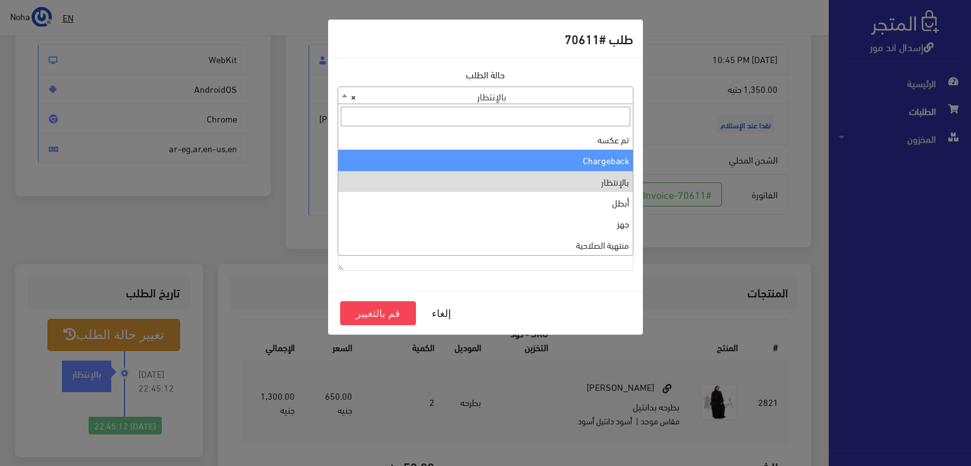
scroll to position [0, 0]
click at [576, 94] on span "× تم شحنها" at bounding box center [485, 96] width 295 height 18
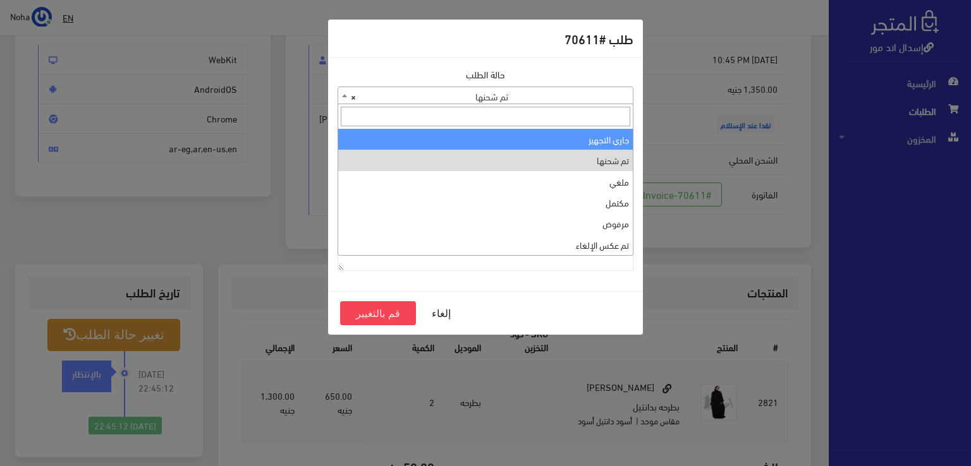
select select "1"
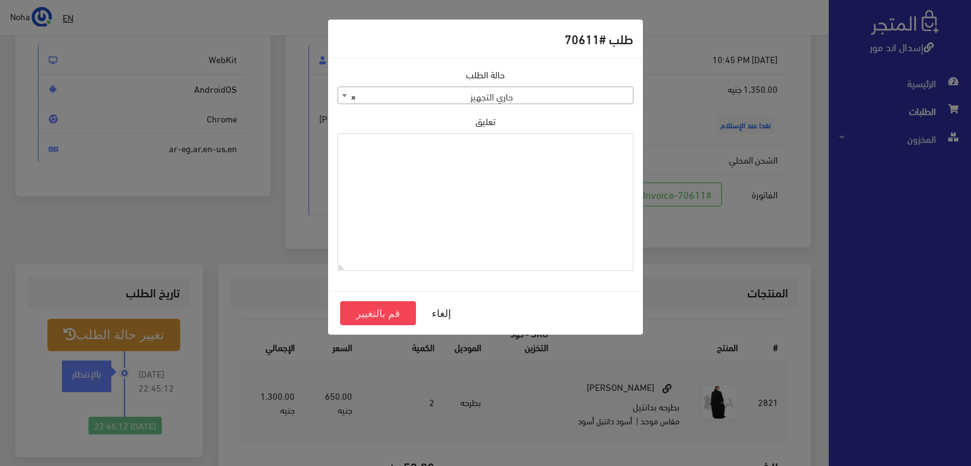
paste textarea "13-9-2025"
type textarea "13-9-2025"
click at [387, 305] on button "قم بالتغيير" at bounding box center [378, 314] width 76 height 24
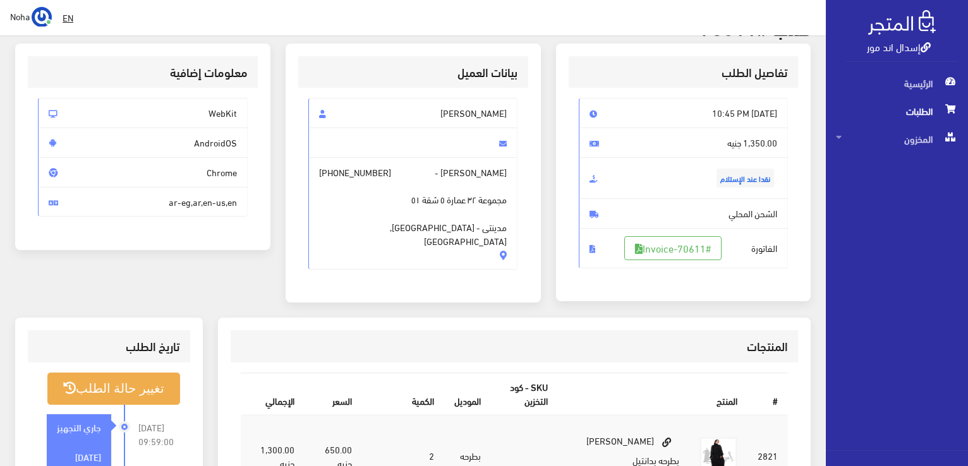
scroll to position [126, 0]
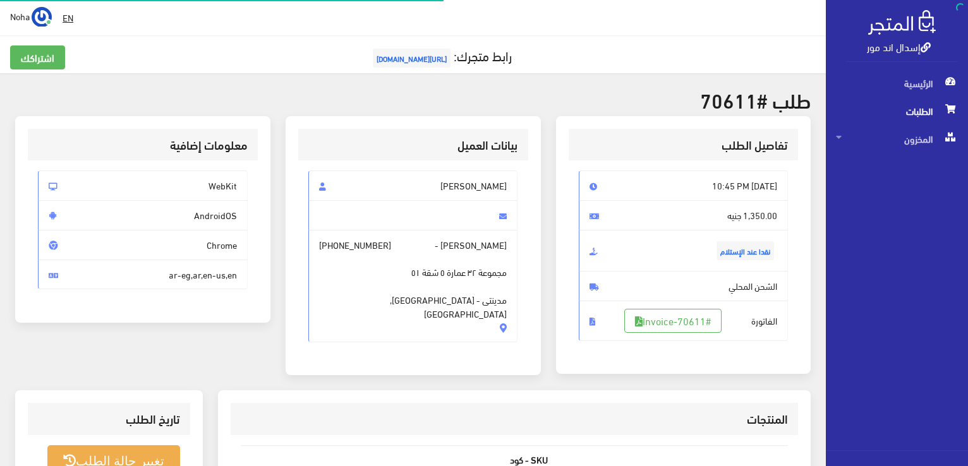
scroll to position [126, 0]
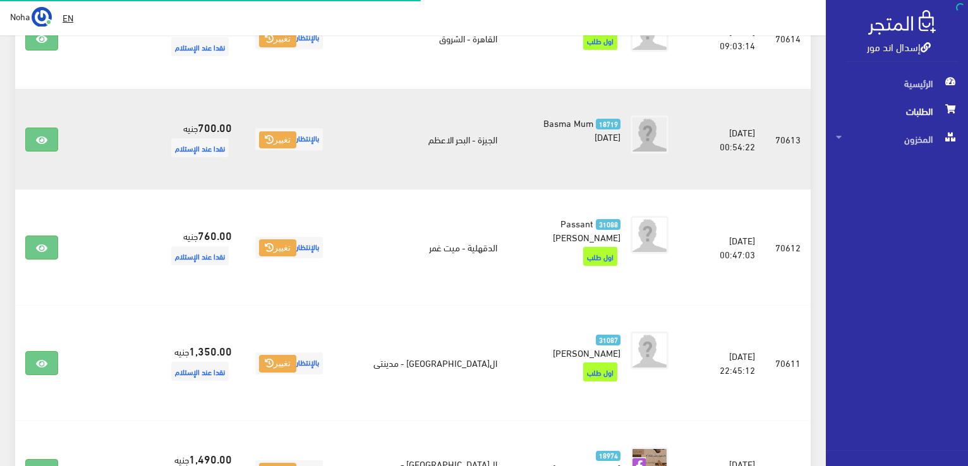
scroll to position [316, 0]
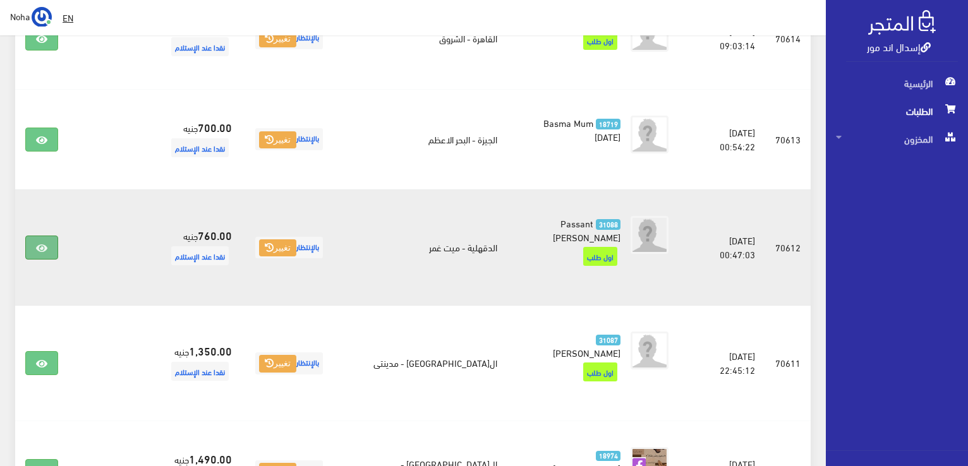
click at [56, 245] on link at bounding box center [41, 248] width 33 height 24
click at [37, 250] on link at bounding box center [41, 248] width 33 height 24
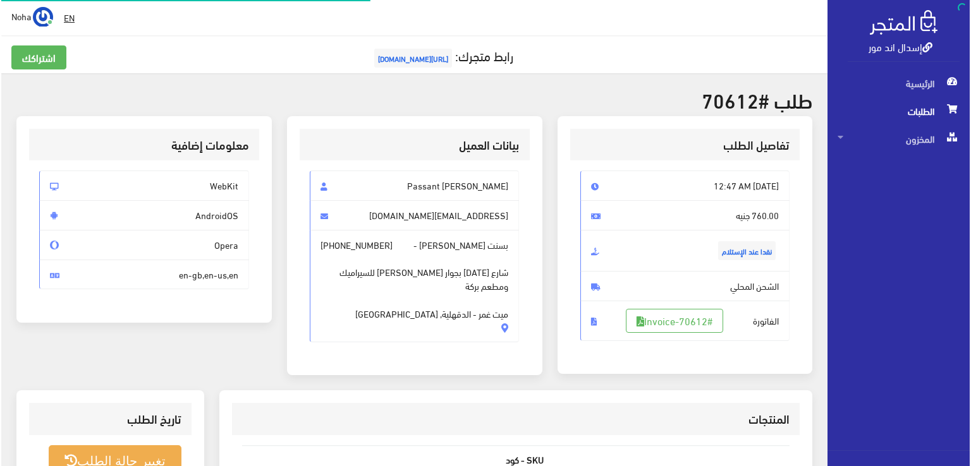
scroll to position [190, 0]
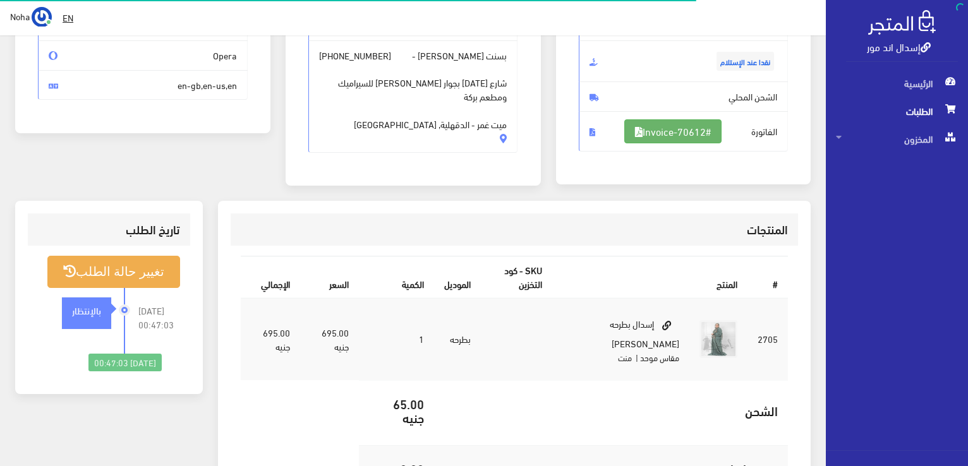
click at [694, 125] on link "#Invoice-70612" at bounding box center [673, 131] width 97 height 24
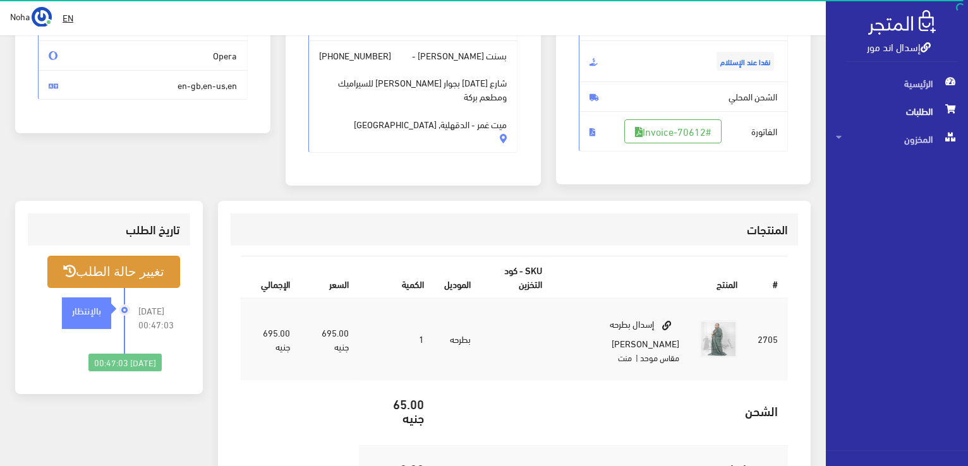
click at [130, 271] on button "تغيير حالة الطلب" at bounding box center [113, 272] width 133 height 32
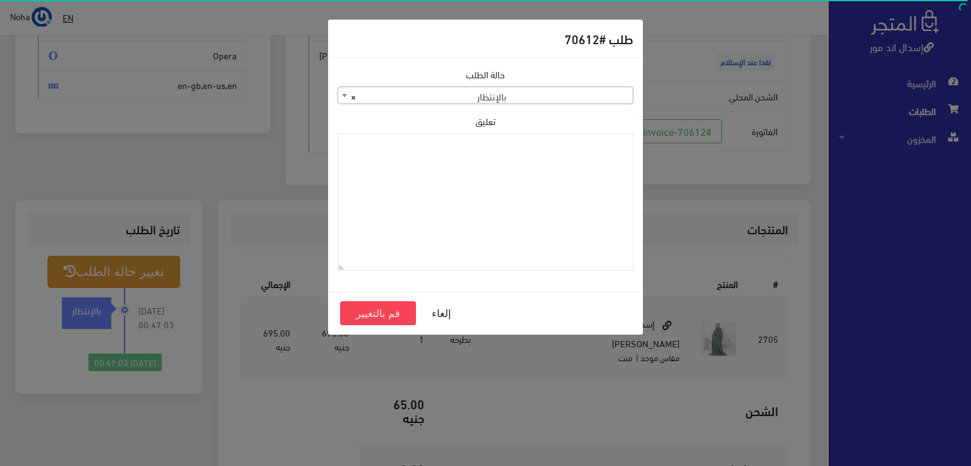
click at [592, 87] on span "× بالإنتظار" at bounding box center [486, 96] width 296 height 18
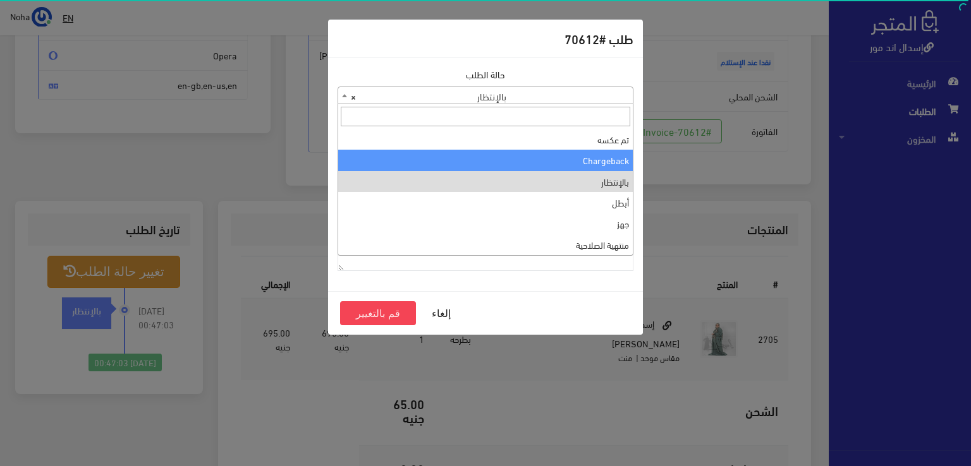
scroll to position [0, 0]
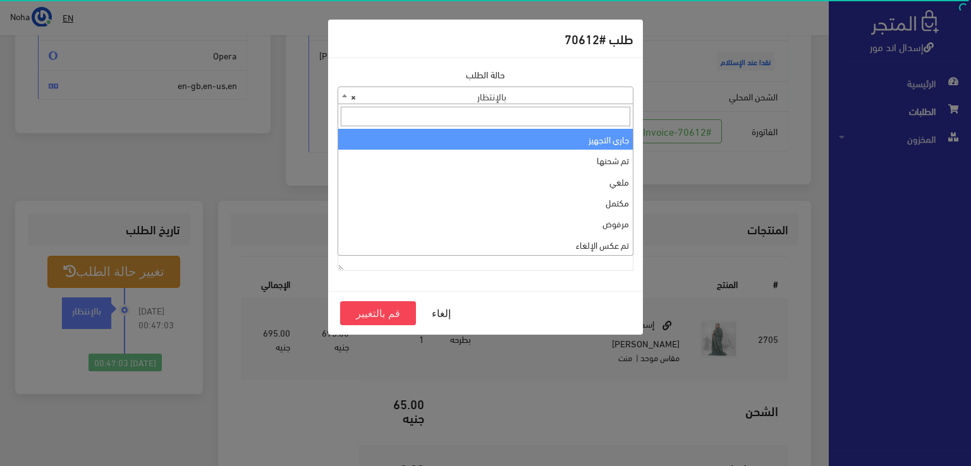
select select "1"
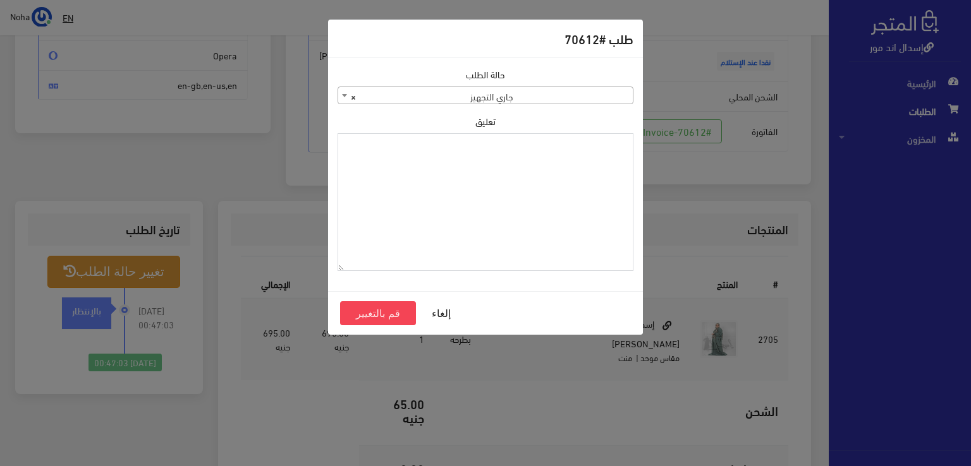
paste textarea "[DATE]"
type textarea "[DATE]"
click at [391, 307] on button "قم بالتغيير" at bounding box center [378, 314] width 76 height 24
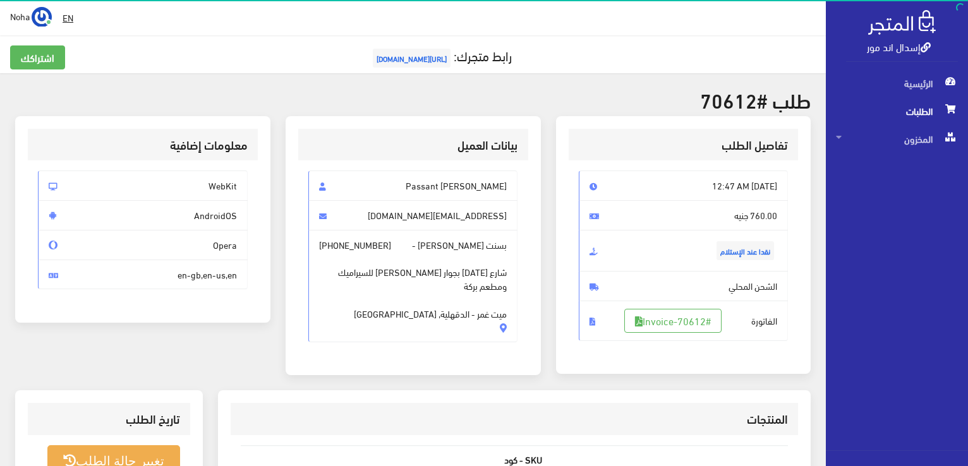
scroll to position [253, 0]
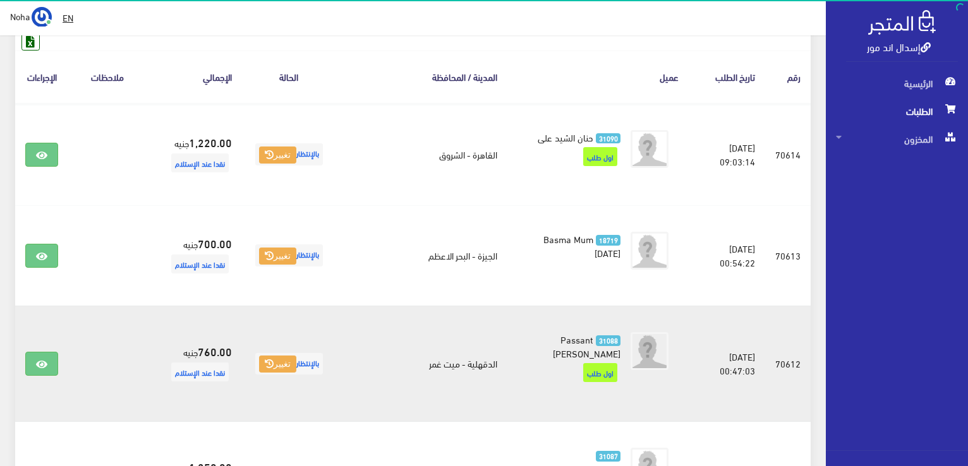
scroll to position [126, 0]
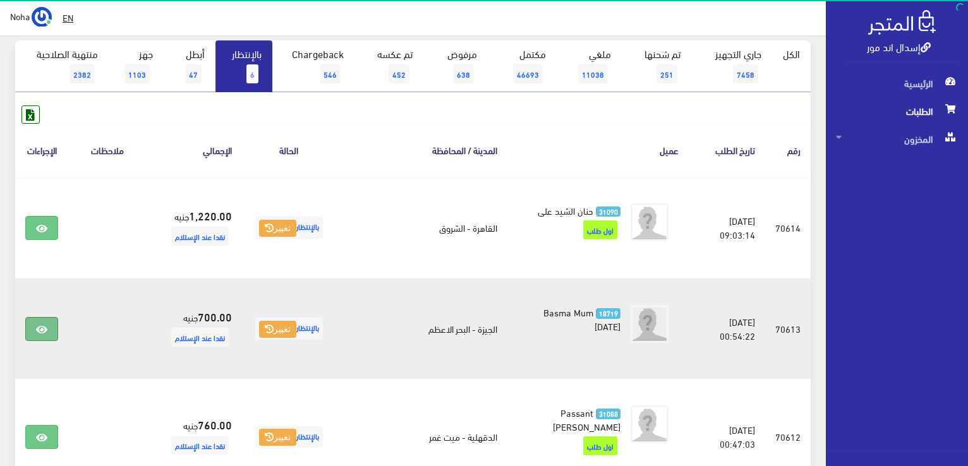
click at [33, 326] on link at bounding box center [41, 329] width 33 height 24
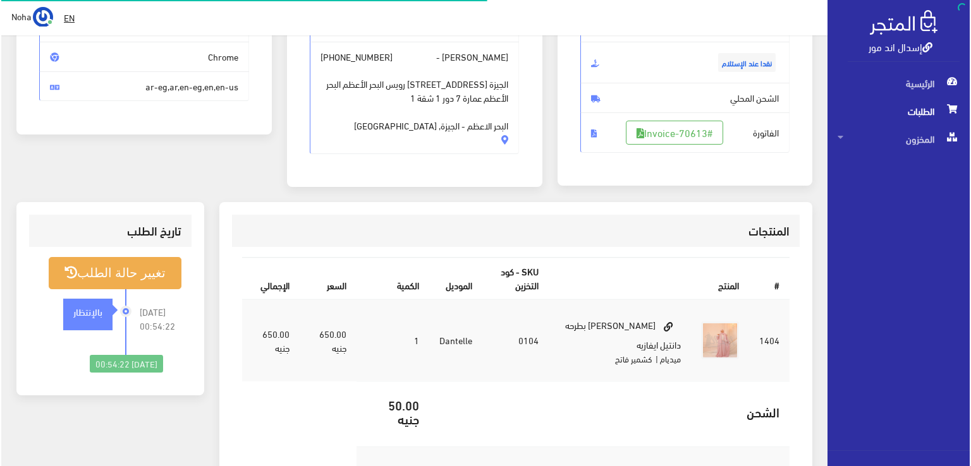
scroll to position [190, 0]
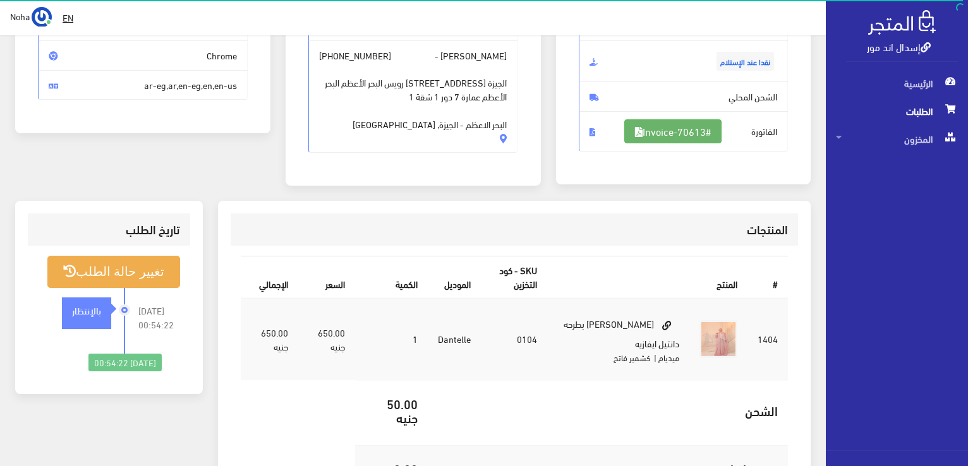
click at [686, 129] on link "#Invoice-70613" at bounding box center [673, 131] width 97 height 24
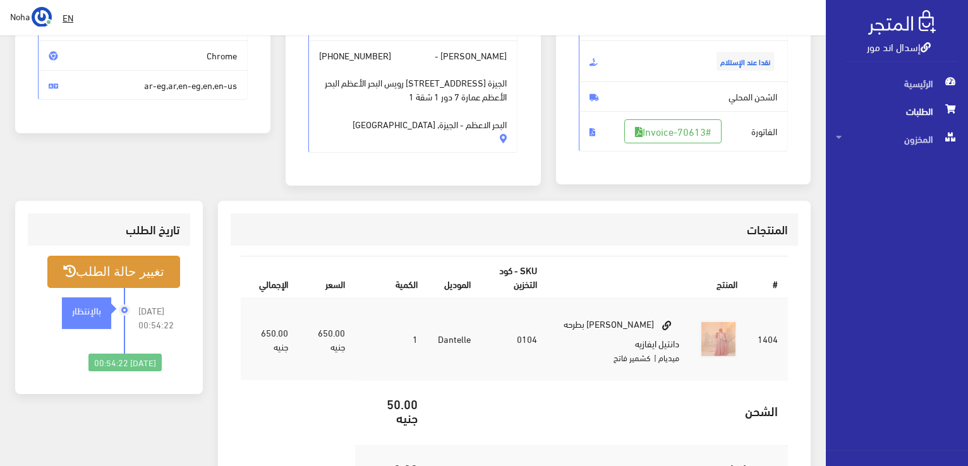
click at [148, 272] on button "تغيير حالة الطلب" at bounding box center [113, 272] width 133 height 32
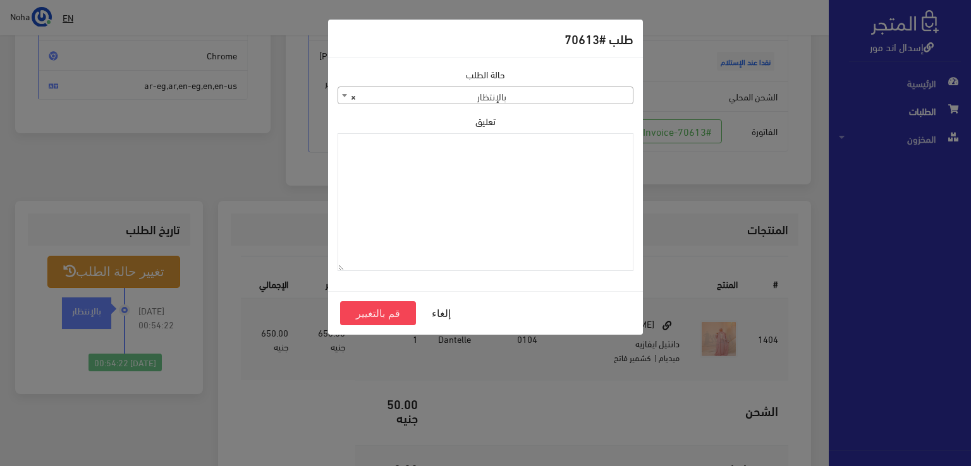
click at [548, 92] on span "× بالإنتظار" at bounding box center [485, 96] width 295 height 18
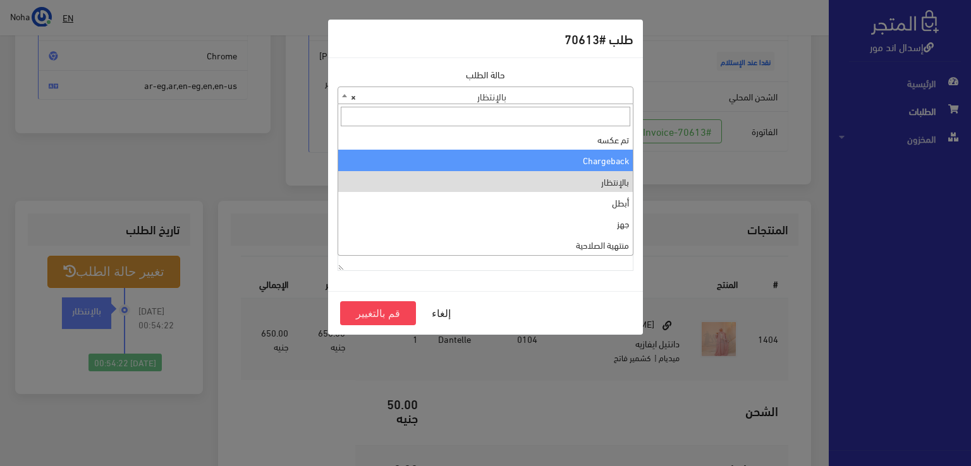
scroll to position [0, 0]
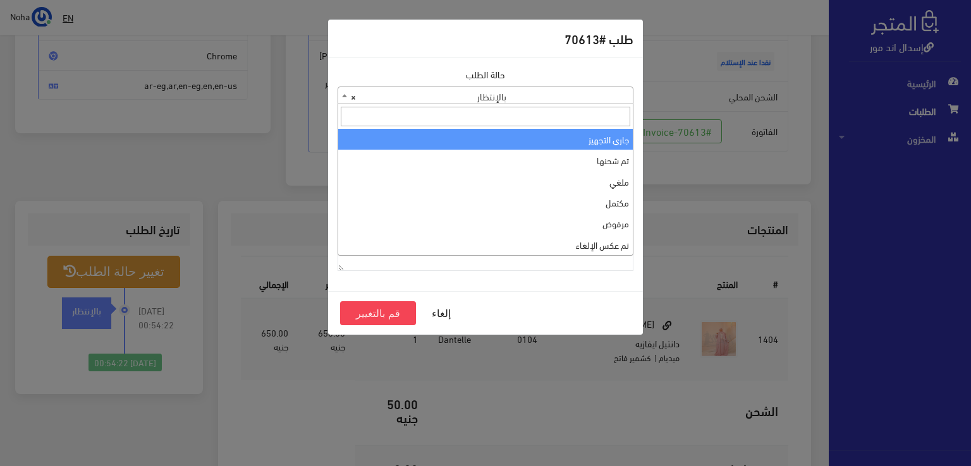
select select "1"
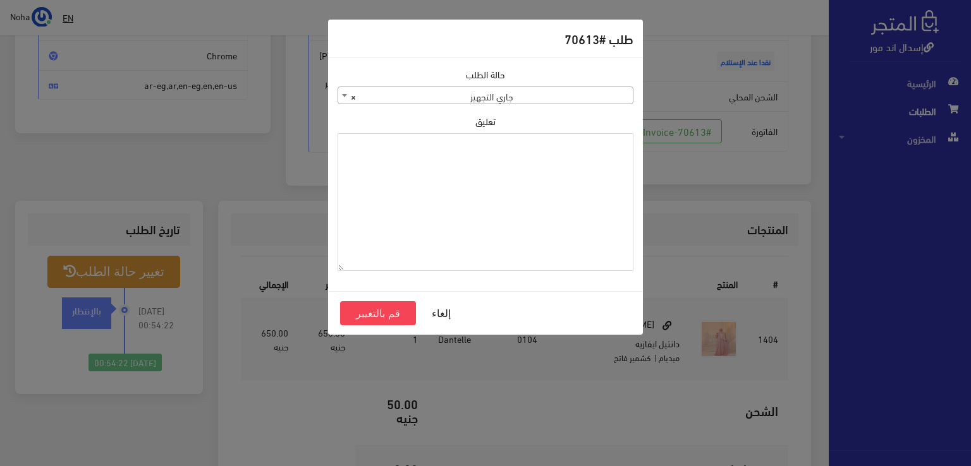
paste textarea "13-9-2025"
type textarea "13-9-2025"
click at [387, 313] on button "قم بالتغيير" at bounding box center [378, 314] width 76 height 24
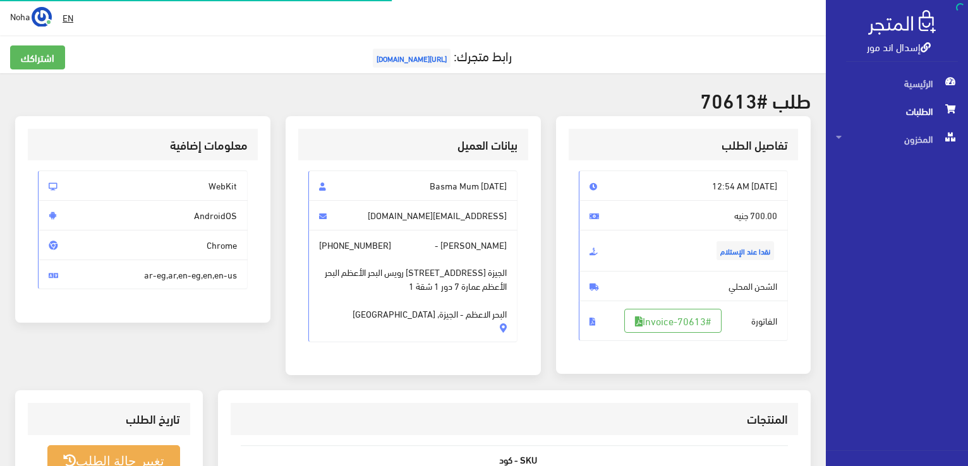
scroll to position [181, 0]
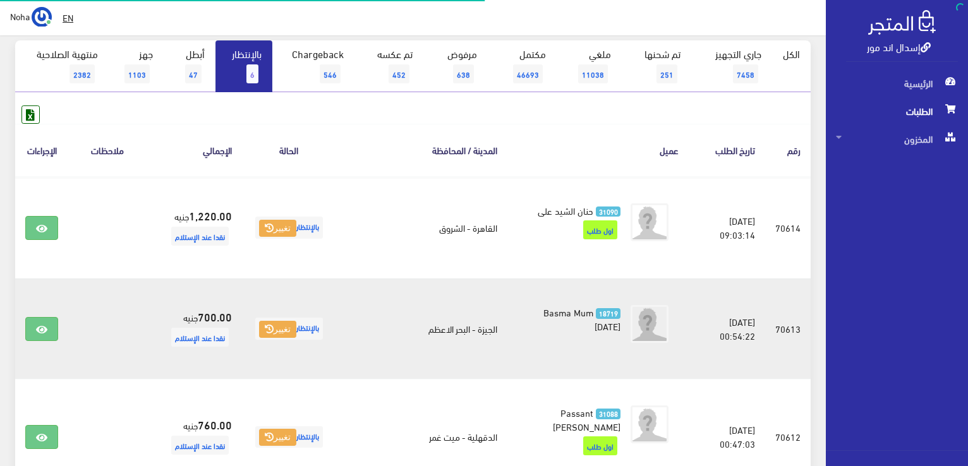
scroll to position [126, 0]
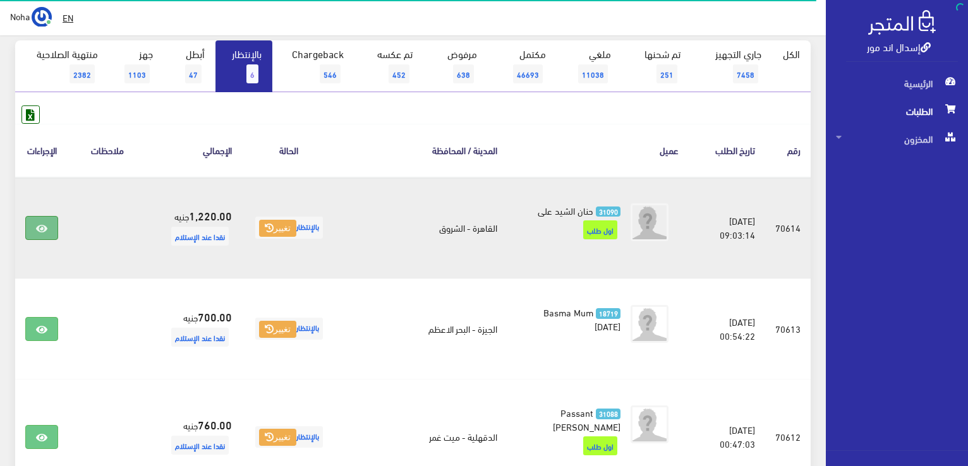
click at [38, 226] on icon at bounding box center [41, 229] width 11 height 10
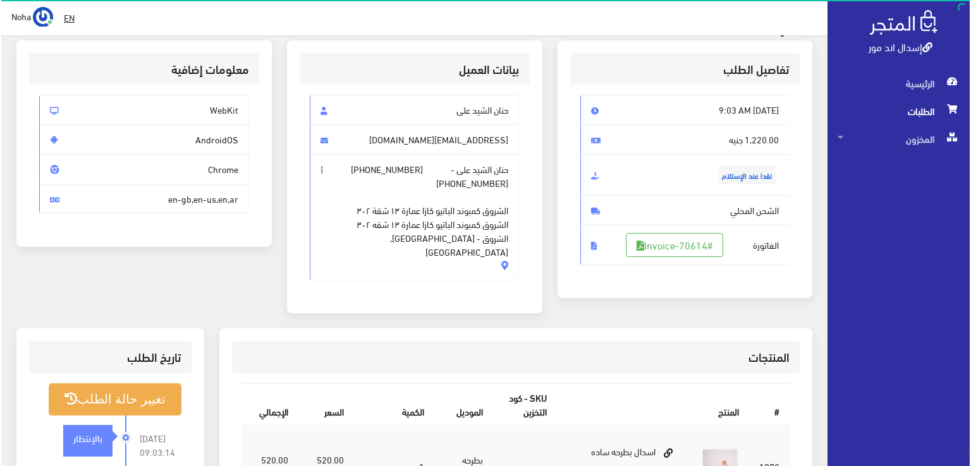
scroll to position [190, 0]
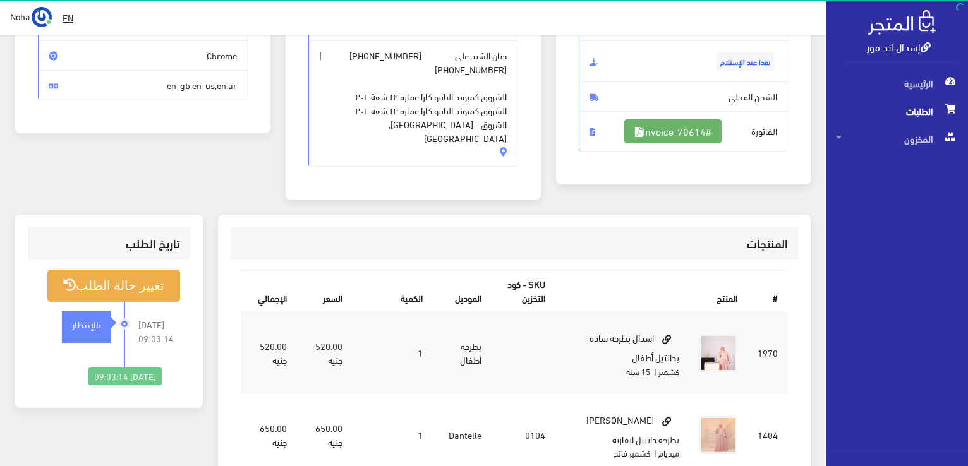
click at [637, 135] on link "#Invoice-70614" at bounding box center [673, 131] width 97 height 24
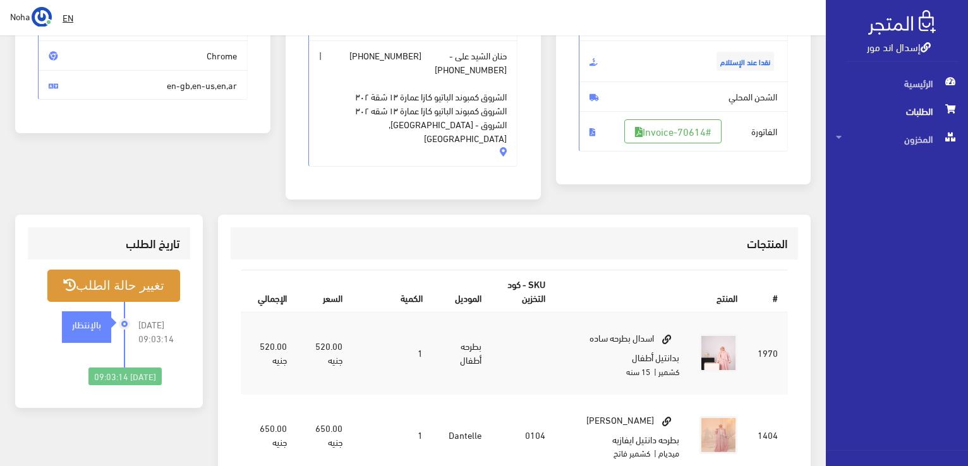
click at [145, 270] on button "تغيير حالة الطلب" at bounding box center [113, 286] width 133 height 32
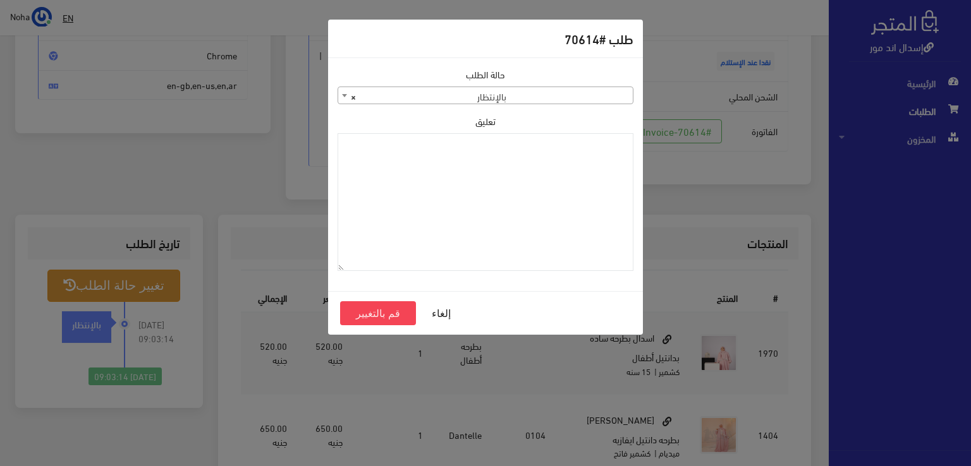
click at [516, 89] on span "× بالإنتظار" at bounding box center [485, 96] width 295 height 18
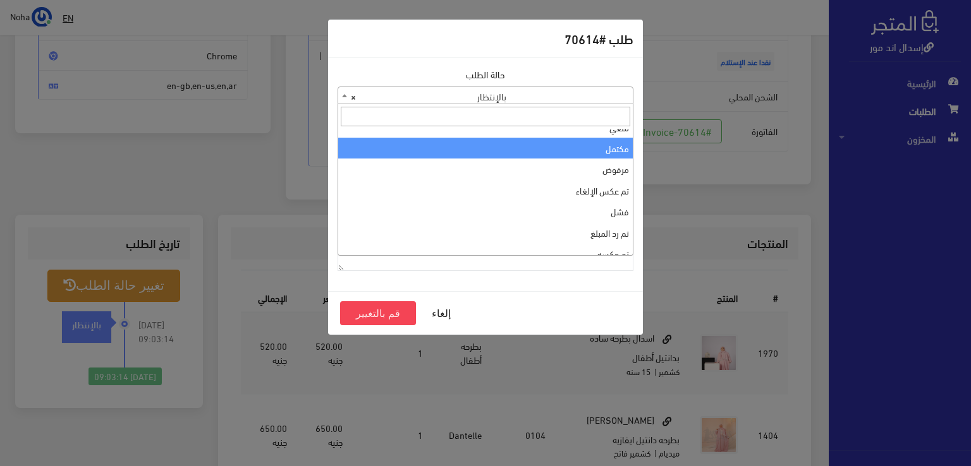
scroll to position [0, 0]
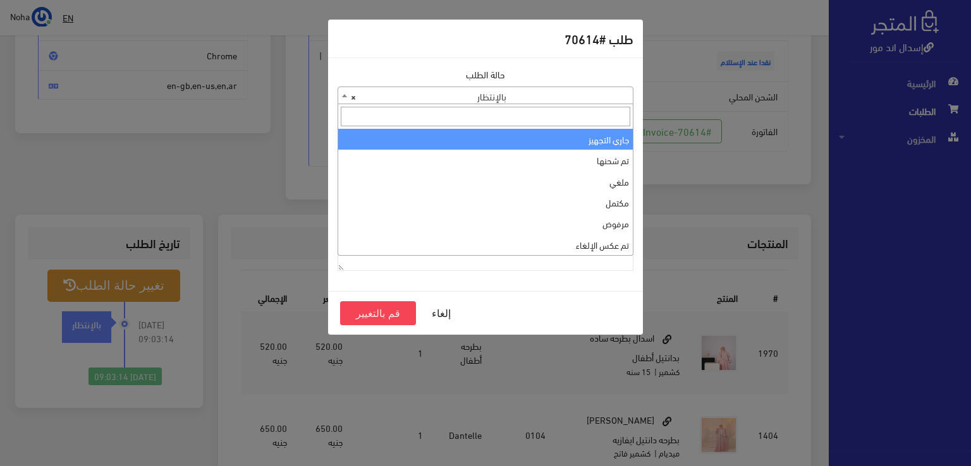
select select "1"
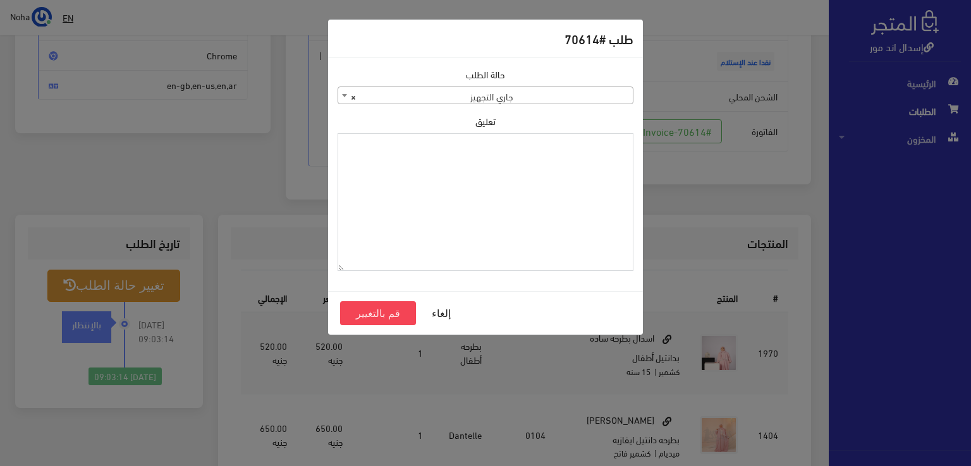
paste textarea "13-9-2025"
type textarea "13-9-2025"
click at [369, 314] on button "قم بالتغيير" at bounding box center [378, 314] width 76 height 24
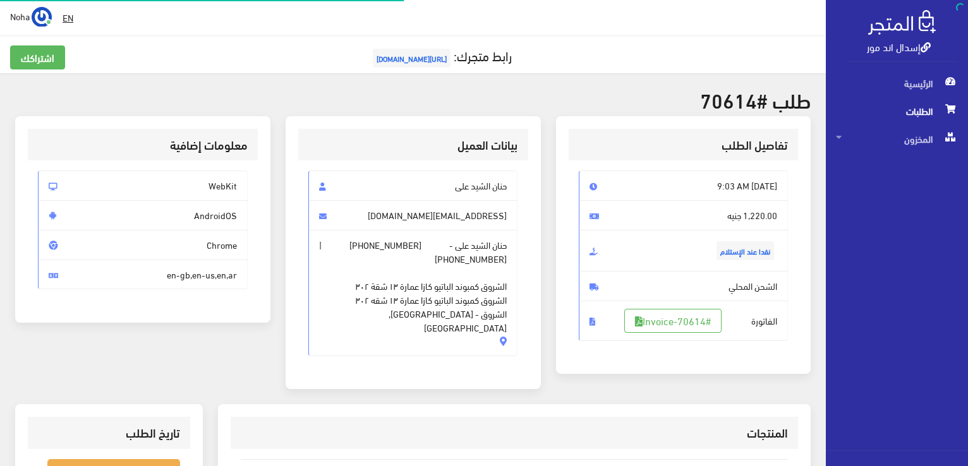
scroll to position [181, 0]
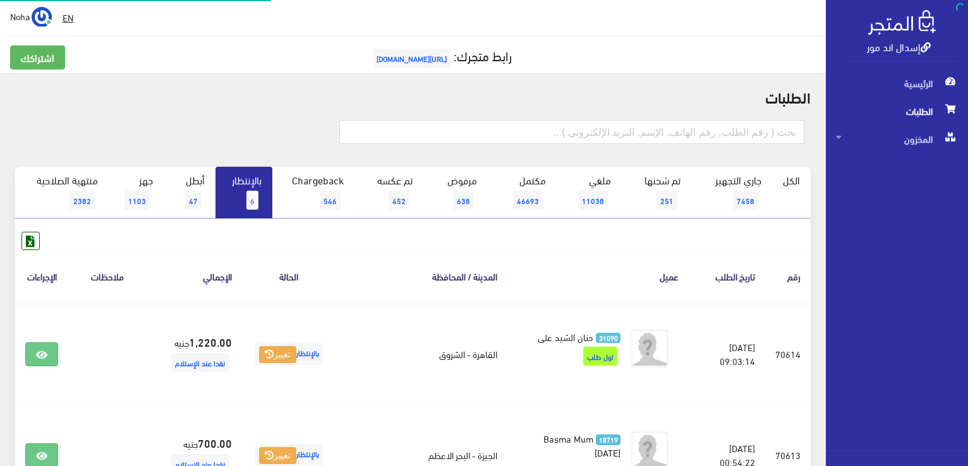
scroll to position [126, 0]
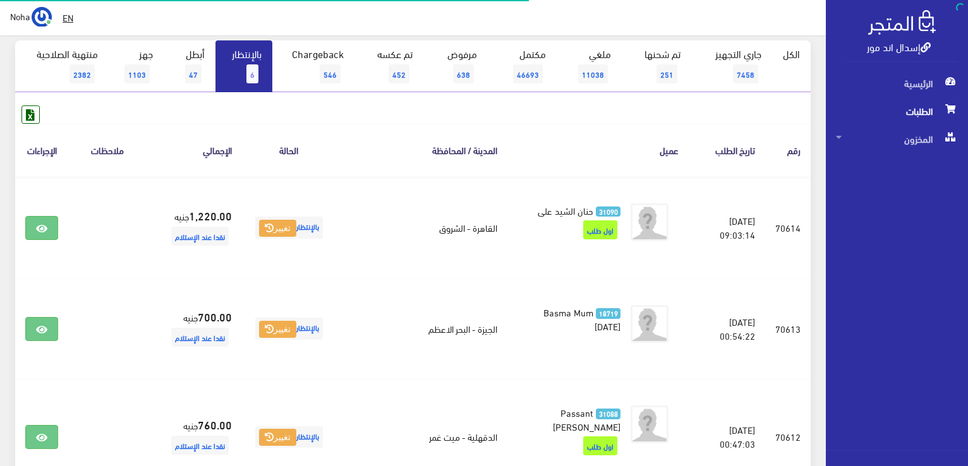
click at [264, 70] on link "بالإنتظار 6" at bounding box center [244, 66] width 57 height 52
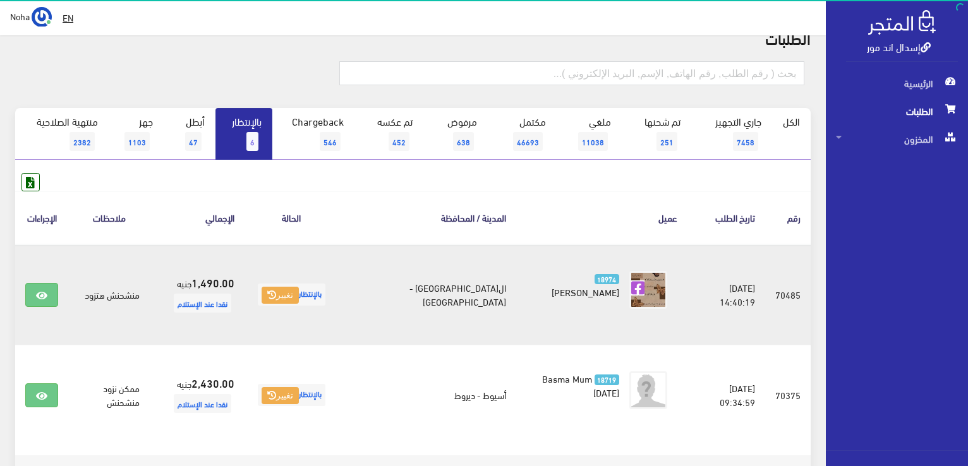
scroll to position [126, 0]
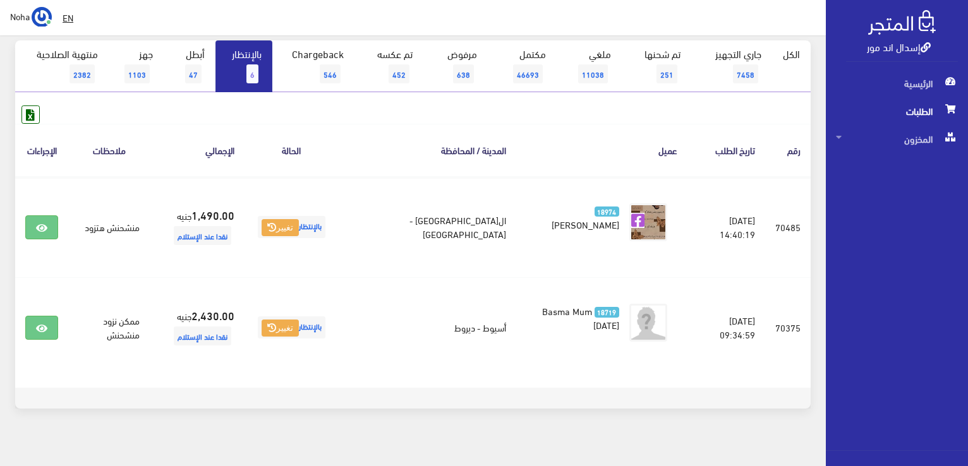
click at [245, 75] on link "بالإنتظار 6" at bounding box center [244, 66] width 57 height 52
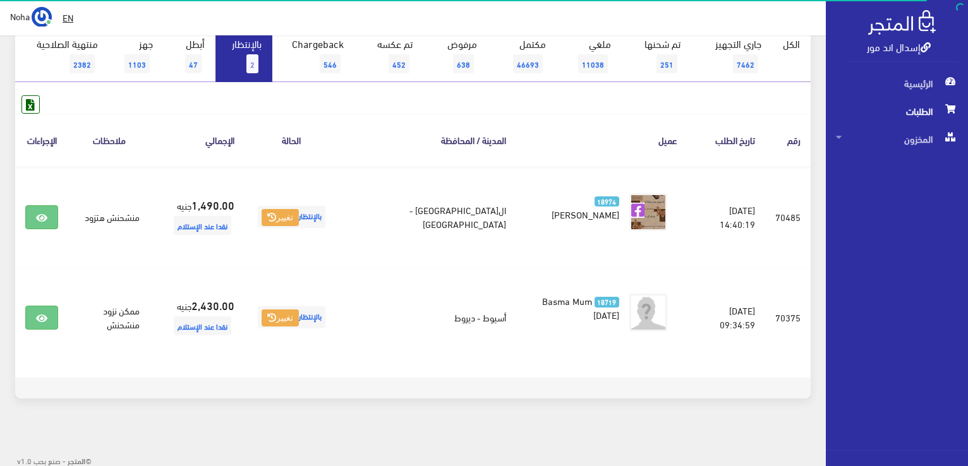
scroll to position [138, 0]
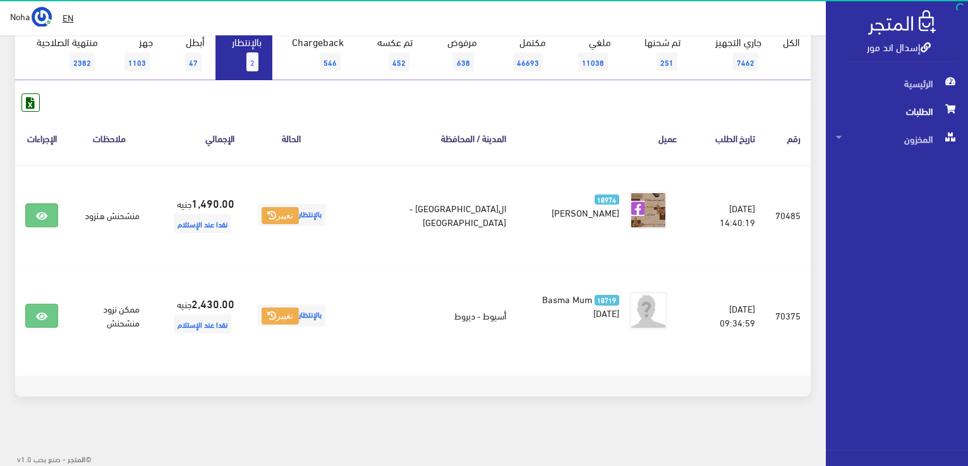
click at [258, 65] on span "2" at bounding box center [253, 61] width 12 height 19
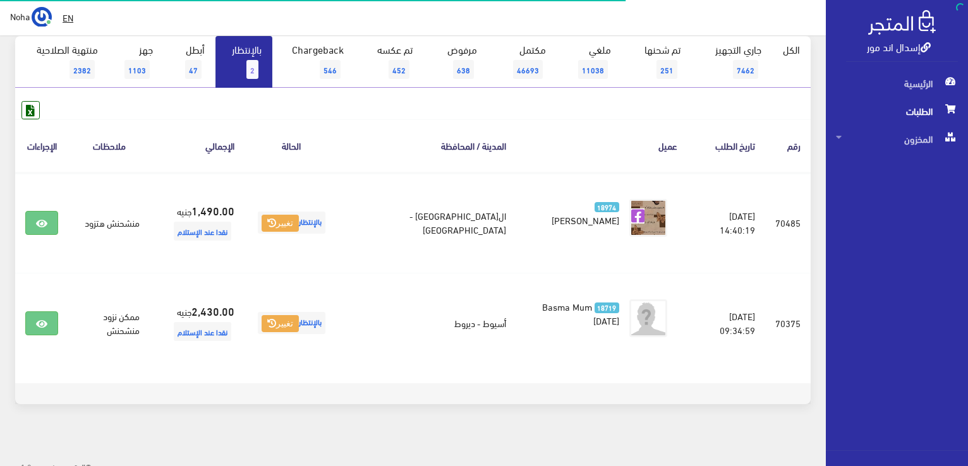
scroll to position [138, 0]
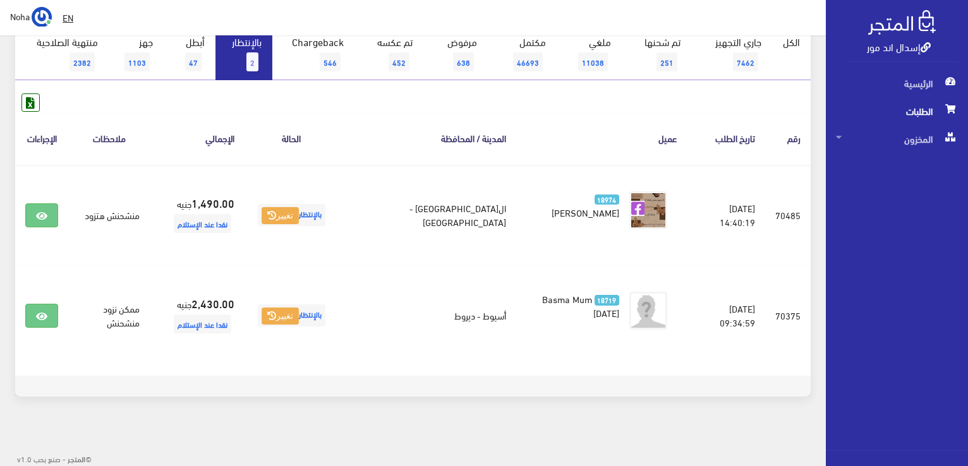
click at [255, 67] on span "2" at bounding box center [253, 61] width 12 height 19
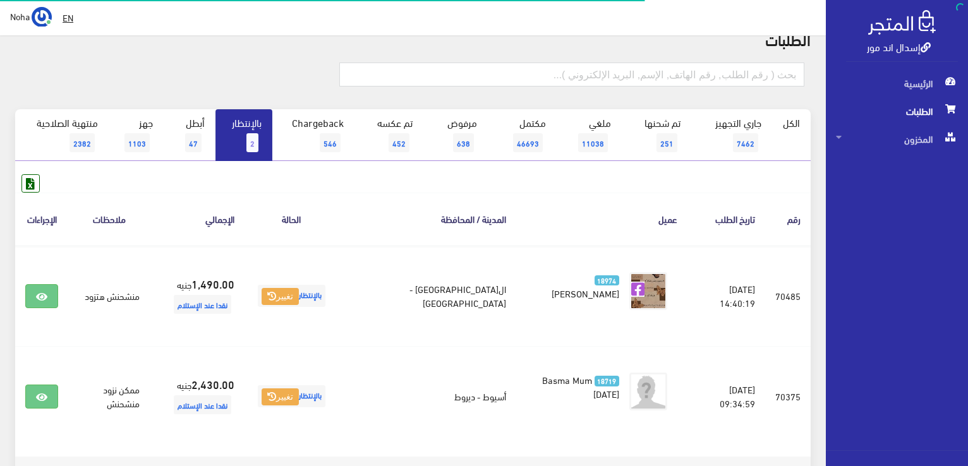
scroll to position [138, 0]
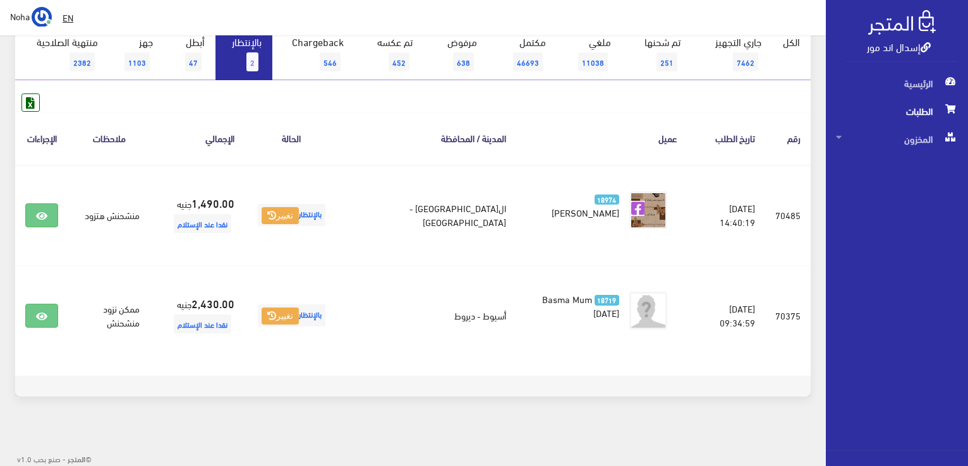
click at [236, 61] on link "بالإنتظار 2" at bounding box center [244, 54] width 57 height 52
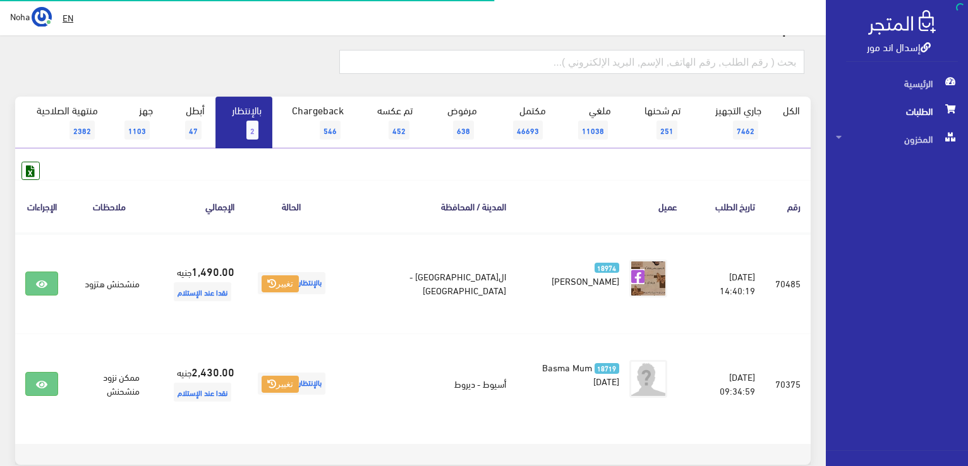
scroll to position [126, 0]
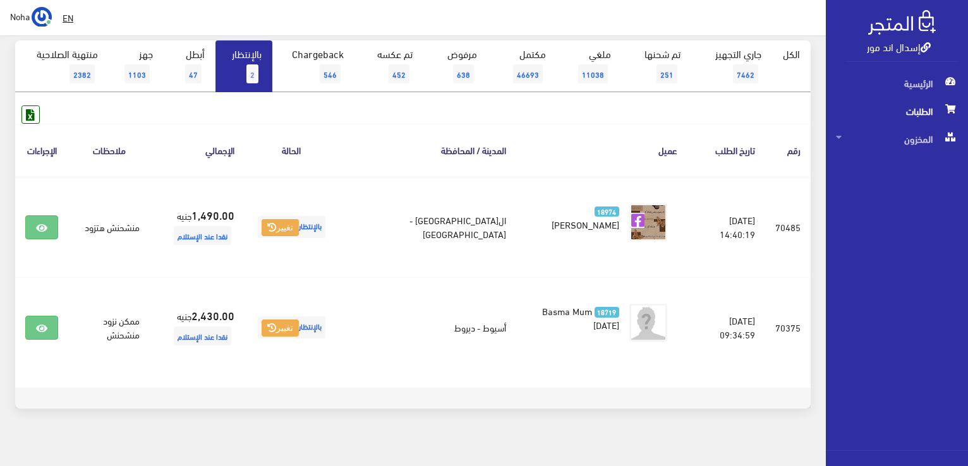
click at [245, 59] on link "بالإنتظار 2" at bounding box center [244, 66] width 57 height 52
